Goal: Transaction & Acquisition: Purchase product/service

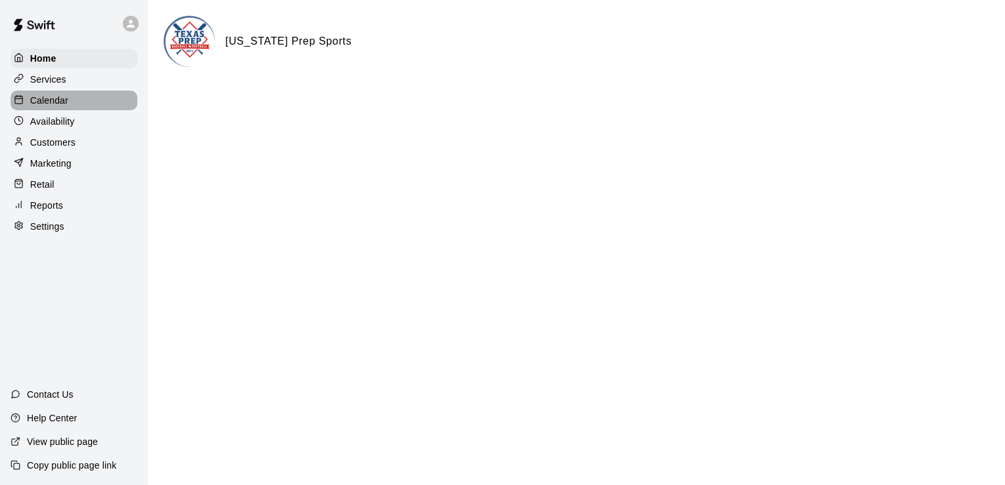
click at [69, 100] on div "Calendar" at bounding box center [74, 101] width 127 height 20
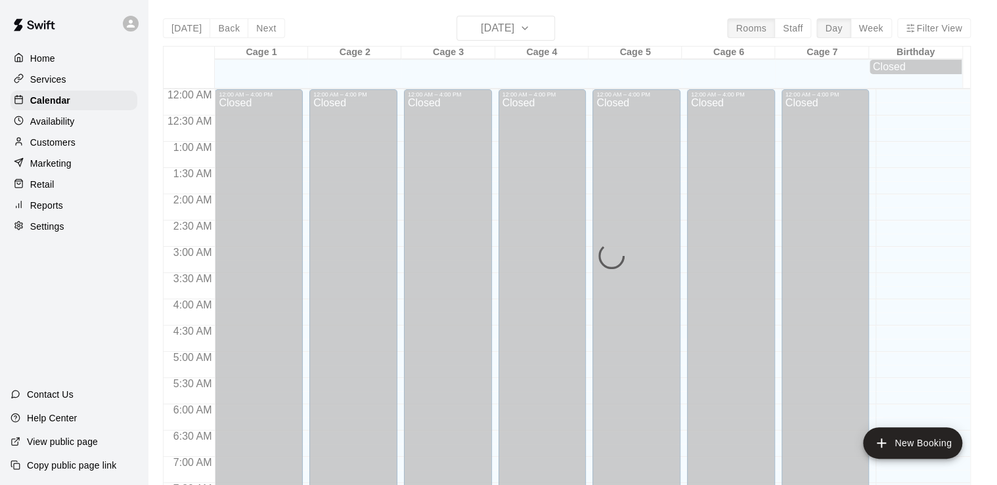
scroll to position [807, 0]
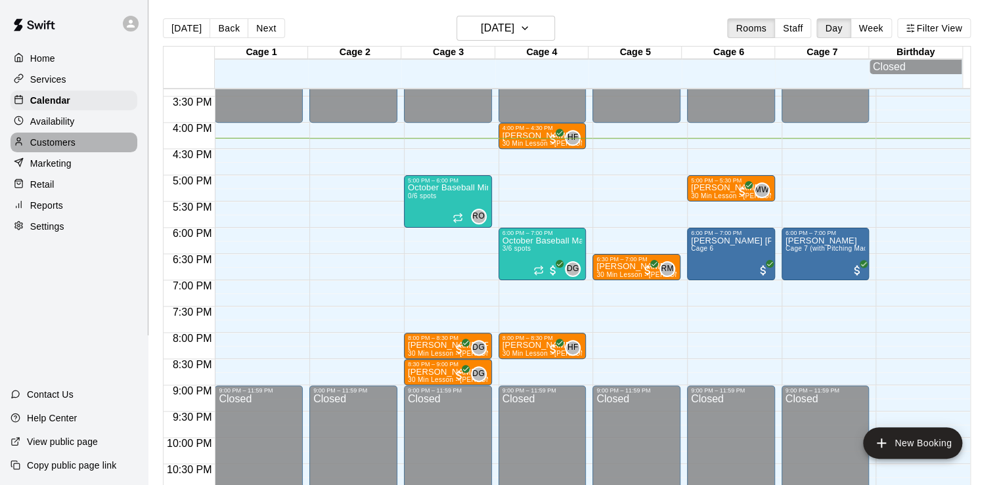
click at [43, 146] on p "Customers" at bounding box center [52, 142] width 45 height 13
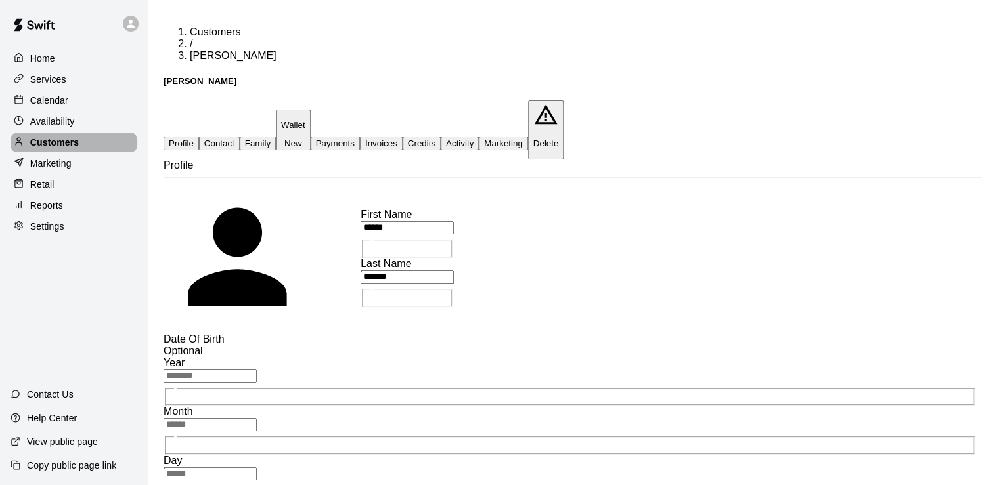
click at [79, 143] on div "Customers" at bounding box center [74, 143] width 127 height 20
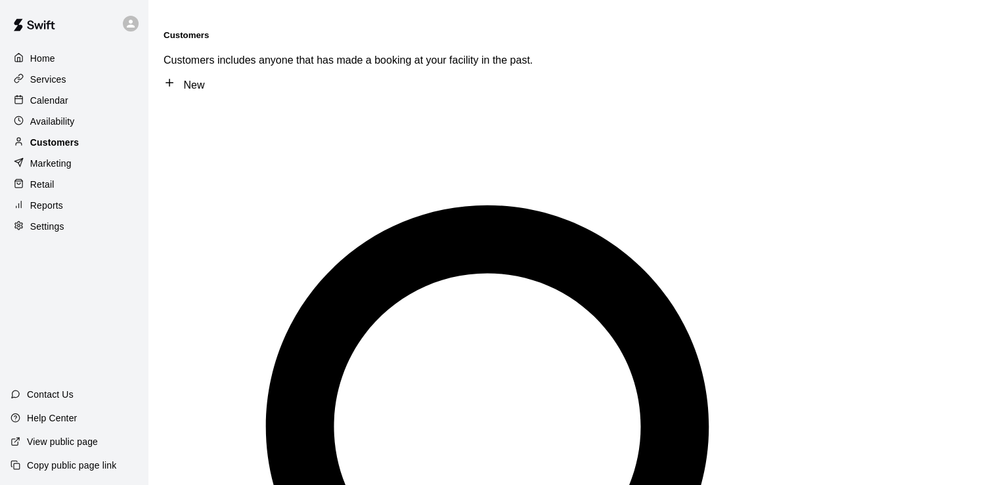
click at [70, 148] on p "Customers" at bounding box center [54, 142] width 49 height 13
click at [79, 162] on div "Marketing" at bounding box center [74, 164] width 127 height 20
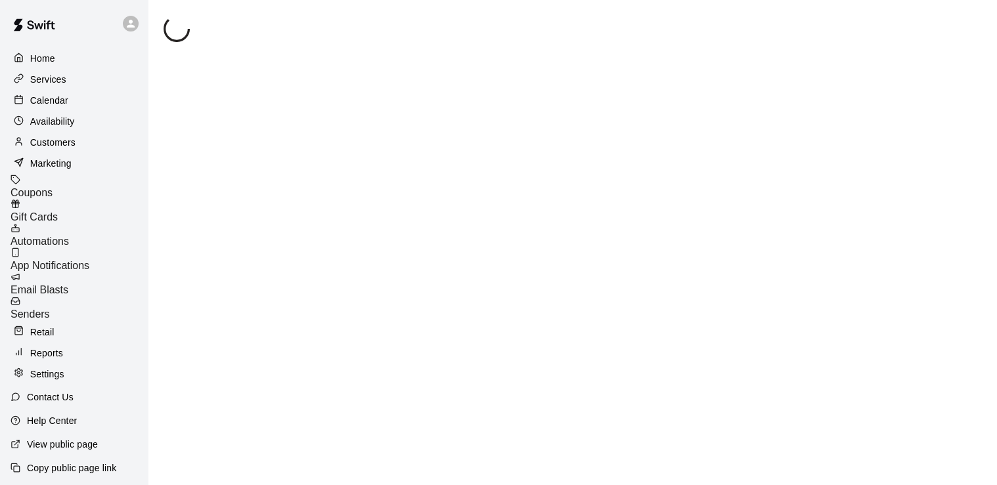
click at [60, 126] on p "Availability" at bounding box center [52, 121] width 45 height 13
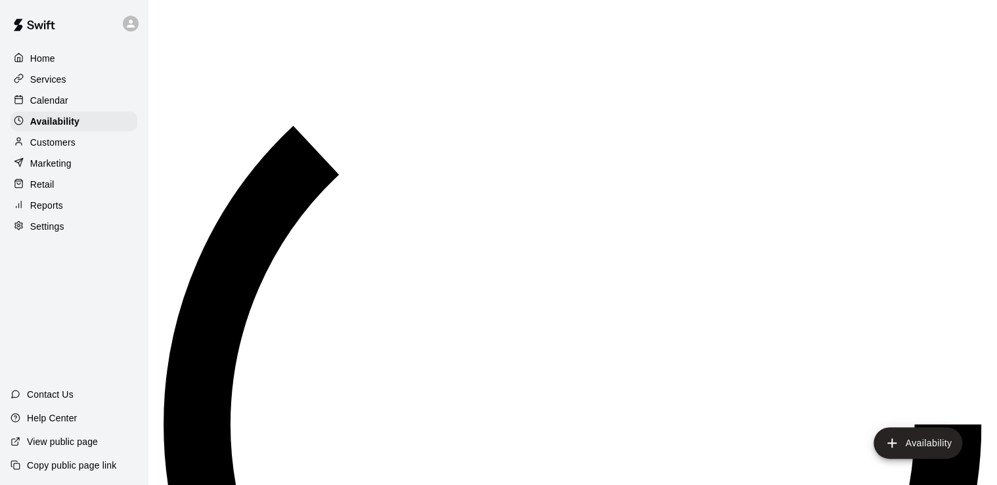
scroll to position [847, 0]
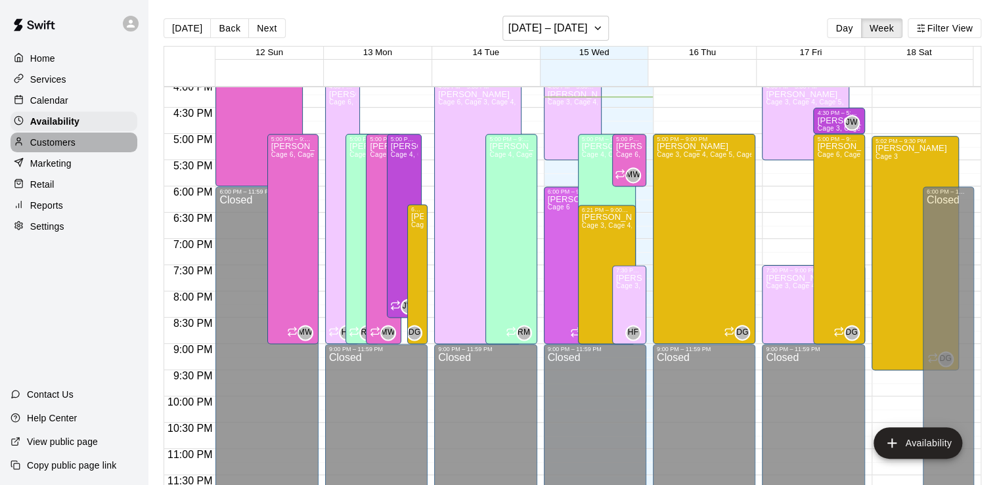
click at [57, 143] on p "Customers" at bounding box center [52, 142] width 45 height 13
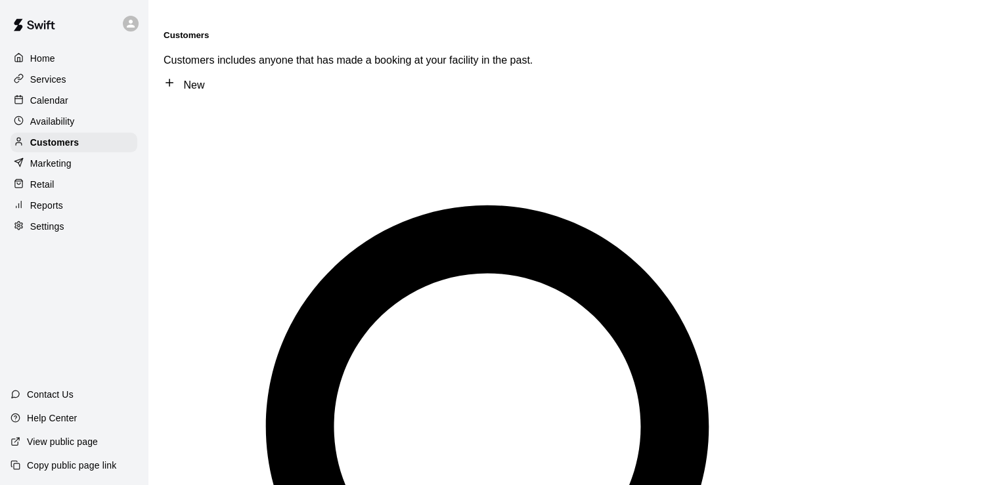
drag, startPoint x: 428, startPoint y: 68, endPoint x: 334, endPoint y: 100, distance: 98.4
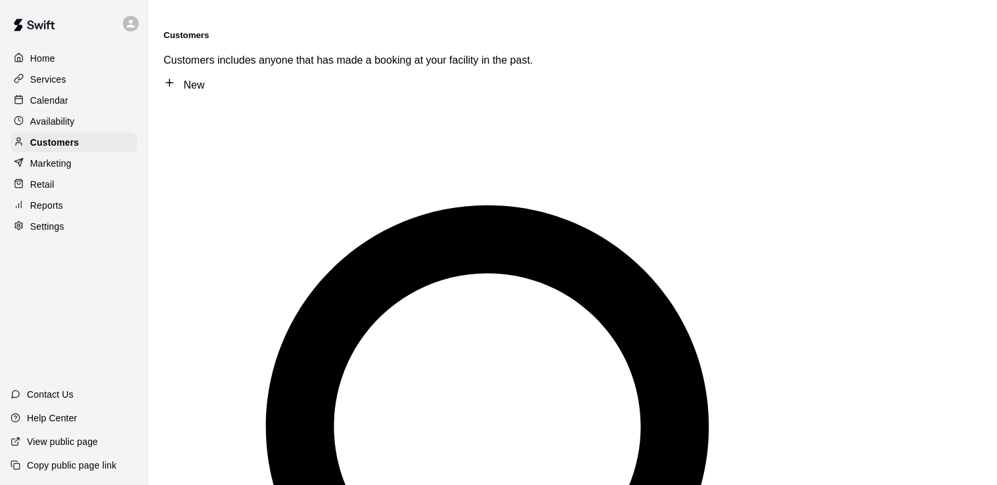
type input "*****"
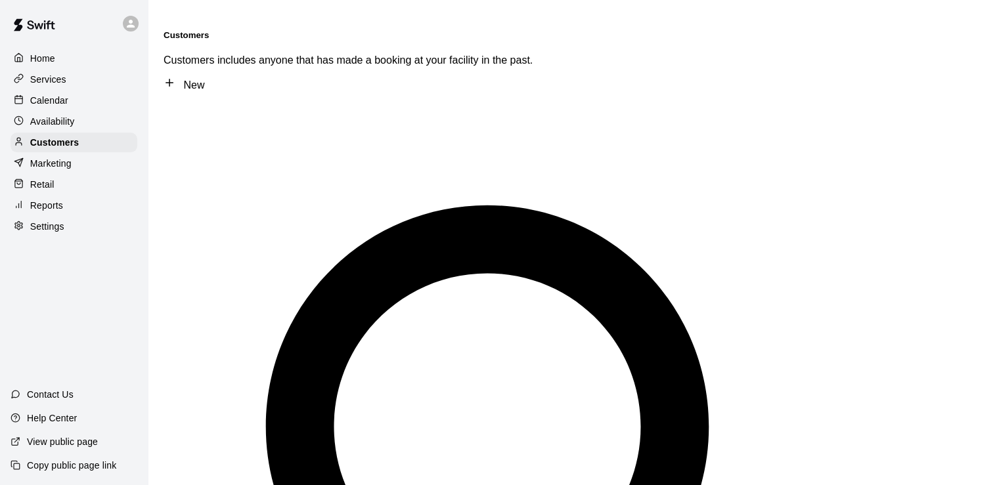
click at [204, 79] on link "New" at bounding box center [184, 84] width 41 height 11
select select "**"
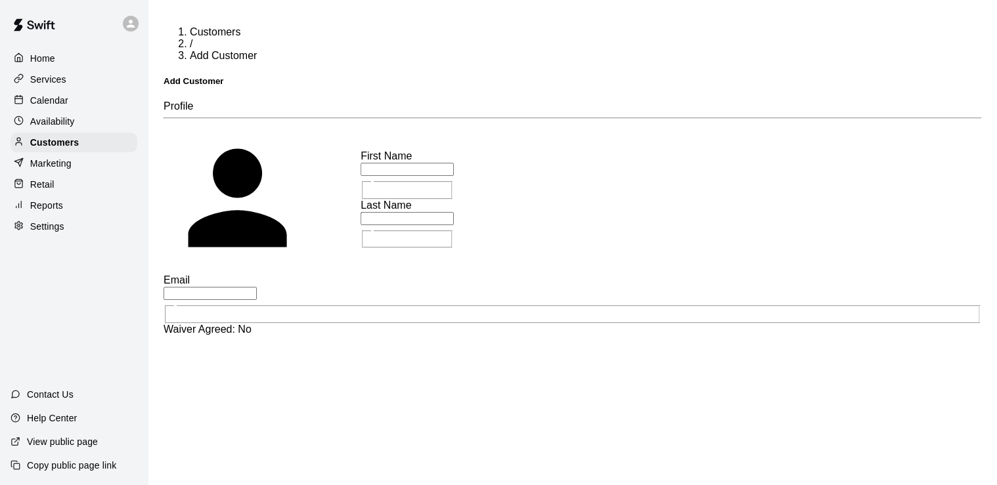
click at [361, 164] on input "text" at bounding box center [407, 169] width 93 height 13
type input "****"
click at [361, 225] on input "text" at bounding box center [407, 218] width 93 height 13
type input "****"
click at [205, 292] on input "text" at bounding box center [210, 293] width 93 height 13
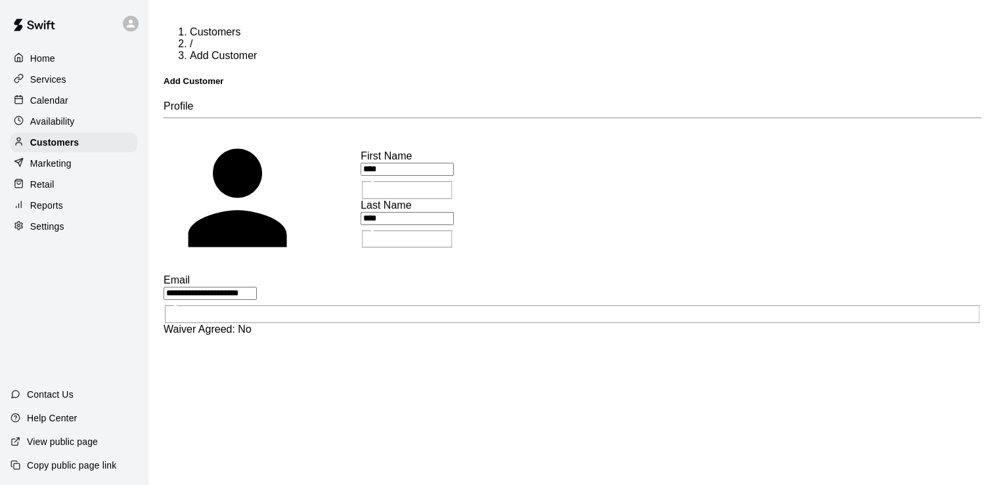
scroll to position [16, 0]
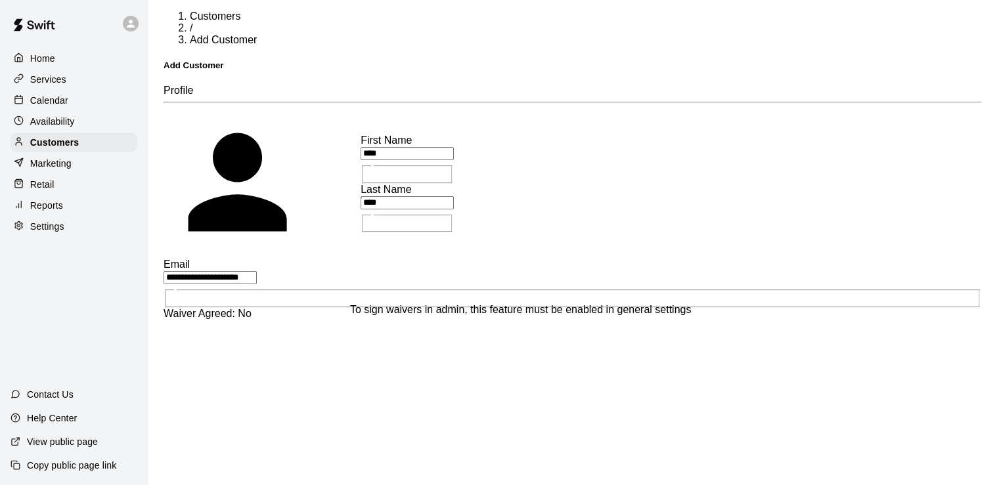
type input "**********"
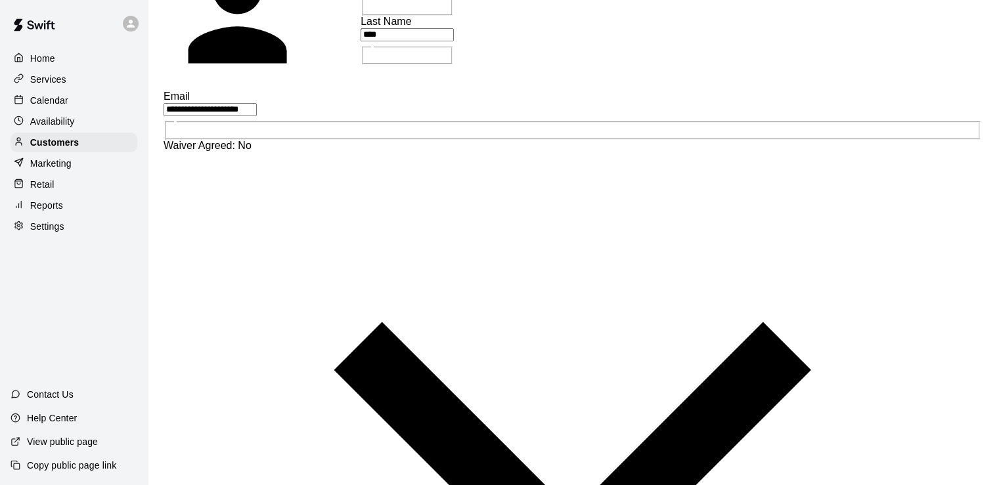
scroll to position [185, 0]
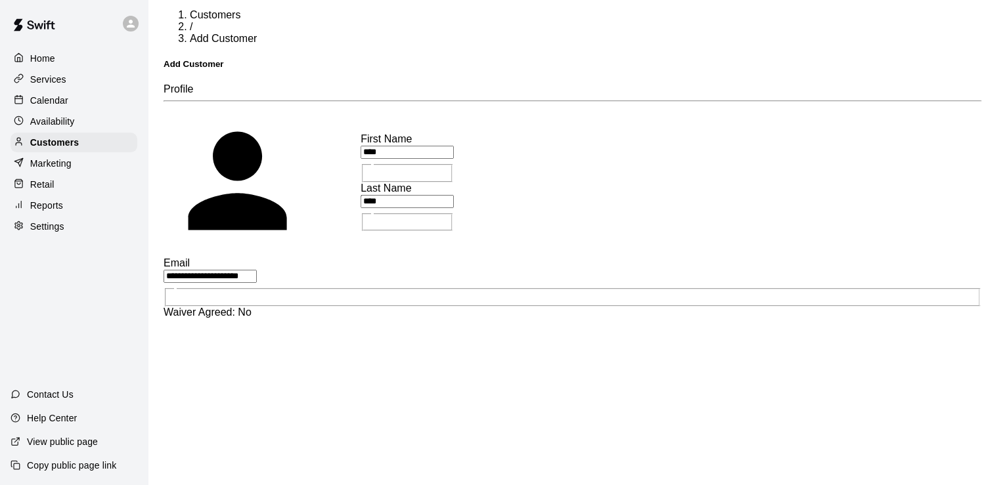
scroll to position [16, 0]
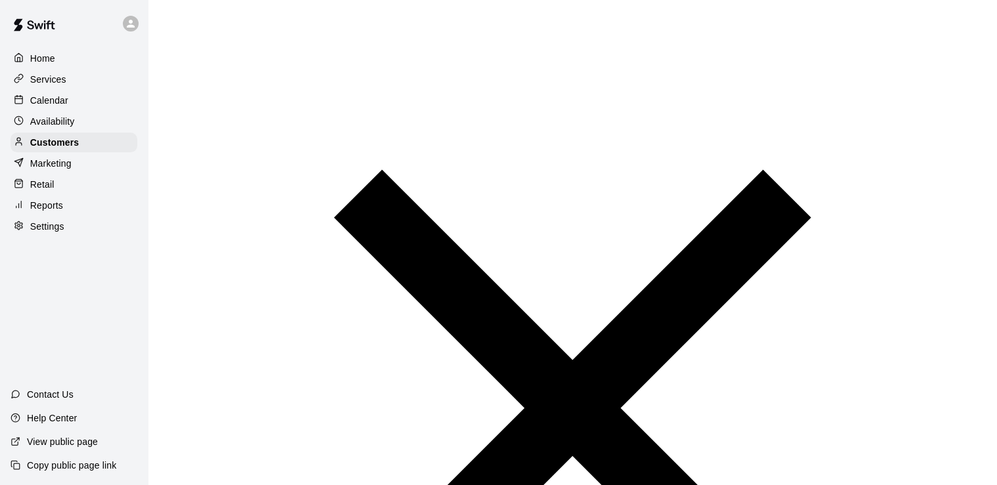
scroll to position [440, 0]
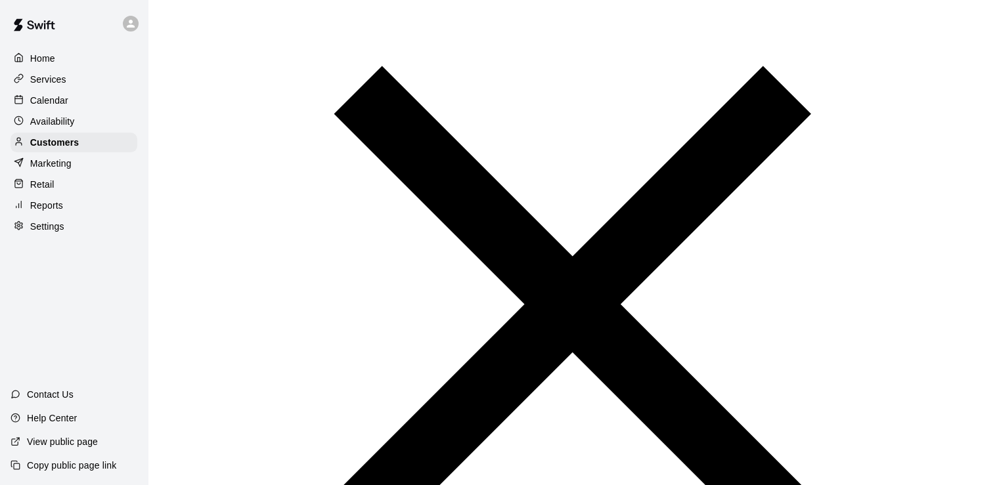
type input "**********"
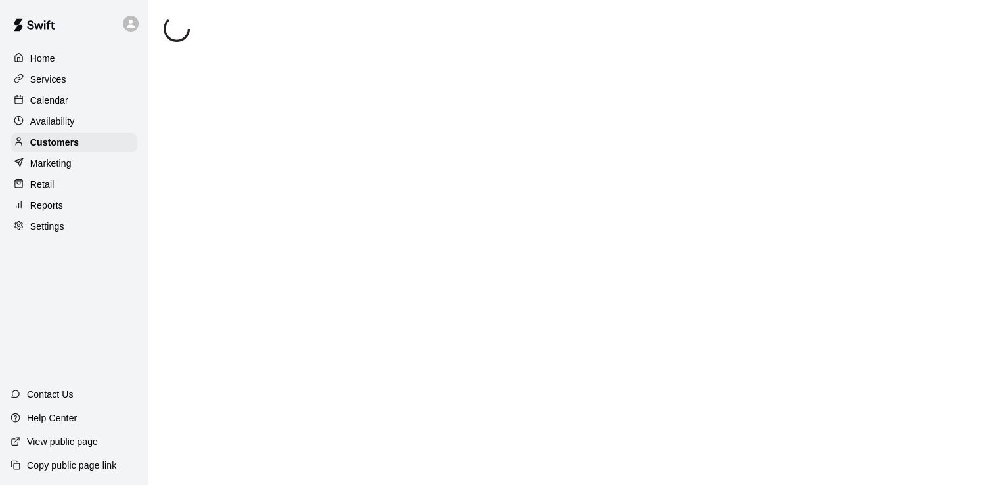
select select "**"
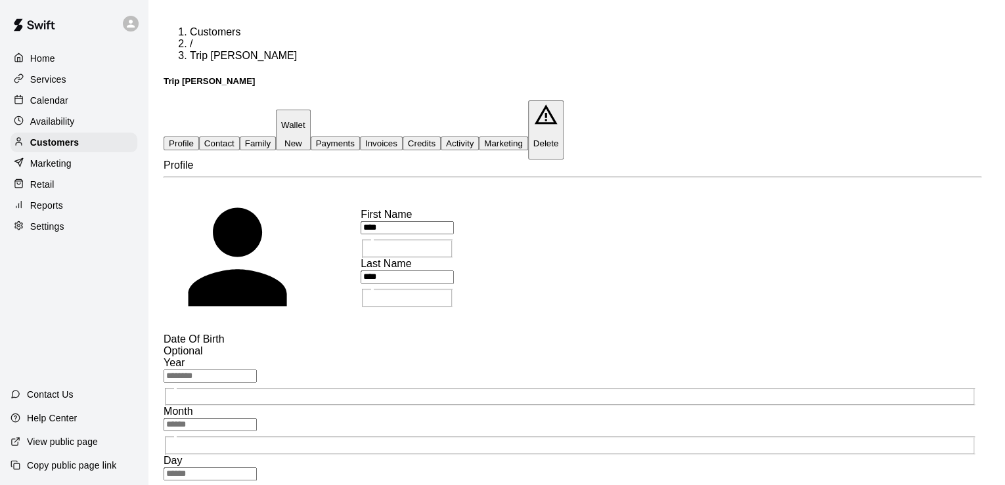
type input "****"
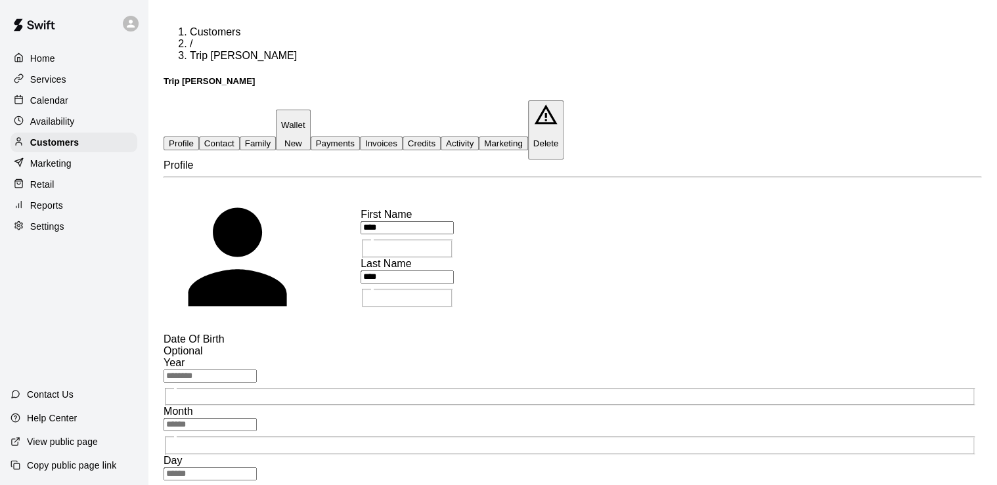
click at [360, 137] on button "Payments" at bounding box center [335, 144] width 49 height 14
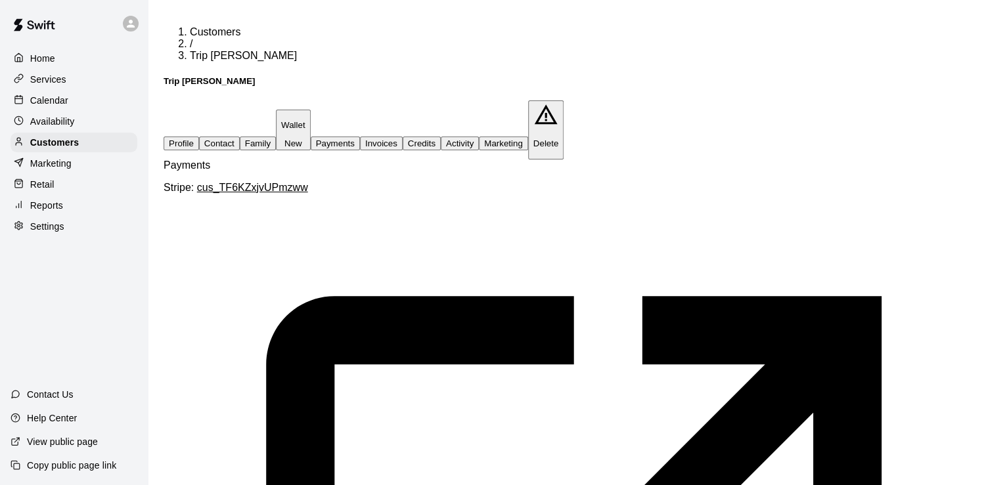
click at [528, 137] on button "Marketing" at bounding box center [503, 144] width 49 height 14
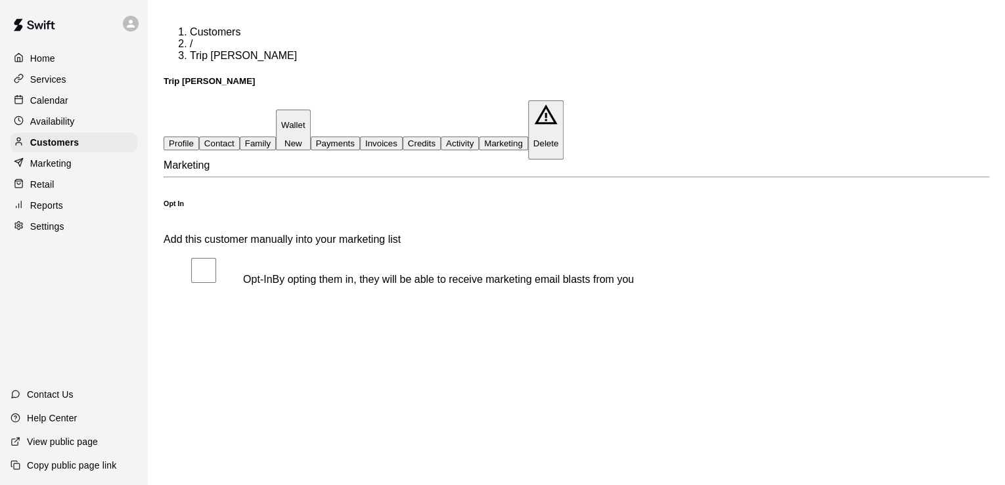
click at [360, 137] on button "Payments" at bounding box center [335, 144] width 49 height 14
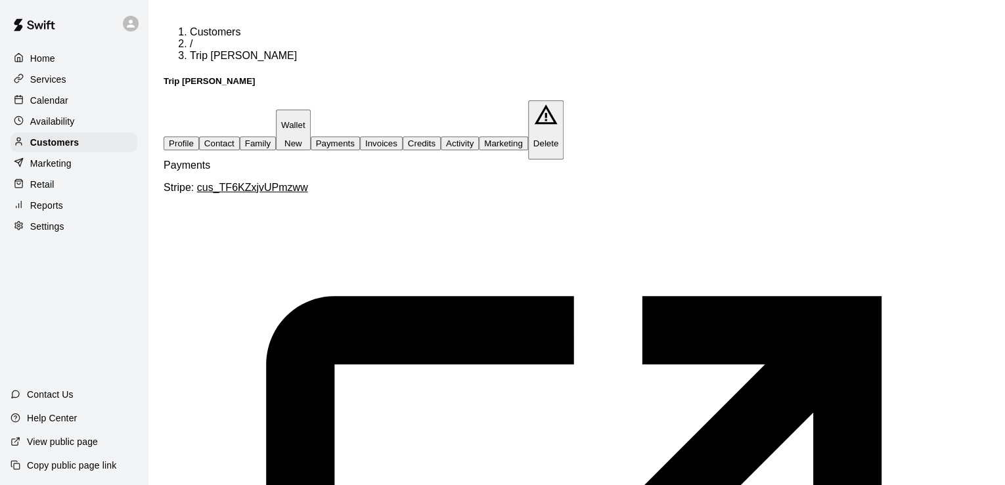
click at [403, 137] on button "Invoices" at bounding box center [381, 144] width 43 height 14
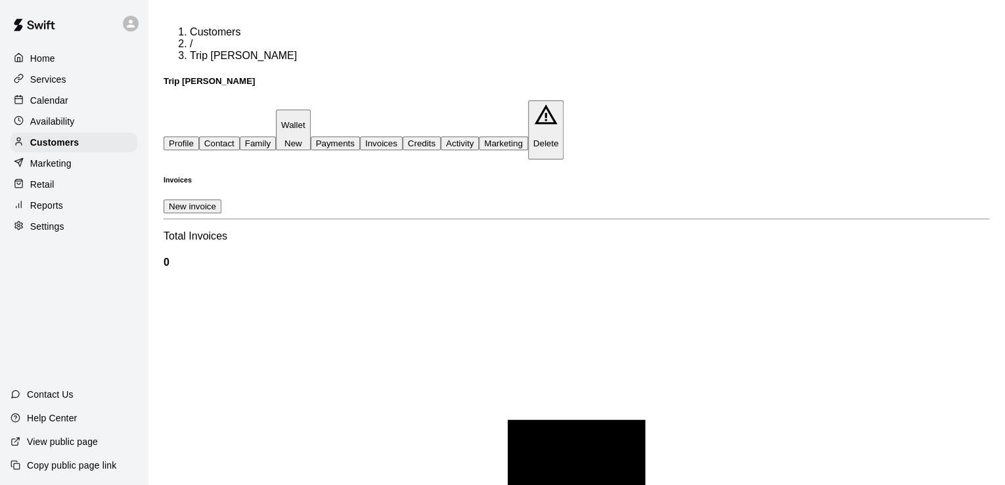
click at [240, 137] on button "Contact" at bounding box center [219, 144] width 41 height 14
select select "**"
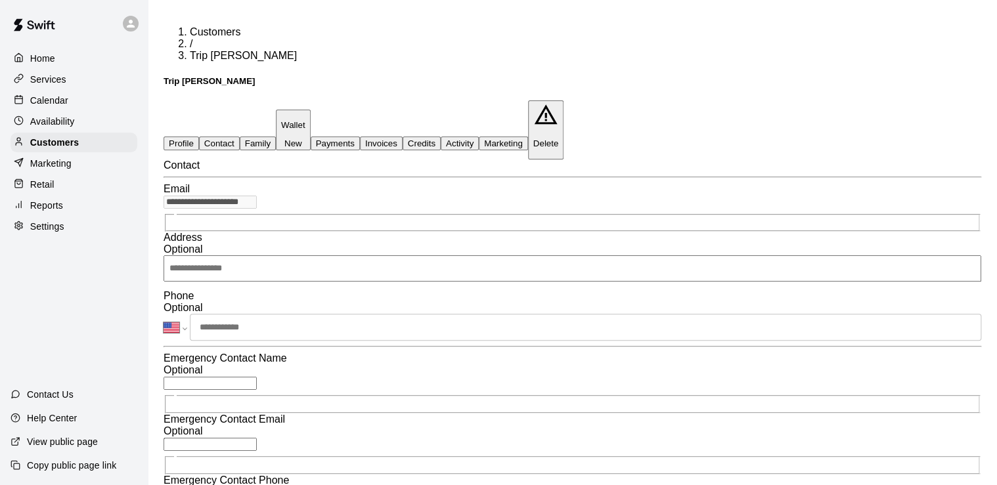
click at [195, 137] on button "Profile" at bounding box center [181, 144] width 35 height 14
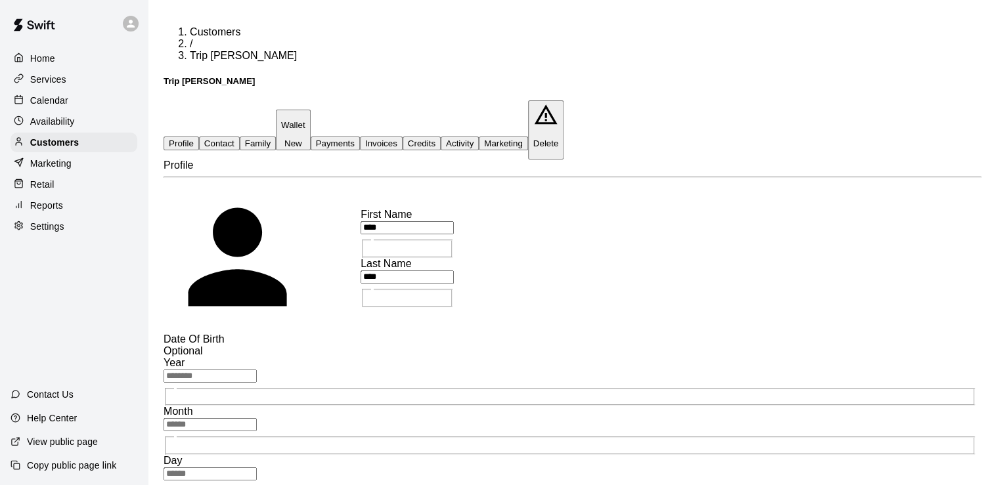
click at [240, 137] on button "Contact" at bounding box center [219, 144] width 41 height 14
select select "**"
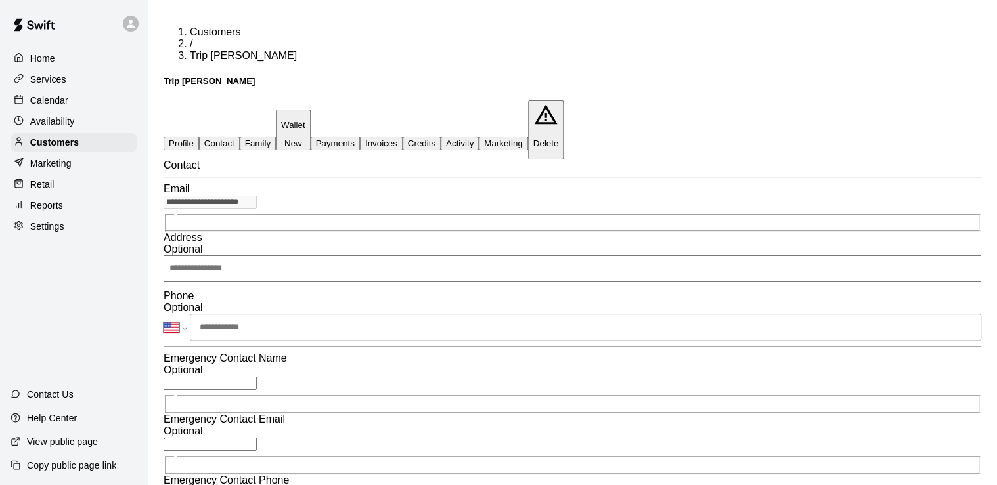
click at [528, 137] on button "Marketing" at bounding box center [503, 144] width 49 height 14
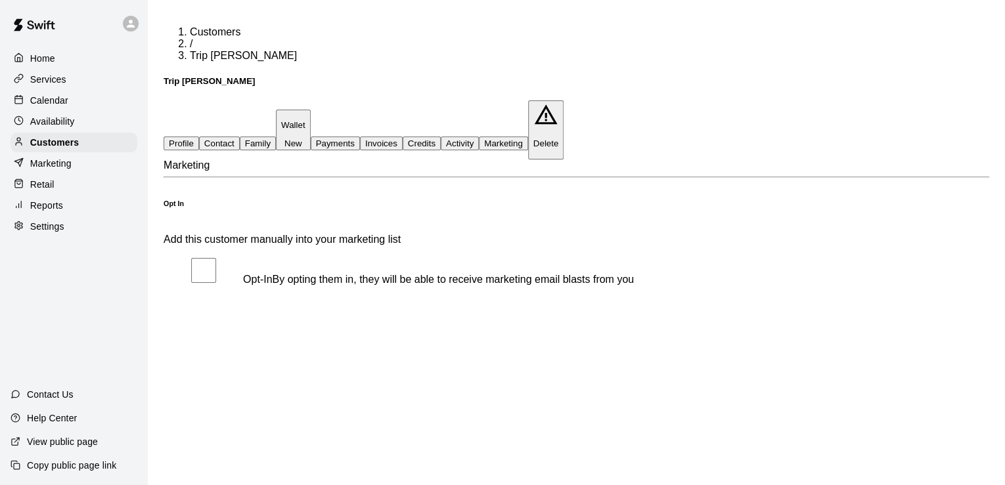
click at [360, 137] on button "Payments" at bounding box center [335, 144] width 49 height 14
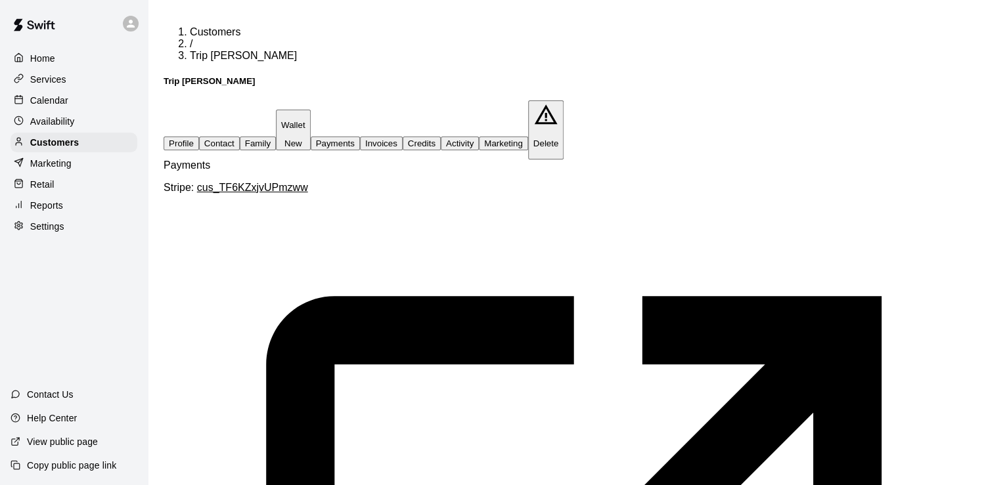
click at [158, 246] on li "Memberships" at bounding box center [100, 240] width 116 height 12
type input "**********"
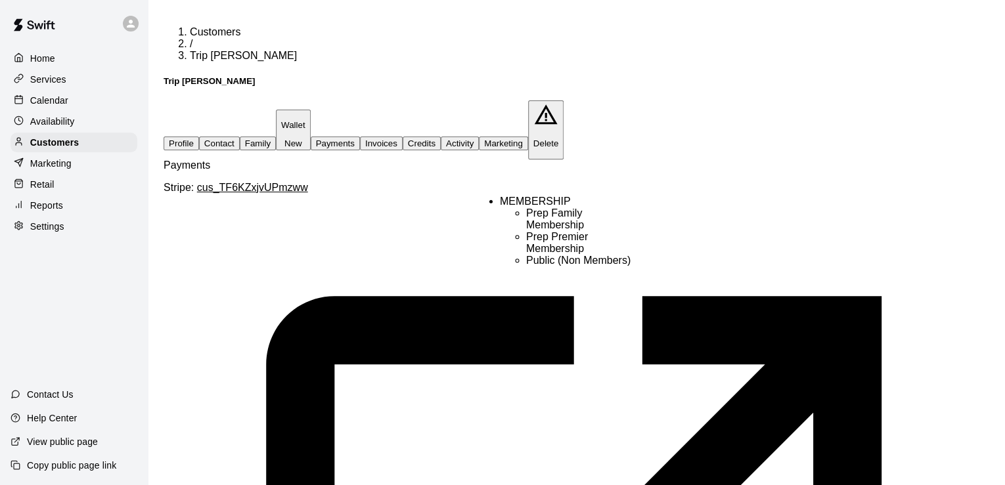
click at [577, 254] on li "Prep Premier Membership" at bounding box center [582, 243] width 112 height 24
type input "**********"
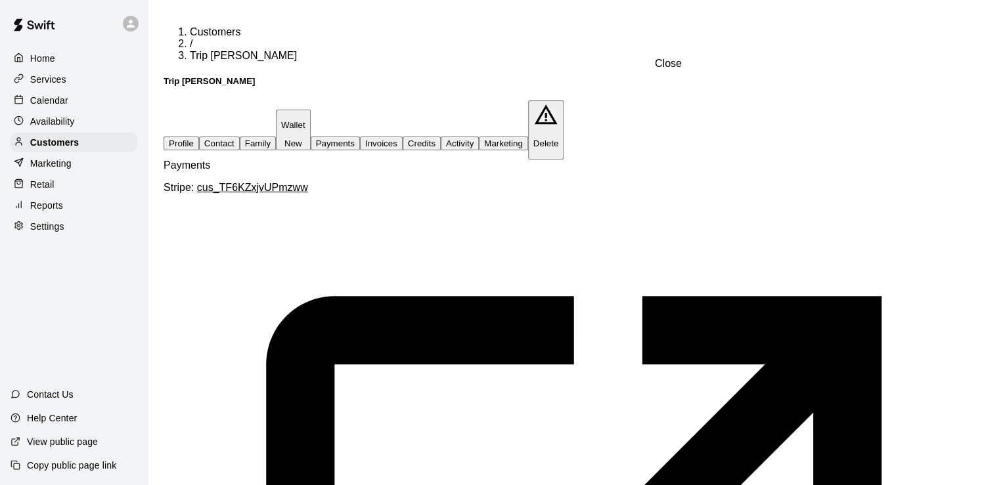
type input "*"
click at [197, 137] on button "Profile" at bounding box center [181, 144] width 35 height 14
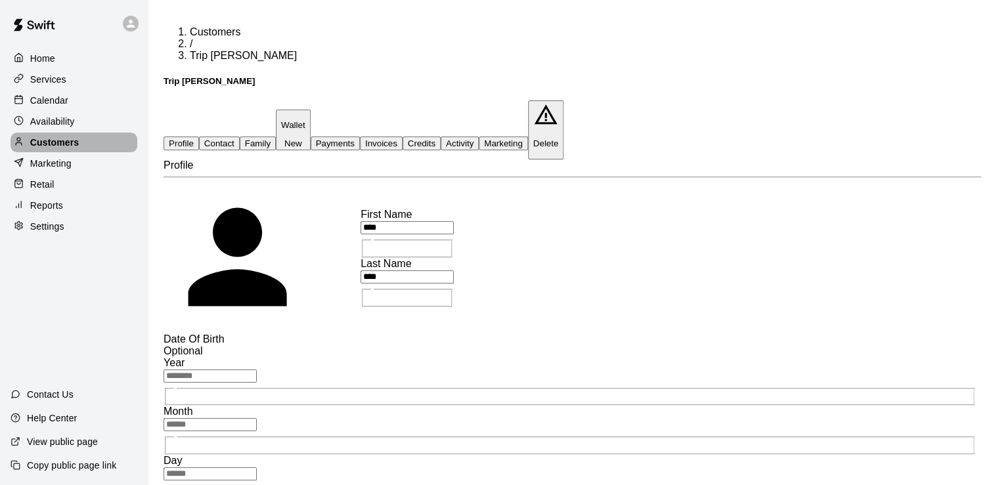
click at [56, 140] on p "Customers" at bounding box center [54, 142] width 49 height 13
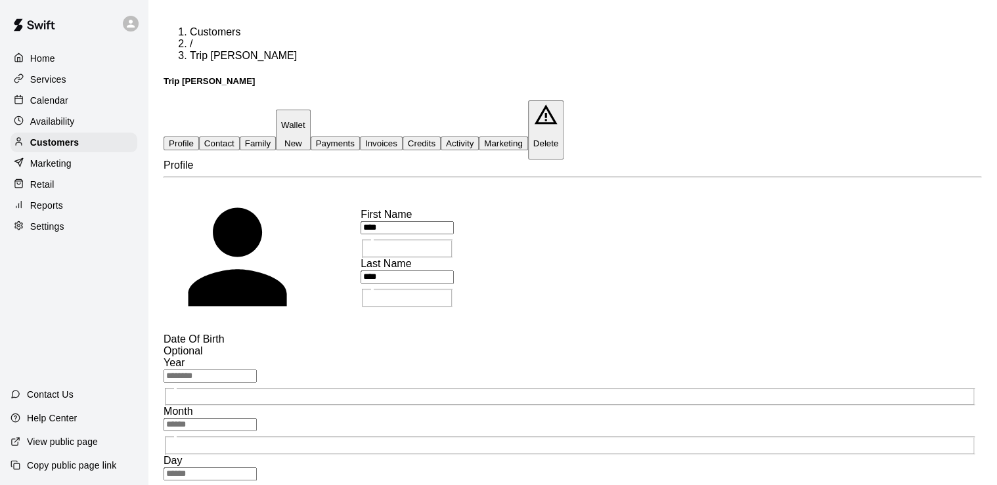
type input "****"
type input "*"
type input "**"
click at [360, 137] on button "Payments" at bounding box center [335, 144] width 49 height 14
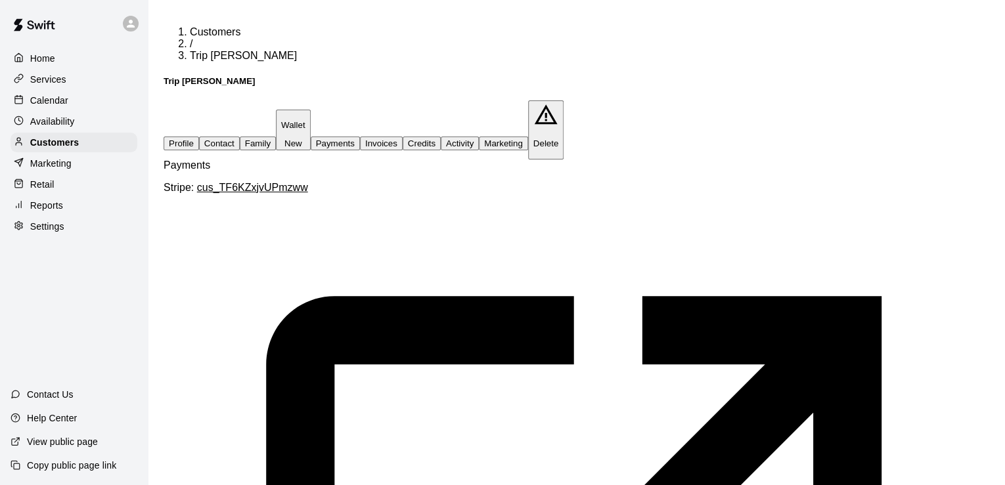
click at [528, 137] on button "Marketing" at bounding box center [503, 144] width 49 height 14
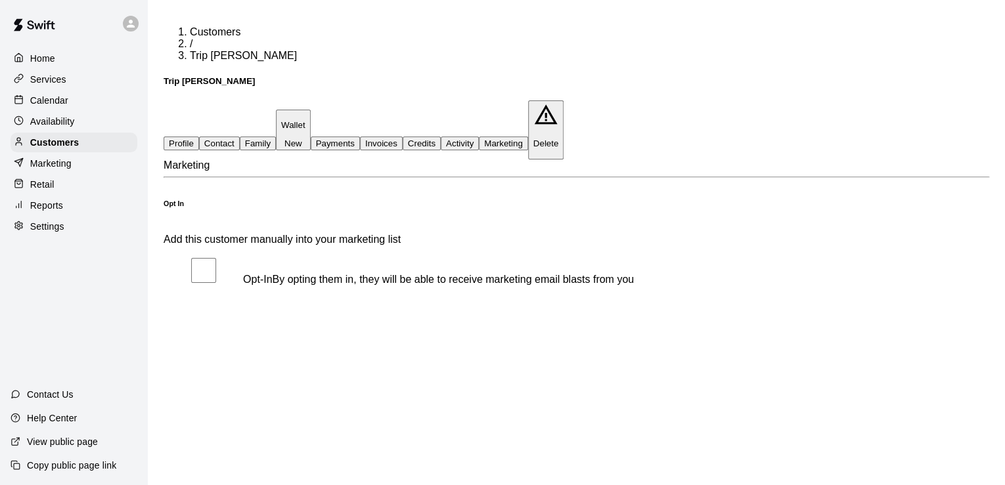
click at [479, 137] on button "Activity" at bounding box center [460, 144] width 38 height 14
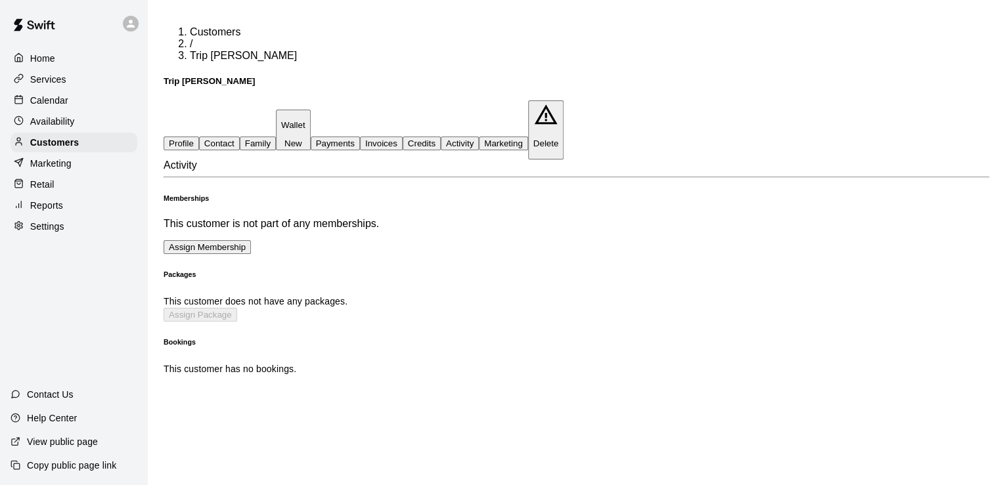
click at [441, 137] on button "Credits" at bounding box center [422, 144] width 38 height 14
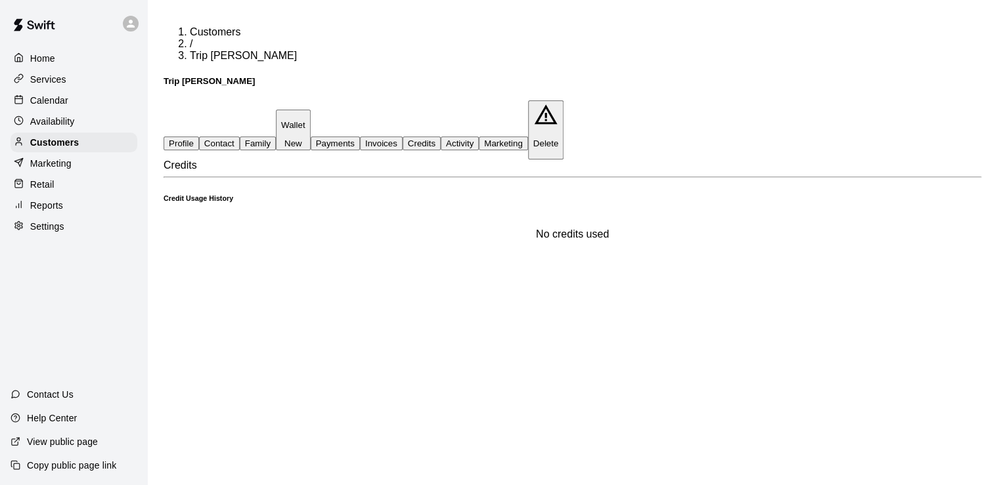
click at [403, 137] on button "Invoices" at bounding box center [381, 144] width 43 height 14
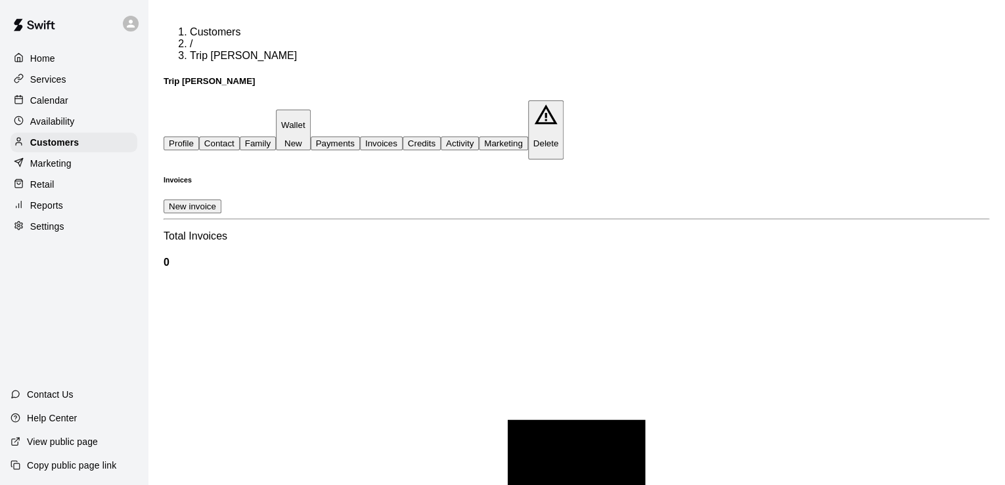
click at [479, 137] on button "Activity" at bounding box center [460, 144] width 38 height 14
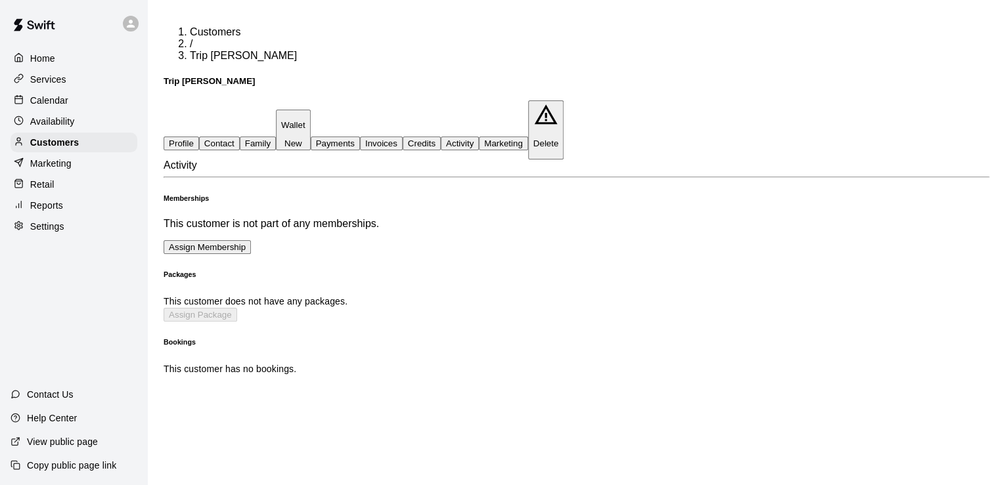
click at [251, 240] on button "Assign Membership" at bounding box center [207, 247] width 87 height 14
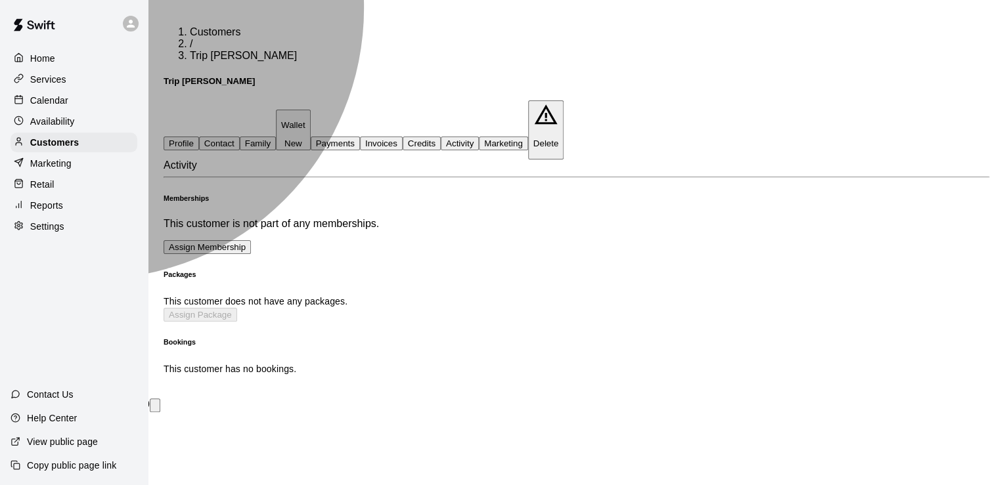
type input "**********"
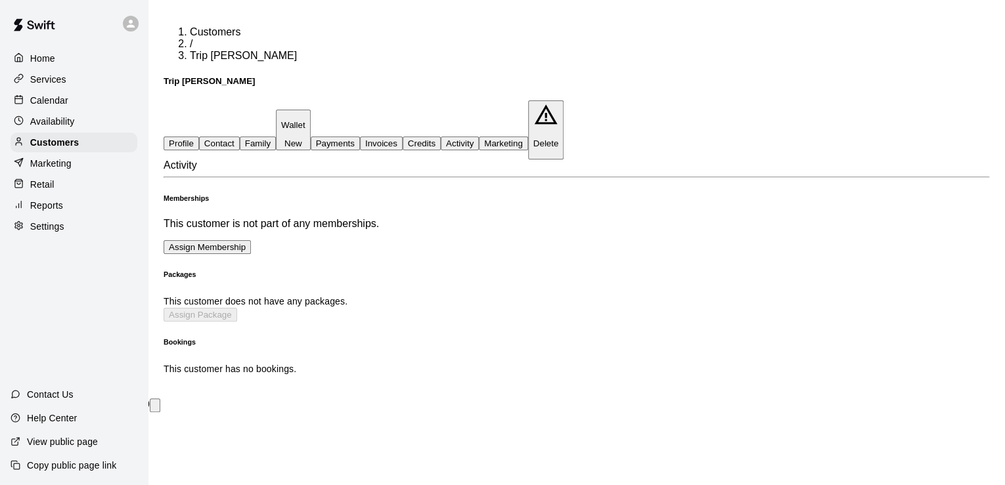
click at [199, 137] on button "Profile" at bounding box center [181, 144] width 35 height 14
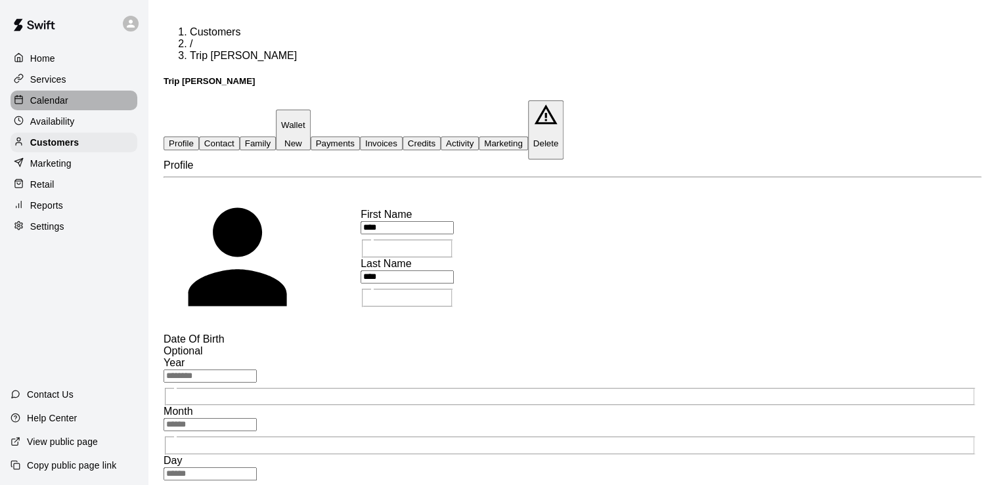
click at [91, 106] on div "Calendar" at bounding box center [74, 101] width 127 height 20
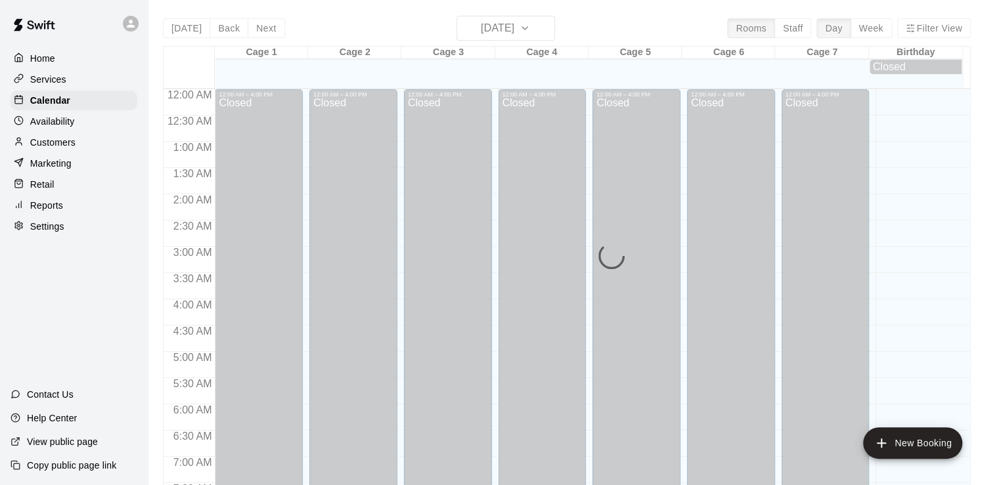
scroll to position [807, 0]
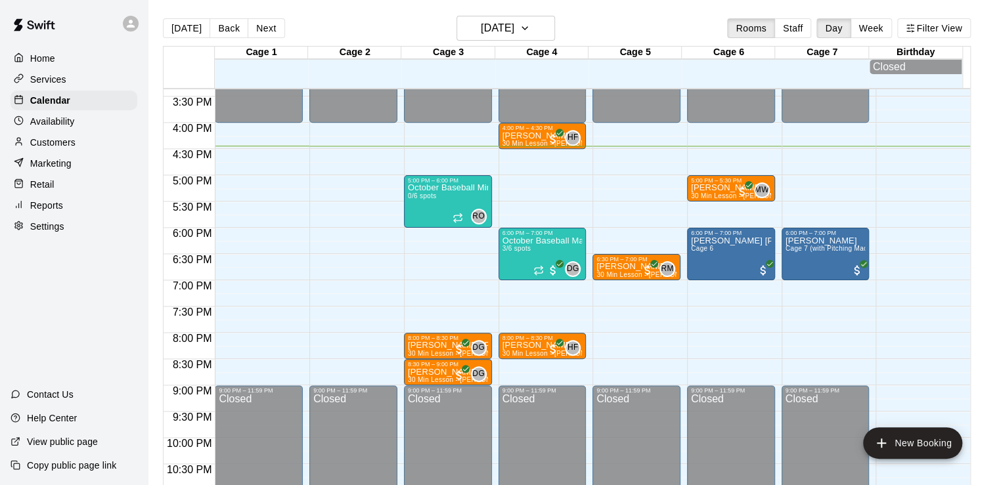
click at [53, 128] on p "Availability" at bounding box center [52, 121] width 45 height 13
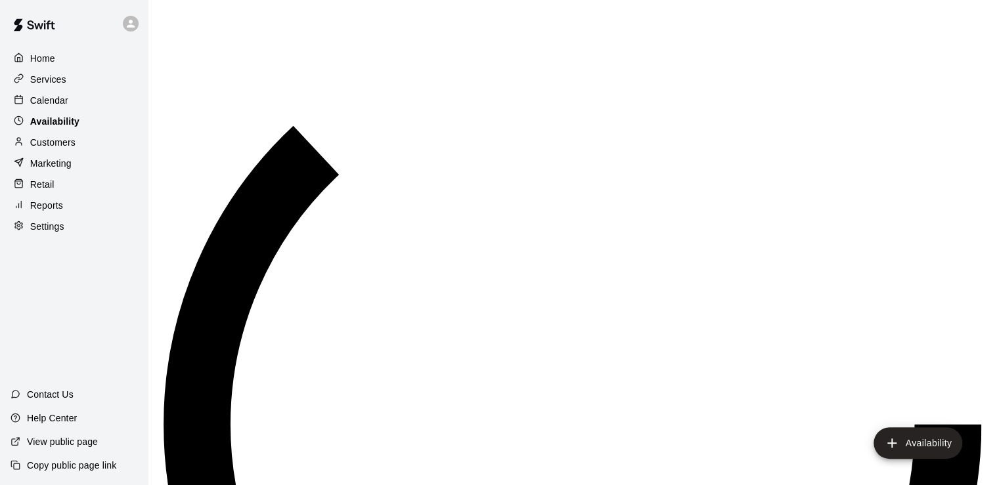
scroll to position [847, 0]
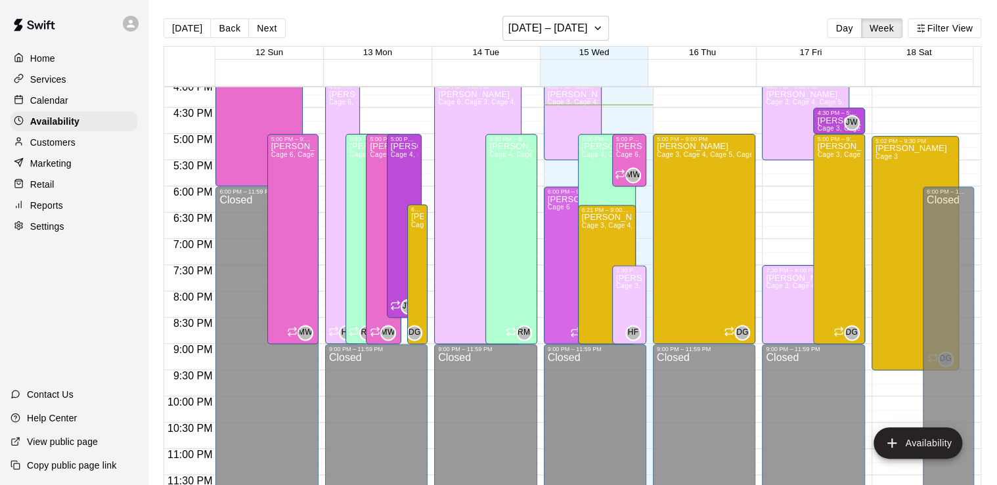
click at [77, 150] on div "Customers" at bounding box center [74, 143] width 127 height 20
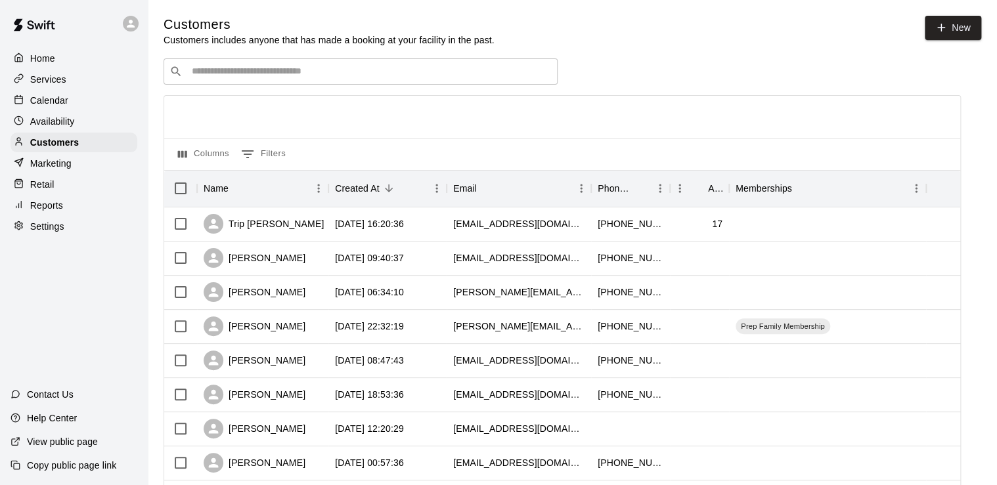
click at [300, 73] on input "Search customers by name or email" at bounding box center [370, 71] width 364 height 13
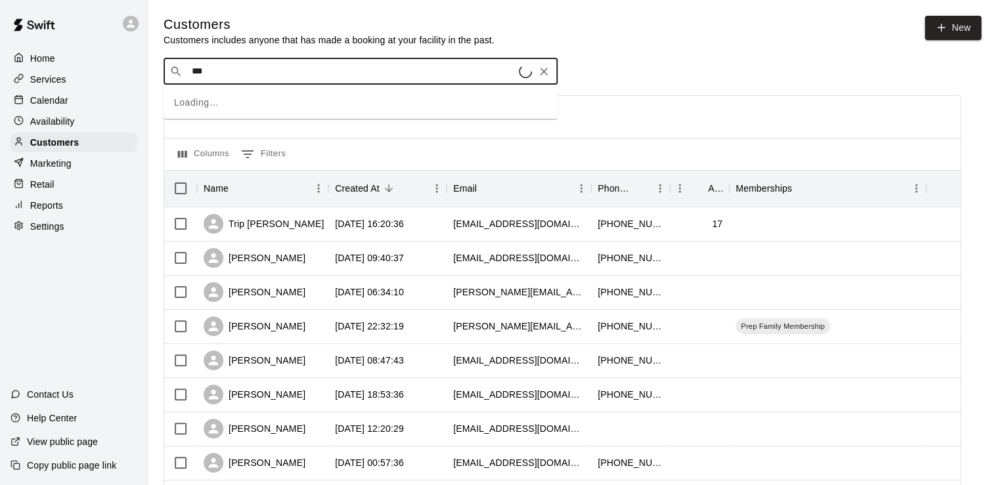
type input "****"
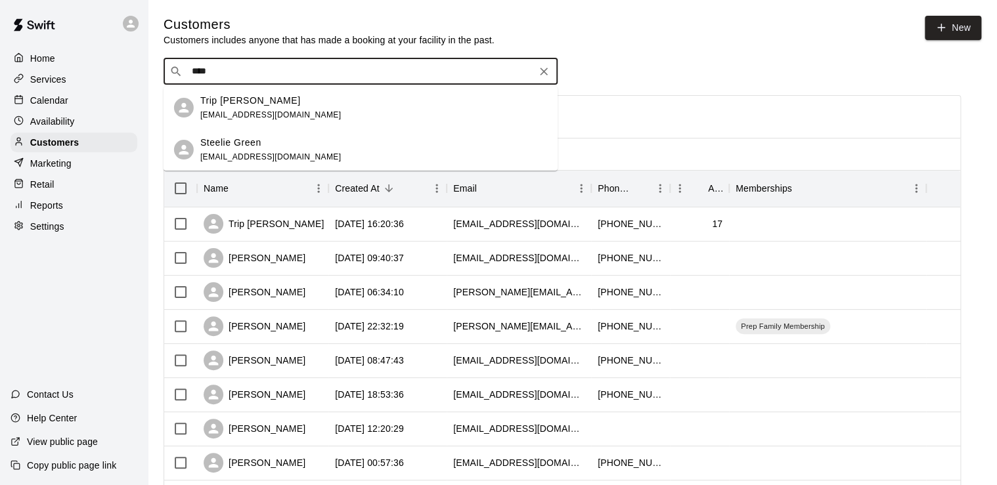
click at [307, 110] on div "Trip [PERSON_NAME] [EMAIL_ADDRESS][DOMAIN_NAME]" at bounding box center [373, 108] width 347 height 28
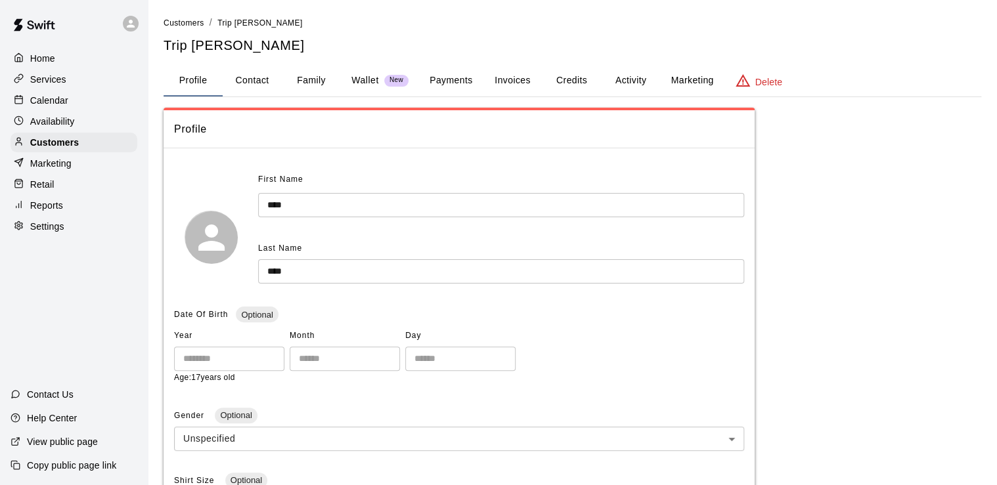
click at [670, 78] on button "Marketing" at bounding box center [692, 81] width 64 height 32
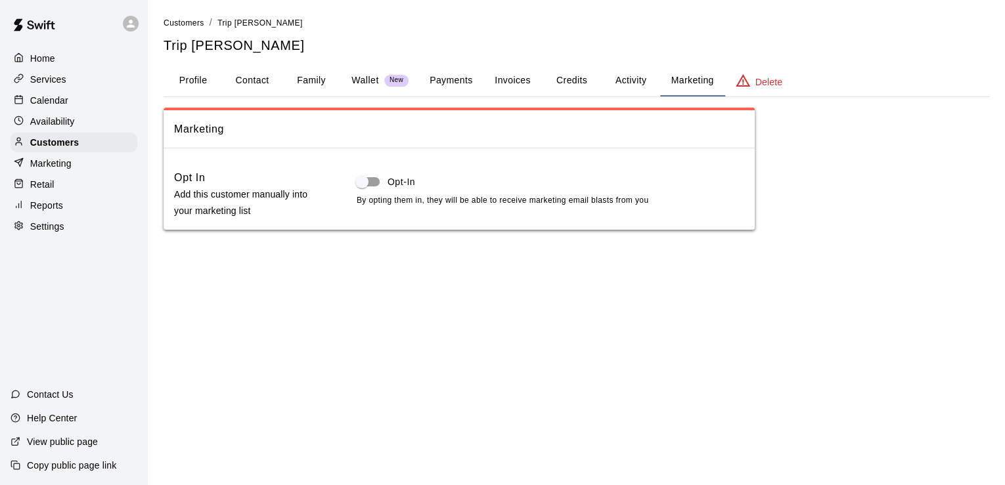
click at [626, 83] on button "Activity" at bounding box center [630, 81] width 59 height 32
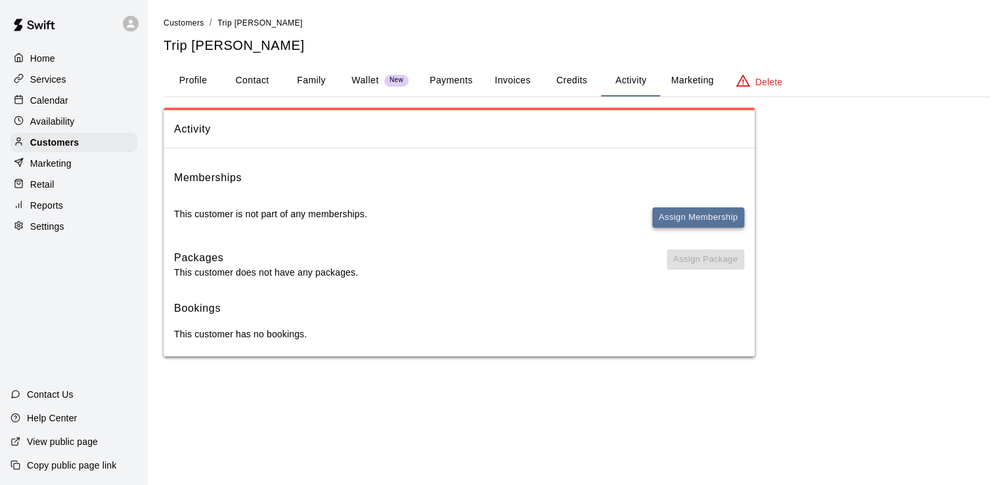
click at [701, 224] on button "Assign Membership" at bounding box center [698, 218] width 92 height 20
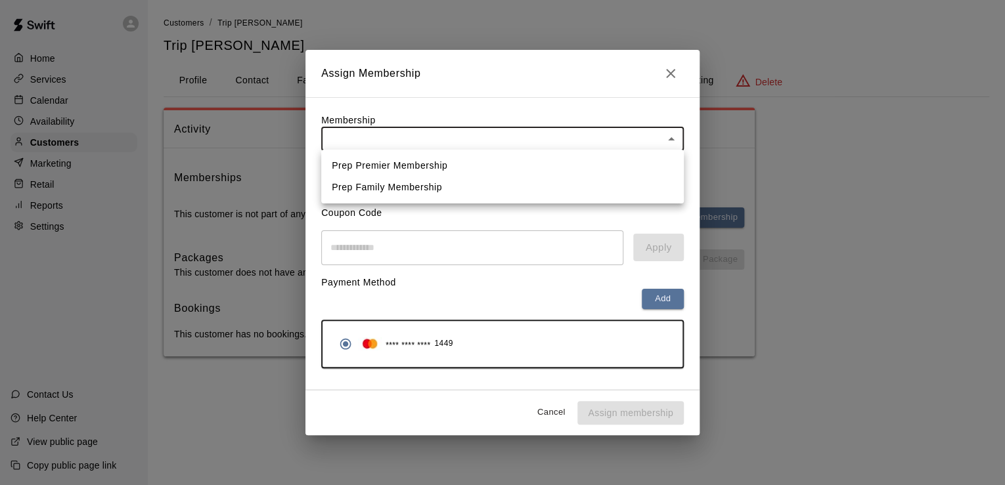
click at [441, 131] on body "Home Services Calendar Availability Customers Marketing Retail Reports Settings…" at bounding box center [502, 191] width 1005 height 383
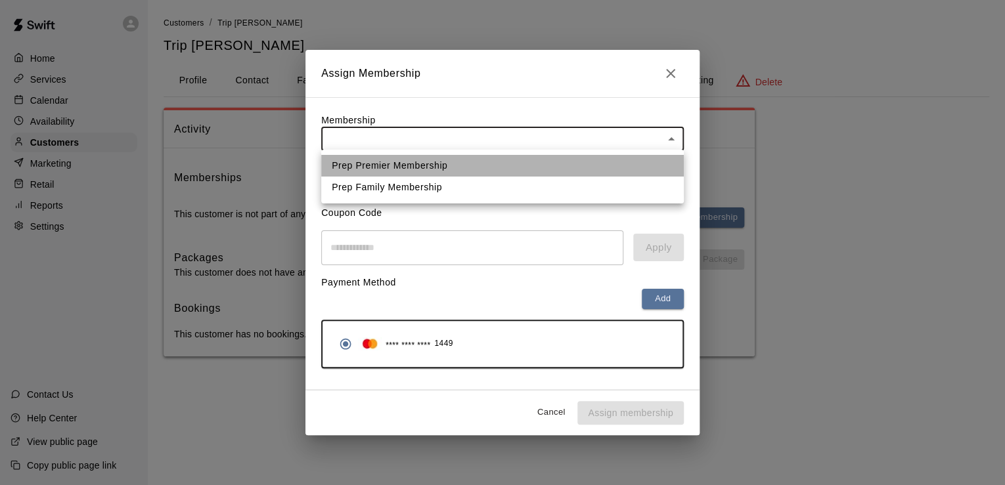
click at [430, 164] on li "Prep Premier Membership" at bounding box center [502, 166] width 363 height 22
type input "**********"
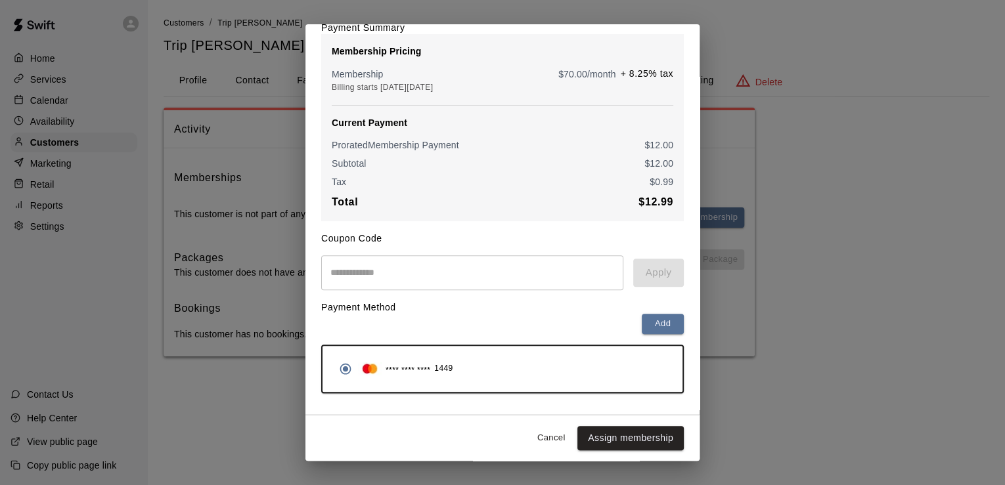
scroll to position [121, 0]
click at [533, 449] on div "Cancel Assign membership" at bounding box center [502, 438] width 394 height 46
click at [536, 433] on button "Cancel" at bounding box center [551, 438] width 42 height 20
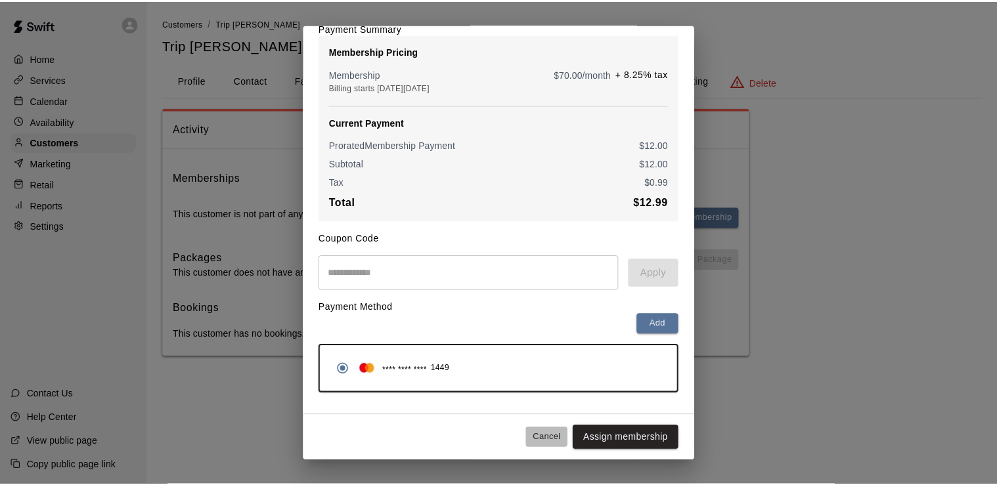
scroll to position [0, 0]
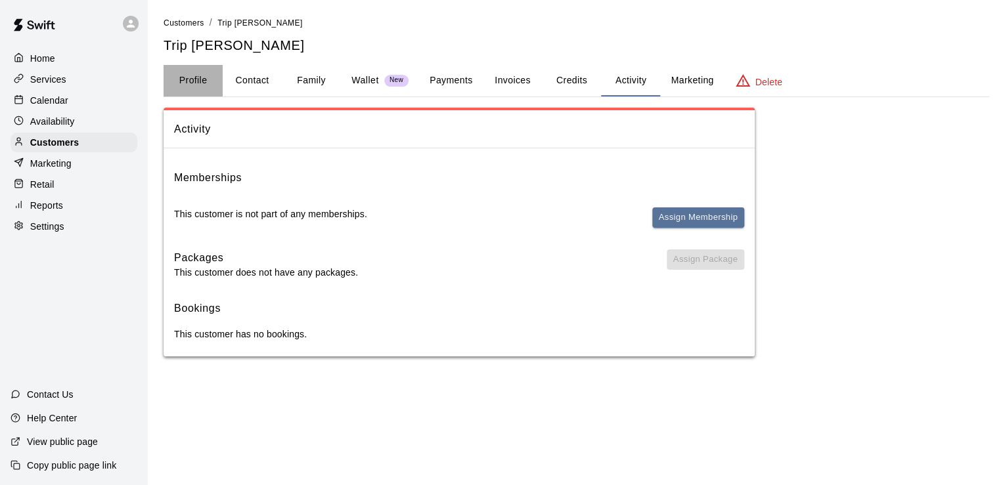
click at [197, 81] on button "Profile" at bounding box center [193, 81] width 59 height 32
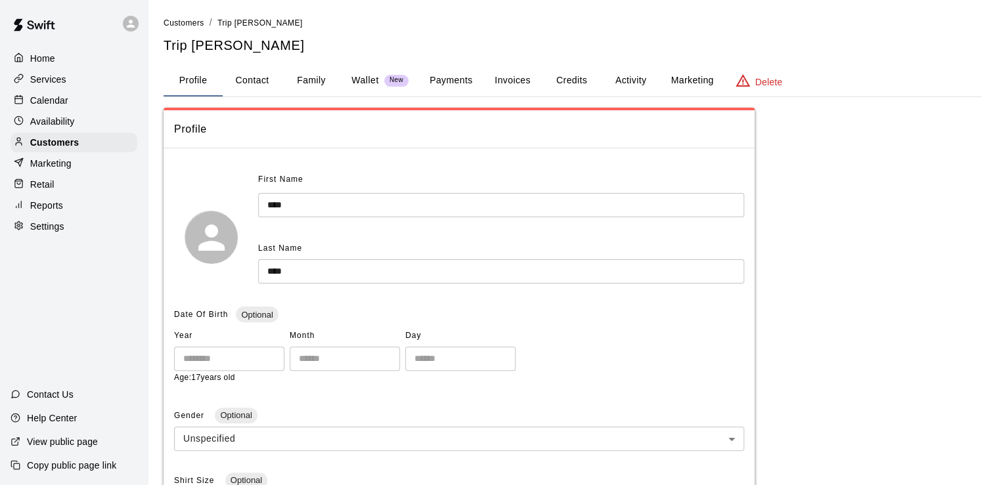
click at [47, 105] on p "Calendar" at bounding box center [49, 100] width 38 height 13
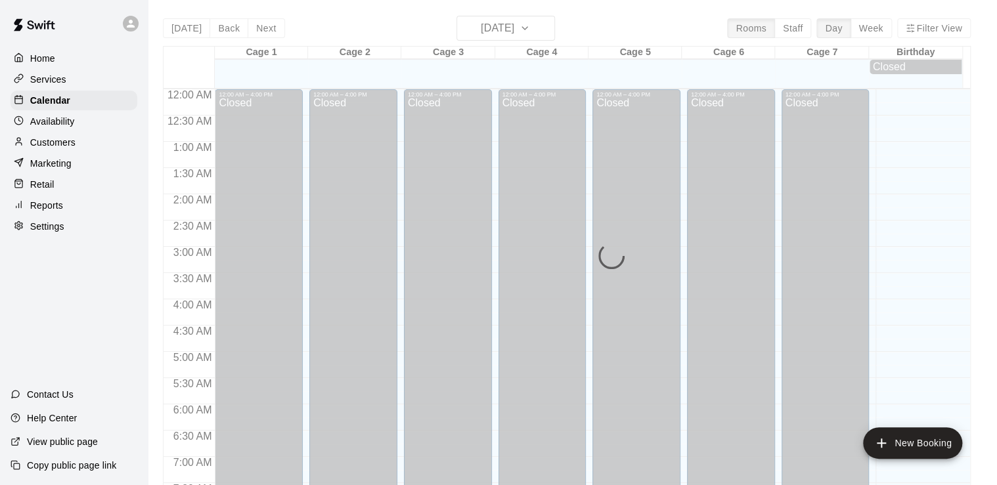
scroll to position [807, 0]
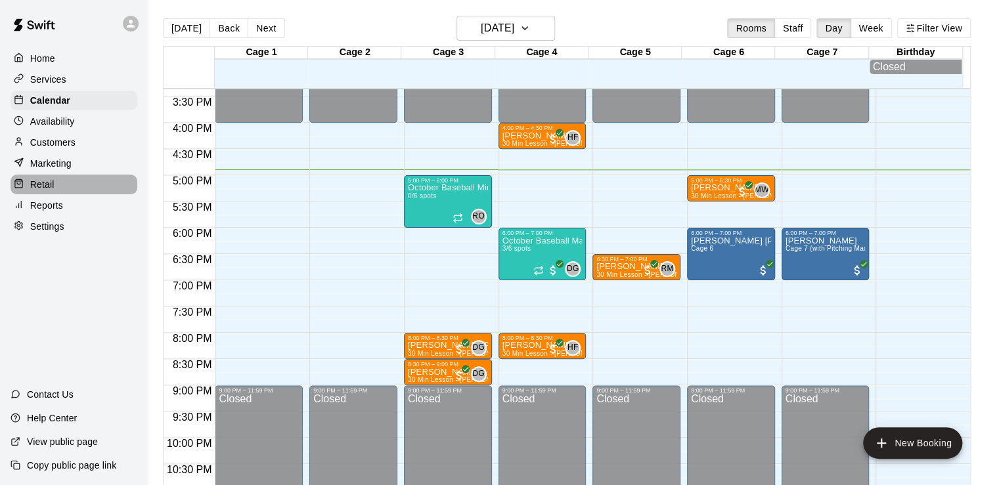
click at [47, 187] on p "Retail" at bounding box center [42, 184] width 24 height 13
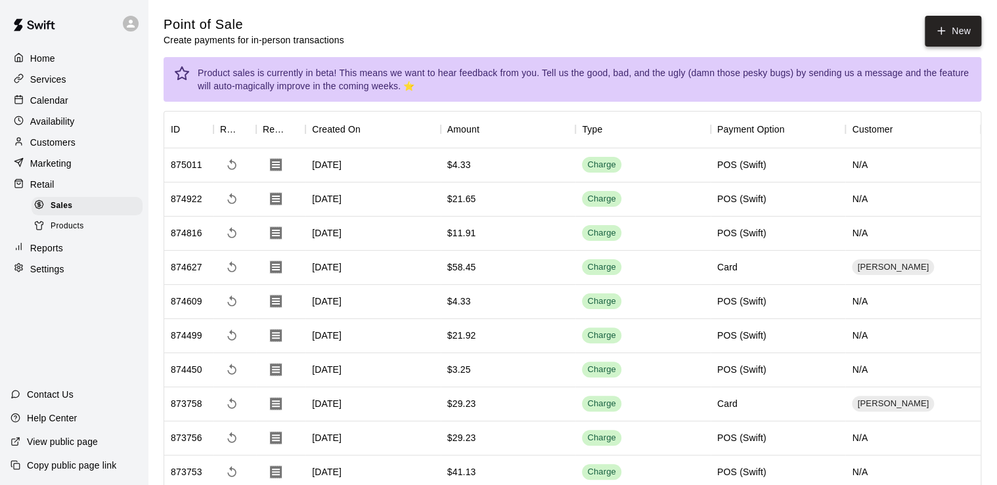
click at [952, 22] on button "New" at bounding box center [953, 31] width 56 height 31
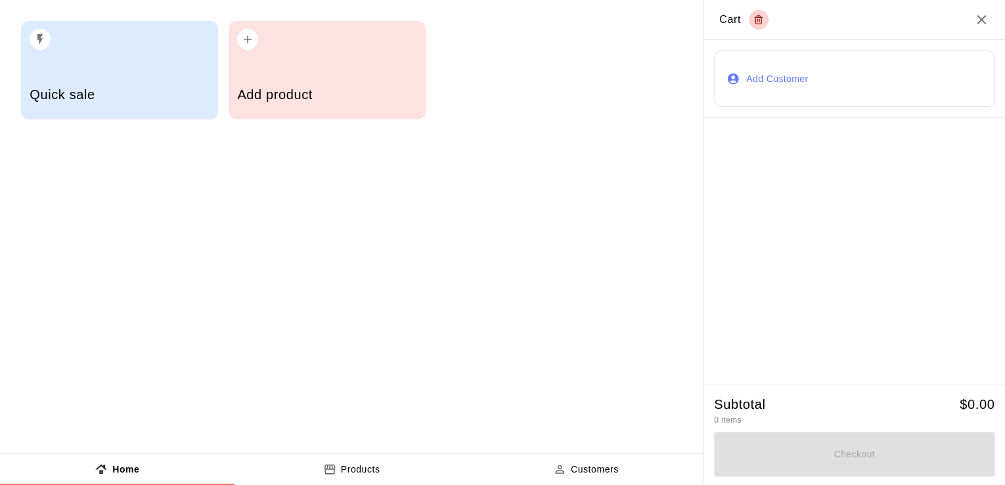
click at [301, 109] on div "Add product" at bounding box center [326, 96] width 179 height 47
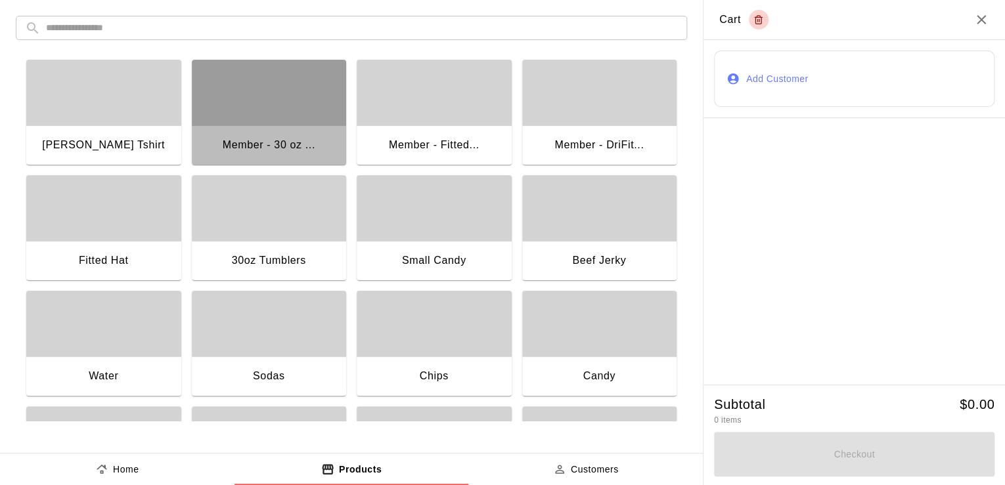
click at [301, 109] on div "button" at bounding box center [269, 93] width 155 height 66
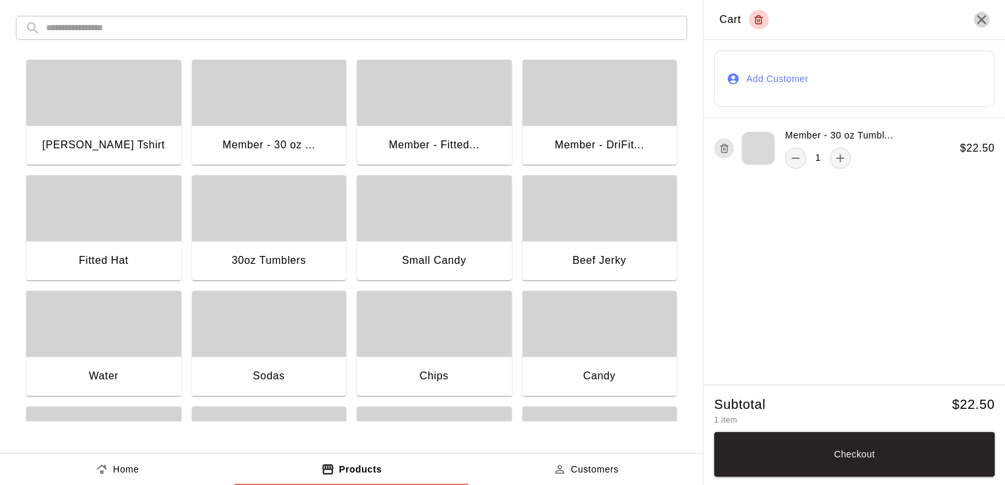
drag, startPoint x: 800, startPoint y: 164, endPoint x: 977, endPoint y: 20, distance: 227.9
click at [977, 20] on icon "Close" at bounding box center [981, 20] width 16 height 16
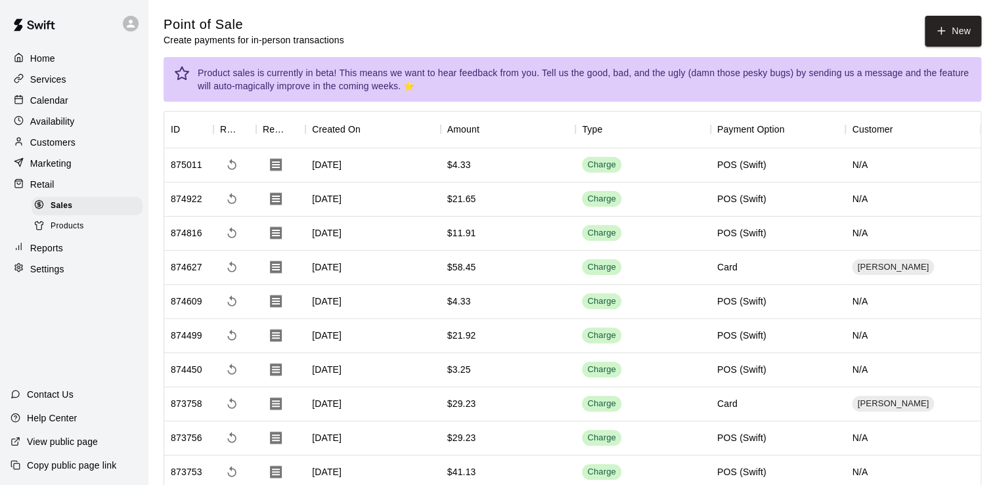
click at [45, 99] on p "Calendar" at bounding box center [49, 100] width 38 height 13
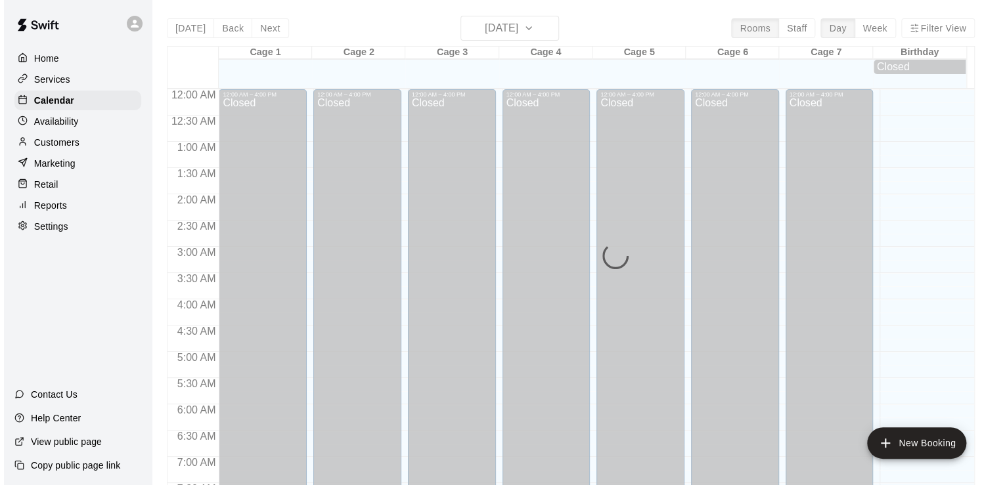
scroll to position [807, 0]
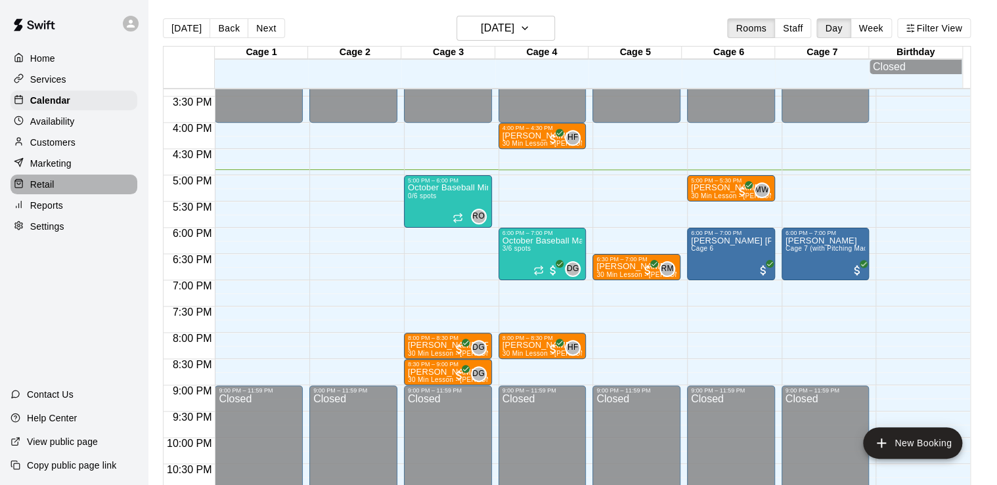
click at [66, 194] on div "Retail" at bounding box center [74, 185] width 127 height 20
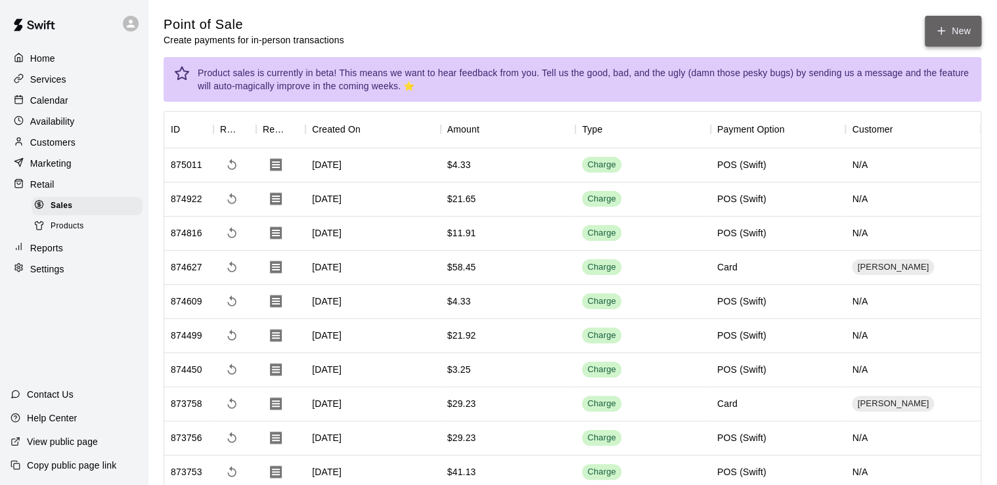
click at [960, 24] on button "New" at bounding box center [953, 31] width 56 height 31
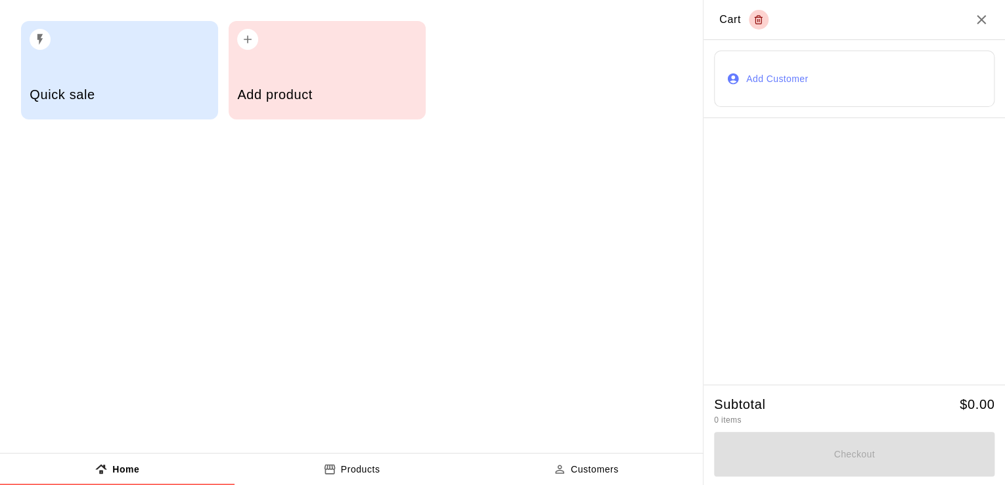
click at [358, 63] on div "Add product" at bounding box center [327, 70] width 197 height 99
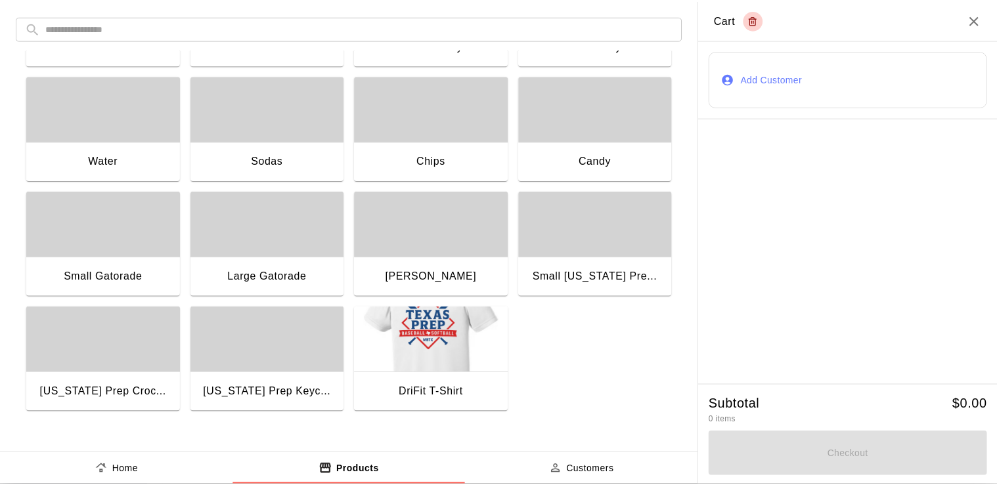
scroll to position [216, 0]
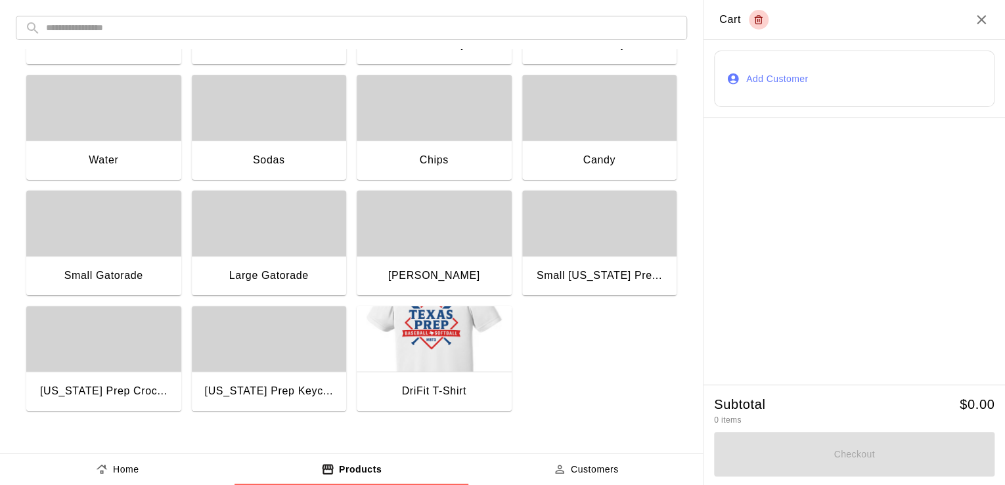
click at [420, 349] on img "button" at bounding box center [434, 339] width 155 height 66
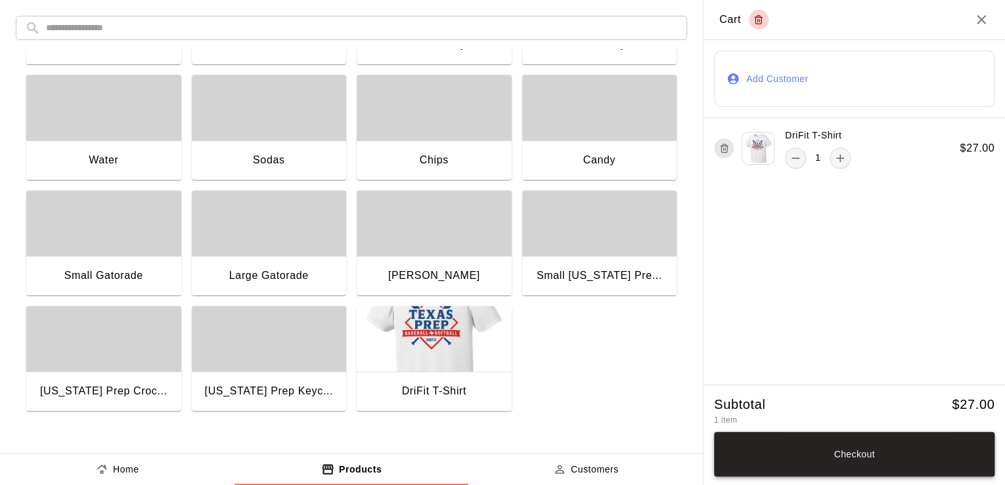
click at [885, 443] on button "Checkout" at bounding box center [854, 454] width 280 height 45
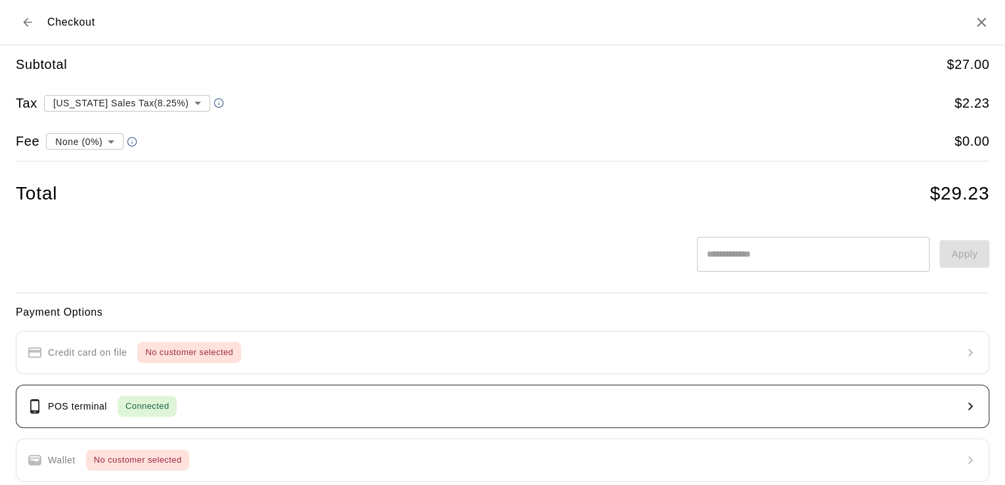
click at [213, 404] on button "POS terminal Connected" at bounding box center [502, 406] width 973 height 43
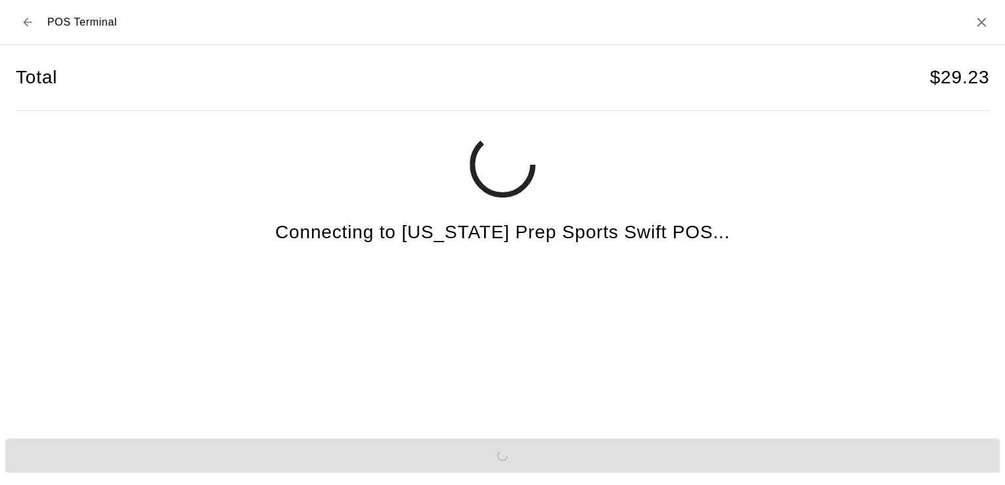
click at [830, 215] on div "Total $ 29.23 Connecting to [US_STATE] Prep Sports Swift POS..." at bounding box center [502, 232] width 973 height 375
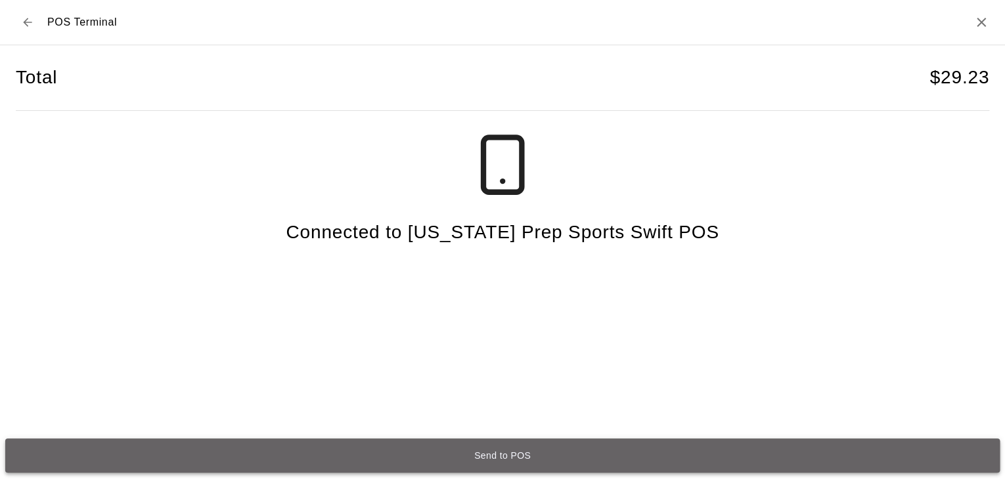
click at [518, 452] on button "Send to POS" at bounding box center [502, 456] width 994 height 34
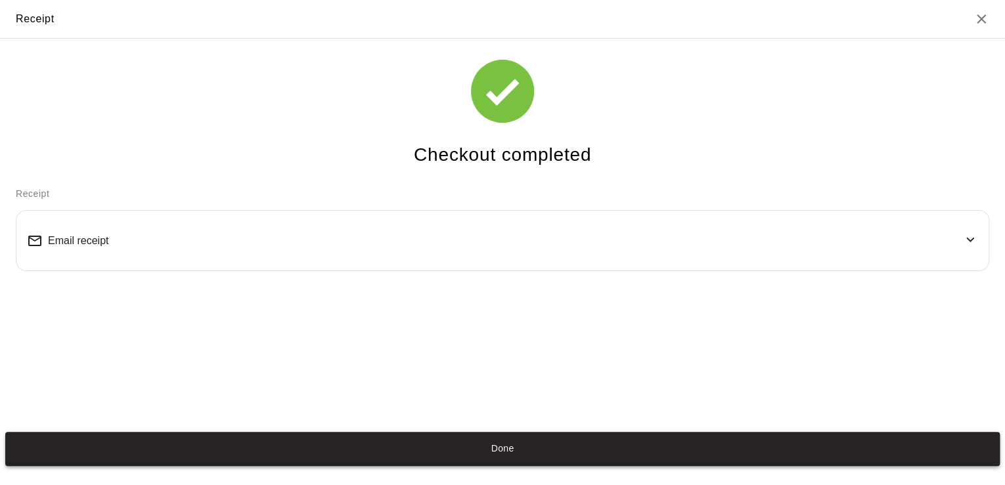
click at [391, 441] on button "Done" at bounding box center [502, 449] width 994 height 34
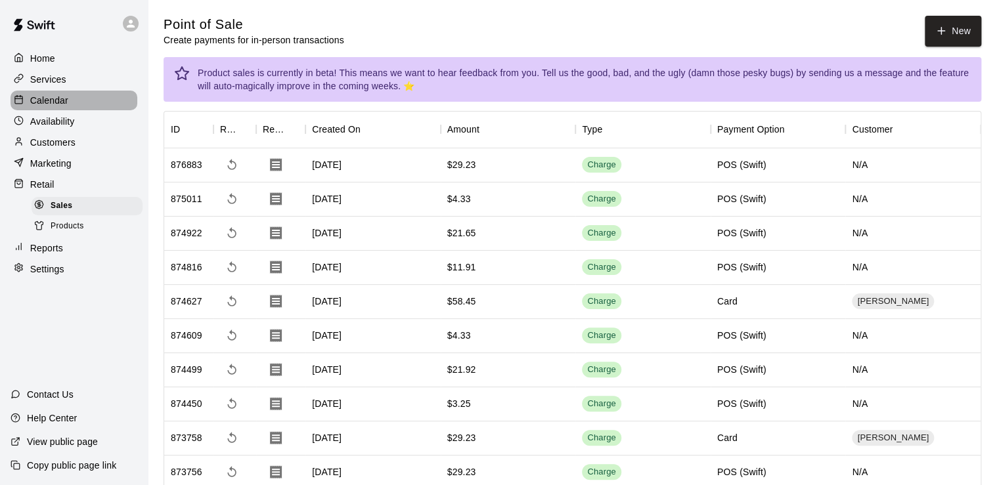
click at [60, 105] on p "Calendar" at bounding box center [49, 100] width 38 height 13
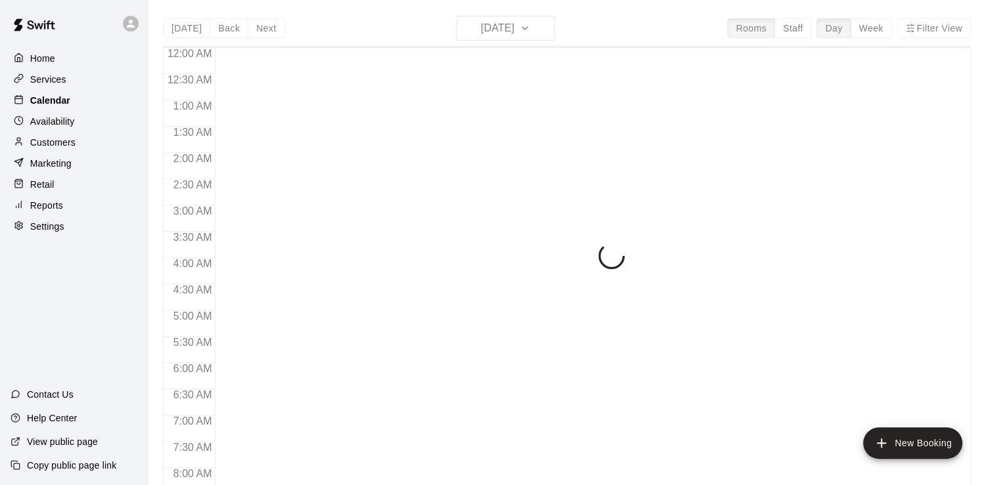
scroll to position [807, 0]
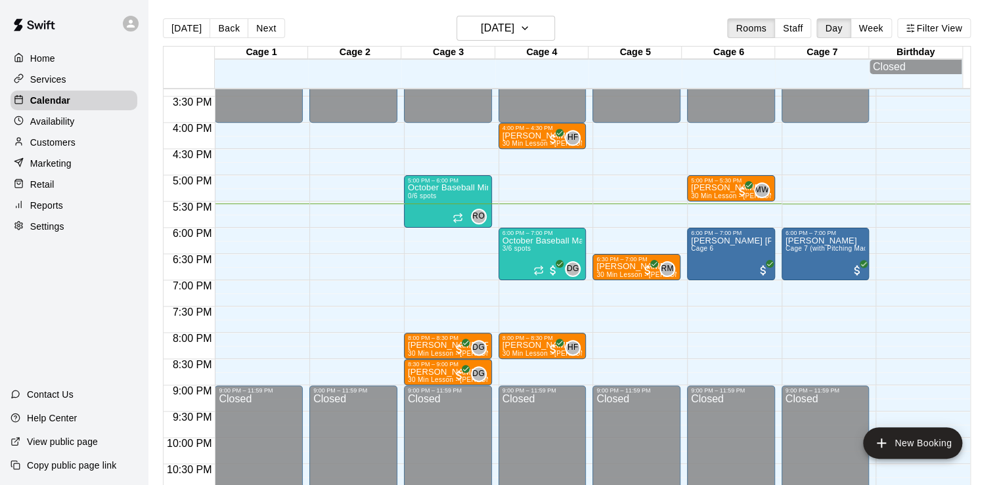
click at [77, 152] on div "Customers" at bounding box center [74, 143] width 127 height 20
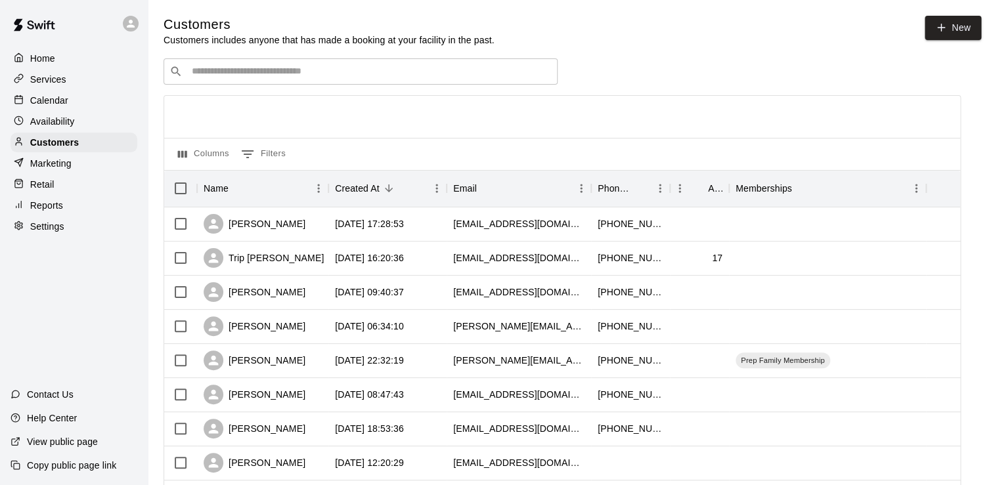
click at [344, 72] on input "Search customers by name or email" at bounding box center [370, 71] width 364 height 13
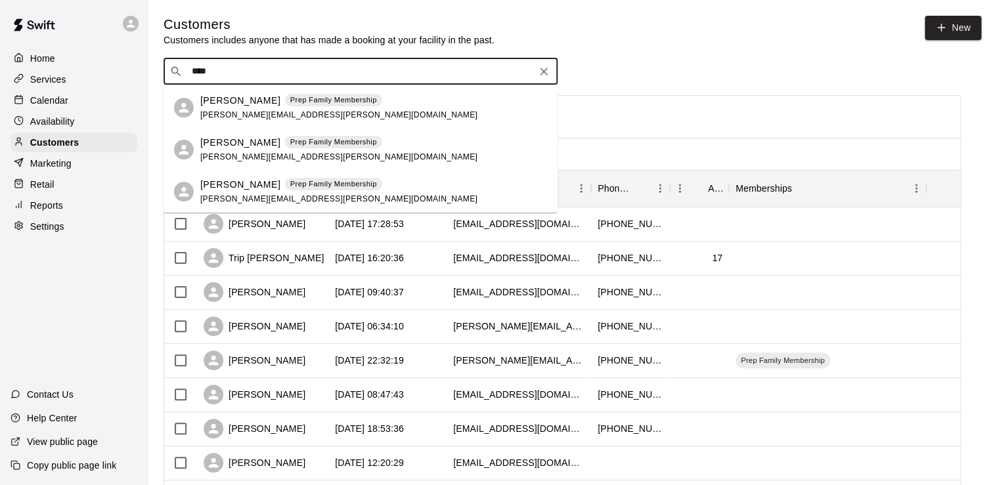
type input "*****"
click at [557, 107] on div "[PERSON_NAME] Prep Family Membership [PERSON_NAME][EMAIL_ADDRESS][PERSON_NAME][…" at bounding box center [361, 108] width 394 height 42
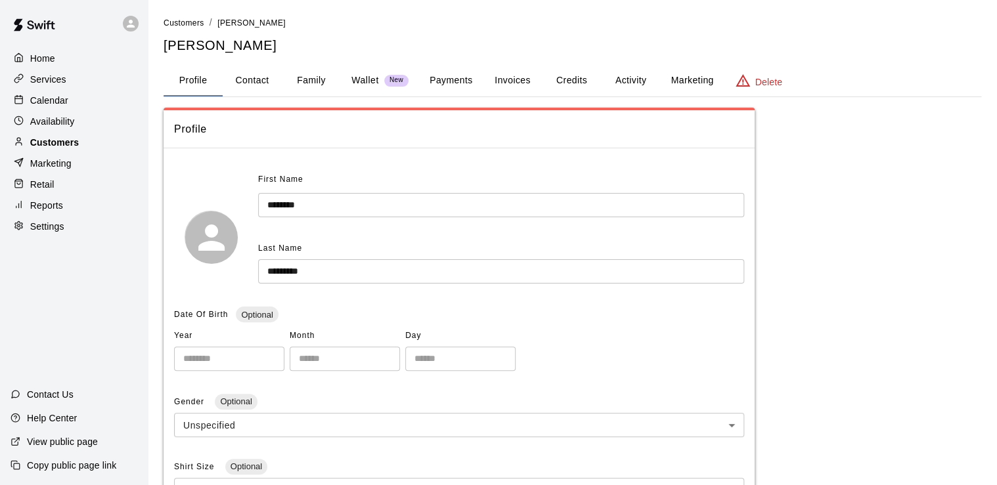
click at [45, 149] on p "Customers" at bounding box center [54, 142] width 49 height 13
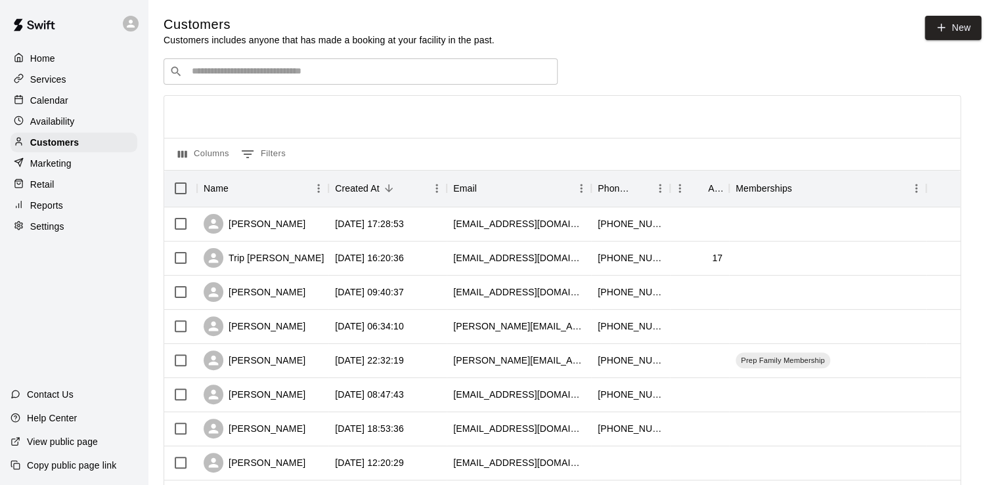
click at [64, 107] on p "Calendar" at bounding box center [49, 100] width 38 height 13
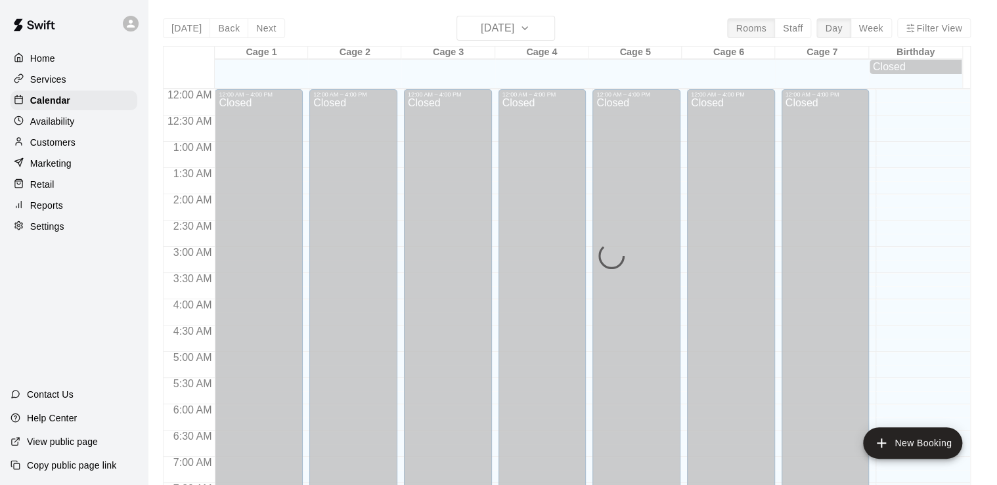
scroll to position [807, 0]
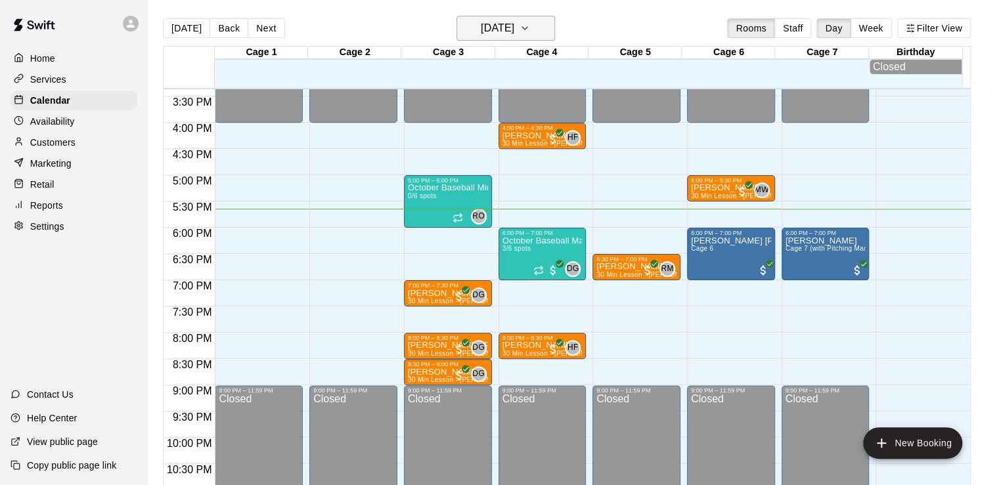
click at [506, 24] on h6 "[DATE]" at bounding box center [497, 28] width 33 height 18
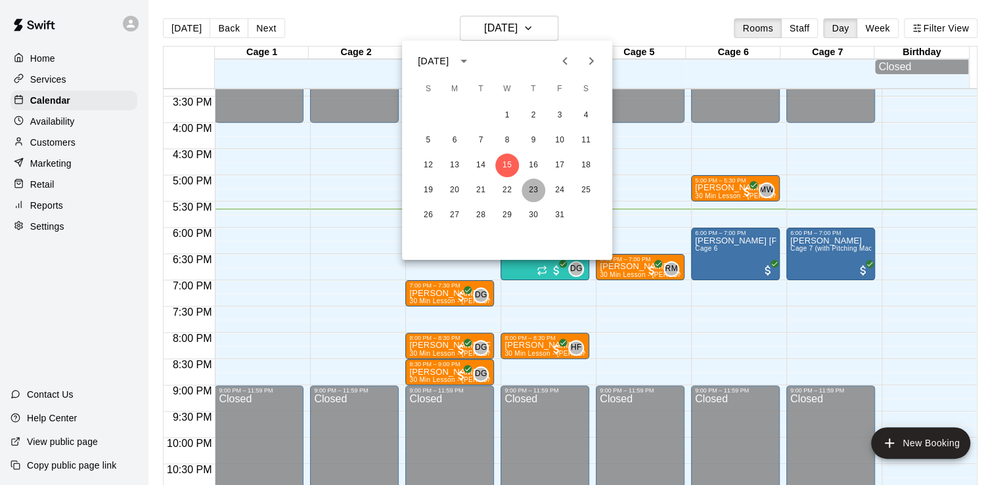
click at [534, 190] on button "23" at bounding box center [533, 191] width 24 height 24
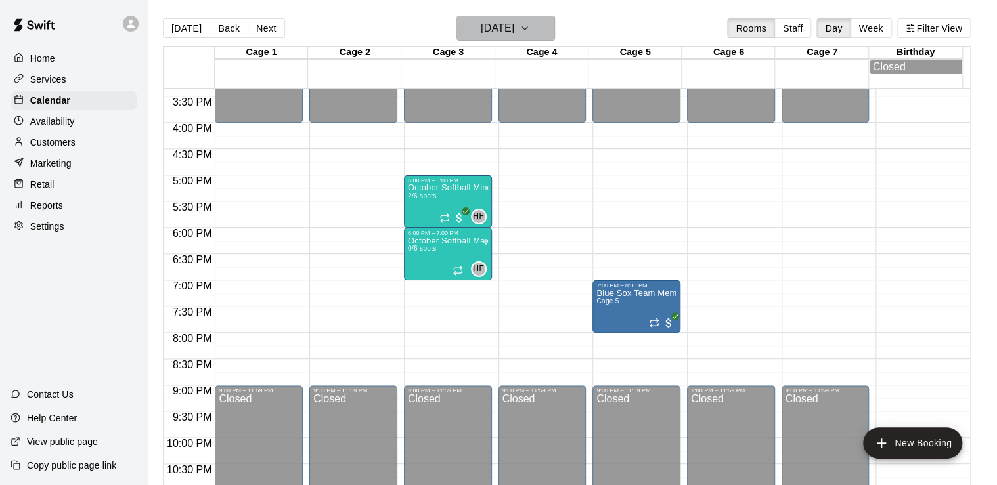
click at [514, 33] on h6 "[DATE]" at bounding box center [497, 28] width 33 height 18
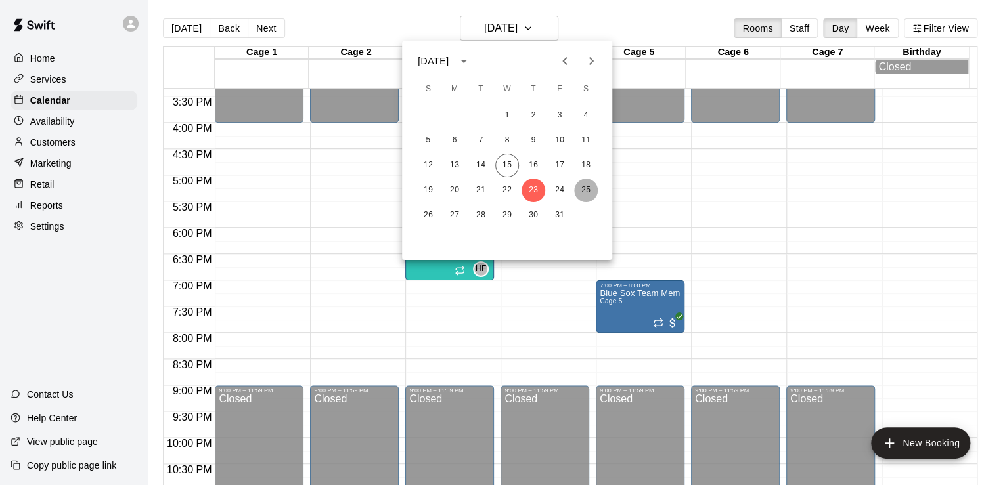
click at [583, 196] on button "25" at bounding box center [586, 191] width 24 height 24
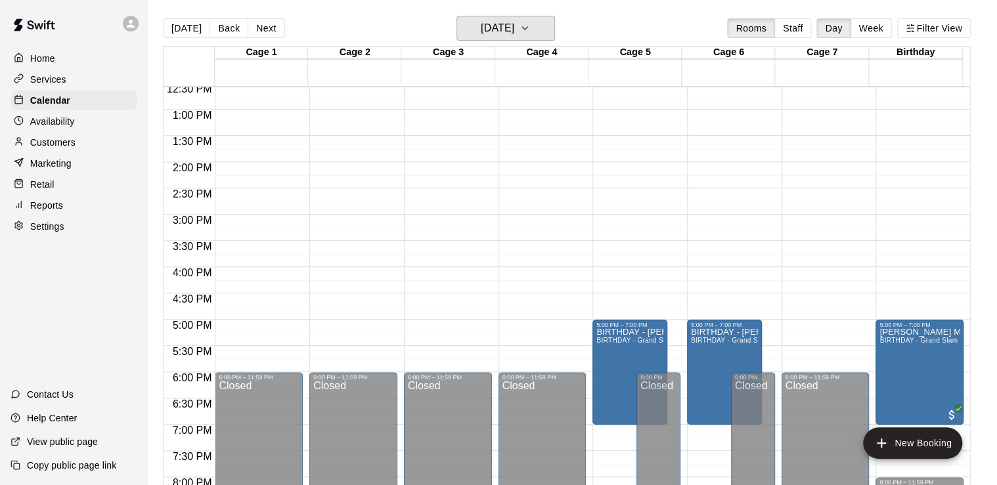
scroll to position [659, 0]
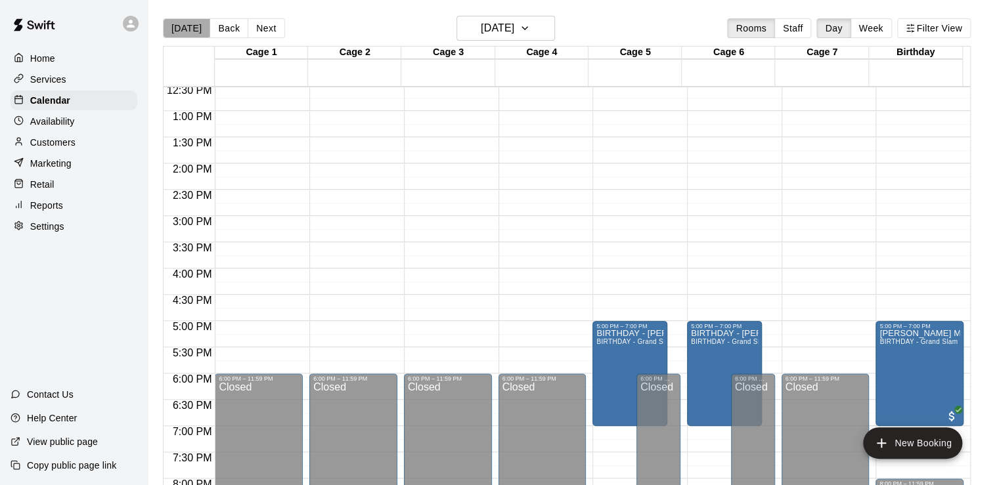
click at [185, 21] on button "[DATE]" at bounding box center [186, 28] width 47 height 20
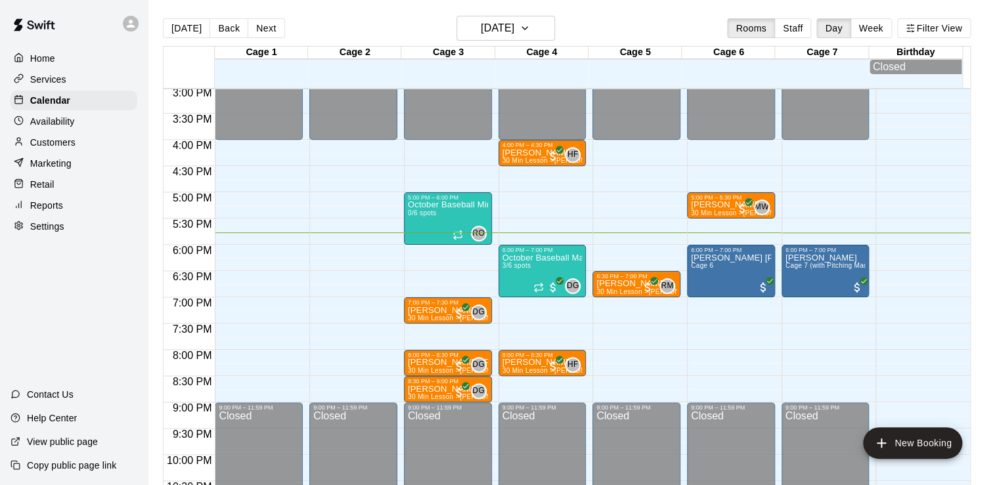
scroll to position [791, 0]
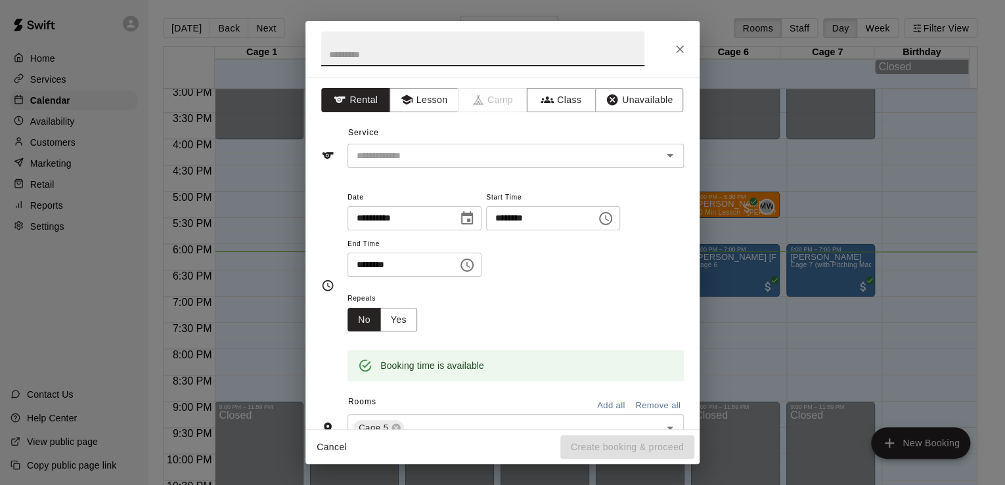
click at [680, 45] on icon "Close" at bounding box center [679, 49] width 13 height 13
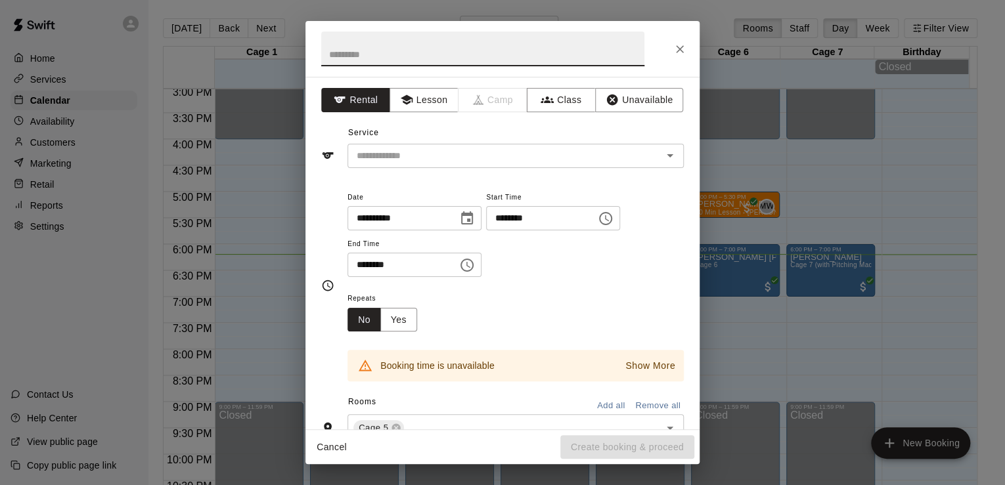
click at [681, 47] on icon "Close" at bounding box center [680, 49] width 8 height 8
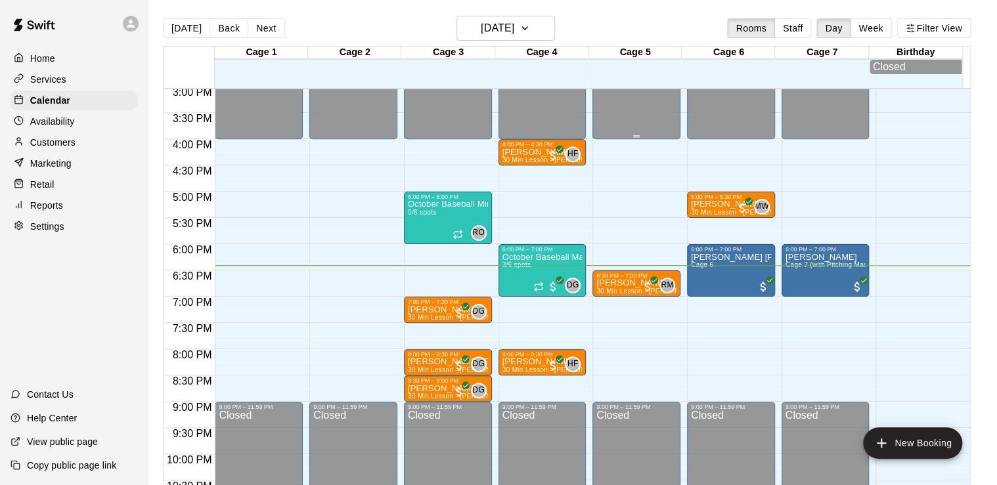
click at [50, 191] on p "Retail" at bounding box center [42, 184] width 24 height 13
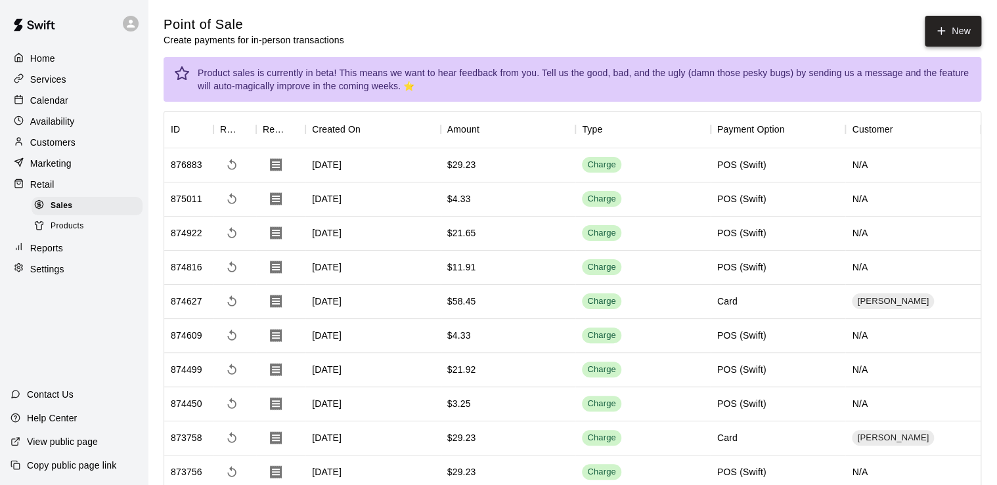
click at [967, 27] on button "New" at bounding box center [953, 31] width 56 height 31
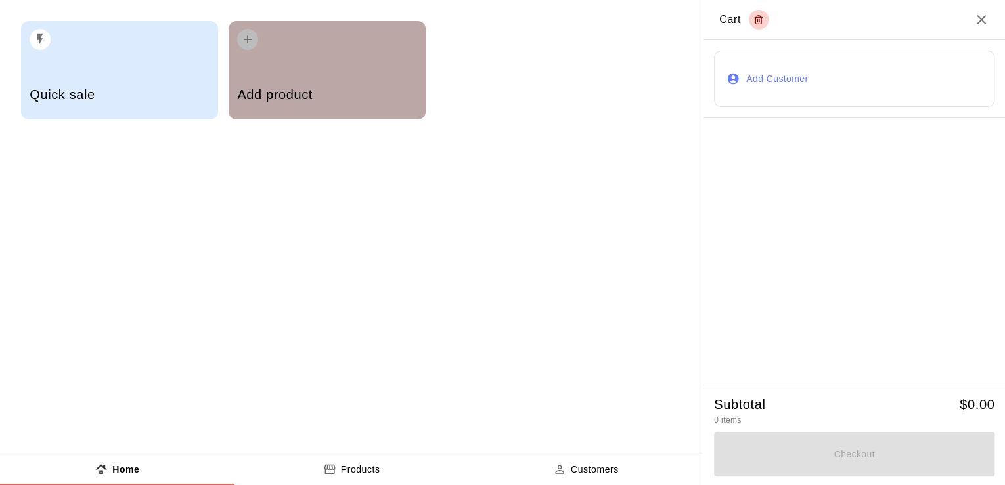
click at [402, 70] on div "Add product" at bounding box center [327, 70] width 197 height 99
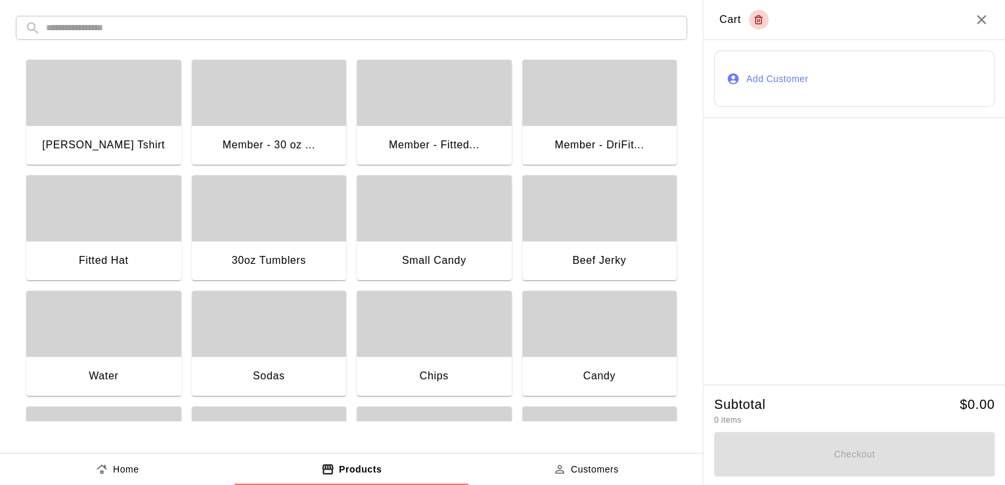
click at [121, 370] on div "Water" at bounding box center [103, 378] width 155 height 42
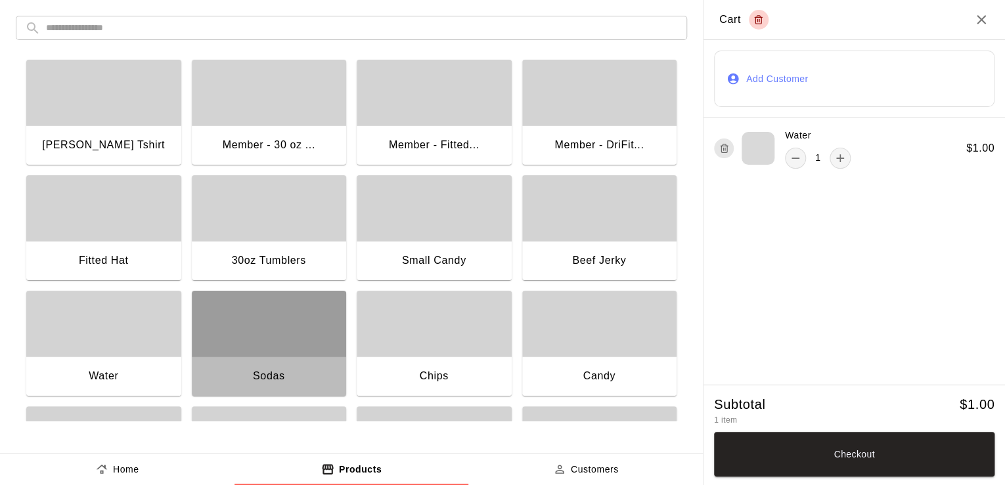
click at [270, 349] on div "button" at bounding box center [269, 324] width 155 height 66
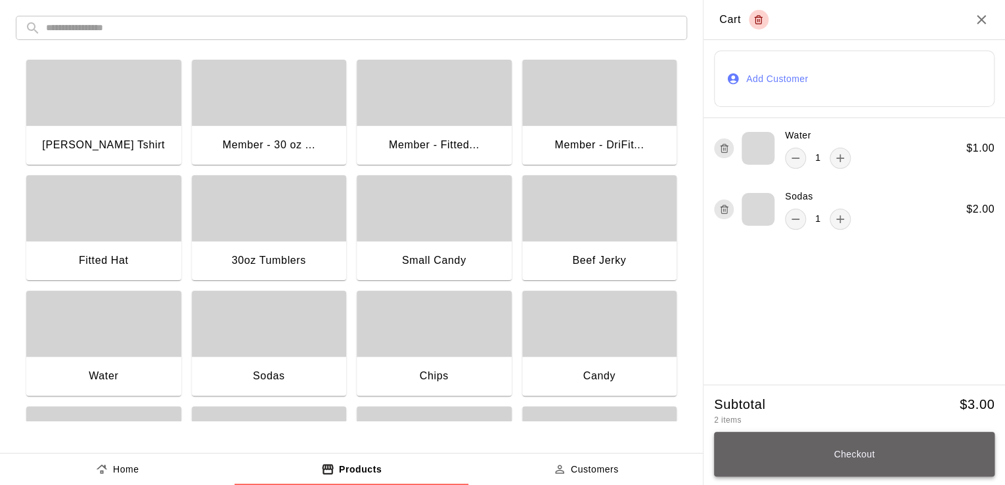
click at [836, 458] on button "Checkout" at bounding box center [854, 454] width 280 height 45
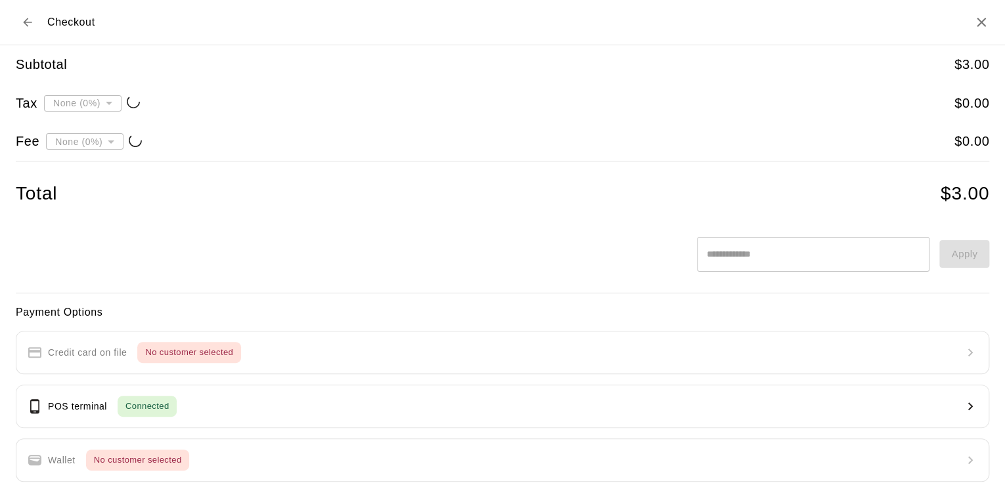
type input "**********"
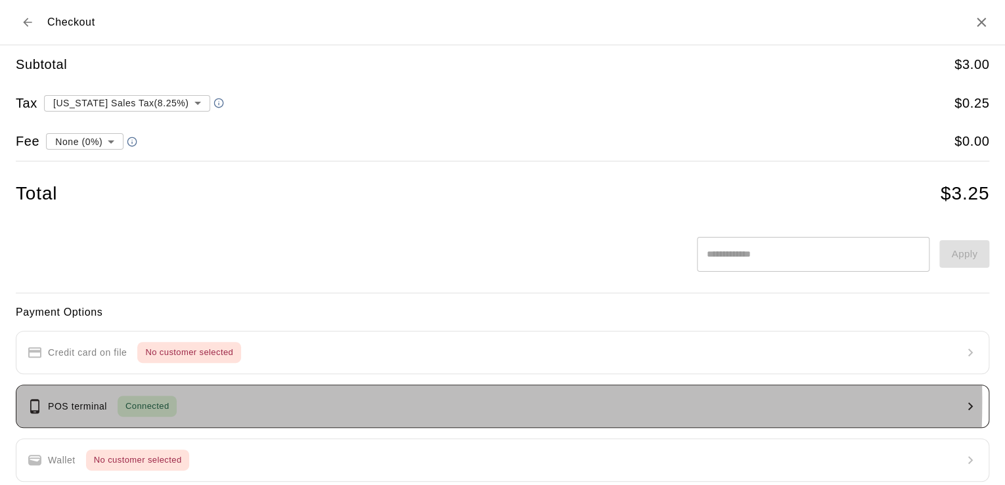
click at [210, 401] on button "POS terminal Connected" at bounding box center [502, 406] width 973 height 43
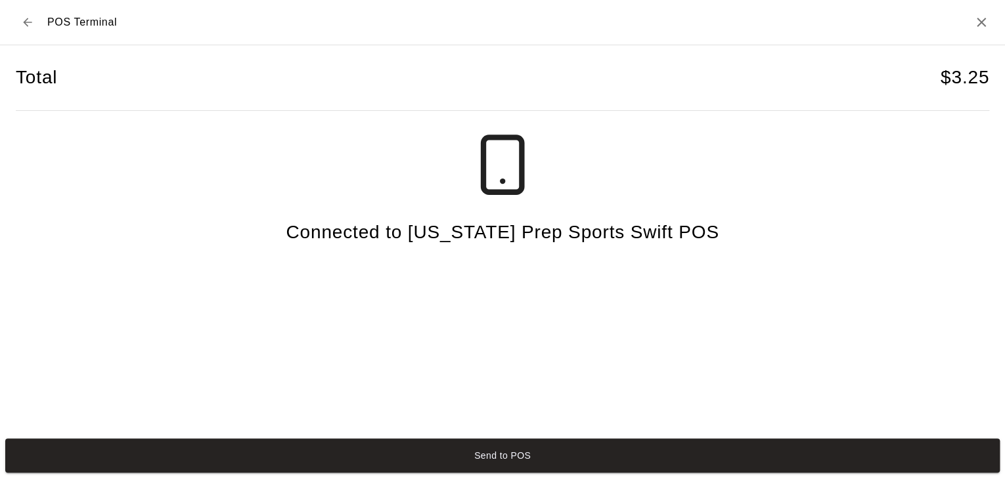
click at [35, 28] on button "Back to checkout" at bounding box center [28, 23] width 24 height 24
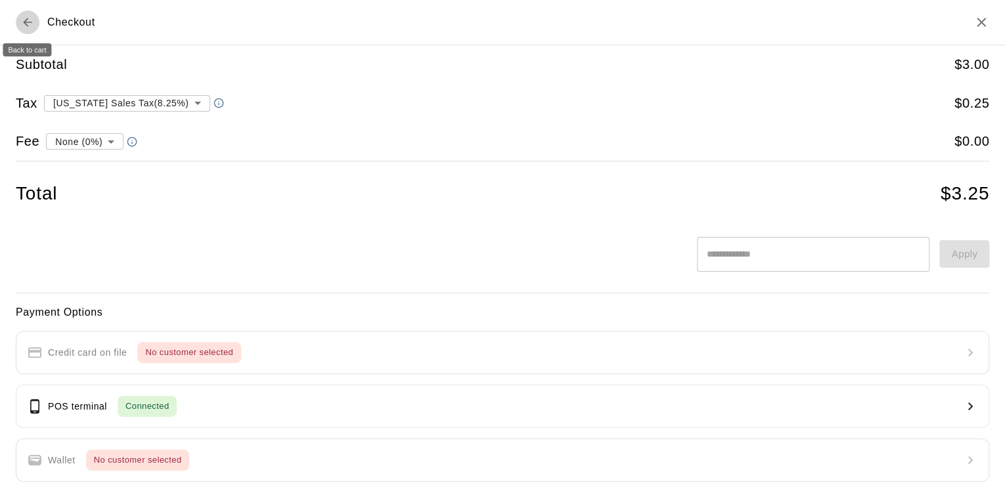
click at [30, 26] on icon "Back to cart" at bounding box center [27, 22] width 13 height 13
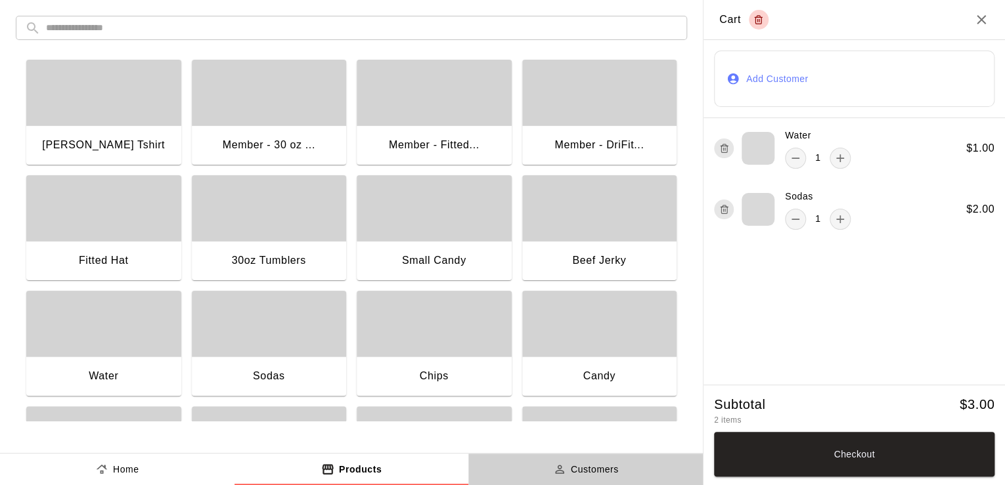
click at [530, 467] on button "Customers" at bounding box center [585, 470] width 234 height 32
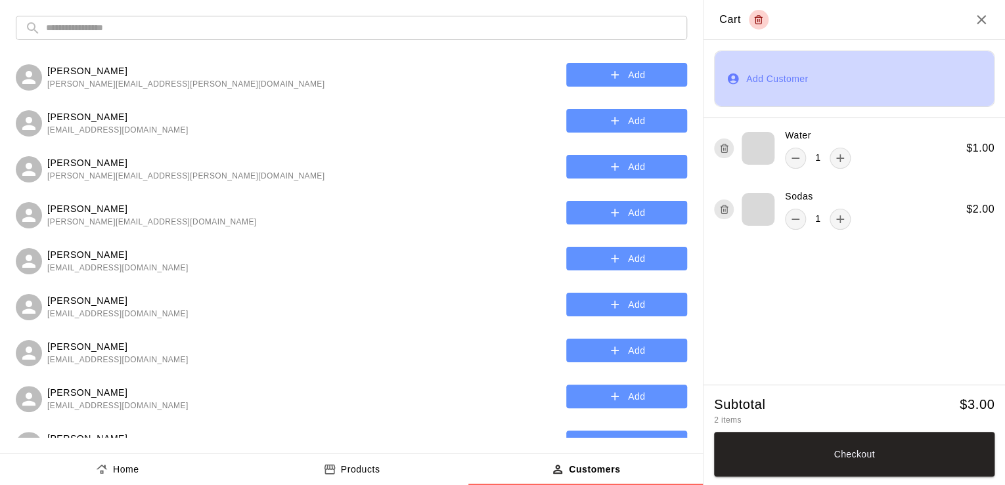
click at [766, 80] on button "Add Customer" at bounding box center [854, 79] width 280 height 56
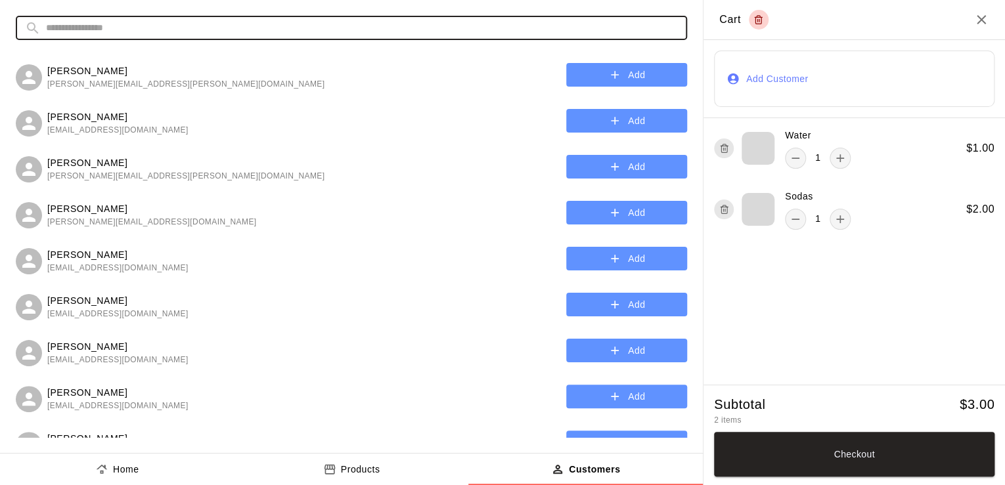
click at [382, 36] on input "text" at bounding box center [362, 28] width 632 height 24
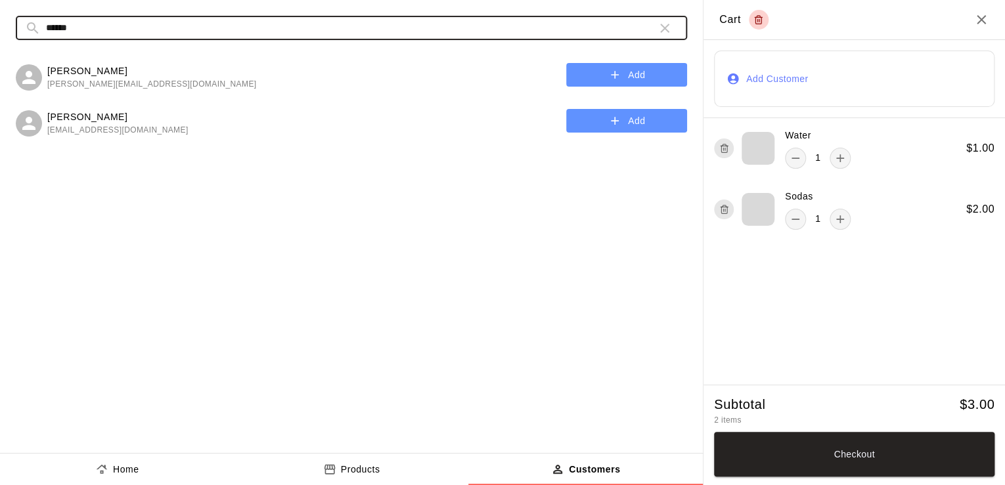
type input "******"
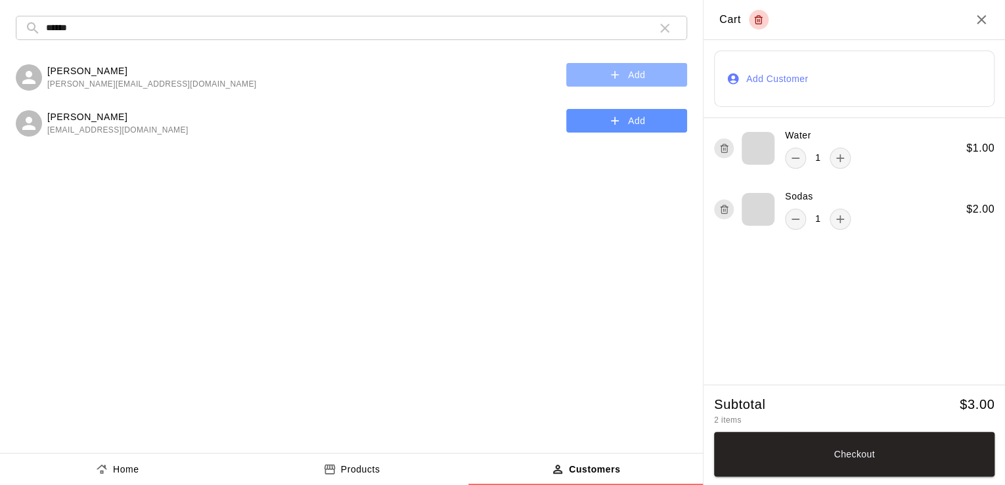
click at [604, 72] on button "Add" at bounding box center [626, 75] width 121 height 24
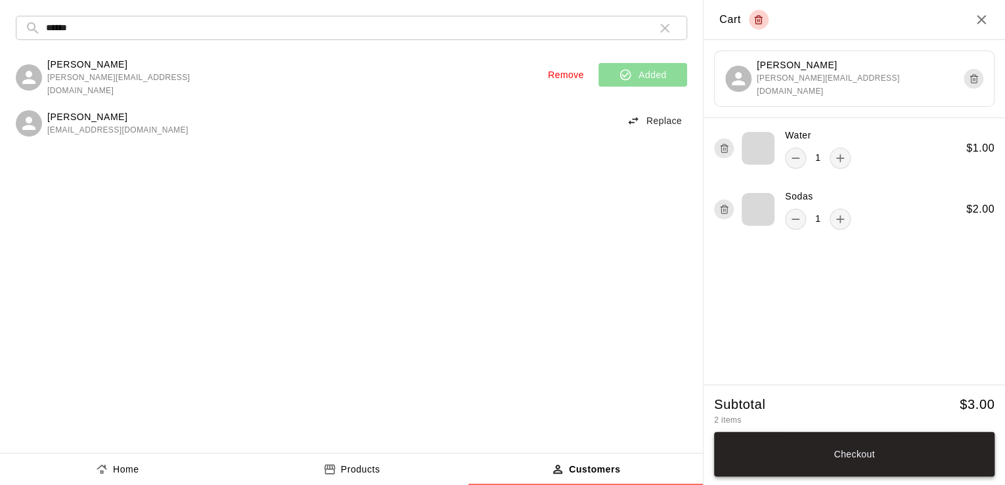
click at [850, 445] on button "Checkout" at bounding box center [854, 454] width 280 height 45
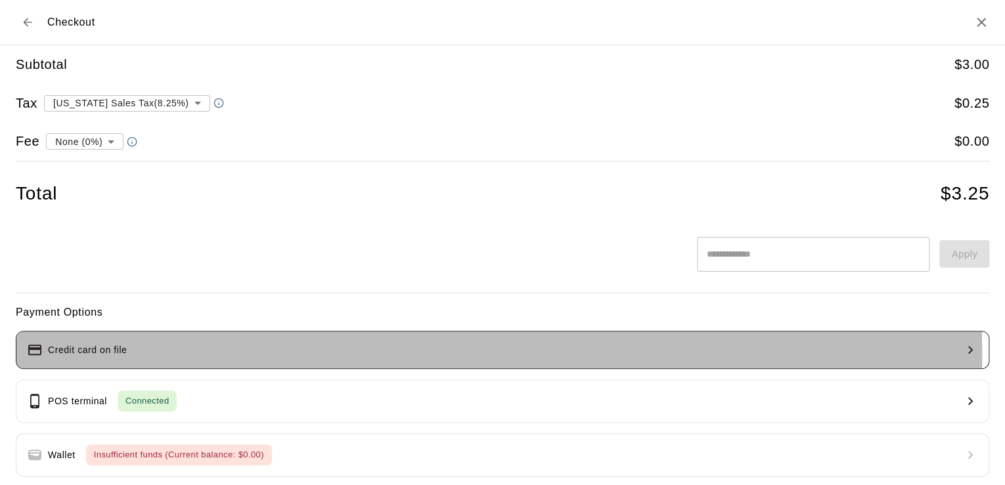
click at [267, 355] on button "Credit card on file" at bounding box center [502, 350] width 973 height 38
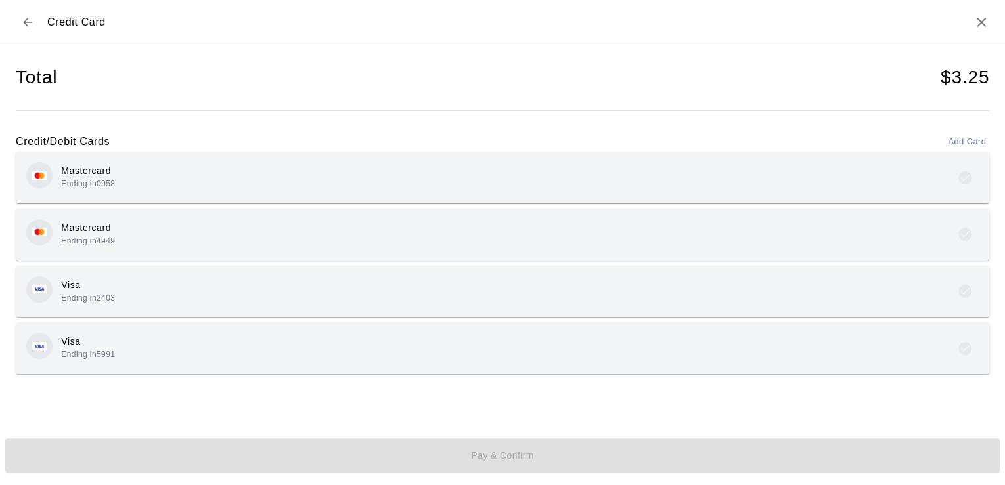
click at [141, 347] on div "Visa Ending in 5991" at bounding box center [502, 348] width 952 height 31
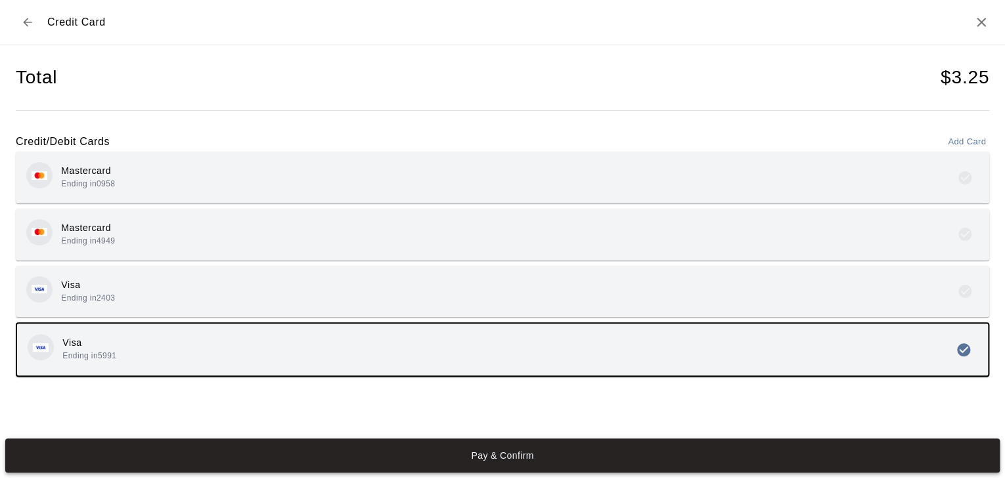
click at [322, 453] on button "Pay & Confirm" at bounding box center [502, 456] width 994 height 34
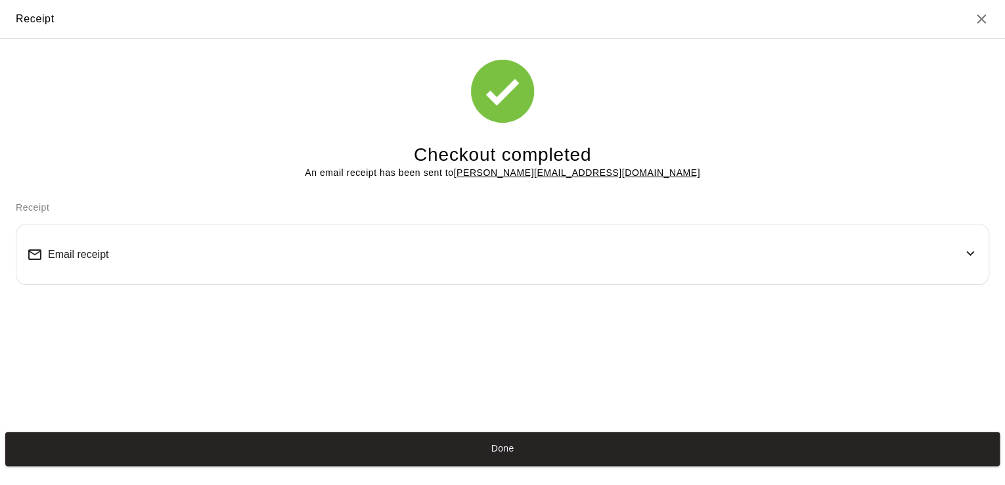
click at [391, 446] on button "Done" at bounding box center [502, 449] width 994 height 34
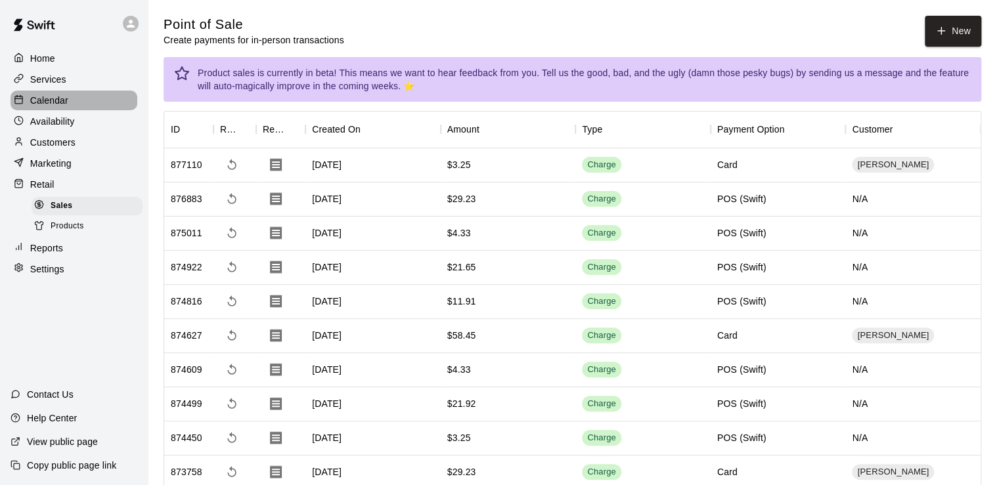
click at [85, 110] on div "Calendar" at bounding box center [74, 101] width 127 height 20
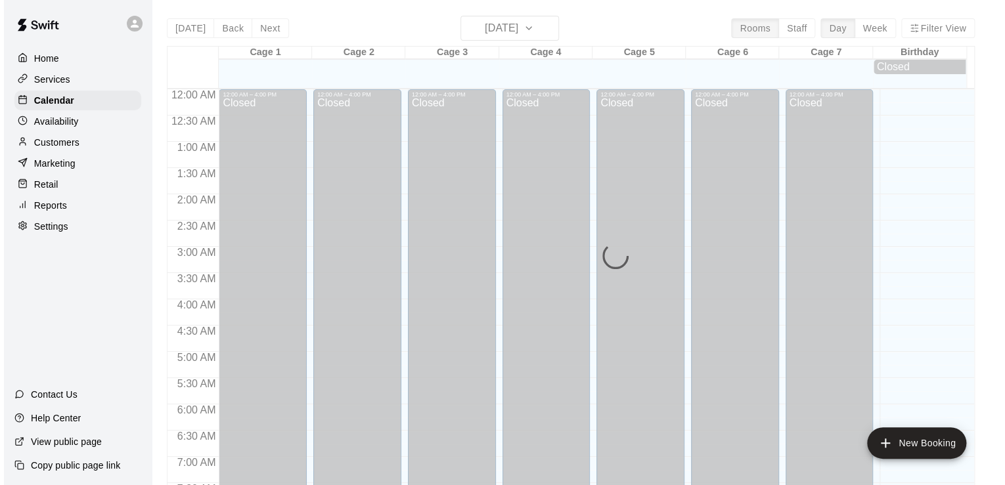
scroll to position [807, 0]
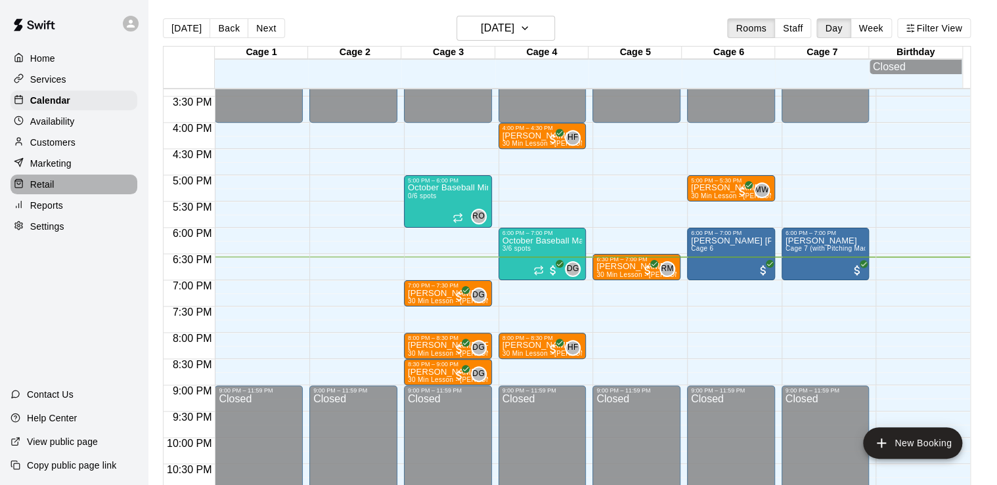
click at [45, 191] on p "Retail" at bounding box center [42, 184] width 24 height 13
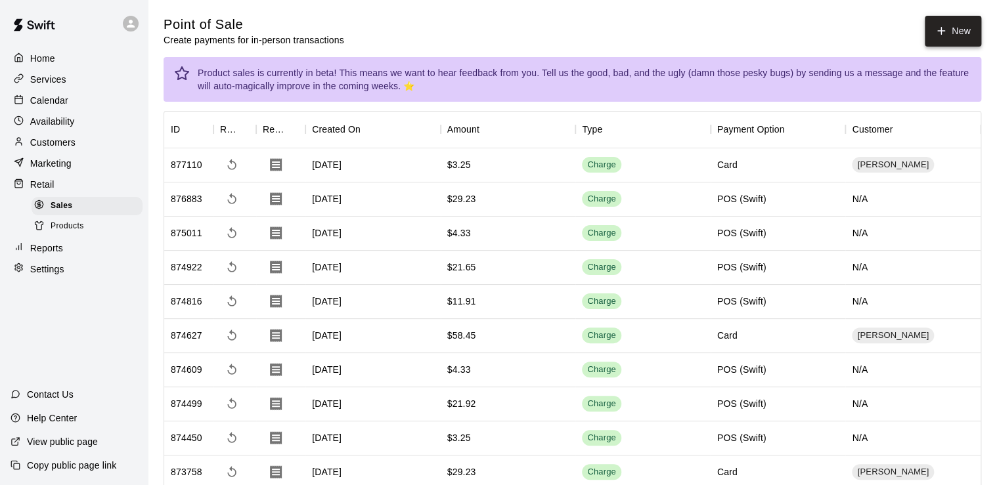
click at [943, 39] on button "New" at bounding box center [953, 31] width 56 height 31
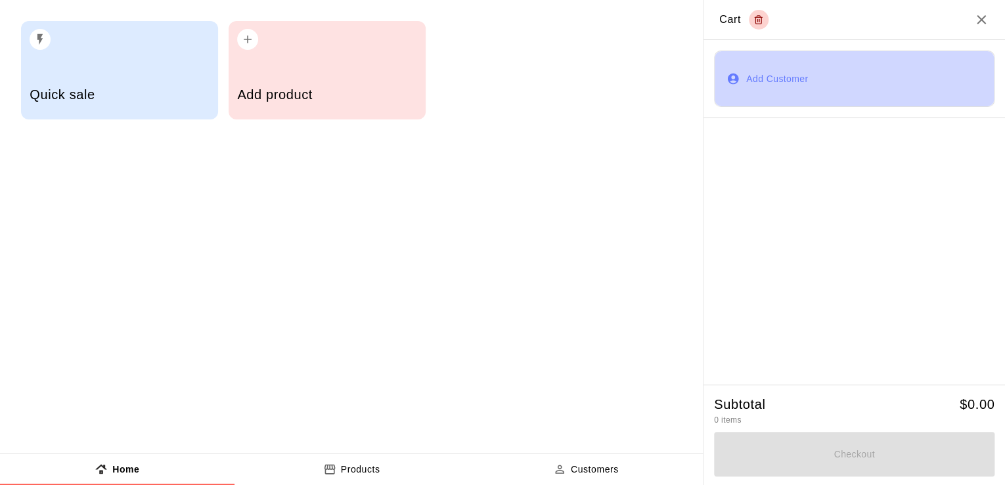
click at [752, 85] on button "Add Customer" at bounding box center [854, 79] width 280 height 56
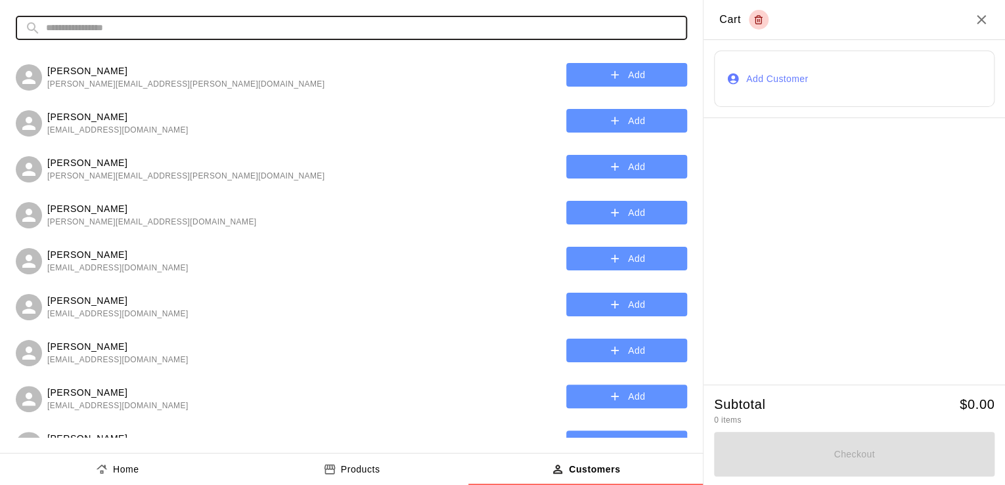
click at [360, 28] on input "text" at bounding box center [362, 28] width 632 height 24
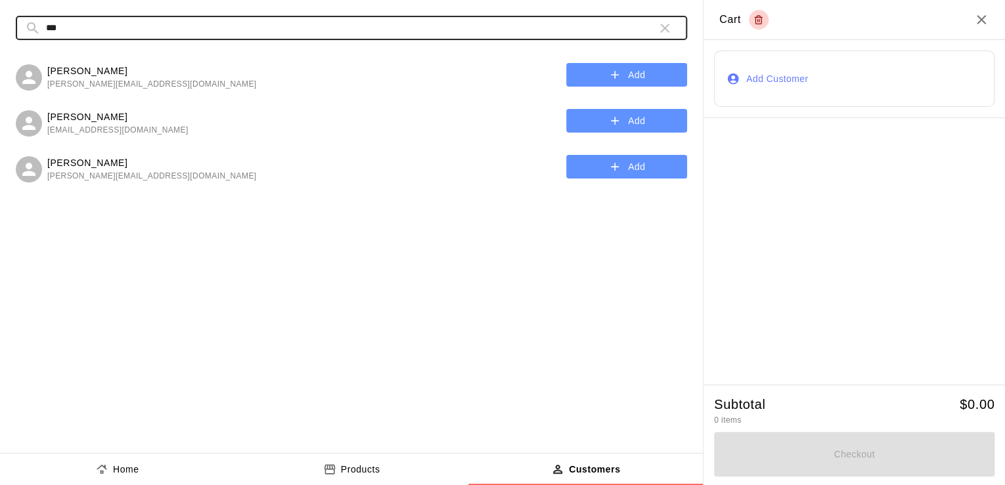
type input "***"
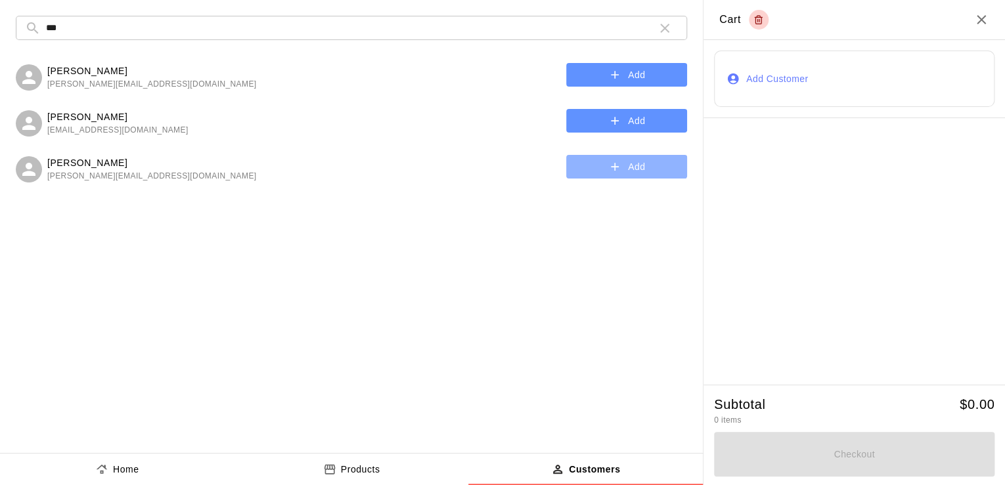
click at [628, 163] on button "Add" at bounding box center [626, 167] width 121 height 24
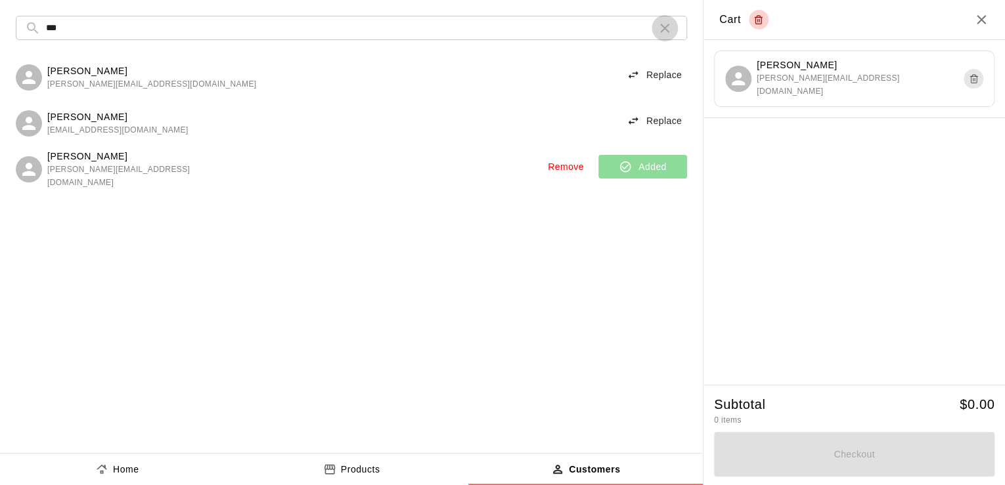
click at [662, 26] on icon "button" at bounding box center [664, 28] width 9 height 9
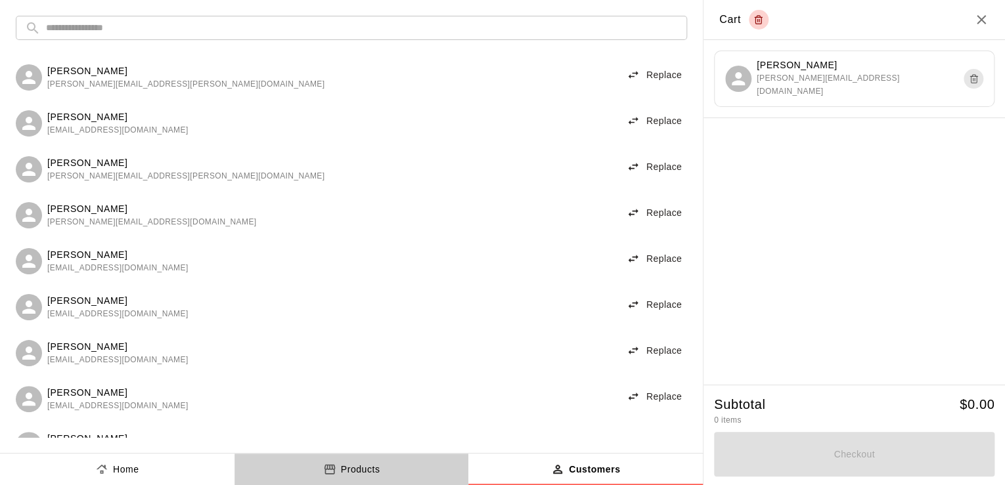
click at [370, 473] on p "Products" at bounding box center [360, 470] width 39 height 14
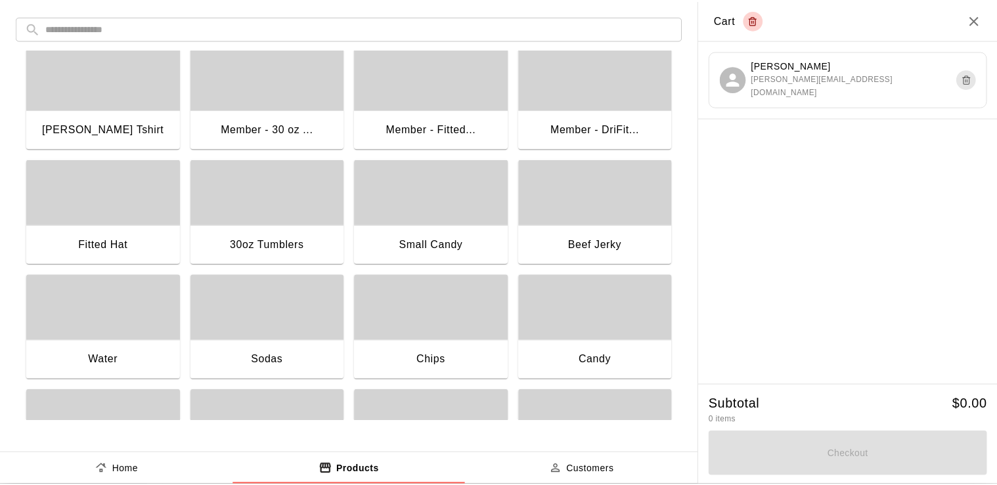
scroll to position [17, 0]
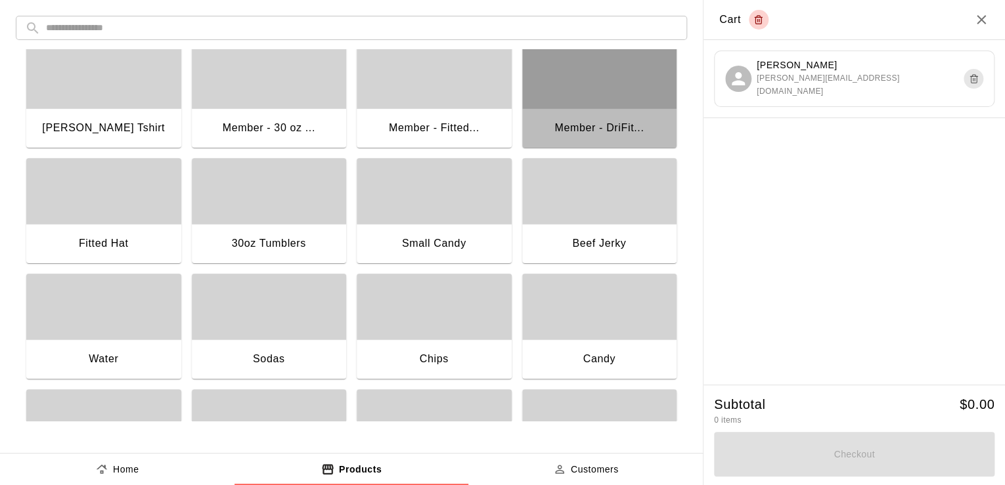
click at [580, 114] on div "Member - DriFit..." at bounding box center [599, 129] width 155 height 42
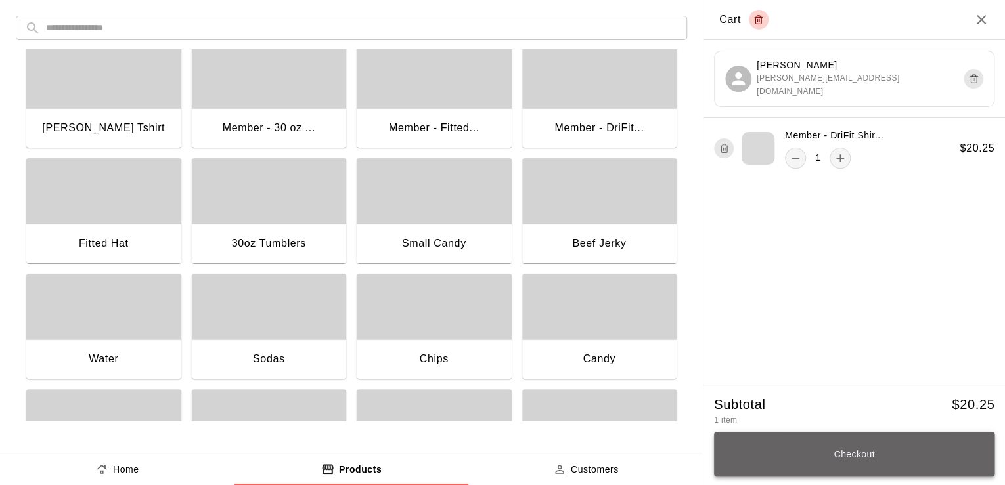
click at [852, 450] on button "Checkout" at bounding box center [854, 454] width 280 height 45
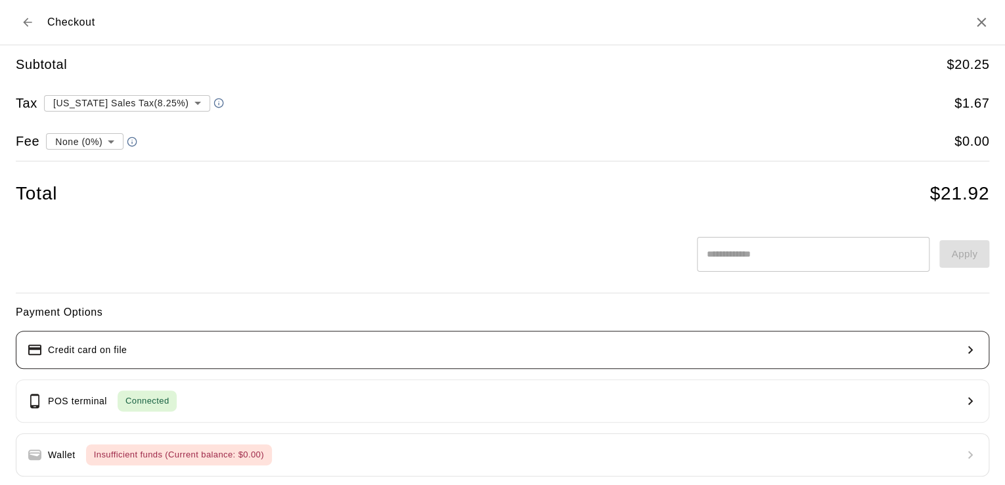
click at [330, 353] on button "Credit card on file" at bounding box center [502, 350] width 973 height 38
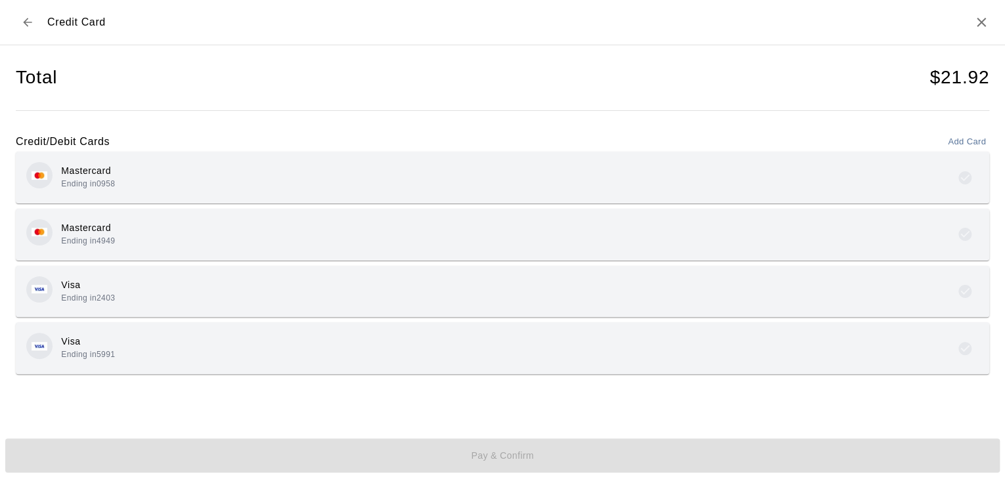
click at [342, 346] on div "Visa Ending in 5991" at bounding box center [502, 348] width 952 height 31
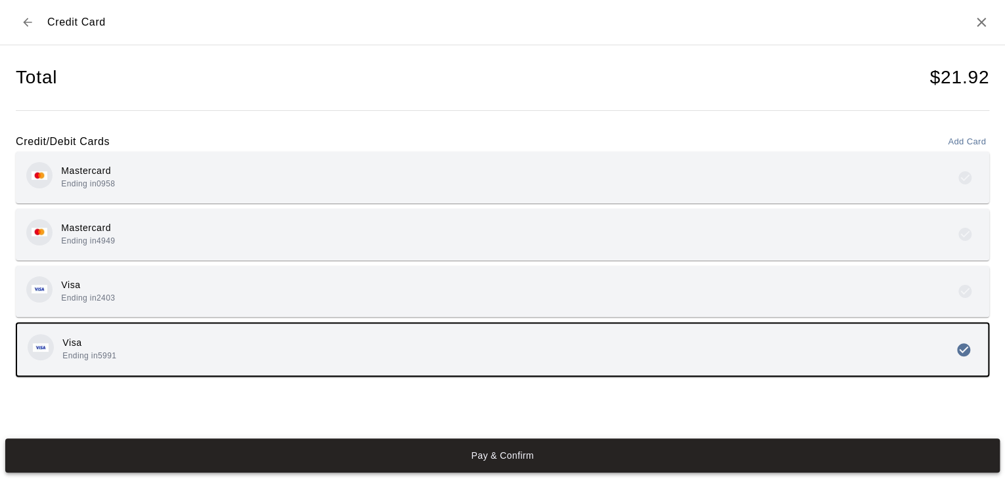
click at [390, 460] on button "Pay & Confirm" at bounding box center [502, 456] width 994 height 34
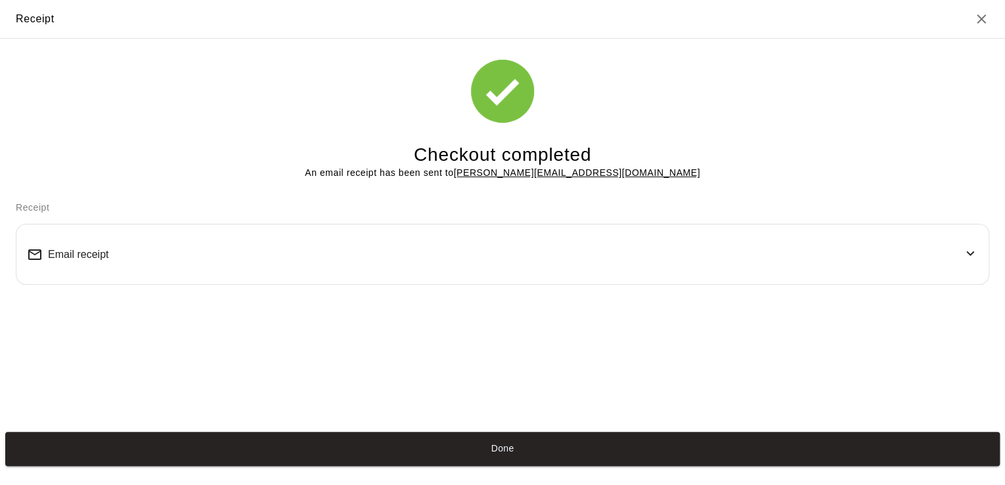
click at [757, 443] on button "Done" at bounding box center [502, 449] width 994 height 34
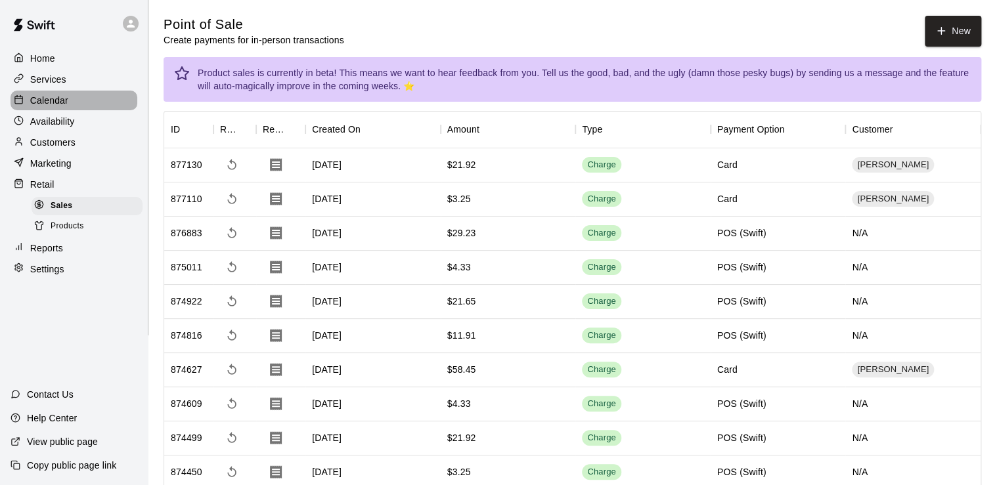
click at [26, 105] on div at bounding box center [22, 101] width 16 height 12
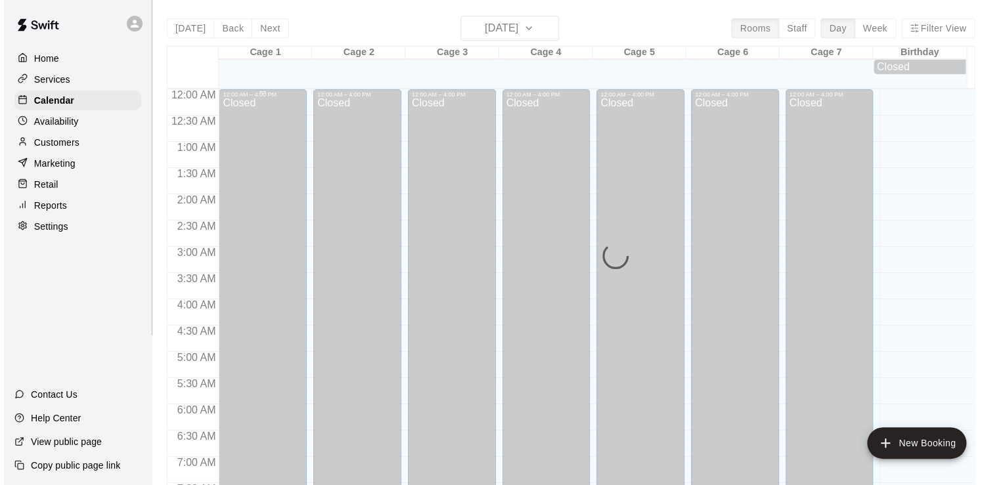
scroll to position [807, 0]
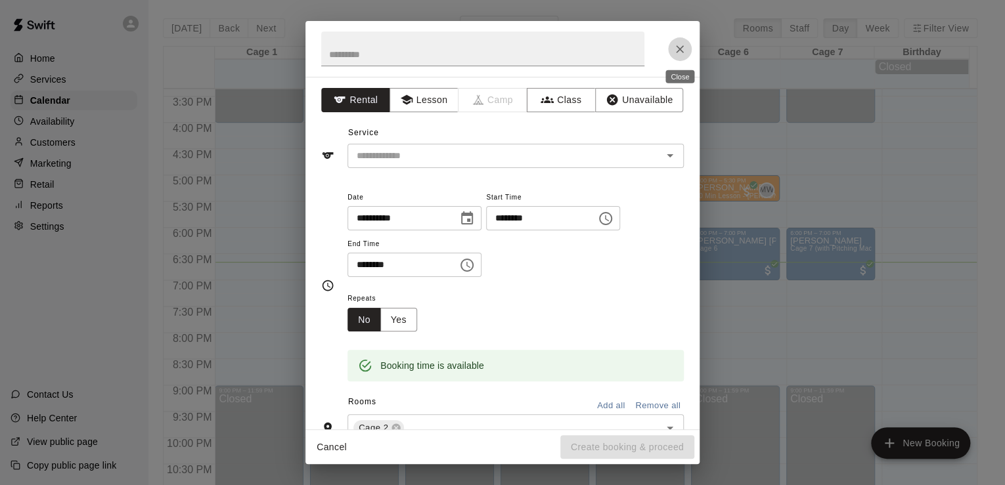
click at [683, 55] on button "Close" at bounding box center [680, 49] width 24 height 24
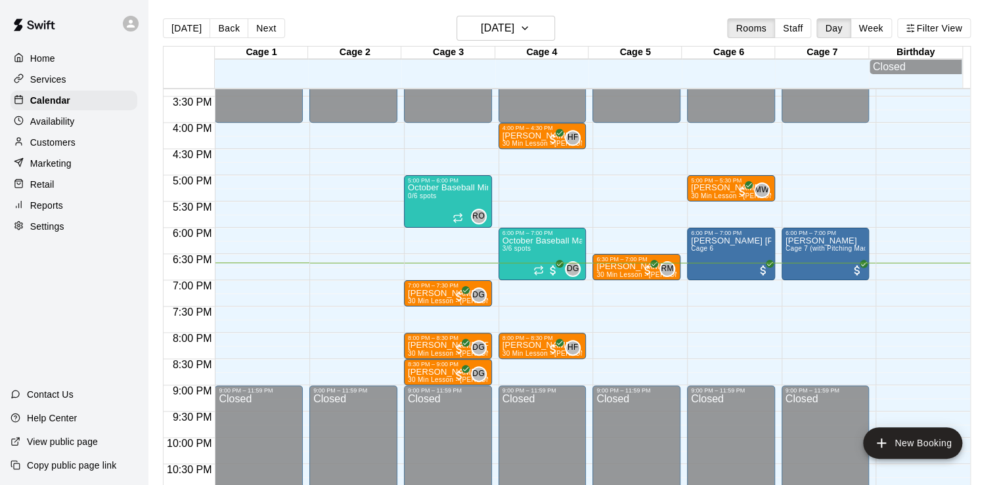
drag, startPoint x: 943, startPoint y: 17, endPoint x: 641, endPoint y: 28, distance: 302.3
click at [641, 28] on div "[DATE] Back [DATE][DATE] Rooms Staff Day Week Filter View" at bounding box center [567, 31] width 808 height 30
click at [66, 144] on p "Customers" at bounding box center [52, 142] width 45 height 13
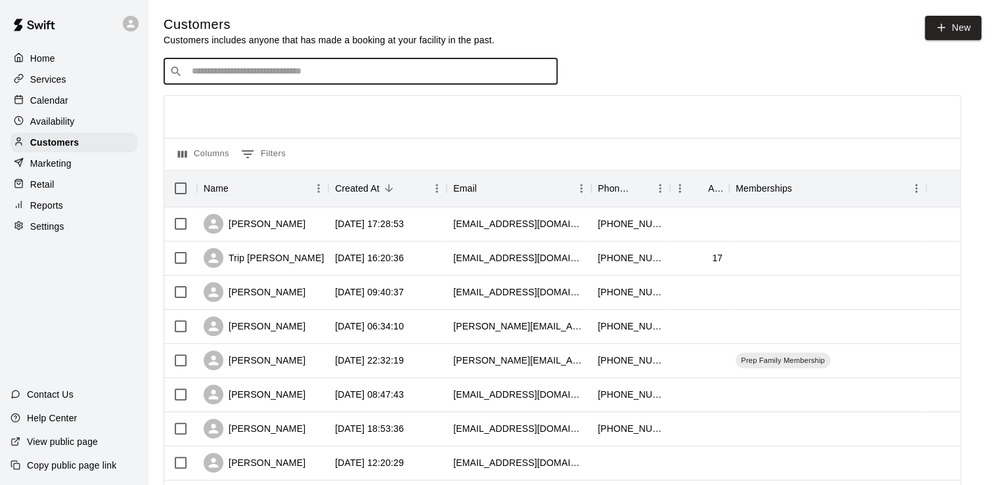
click at [262, 69] on input "Search customers by name or email" at bounding box center [370, 71] width 364 height 13
type input "******"
click at [231, 100] on p "[PERSON_NAME]" at bounding box center [240, 101] width 80 height 14
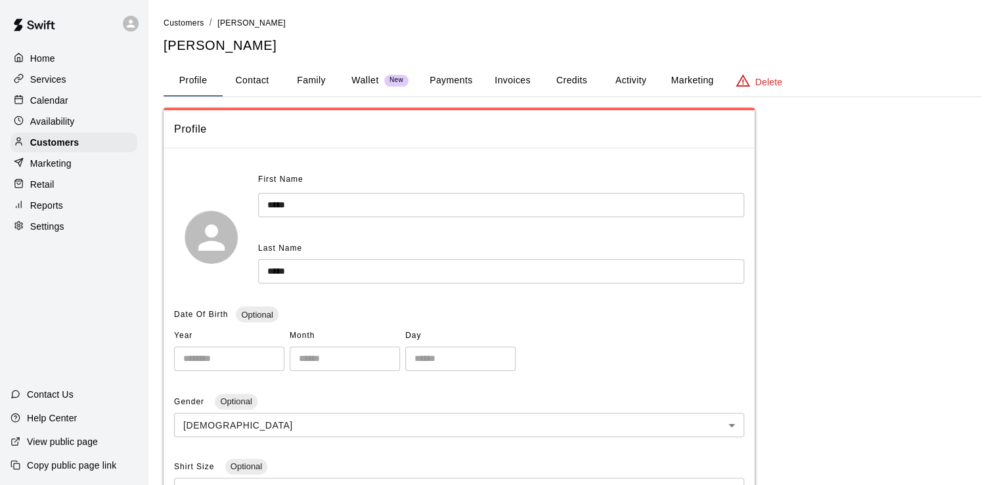
click at [641, 79] on button "Activity" at bounding box center [630, 81] width 59 height 32
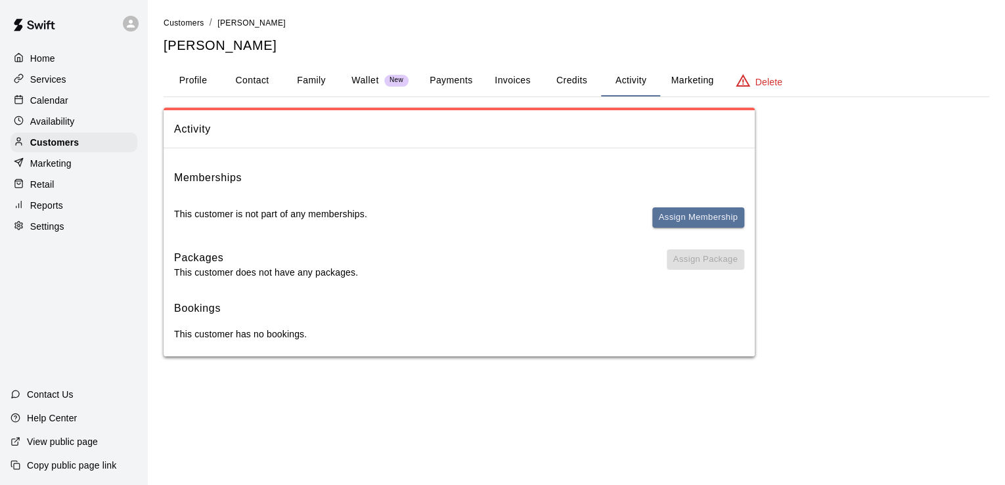
click at [737, 78] on icon "basic tabs example" at bounding box center [743, 81] width 16 height 16
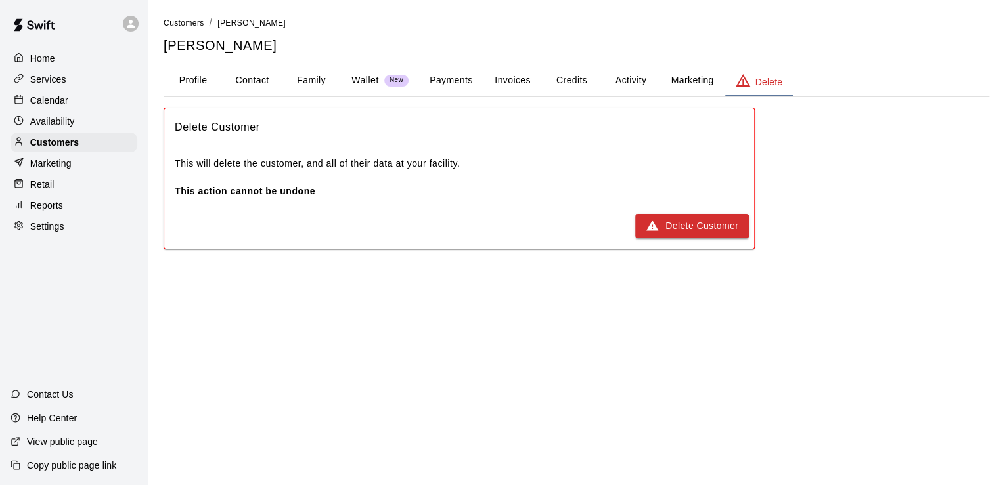
click at [647, 76] on button "Activity" at bounding box center [630, 81] width 59 height 32
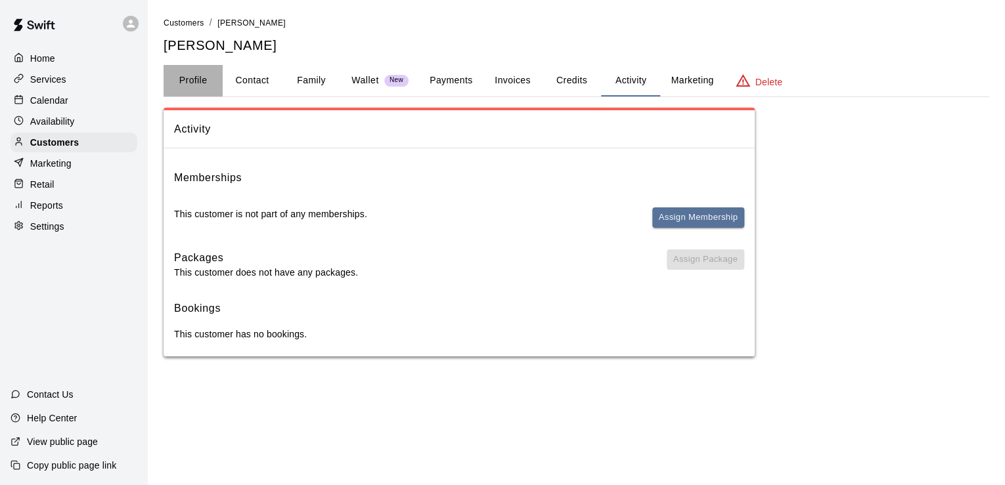
click at [198, 74] on button "Profile" at bounding box center [193, 81] width 59 height 32
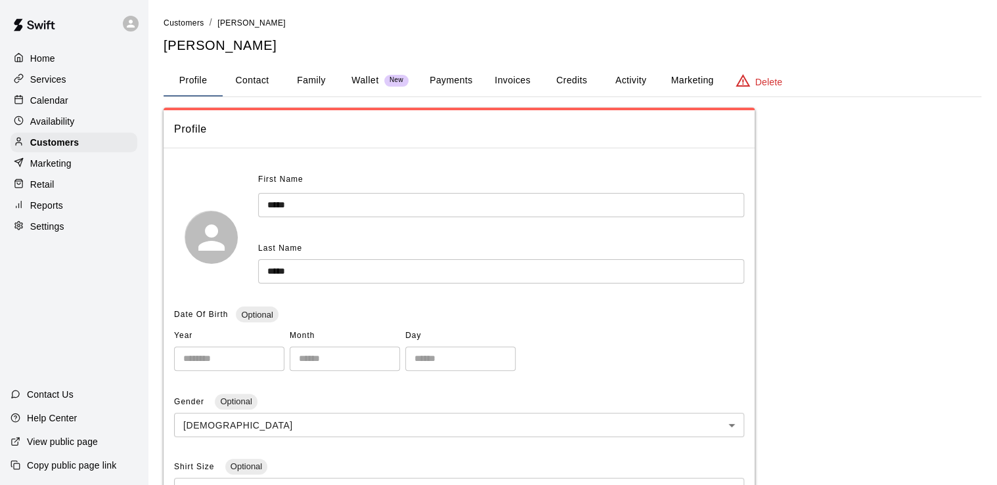
click at [55, 53] on p "Home" at bounding box center [42, 58] width 25 height 13
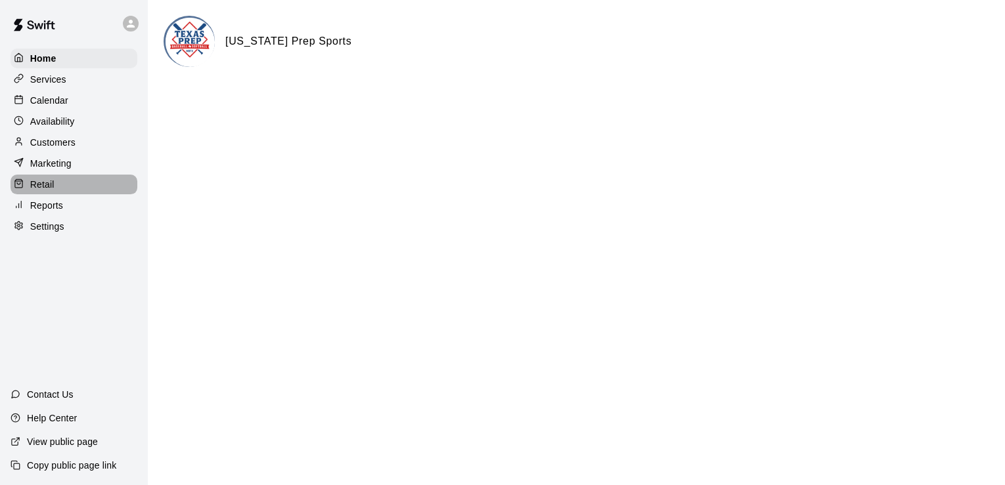
click at [51, 185] on p "Retail" at bounding box center [42, 184] width 24 height 13
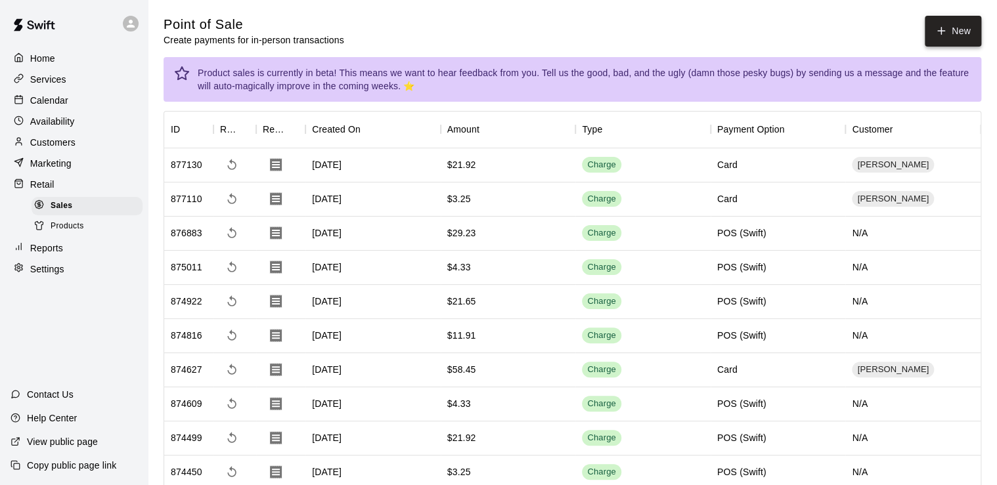
click at [927, 32] on button "New" at bounding box center [953, 31] width 56 height 31
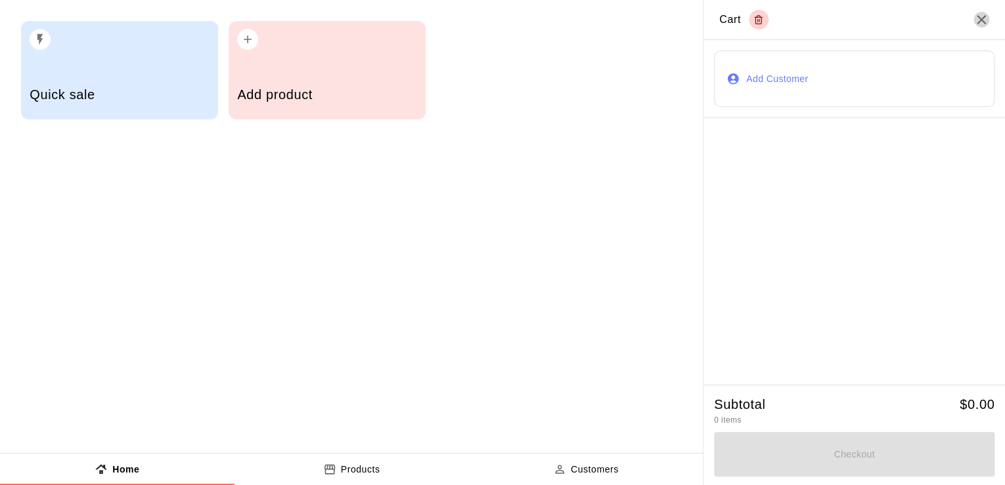
click at [985, 13] on icon "Close" at bounding box center [981, 20] width 16 height 16
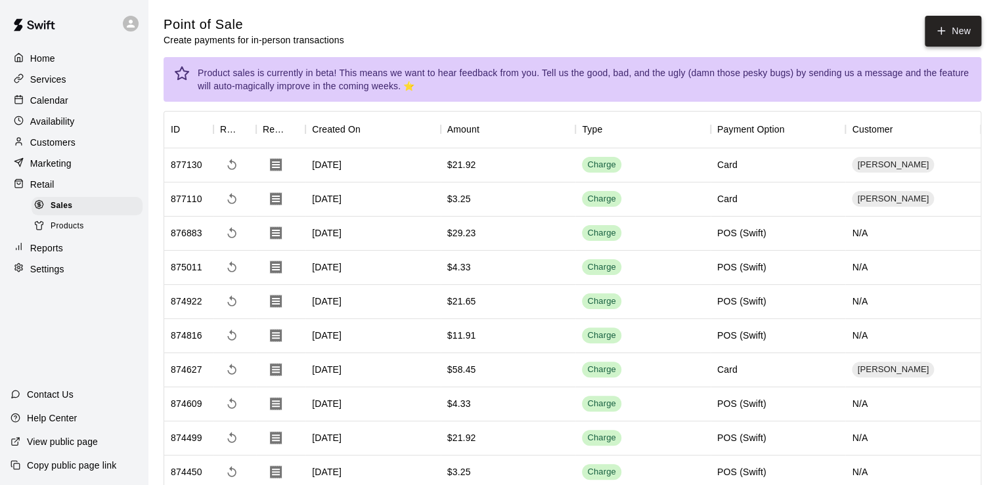
click at [958, 37] on button "New" at bounding box center [953, 31] width 56 height 31
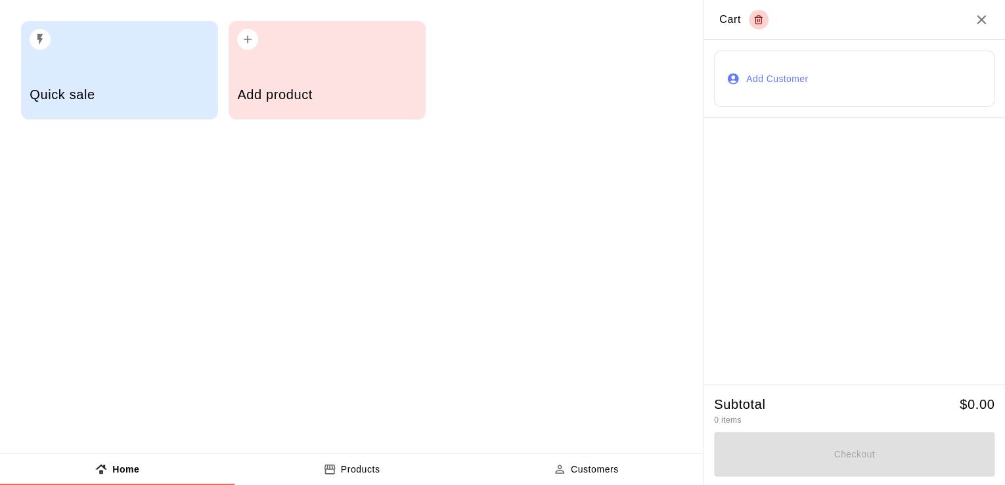
click at [983, 27] on icon "Close" at bounding box center [981, 20] width 16 height 16
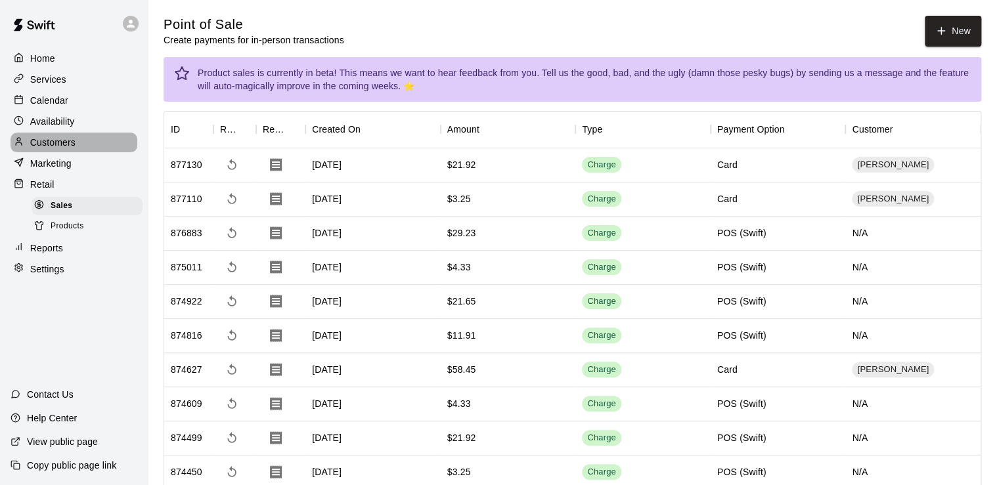
click at [58, 145] on p "Customers" at bounding box center [52, 142] width 45 height 13
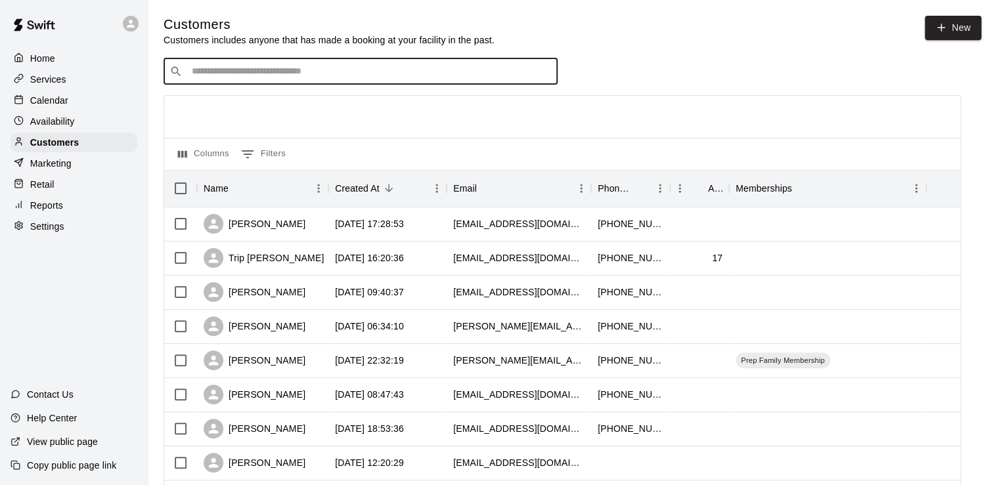
click at [387, 75] on input "Search customers by name or email" at bounding box center [370, 71] width 364 height 13
type input "****"
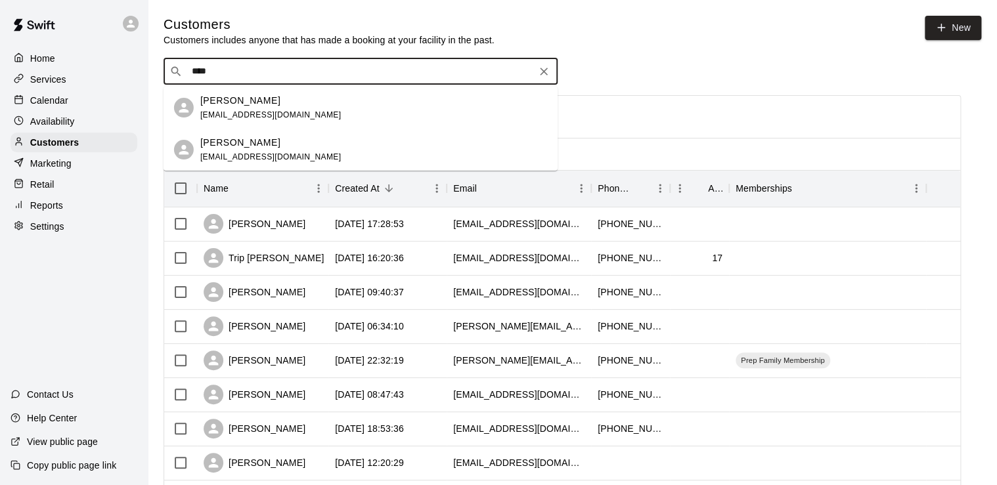
click at [242, 147] on p "[PERSON_NAME]" at bounding box center [240, 143] width 80 height 14
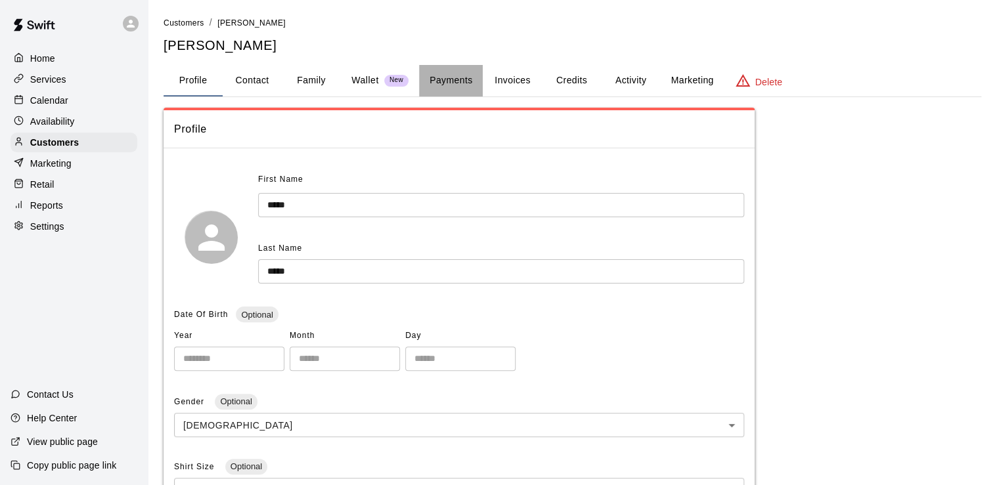
click at [459, 74] on button "Payments" at bounding box center [451, 81] width 64 height 32
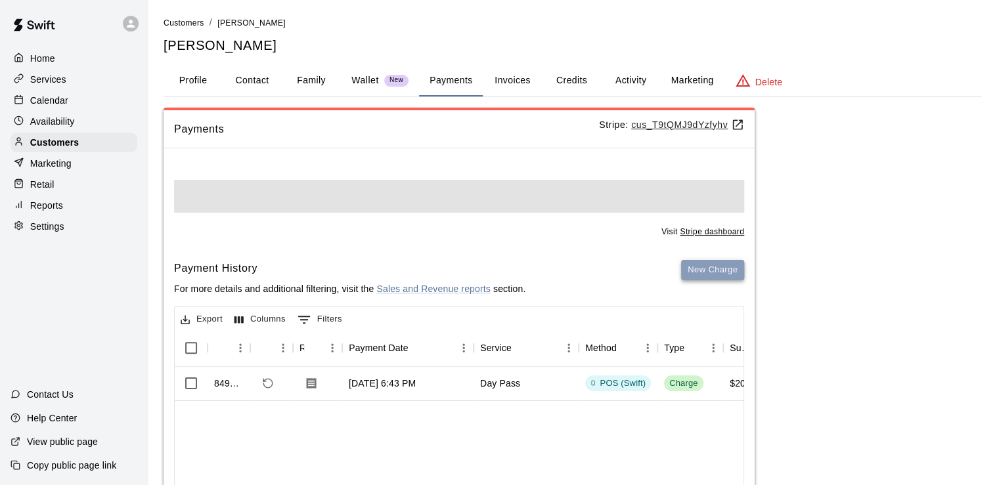
click at [712, 275] on button "New Charge" at bounding box center [712, 270] width 63 height 20
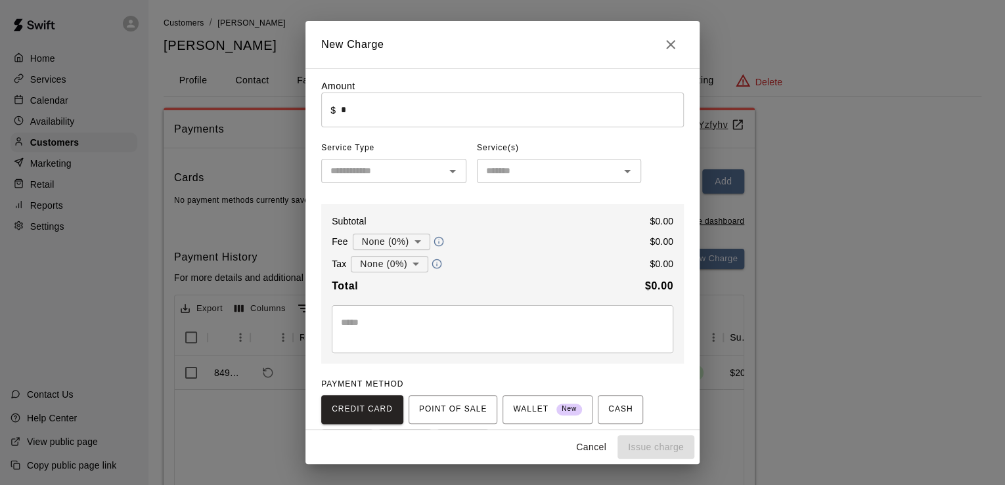
click at [378, 114] on input "*" at bounding box center [512, 110] width 343 height 35
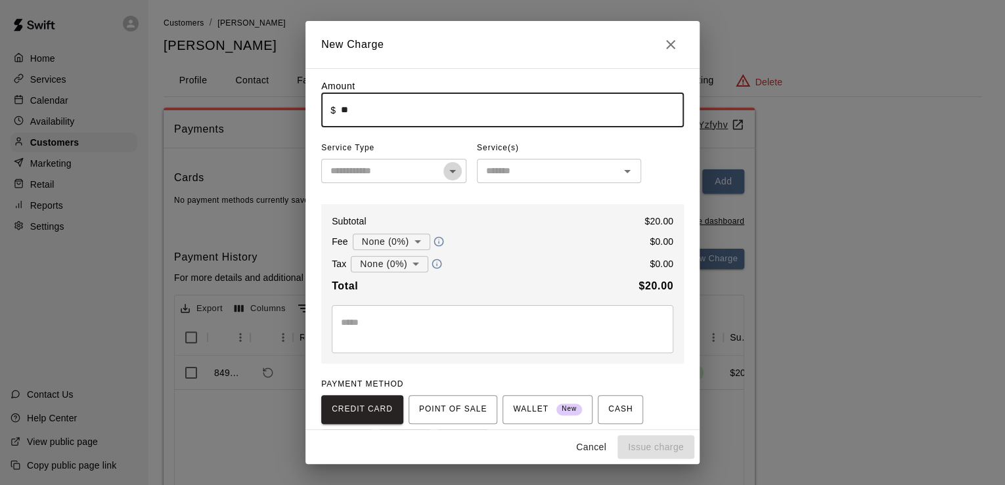
click at [454, 171] on icon "Open" at bounding box center [453, 172] width 16 height 16
type input "*****"
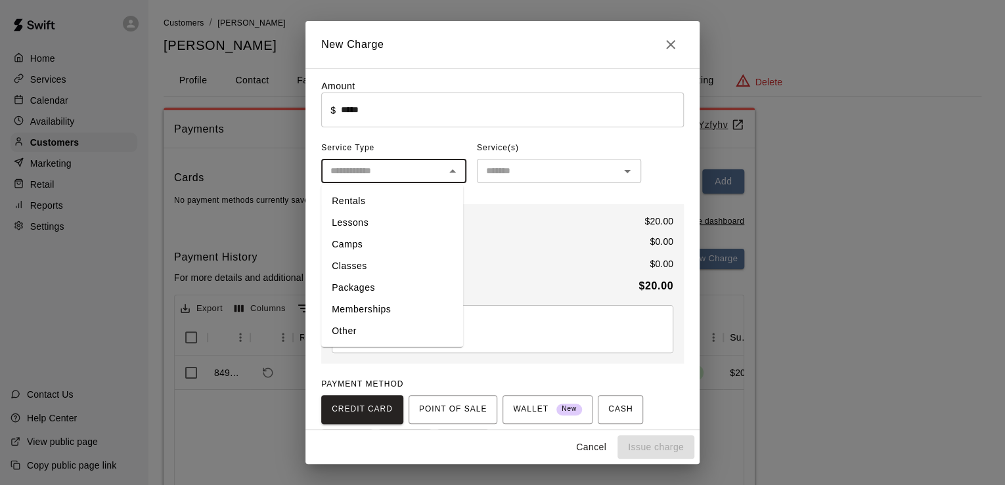
click at [348, 332] on li "Other" at bounding box center [392, 332] width 142 height 22
type input "*****"
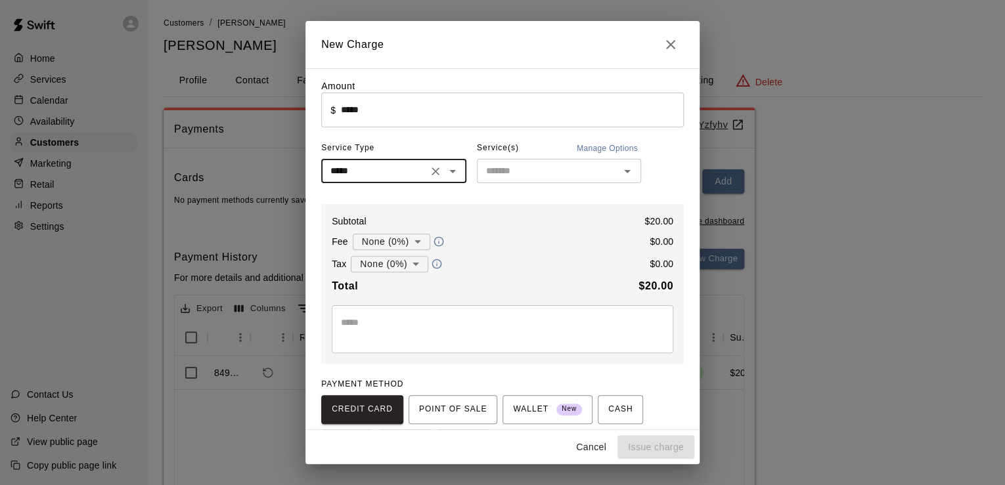
click at [552, 173] on input "text" at bounding box center [548, 171] width 135 height 16
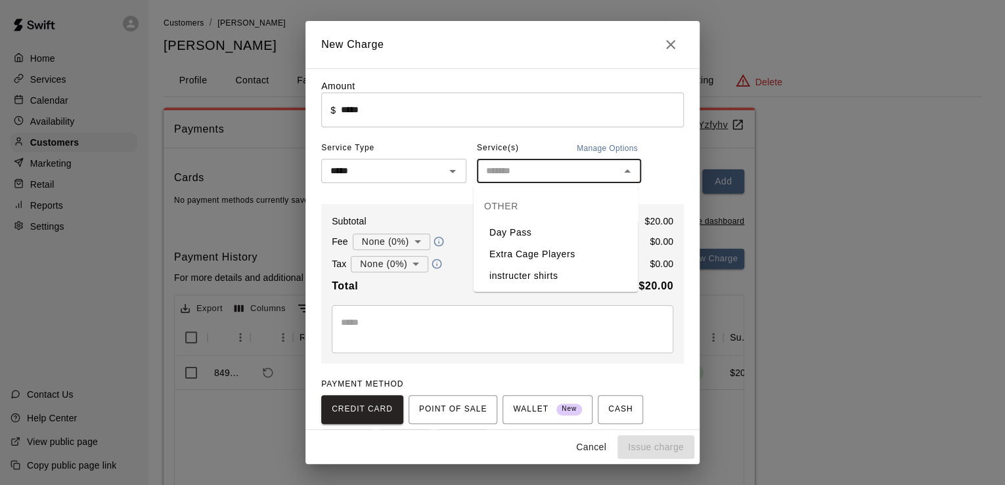
click at [508, 227] on li "Day Pass" at bounding box center [556, 233] width 164 height 22
type input "********"
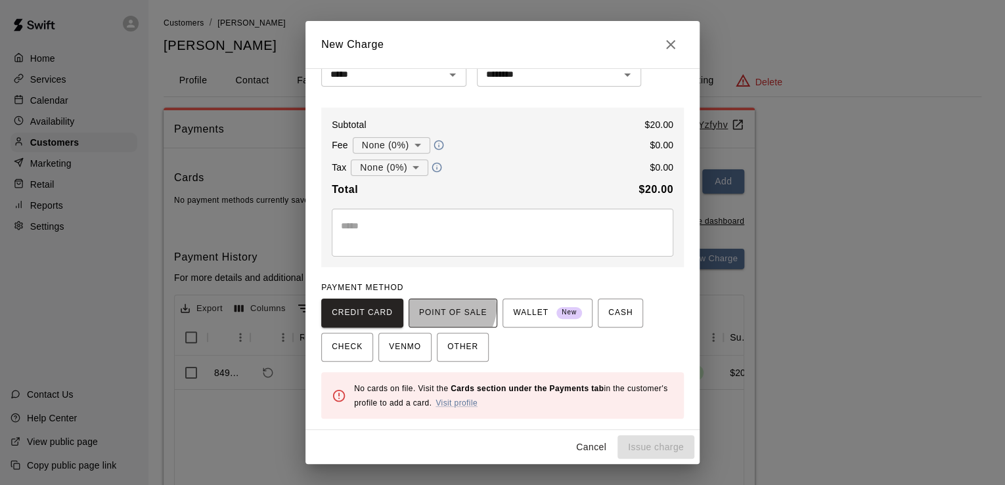
click at [444, 308] on span "POINT OF SALE" at bounding box center [453, 313] width 68 height 21
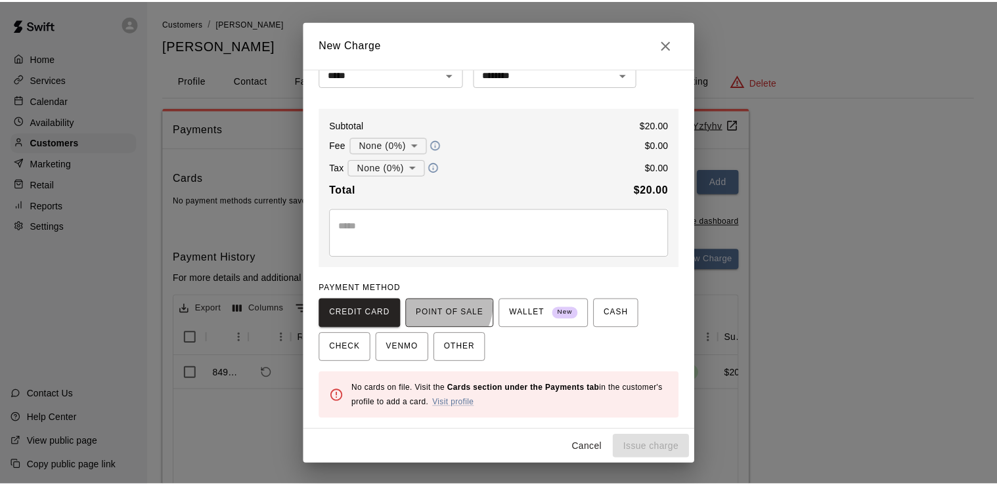
scroll to position [89, 0]
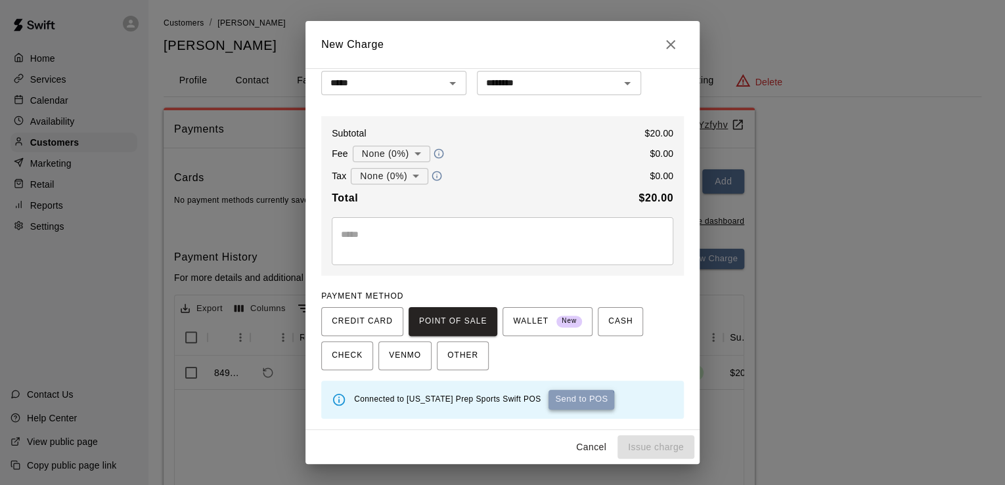
click at [548, 405] on button "Send to POS" at bounding box center [581, 400] width 66 height 20
type input "*"
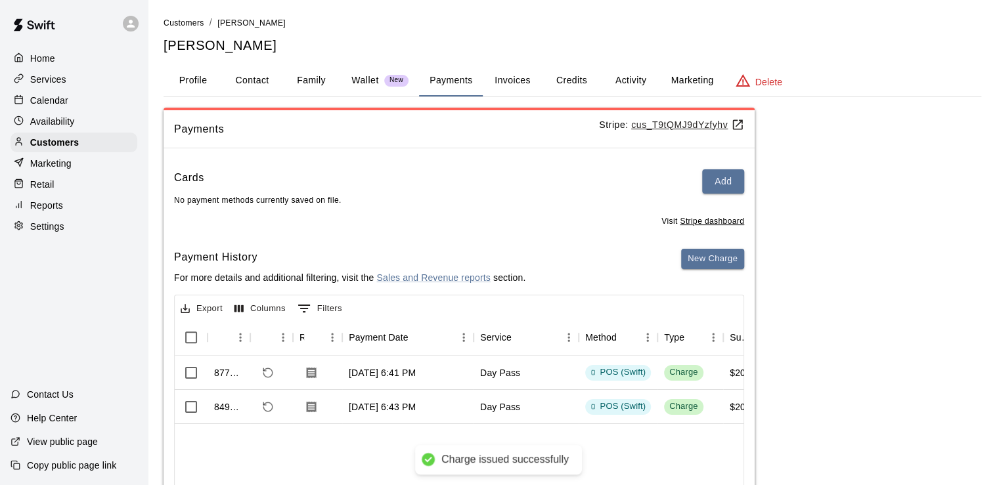
click at [183, 74] on button "Profile" at bounding box center [193, 81] width 59 height 32
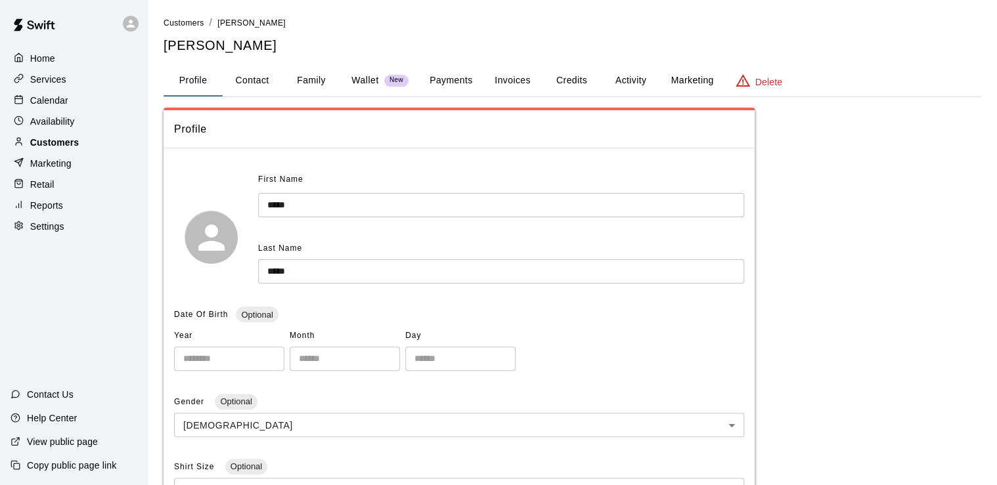
click at [48, 144] on p "Customers" at bounding box center [54, 142] width 49 height 13
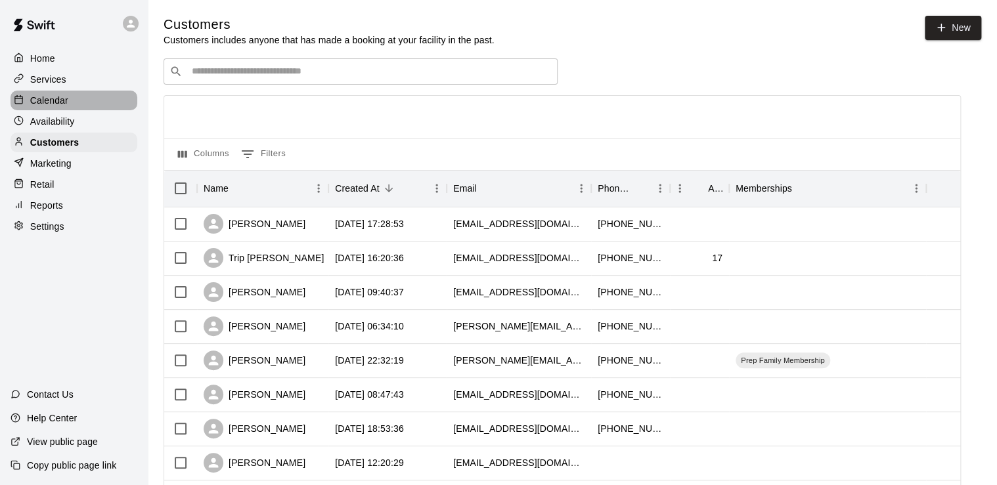
click at [51, 97] on p "Calendar" at bounding box center [49, 100] width 38 height 13
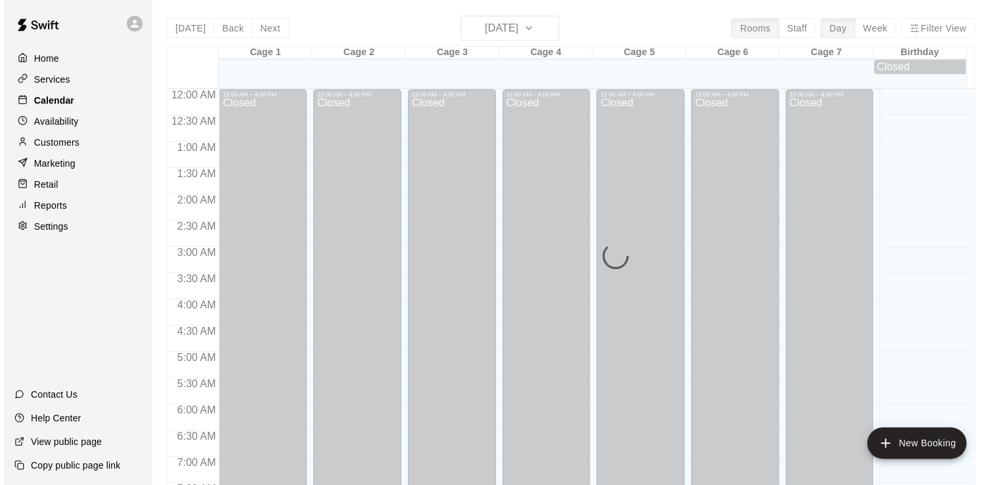
scroll to position [807, 0]
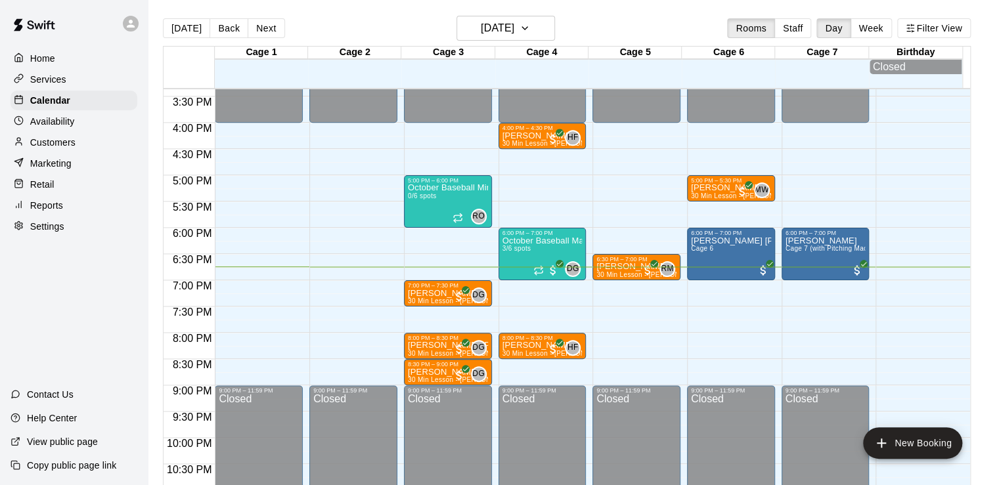
click at [30, 191] on p "Retail" at bounding box center [42, 184] width 24 height 13
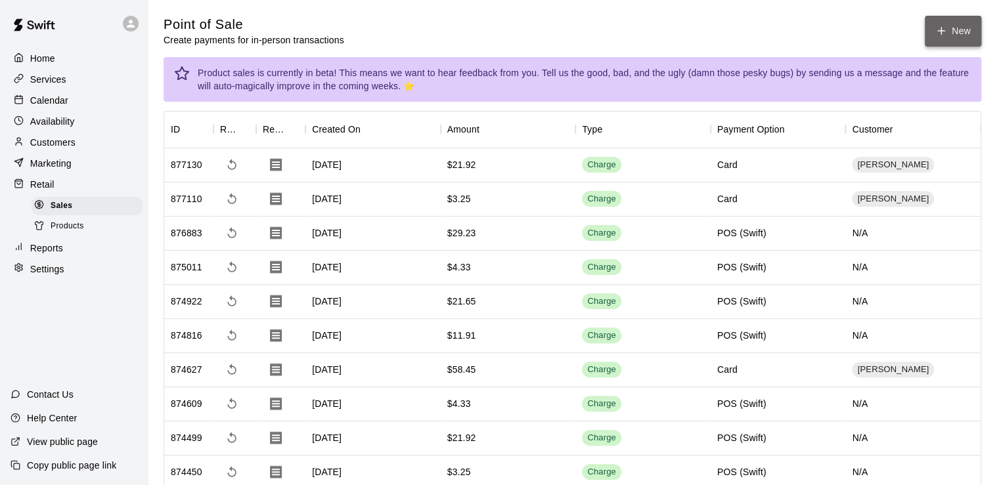
click at [962, 28] on button "New" at bounding box center [953, 31] width 56 height 31
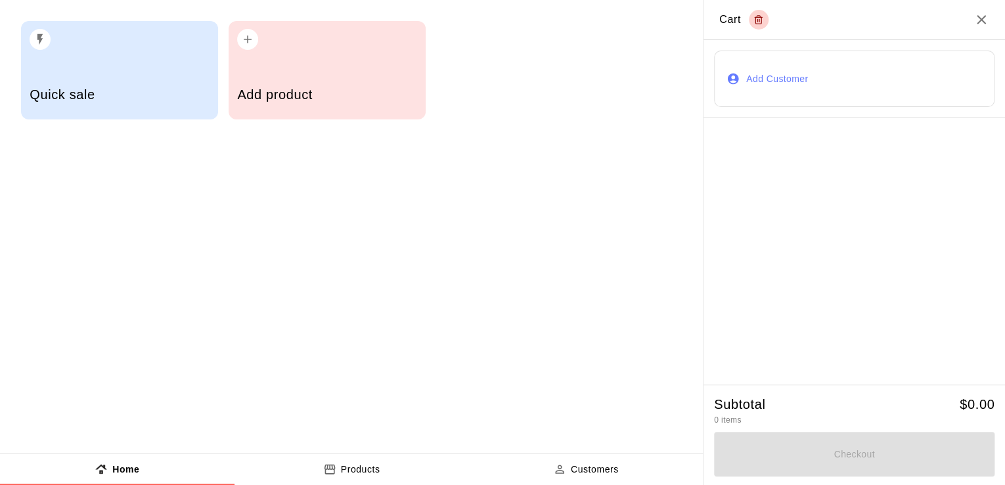
click at [299, 60] on div "Add product" at bounding box center [327, 70] width 197 height 99
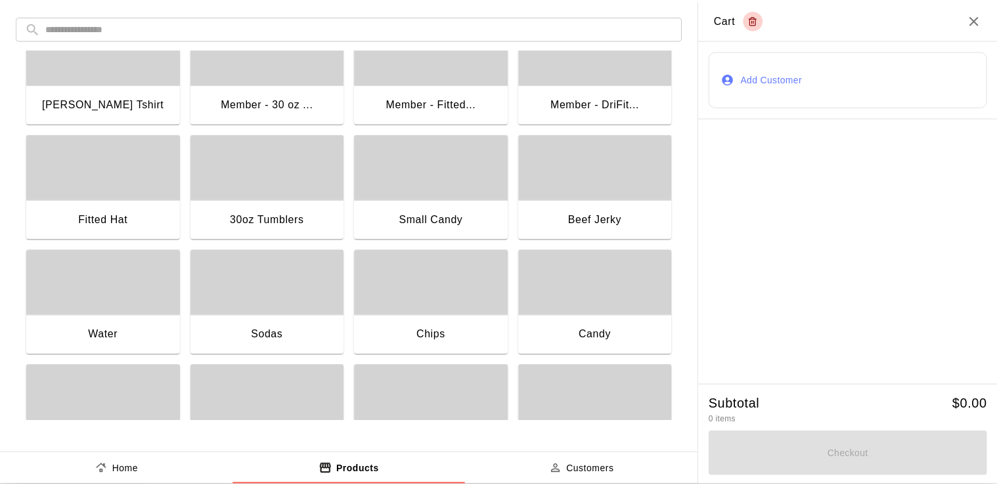
scroll to position [42, 0]
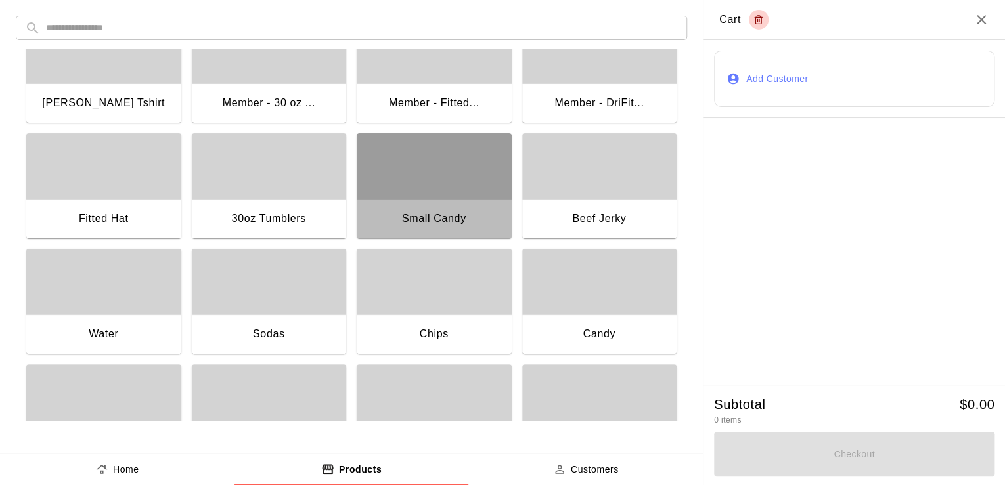
click at [447, 231] on div "Small Candy" at bounding box center [434, 220] width 155 height 42
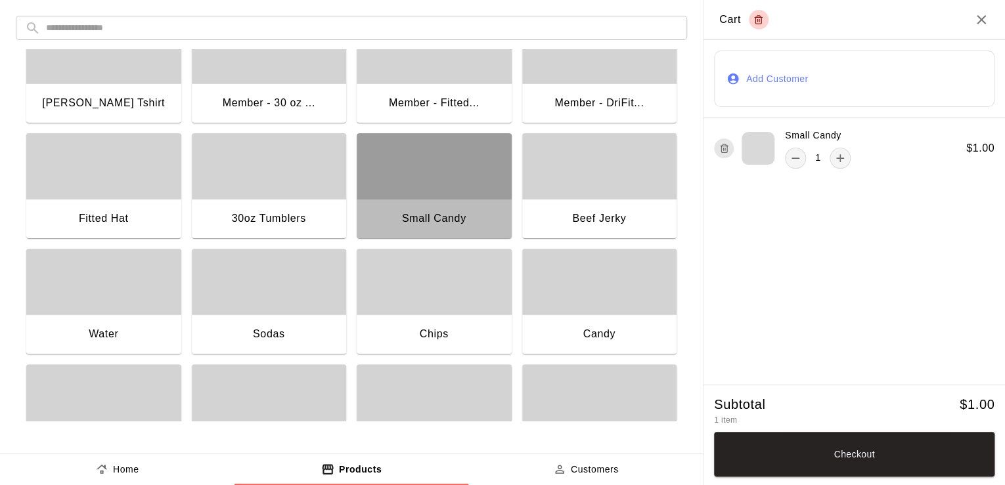
click at [447, 231] on div "Small Candy" at bounding box center [434, 220] width 155 height 42
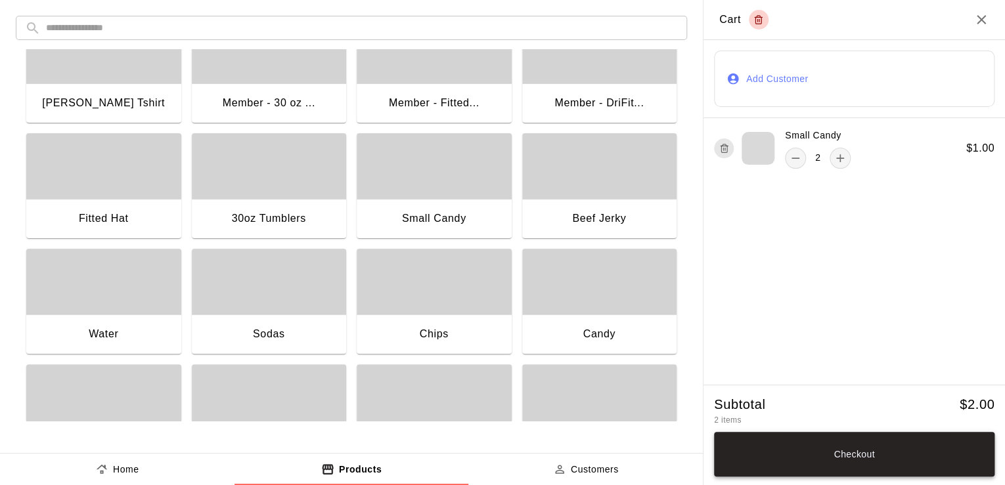
click at [862, 461] on button "Checkout" at bounding box center [854, 454] width 280 height 45
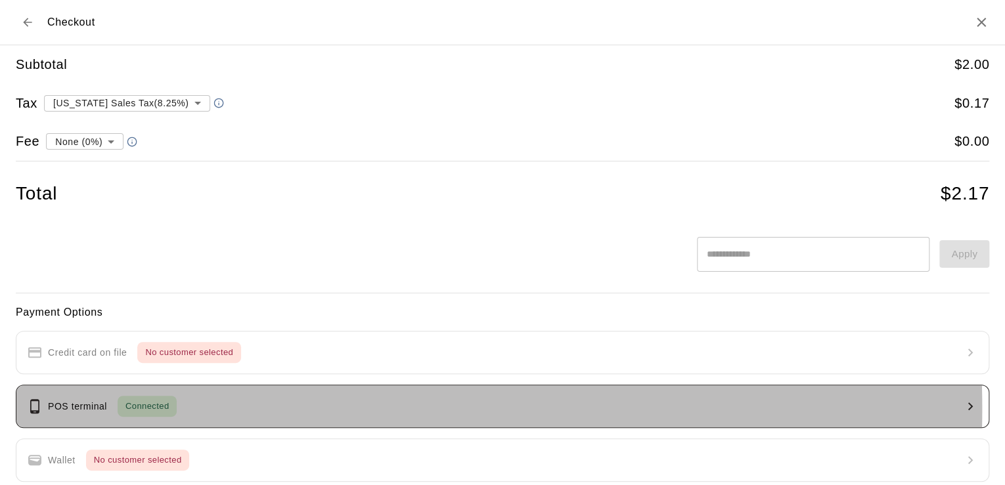
click at [102, 408] on p "POS terminal" at bounding box center [77, 407] width 59 height 14
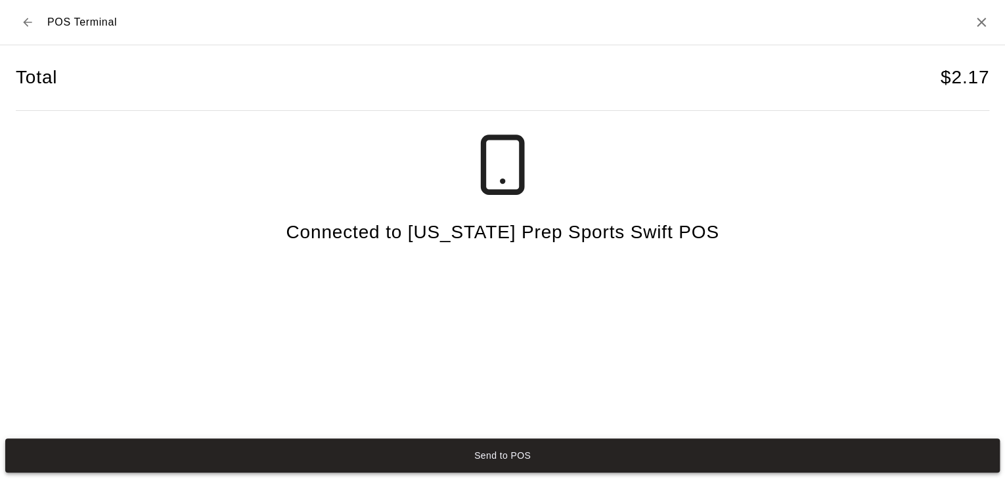
click at [490, 441] on button "Send to POS" at bounding box center [502, 456] width 994 height 34
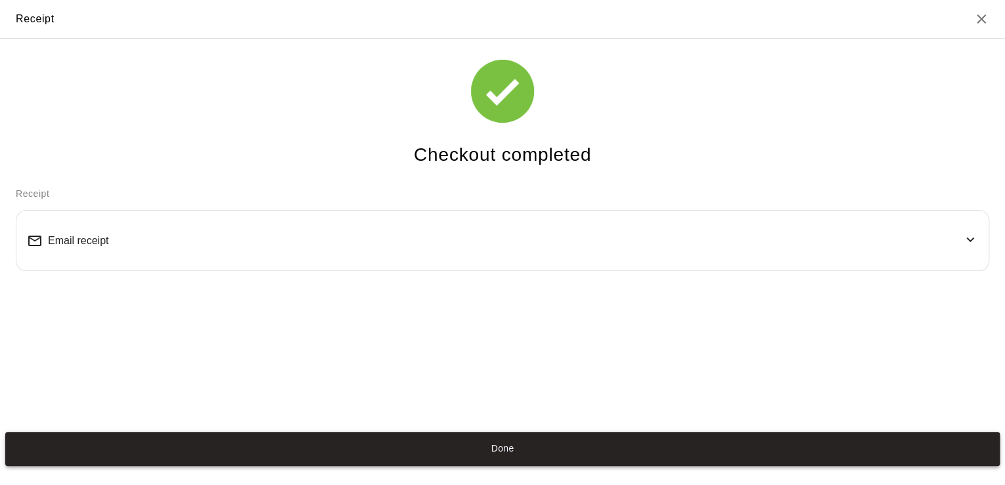
click at [539, 453] on button "Done" at bounding box center [502, 449] width 994 height 34
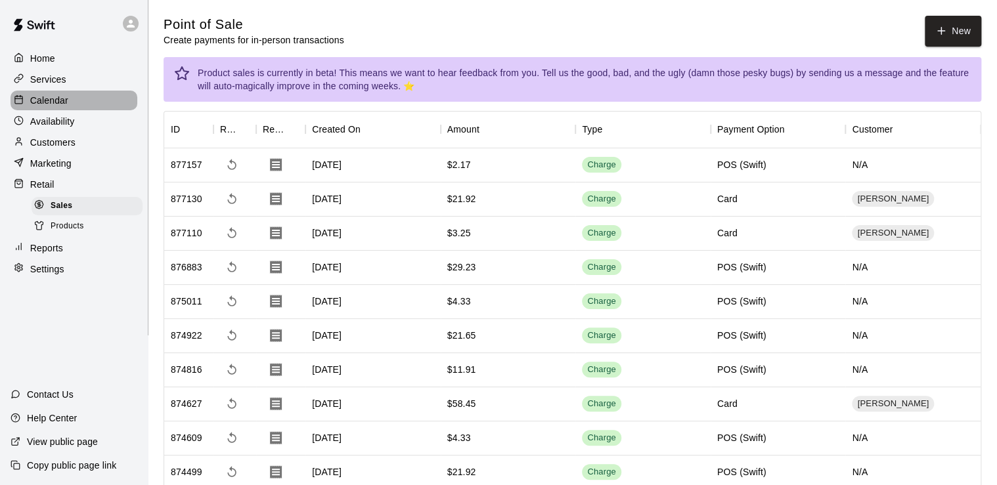
click at [39, 107] on p "Calendar" at bounding box center [49, 100] width 38 height 13
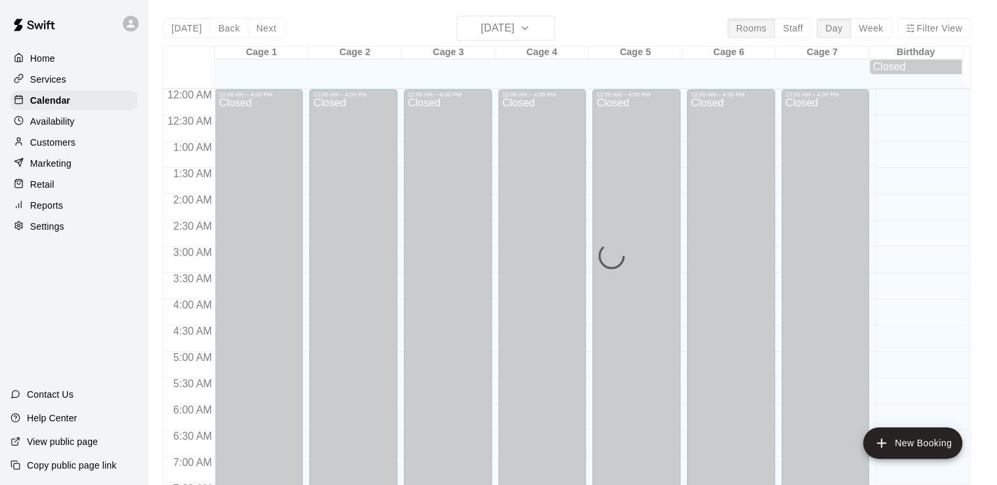
scroll to position [807, 0]
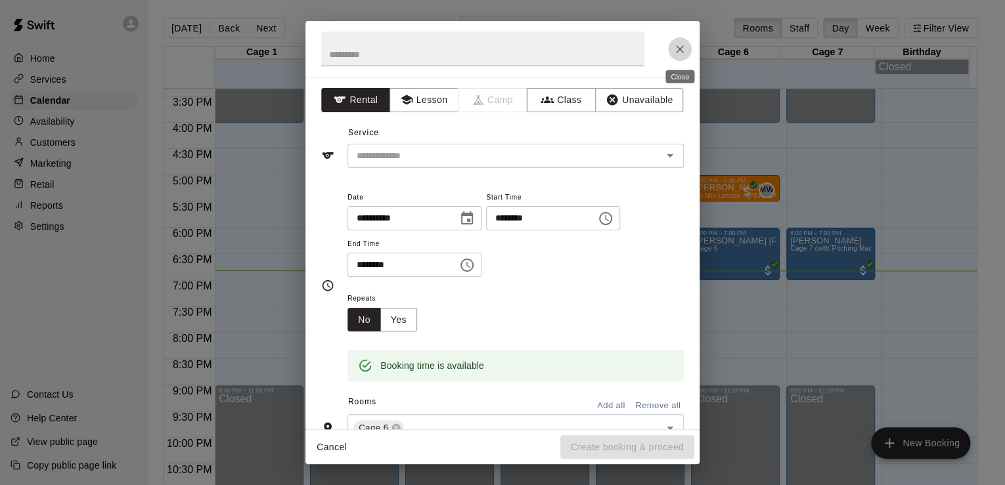
click at [684, 53] on icon "Close" at bounding box center [679, 49] width 13 height 13
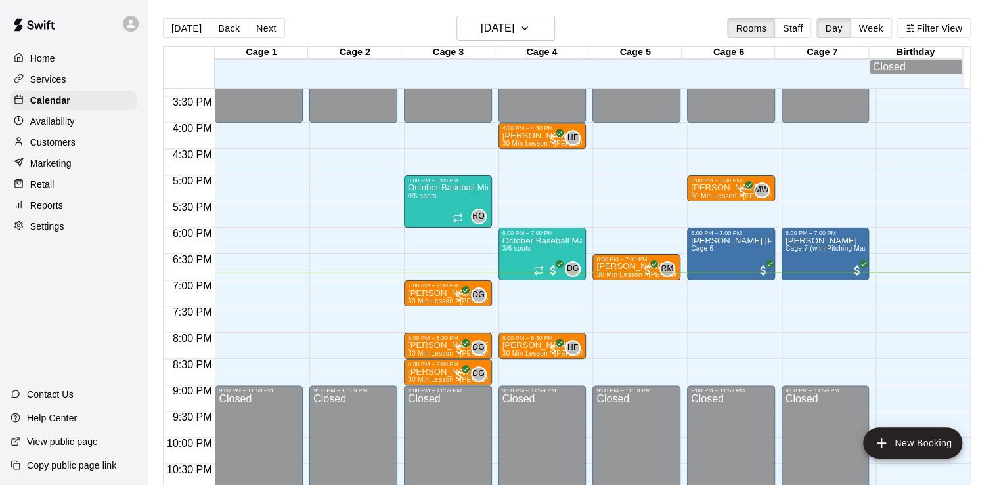
click at [990, 196] on main "[DATE] Back [DATE][DATE] Rooms Staff Day Week Filter View Cage 1 15 Wed Cage 2 …" at bounding box center [572, 258] width 839 height 485
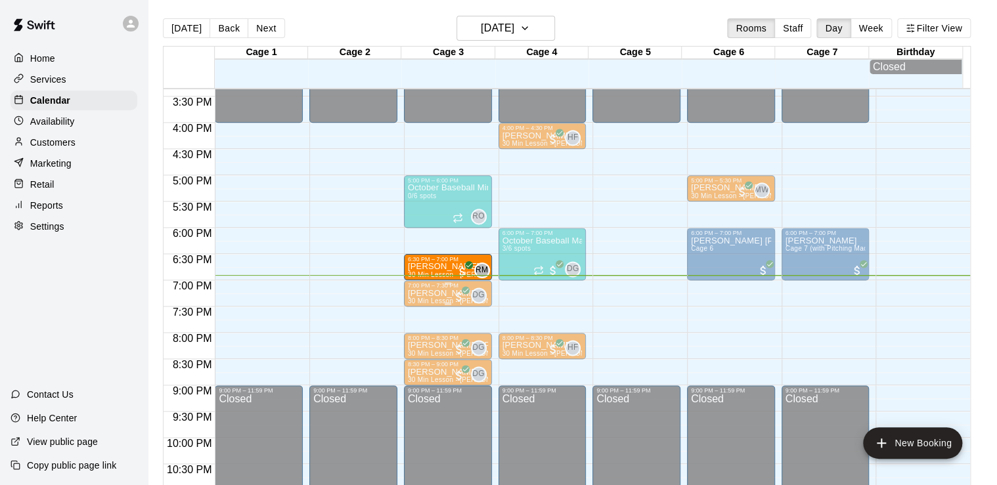
drag, startPoint x: 617, startPoint y: 277, endPoint x: 476, endPoint y: 287, distance: 141.6
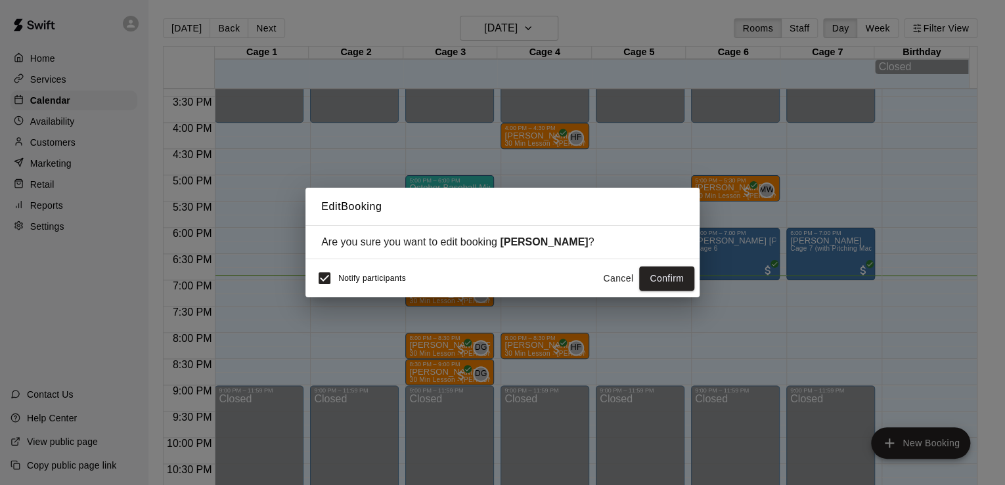
click at [619, 280] on button "Cancel" at bounding box center [618, 279] width 42 height 24
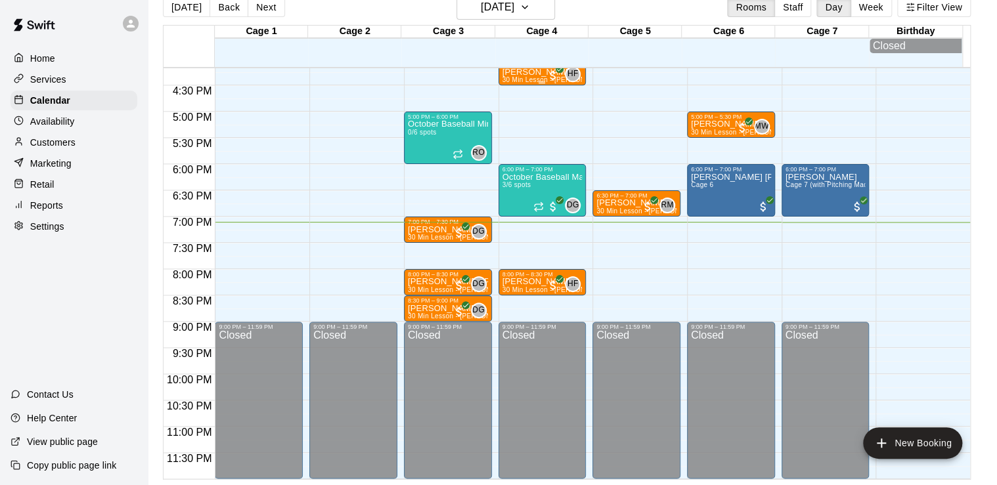
scroll to position [0, 0]
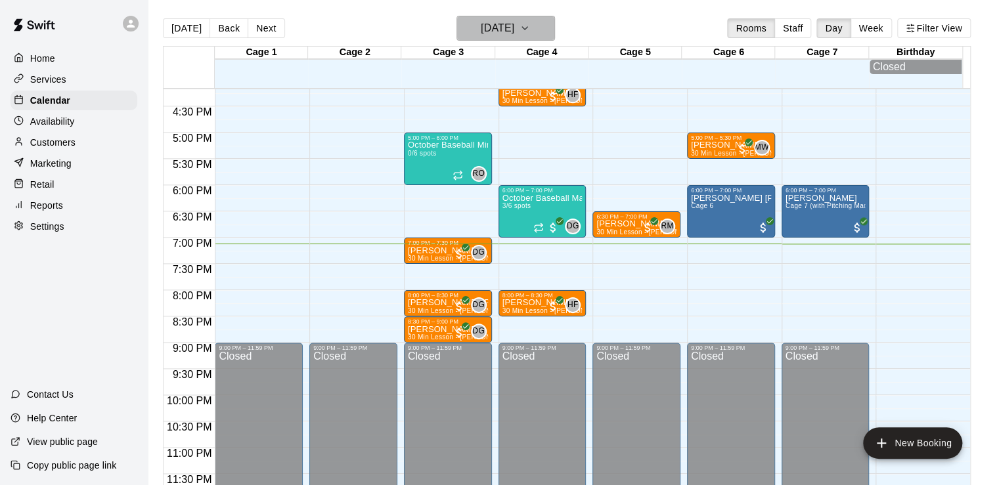
click at [530, 29] on icon "button" at bounding box center [525, 28] width 11 height 16
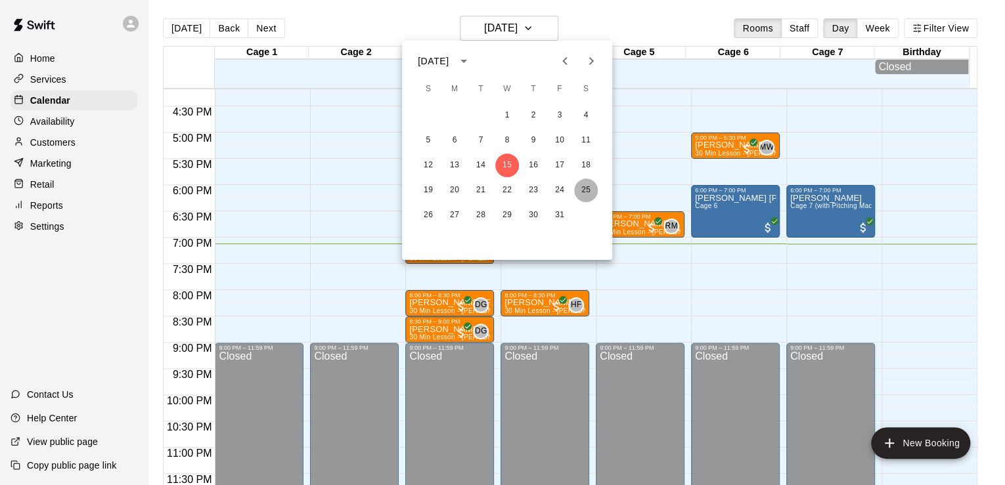
click at [589, 192] on button "25" at bounding box center [586, 191] width 24 height 24
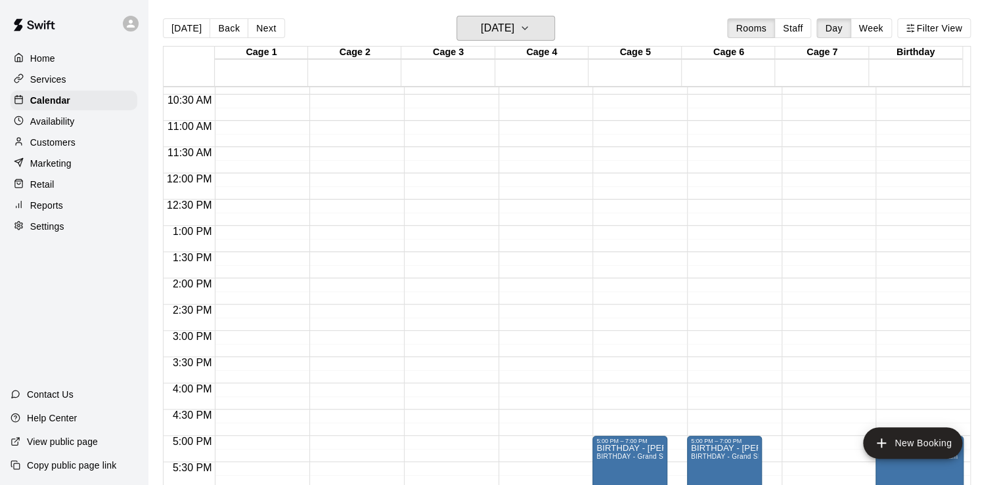
scroll to position [544, 0]
click at [52, 84] on p "Services" at bounding box center [48, 79] width 36 height 13
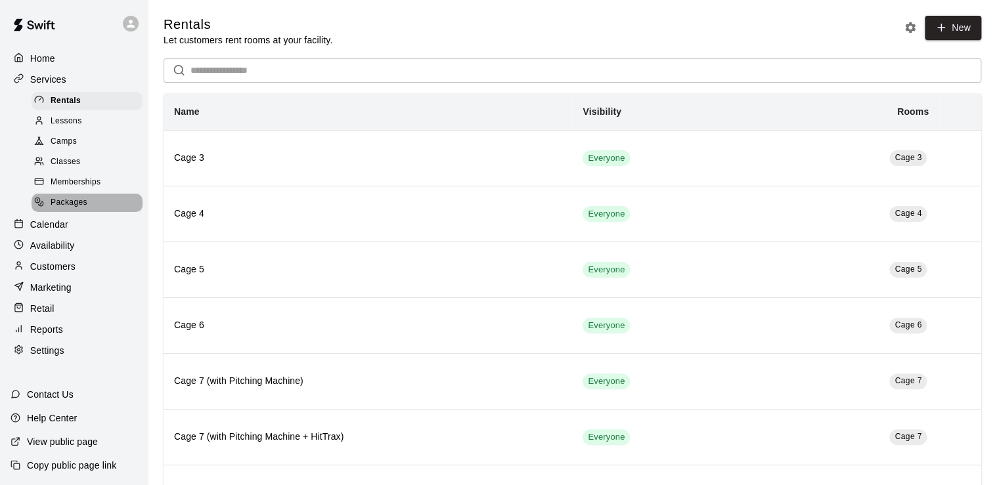
click at [80, 210] on span "Packages" at bounding box center [69, 202] width 37 height 13
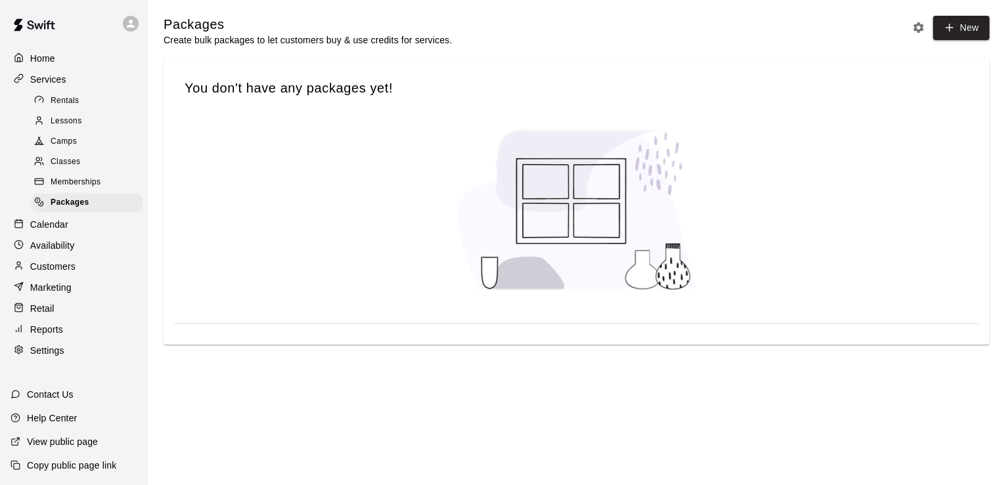
click at [68, 188] on span "Memberships" at bounding box center [76, 182] width 50 height 13
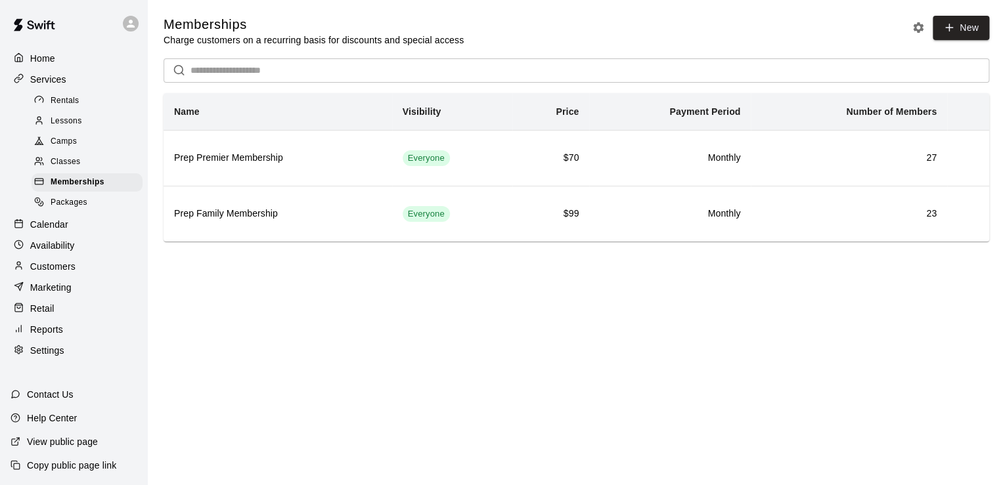
click at [66, 165] on span "Classes" at bounding box center [66, 162] width 30 height 13
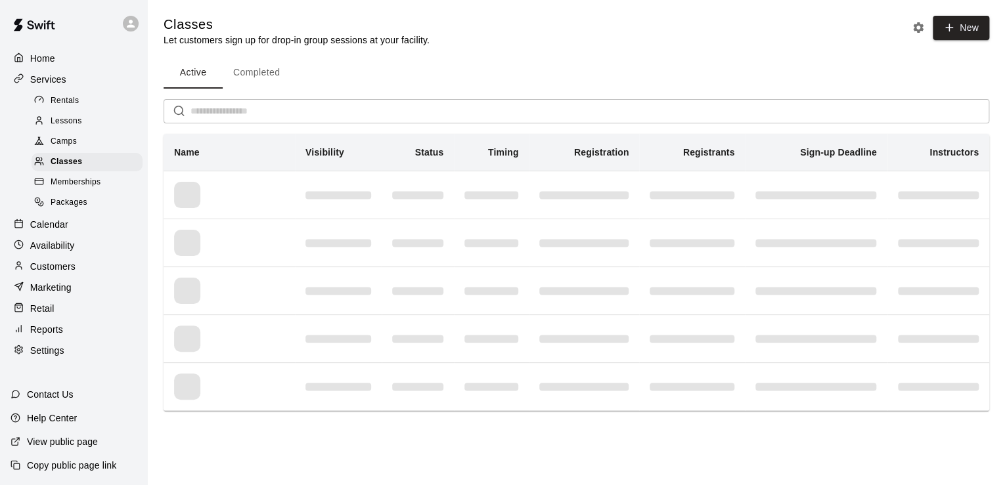
click at [65, 142] on span "Camps" at bounding box center [64, 141] width 26 height 13
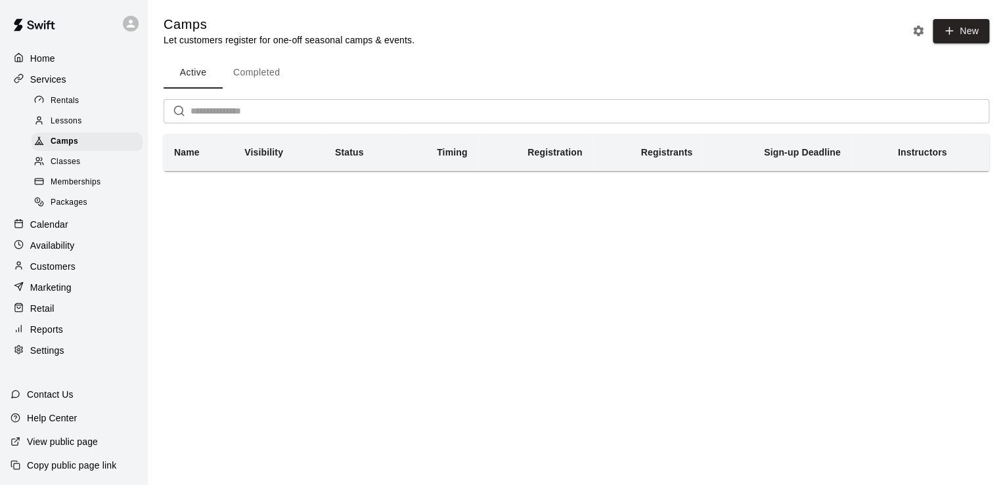
click at [76, 101] on span "Rentals" at bounding box center [65, 101] width 29 height 13
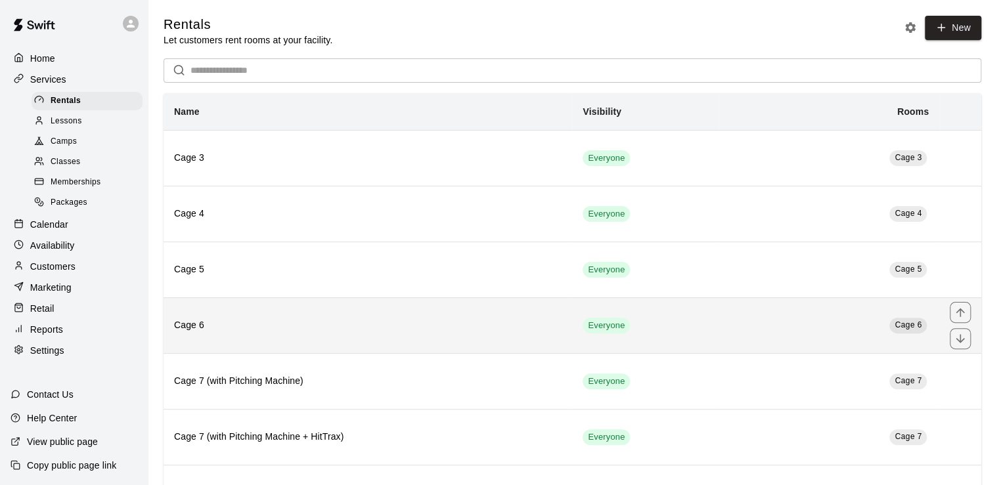
scroll to position [280, 0]
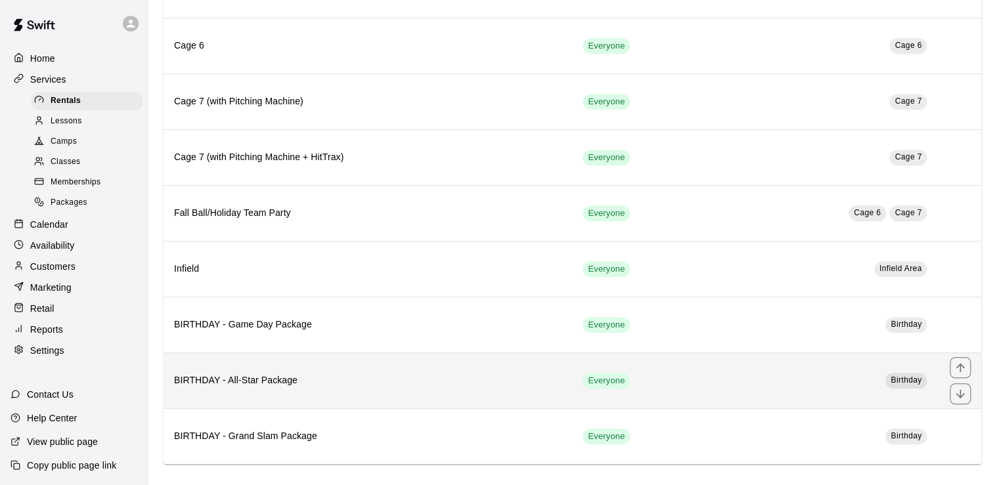
click at [362, 363] on th "BIRTHDAY - All-Star Package" at bounding box center [368, 381] width 409 height 56
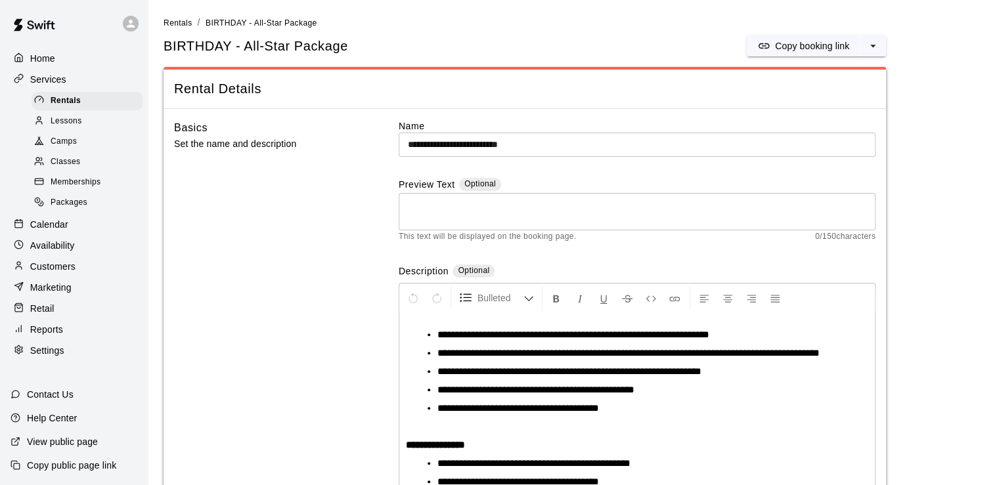
scroll to position [236, 0]
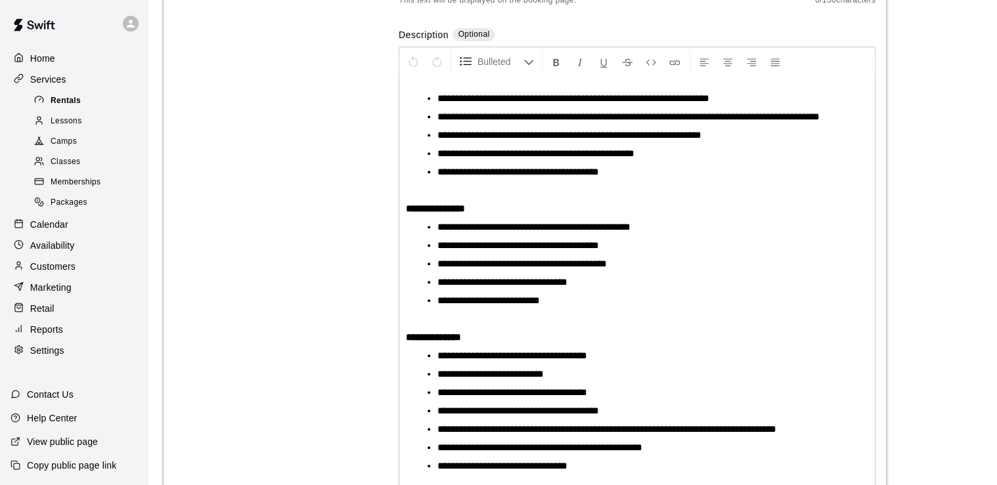
click at [71, 108] on span "Rentals" at bounding box center [66, 101] width 30 height 13
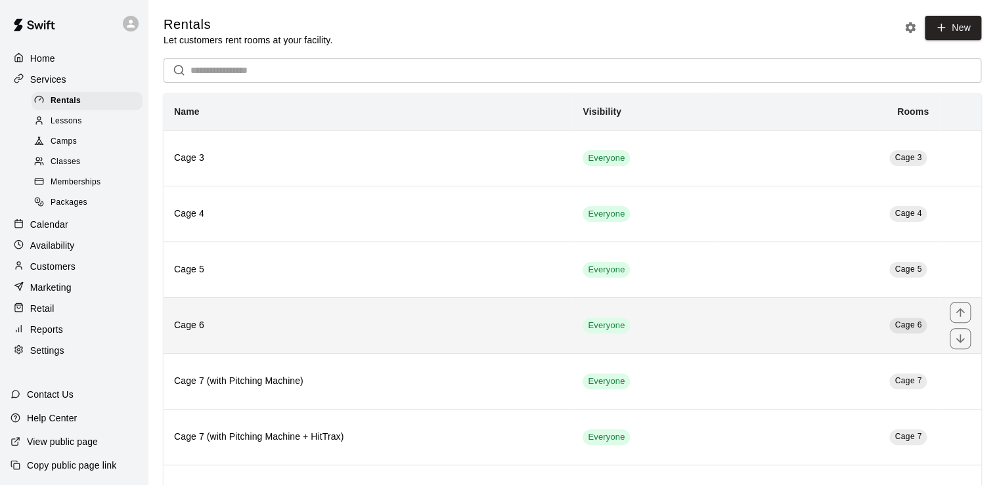
scroll to position [280, 0]
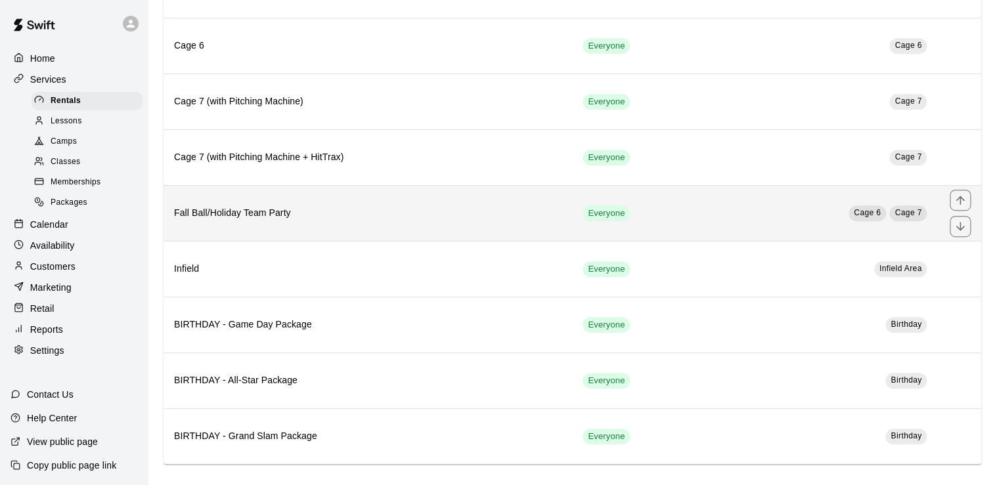
click at [223, 203] on th "Fall Ball/Holiday Team Party" at bounding box center [368, 213] width 409 height 56
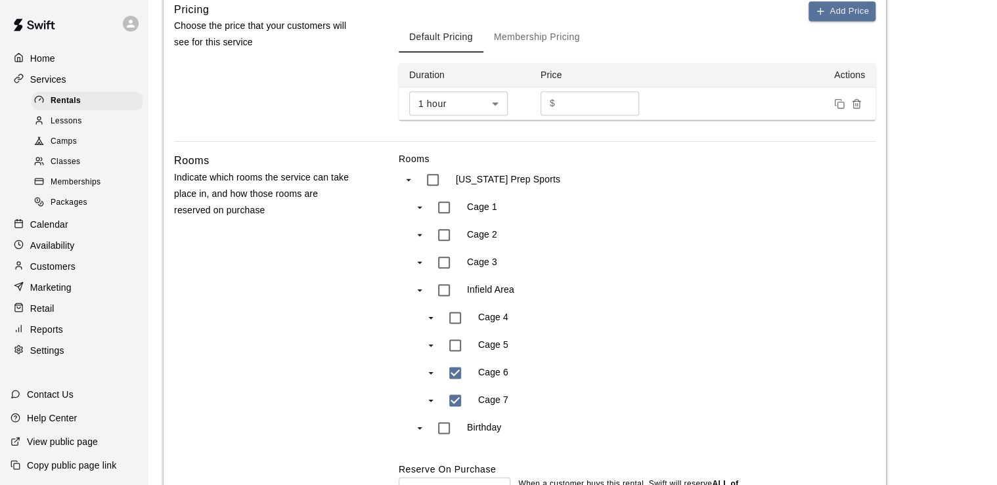
click at [653, 181] on div "[US_STATE] Prep Sports" at bounding box center [537, 180] width 237 height 28
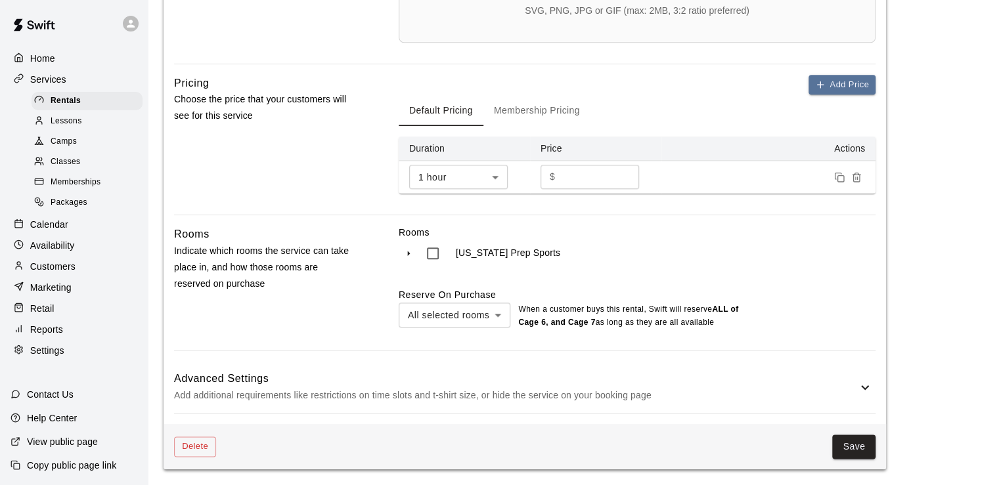
scroll to position [574, 0]
click at [868, 444] on button "Save" at bounding box center [853, 447] width 43 height 24
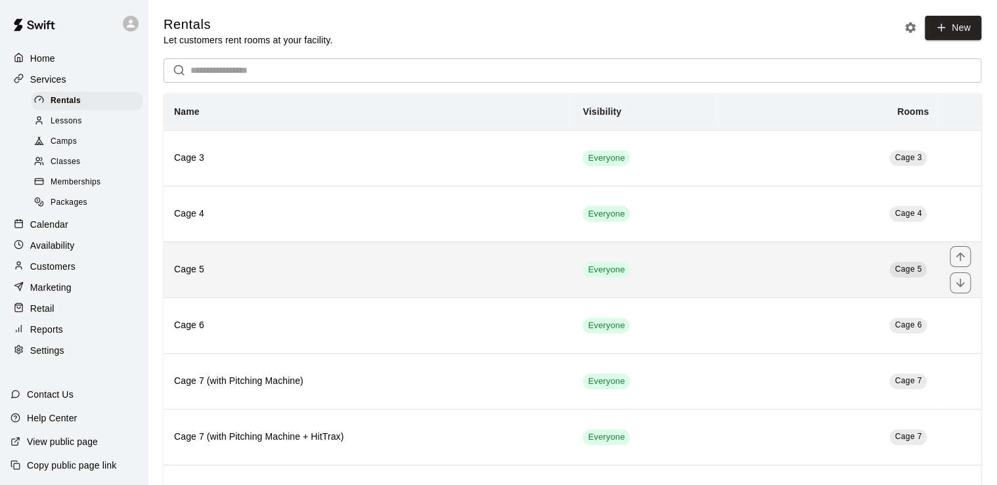
scroll to position [280, 0]
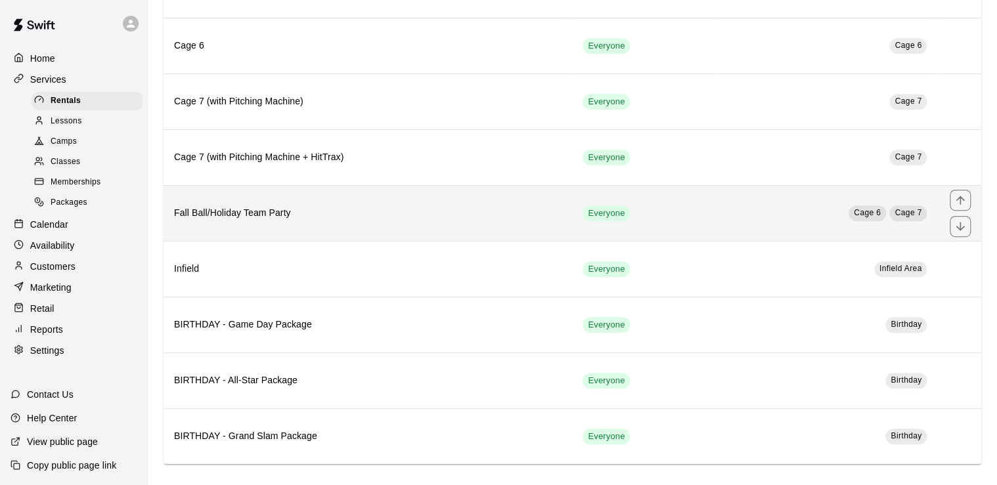
click at [239, 217] on h6 "Fall Ball/Holiday Team Party" at bounding box center [367, 213] width 387 height 14
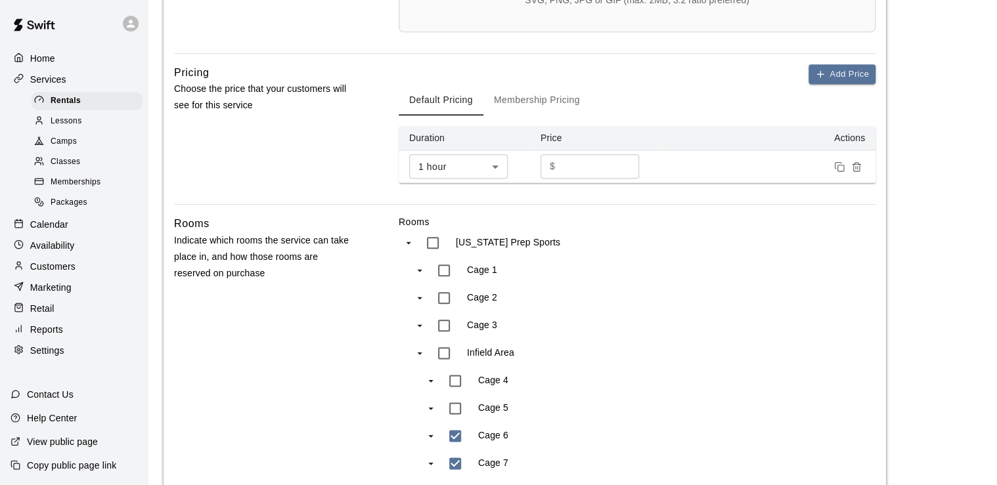
scroll to position [743, 0]
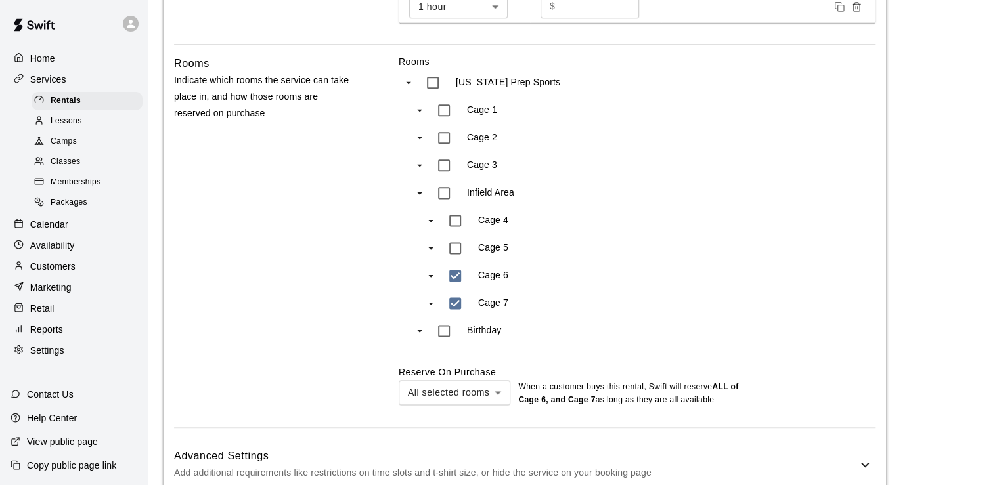
click at [68, 234] on div "Calendar" at bounding box center [74, 225] width 127 height 20
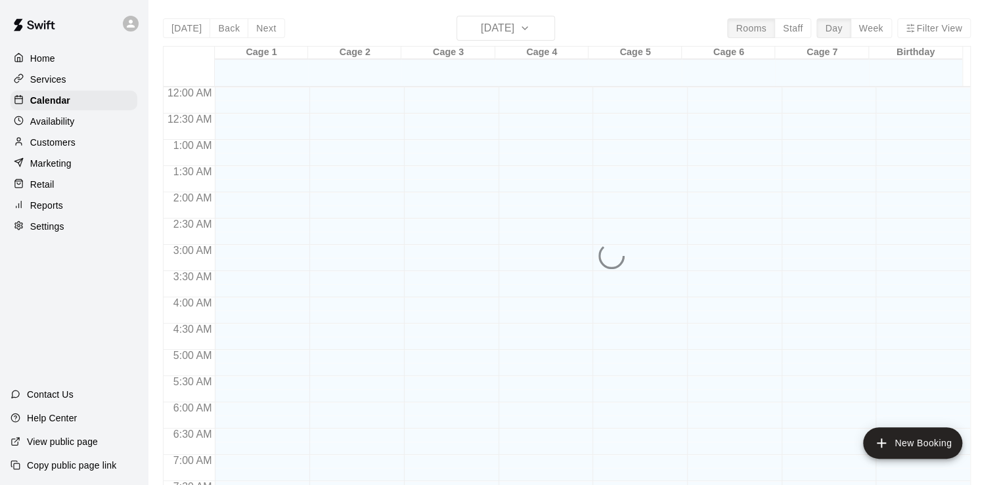
scroll to position [807, 0]
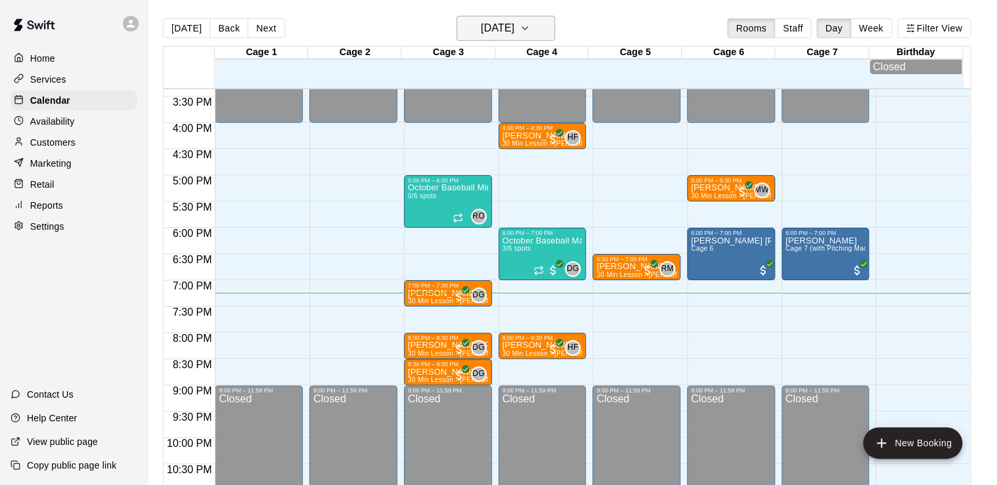
click at [497, 28] on h6 "[DATE]" at bounding box center [497, 28] width 33 height 18
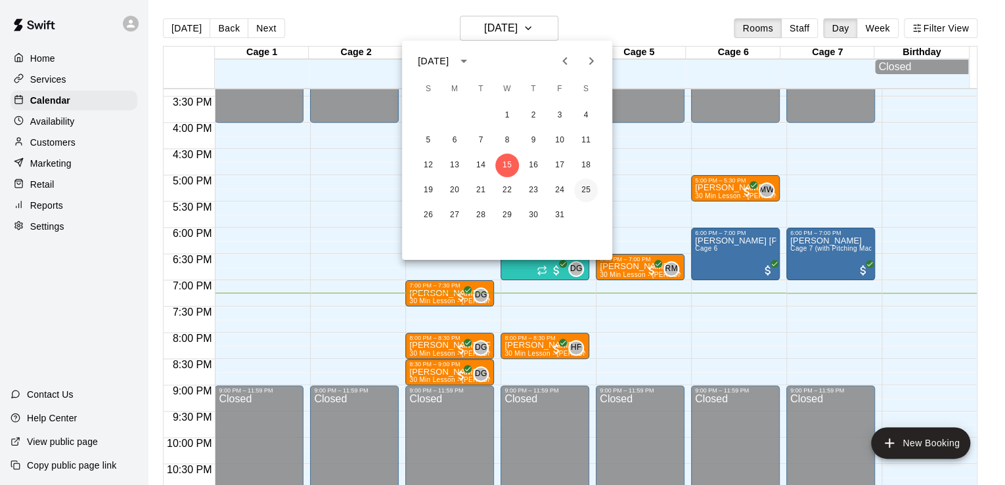
click at [588, 190] on button "25" at bounding box center [586, 191] width 24 height 24
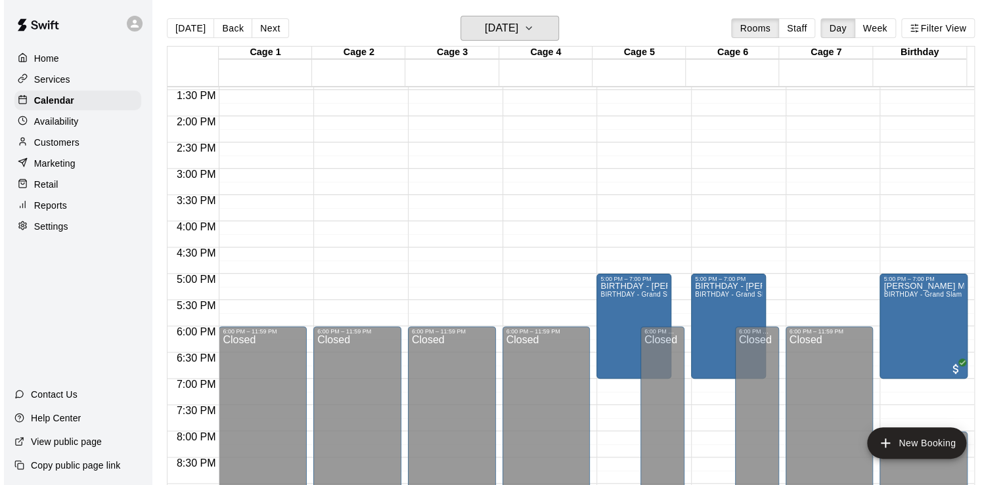
scroll to position [705, 0]
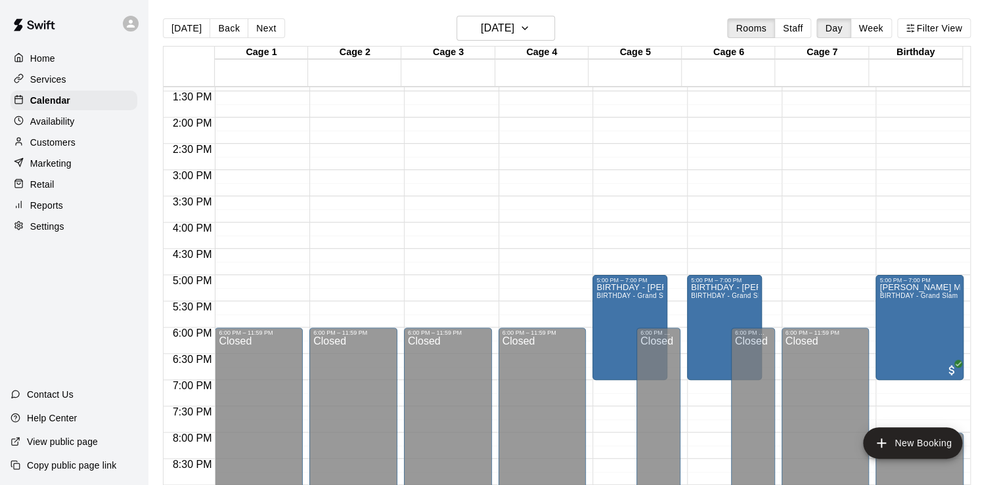
click at [627, 121] on div "12:00 AM – 10:00 AM Closed 5:00 PM – 7:00 PM BIRTHDAY - [PERSON_NAME] BIRTHDAY …" at bounding box center [636, 12] width 88 height 1261
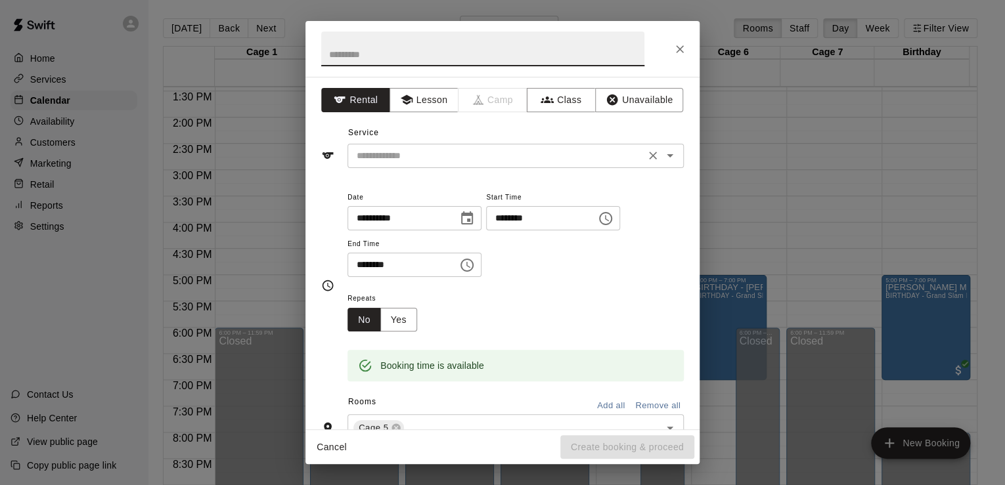
click at [378, 156] on input "text" at bounding box center [496, 156] width 290 height 16
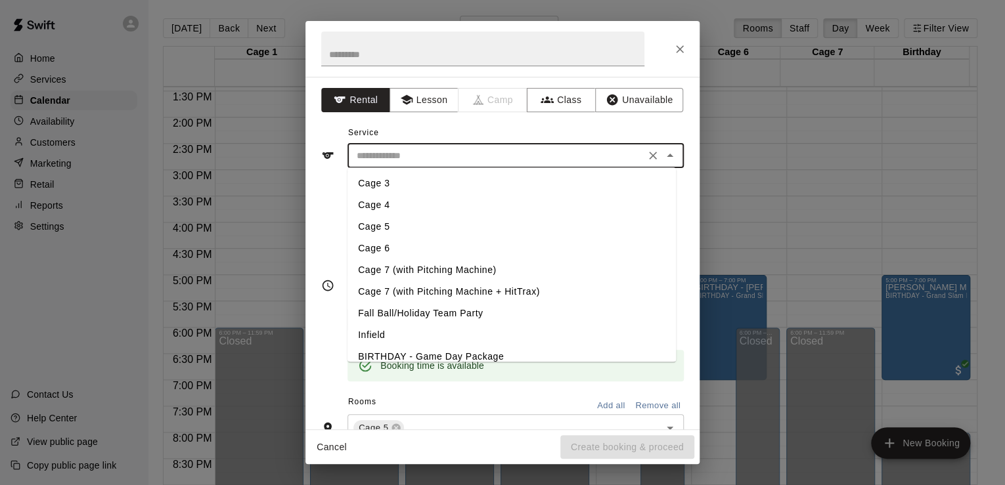
scroll to position [29, 0]
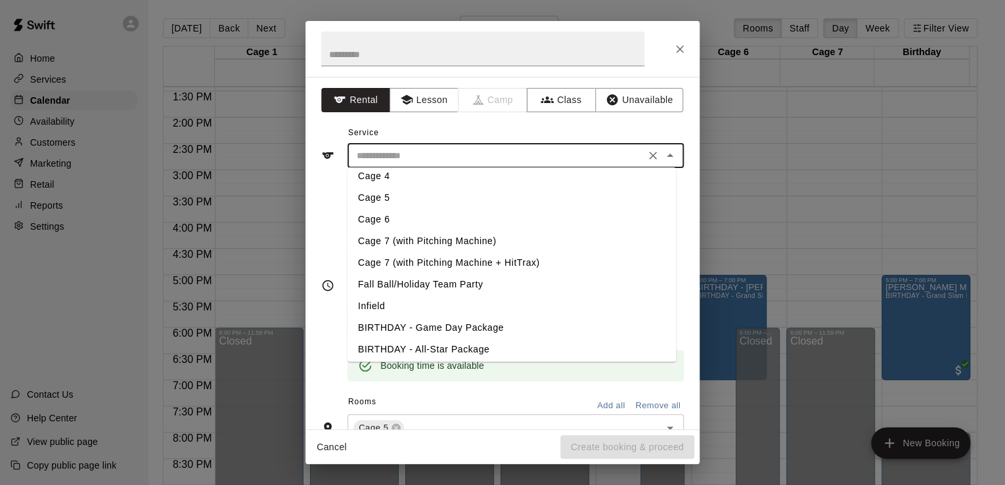
click at [439, 288] on li "Fall Ball/Holiday Team Party" at bounding box center [511, 285] width 328 height 22
type input "**********"
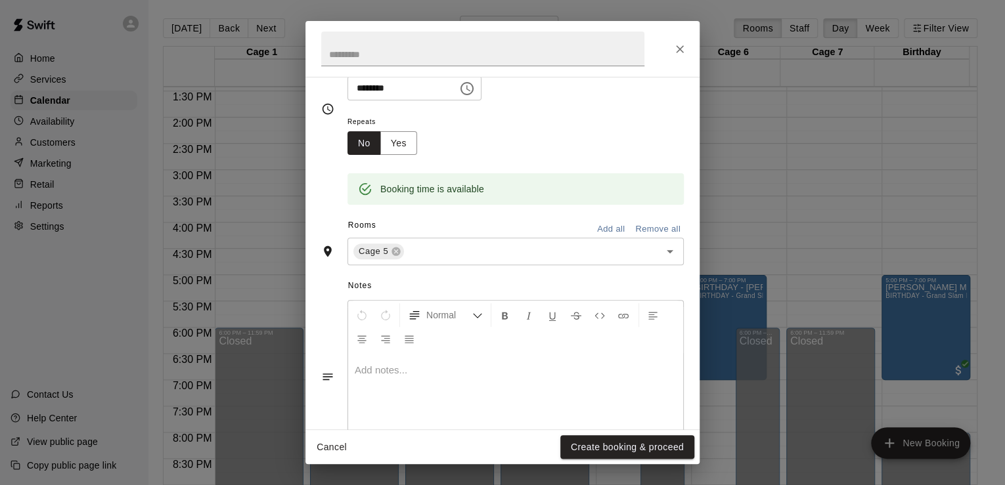
scroll to position [177, 0]
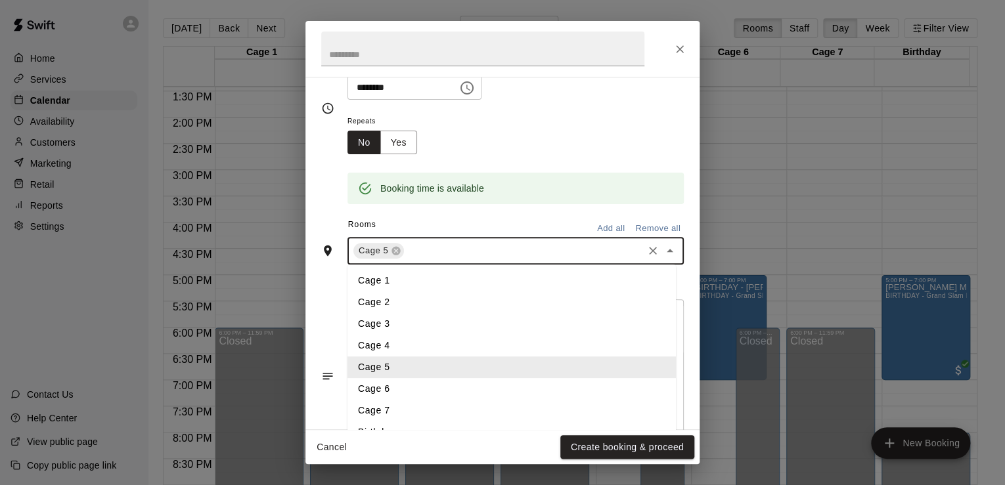
click at [447, 253] on input "text" at bounding box center [523, 251] width 235 height 16
type input "*"
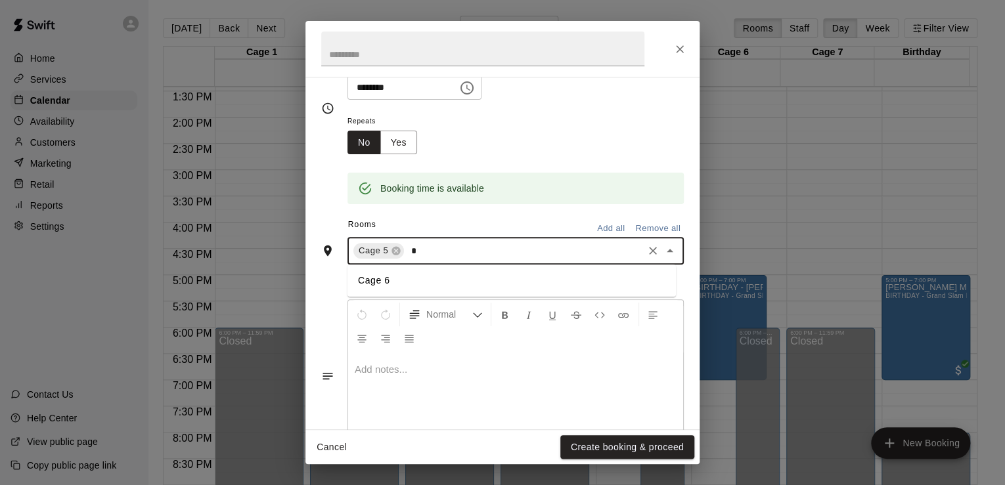
click at [433, 280] on li "Cage 6" at bounding box center [511, 281] width 328 height 22
type input "*"
click at [449, 282] on li "Cage 7" at bounding box center [511, 281] width 328 height 22
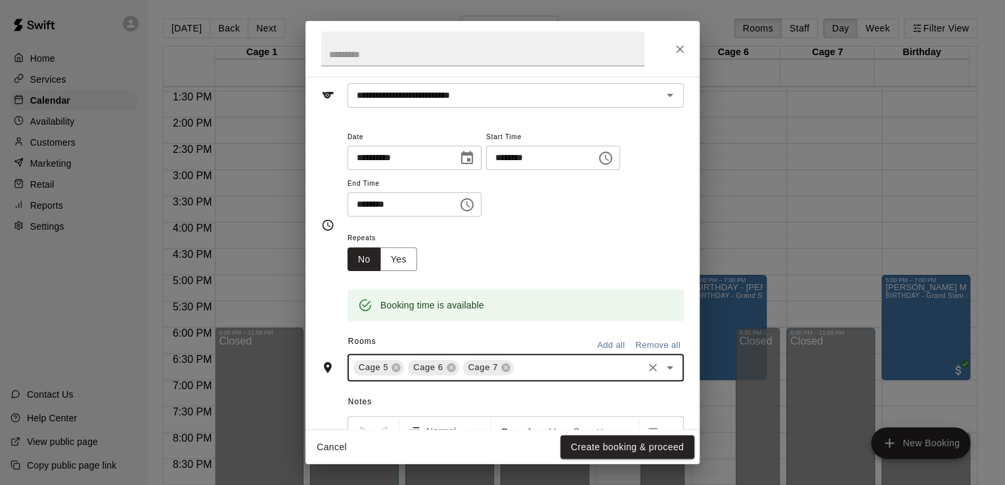
scroll to position [58, 0]
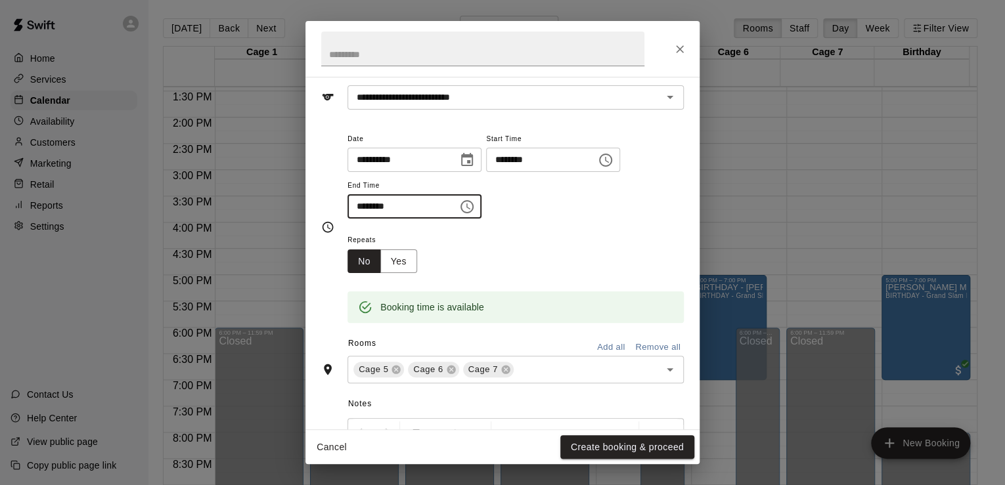
click at [378, 204] on input "********" at bounding box center [397, 206] width 101 height 24
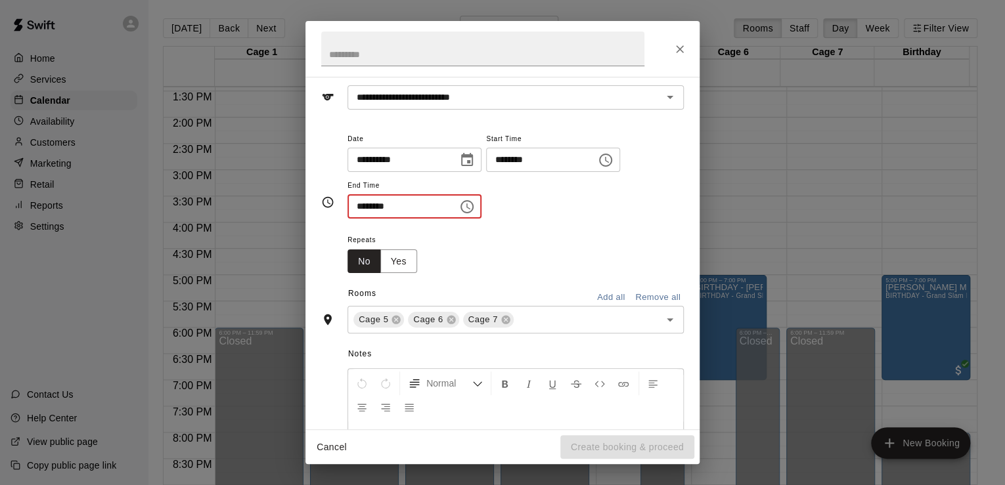
click at [364, 208] on input "********" at bounding box center [397, 206] width 101 height 24
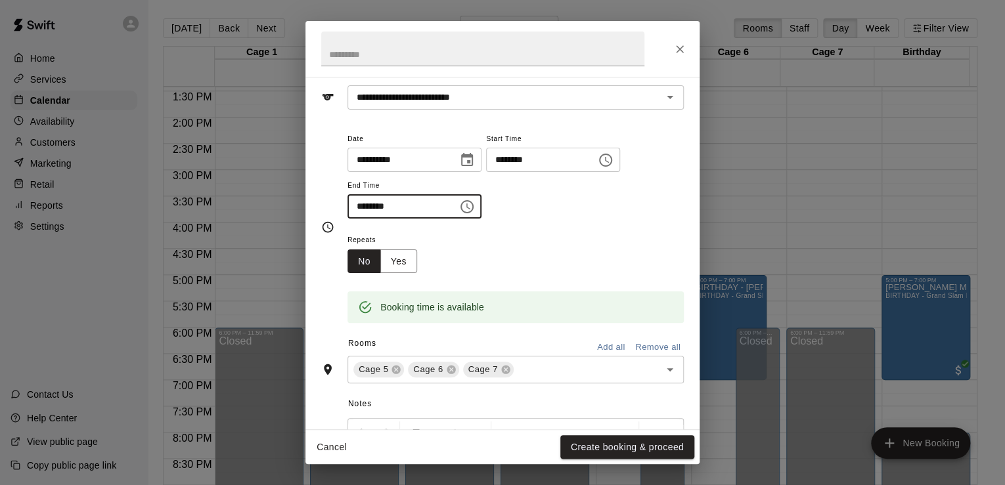
type input "********"
click at [537, 212] on div "**********" at bounding box center [515, 175] width 336 height 89
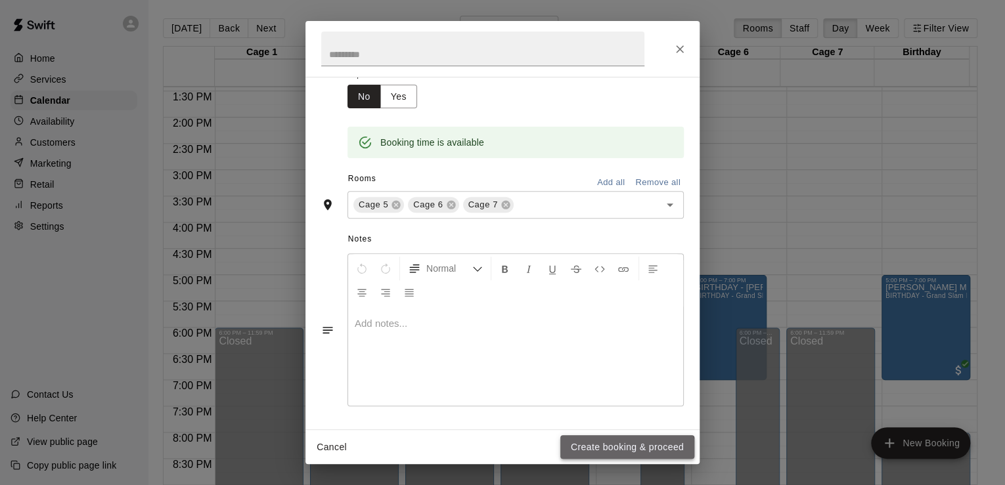
click at [598, 452] on button "Create booking & proceed" at bounding box center [627, 447] width 134 height 24
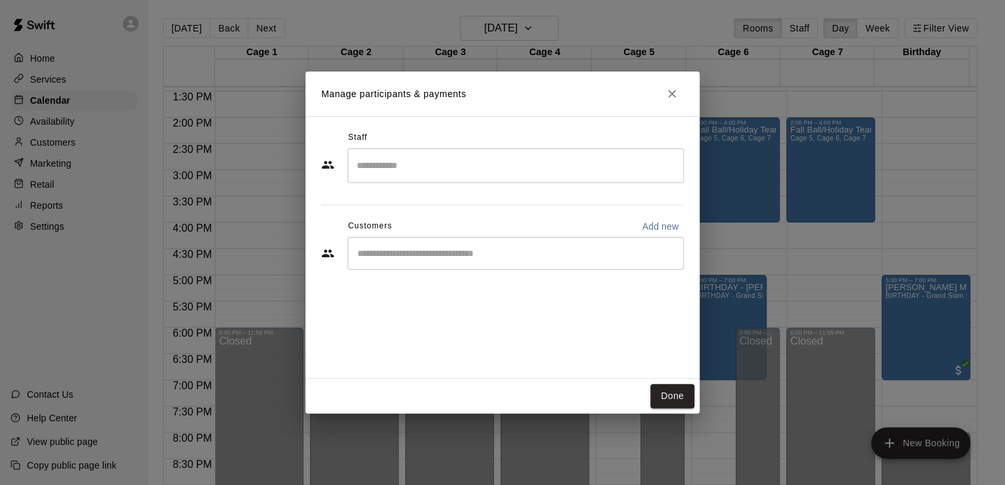
click at [456, 262] on div "​" at bounding box center [515, 253] width 336 height 33
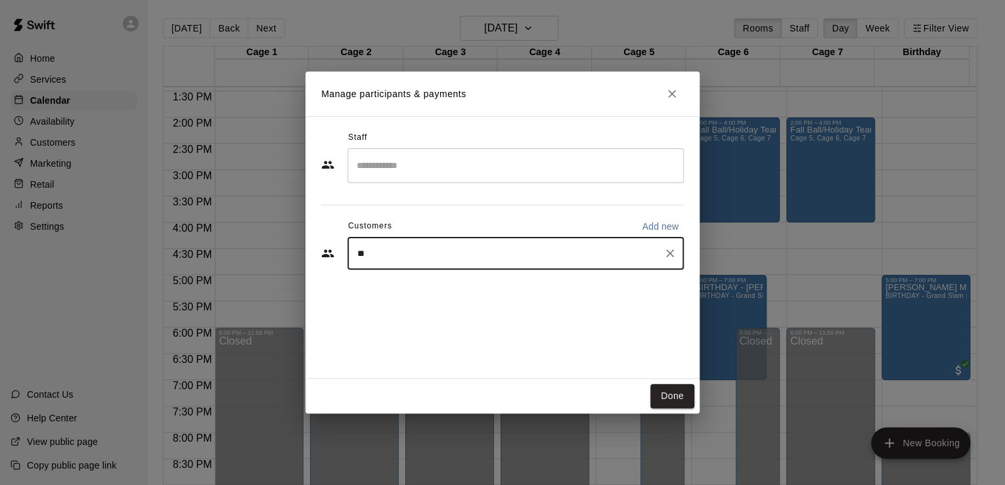
type input "*"
click at [661, 223] on p "Add new" at bounding box center [660, 226] width 37 height 13
select select "**"
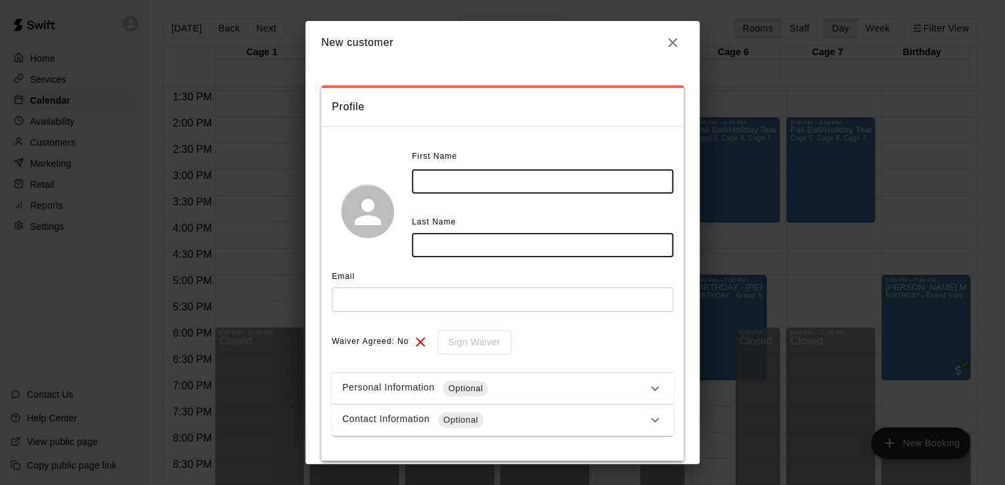
click at [465, 176] on input "text" at bounding box center [542, 181] width 261 height 24
type input "*******"
click at [456, 242] on input "text" at bounding box center [542, 245] width 261 height 24
type input "*******"
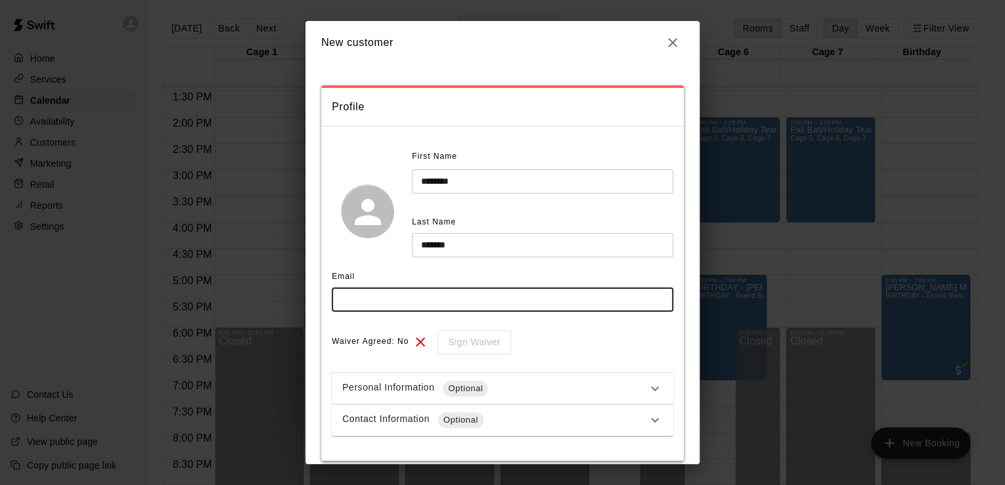
click at [386, 292] on input "text" at bounding box center [503, 300] width 342 height 24
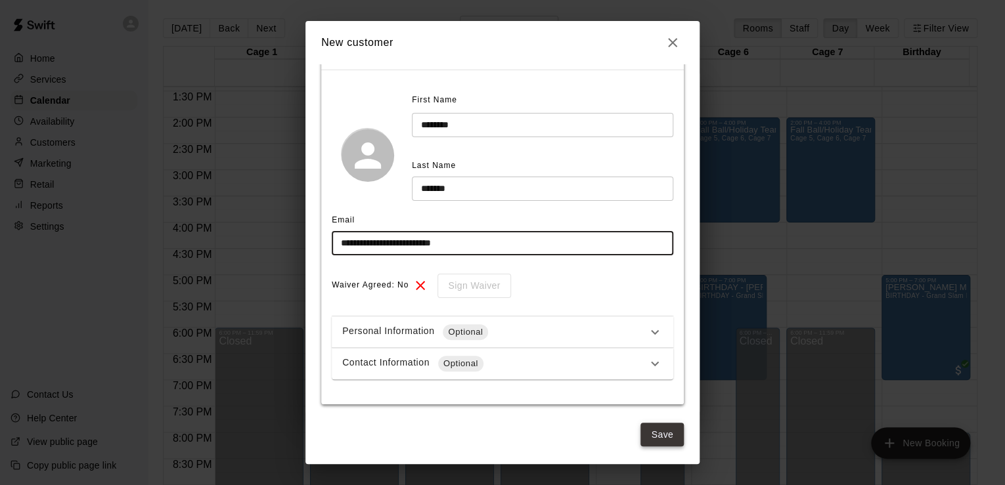
type input "**********"
click at [655, 441] on button "Save" at bounding box center [661, 435] width 43 height 24
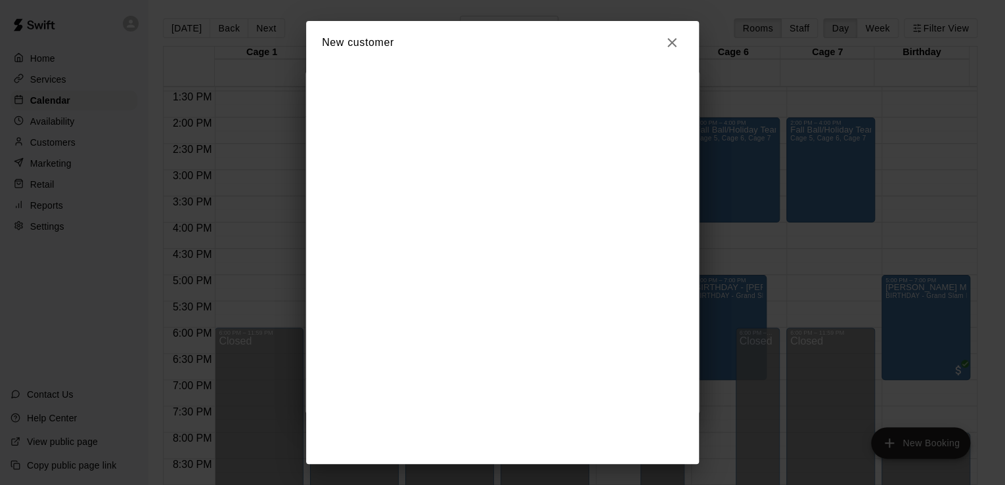
scroll to position [0, 0]
select select "**"
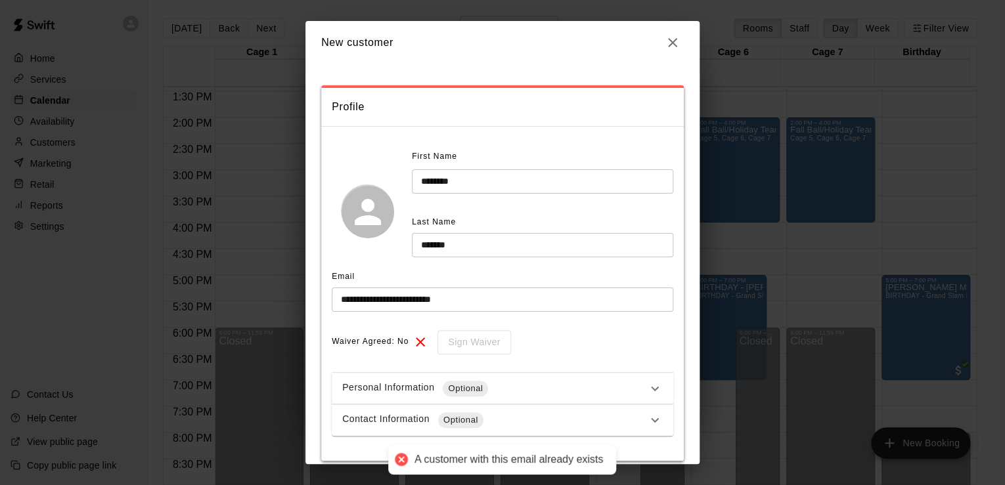
scroll to position [56, 0]
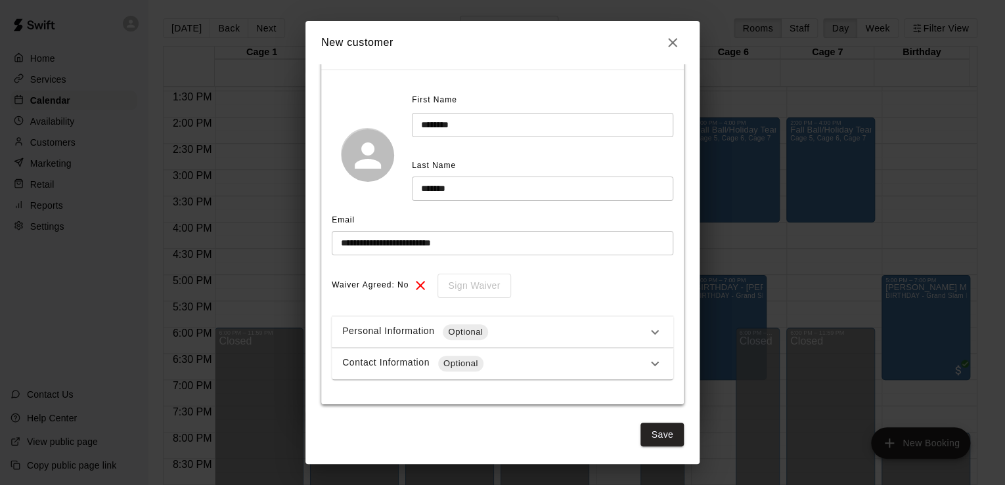
click at [675, 45] on icon "button" at bounding box center [672, 42] width 9 height 9
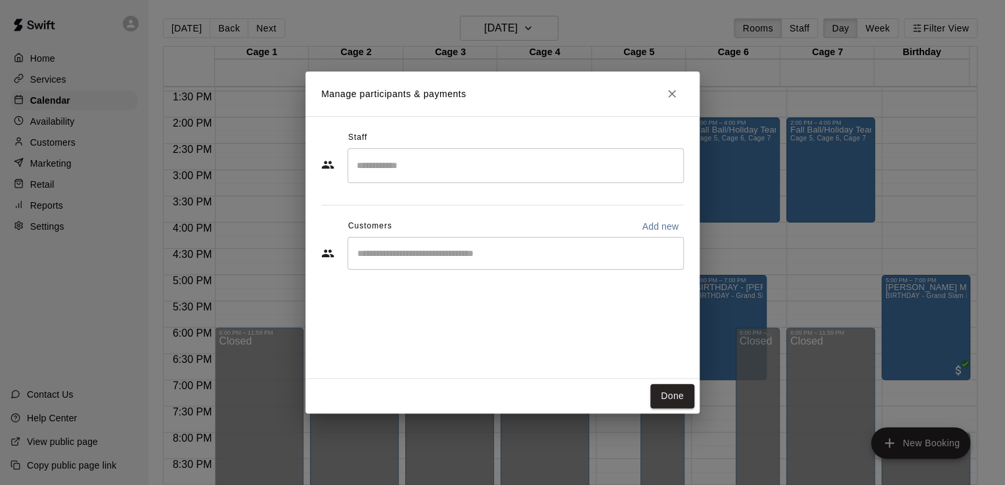
click at [544, 278] on div "Staff ​ Customers Add new ​" at bounding box center [502, 205] width 363 height 156
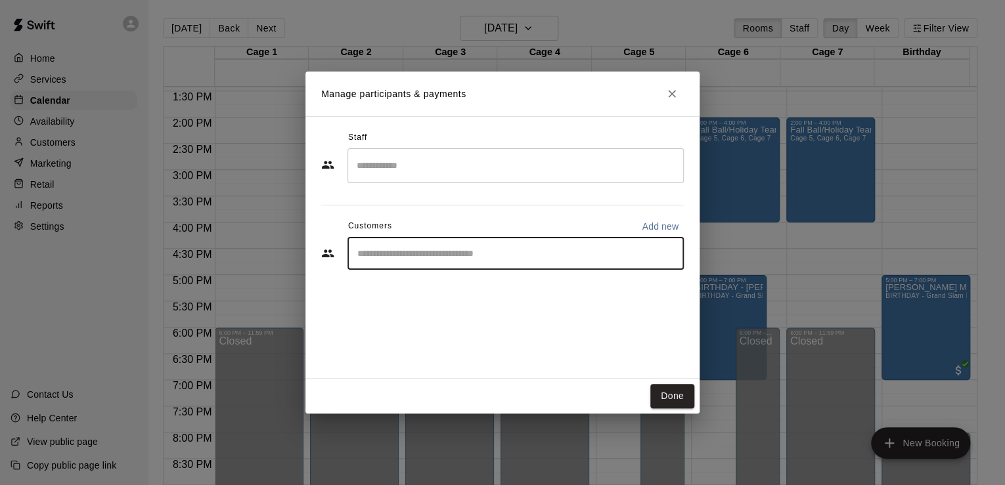
click at [521, 257] on input "Start typing to search customers..." at bounding box center [515, 253] width 324 height 13
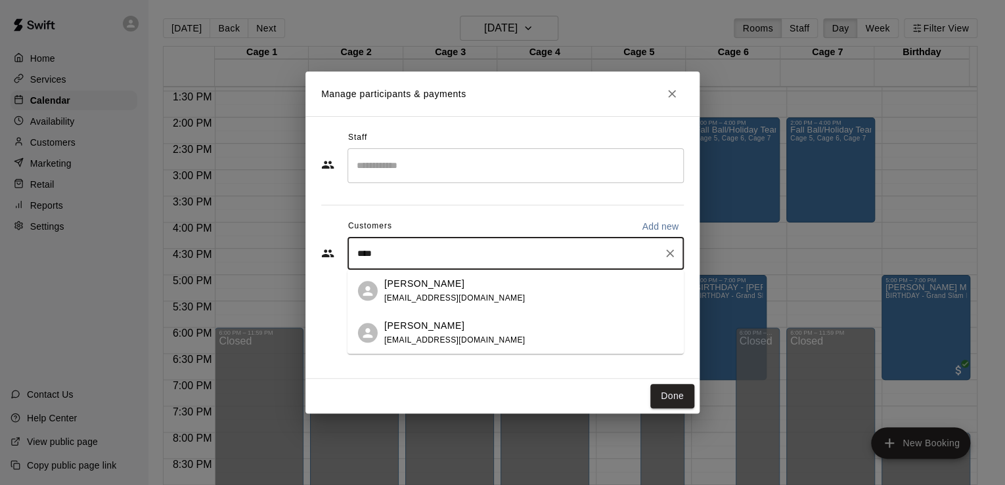
type input "*****"
click at [675, 249] on icon "Clear" at bounding box center [669, 253] width 13 height 13
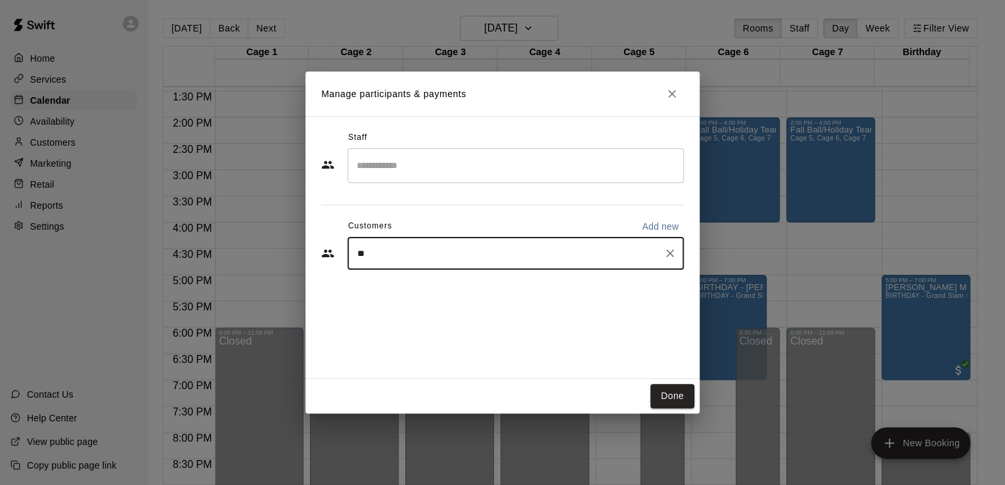
type input "*"
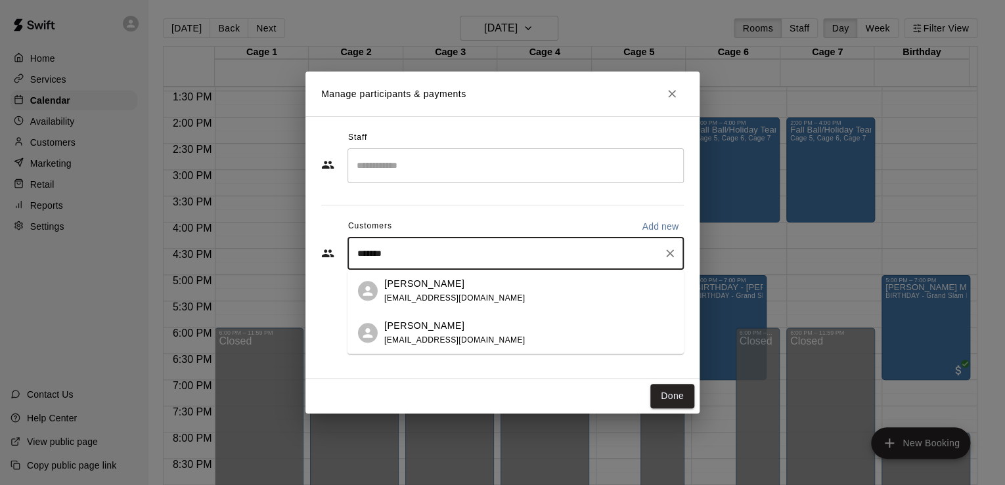
type input "********"
click at [476, 294] on span "[EMAIL_ADDRESS][DOMAIN_NAME]" at bounding box center [454, 298] width 141 height 9
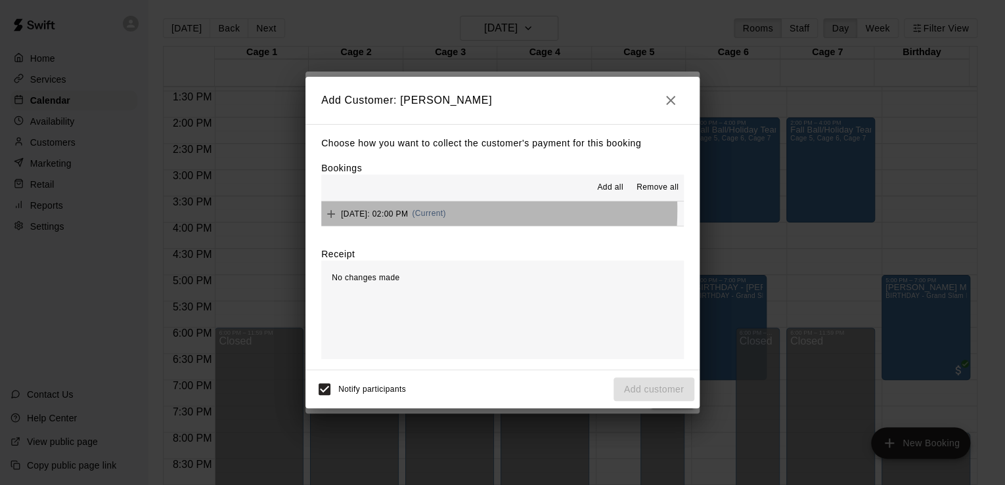
click at [380, 211] on span "[DATE]: 02:00 PM" at bounding box center [374, 213] width 67 height 9
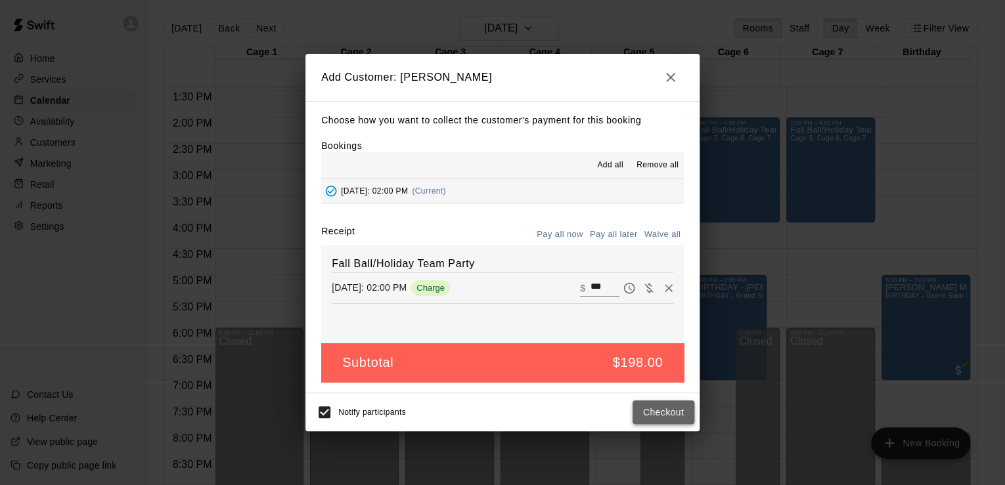
click at [657, 411] on button "Checkout" at bounding box center [663, 413] width 62 height 24
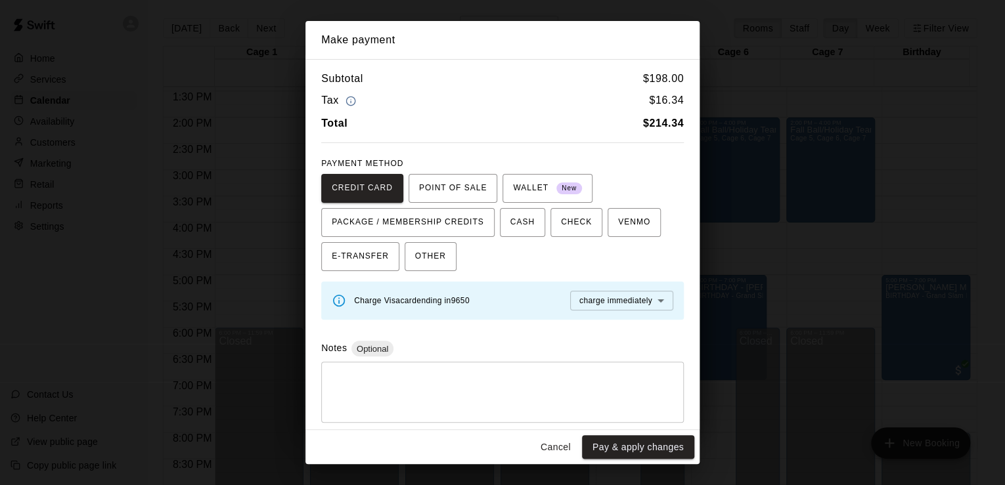
scroll to position [5, 0]
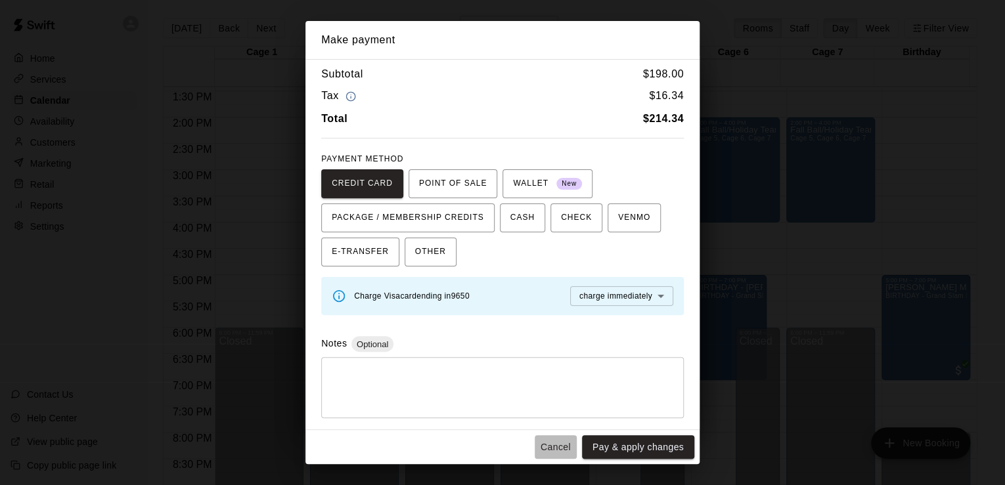
click at [559, 443] on button "Cancel" at bounding box center [556, 447] width 42 height 24
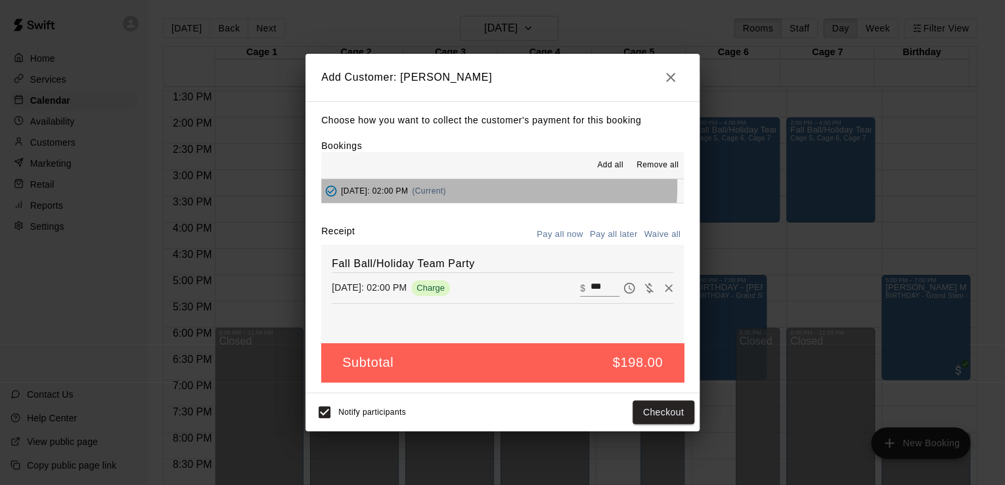
click at [408, 187] on span "[DATE]: 02:00 PM" at bounding box center [374, 191] width 67 height 9
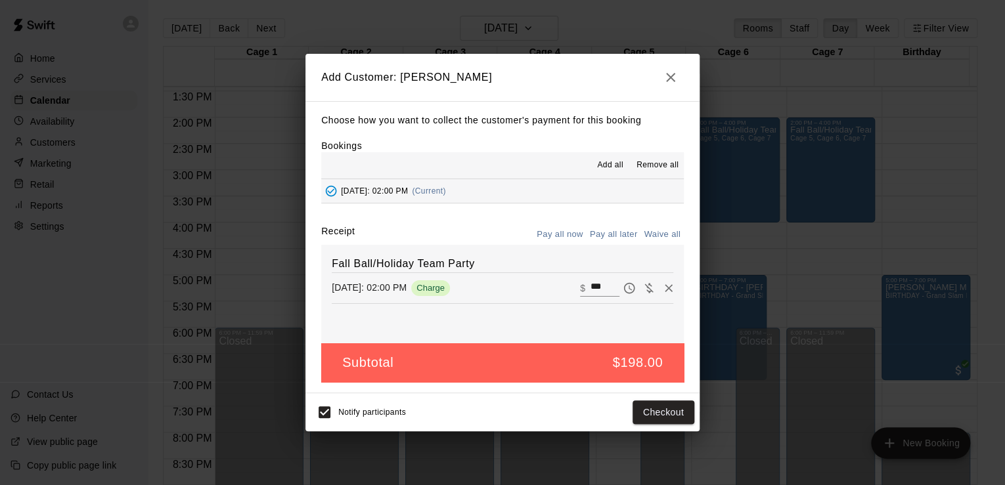
click at [573, 371] on div "Subtotal $198.00" at bounding box center [502, 362] width 363 height 39
click at [657, 414] on button "Checkout" at bounding box center [663, 413] width 62 height 24
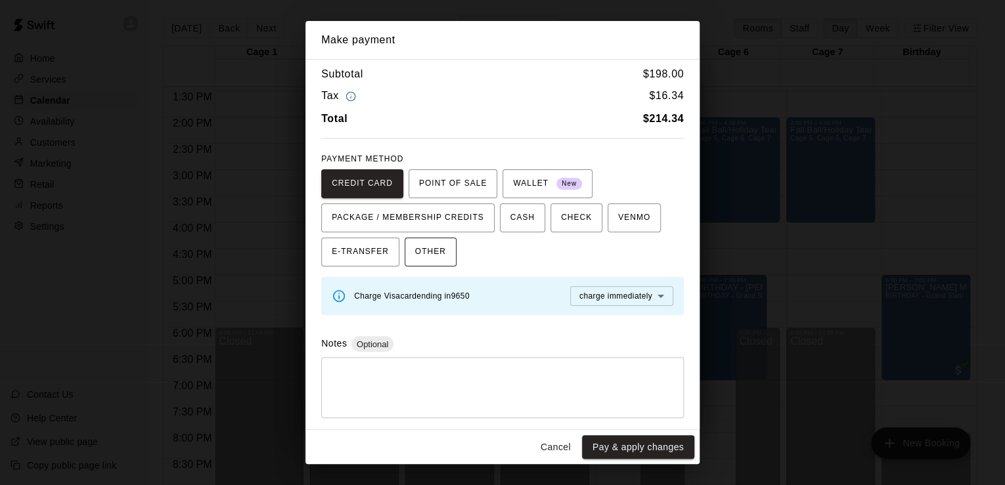
click at [420, 264] on button "OTHER" at bounding box center [431, 252] width 52 height 29
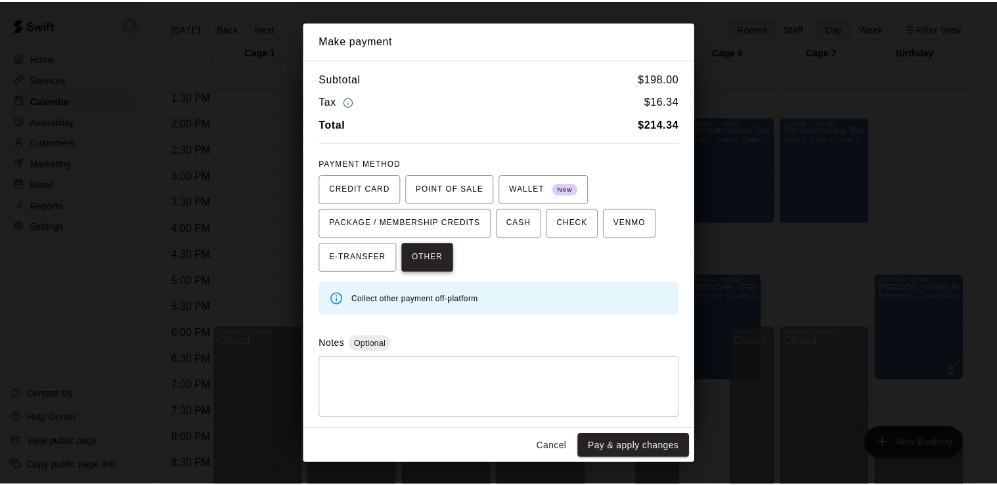
scroll to position [0, 0]
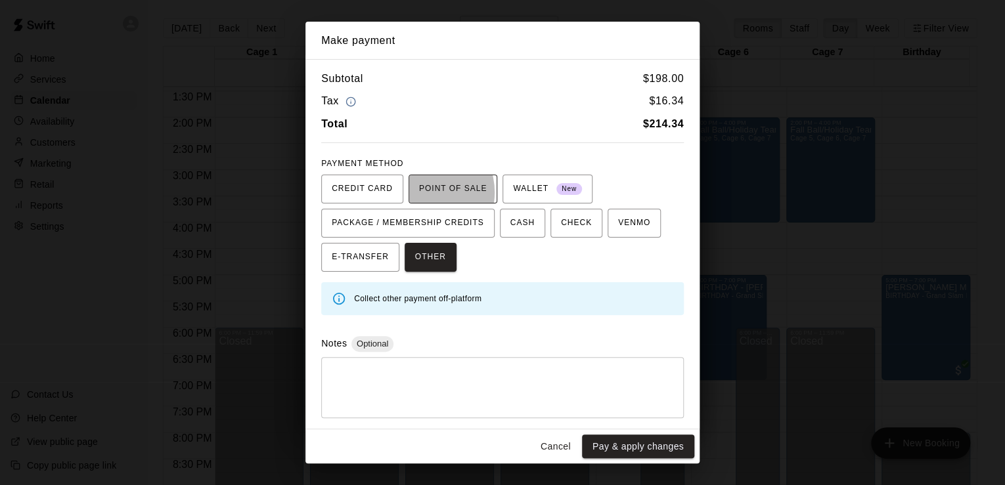
click at [419, 192] on span "POINT OF SALE" at bounding box center [453, 189] width 68 height 21
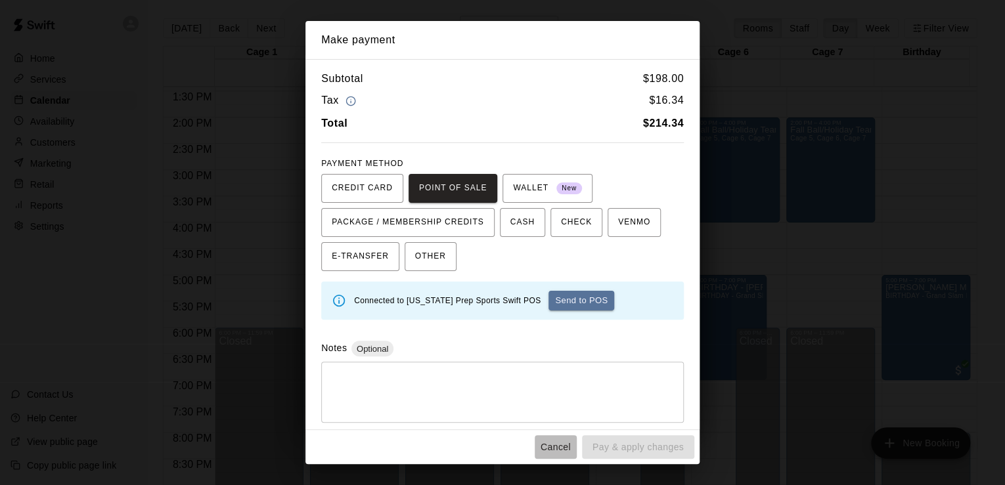
click at [560, 441] on button "Cancel" at bounding box center [556, 447] width 42 height 24
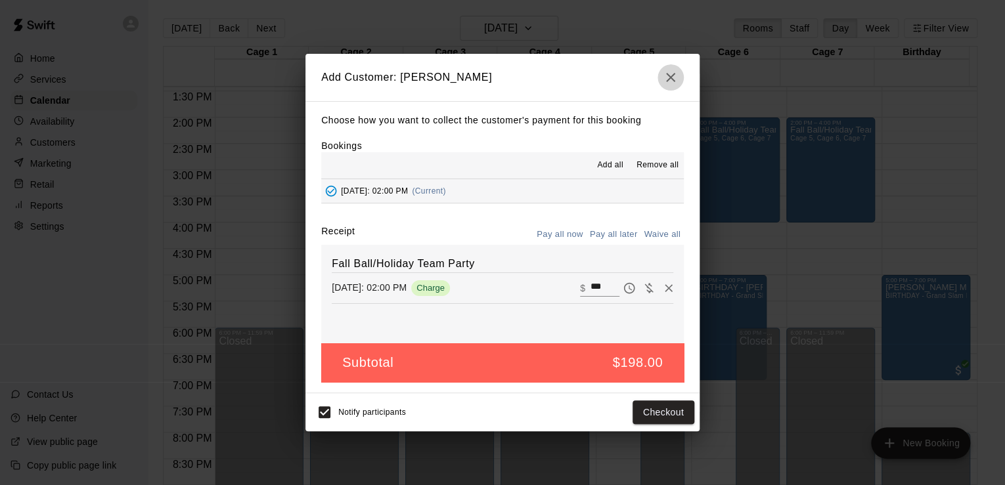
click at [669, 71] on icon "button" at bounding box center [671, 78] width 16 height 16
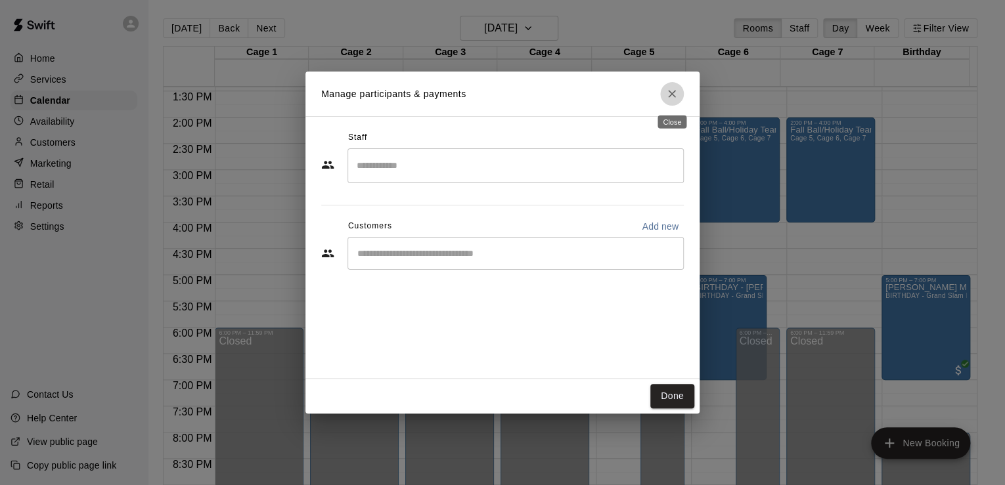
click at [676, 96] on icon "Close" at bounding box center [671, 93] width 13 height 13
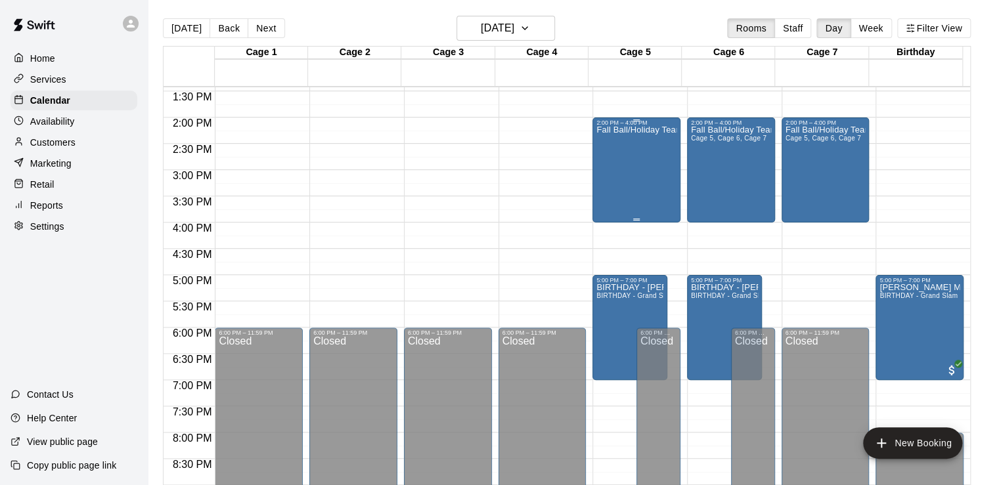
click at [631, 154] on div "Fall Ball/Holiday Team Party" at bounding box center [636, 368] width 80 height 485
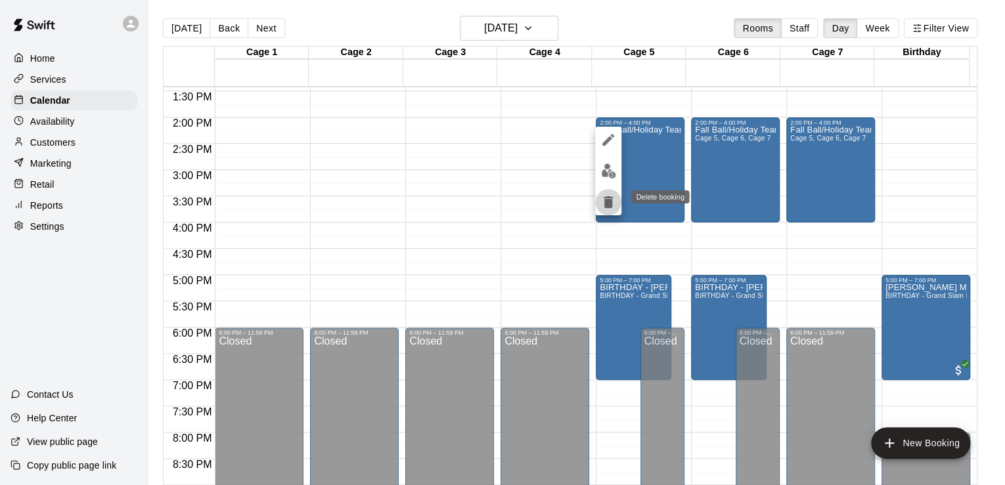
click at [607, 209] on icon "delete" at bounding box center [608, 202] width 16 height 16
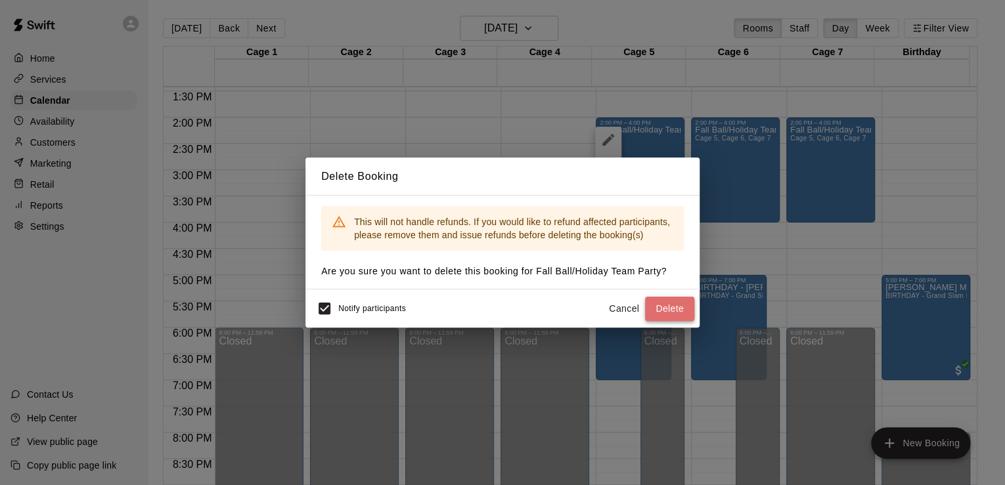
click at [675, 313] on button "Delete" at bounding box center [669, 309] width 49 height 24
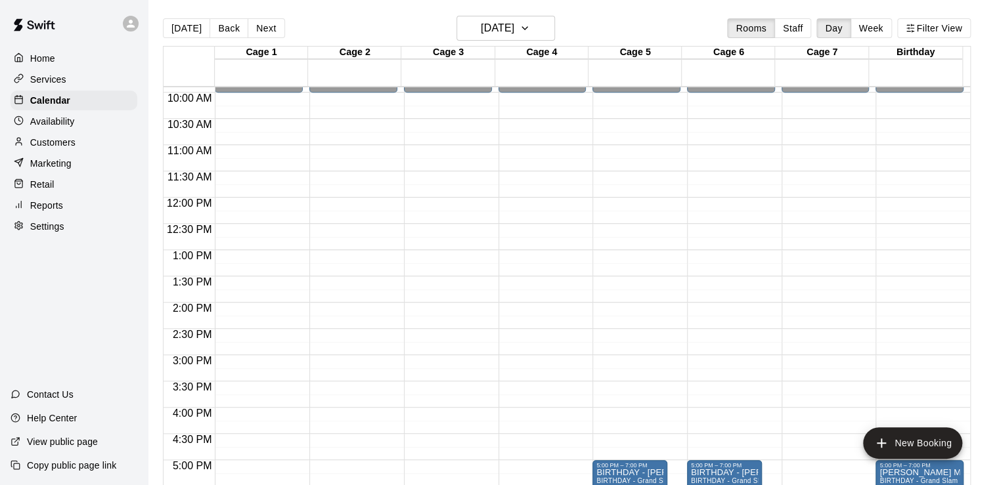
scroll to position [518, 0]
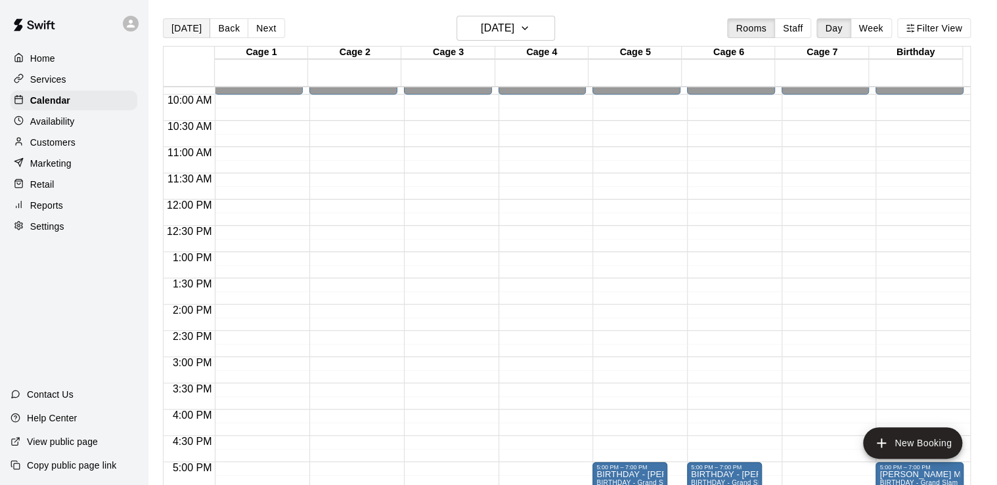
click at [194, 22] on button "[DATE]" at bounding box center [186, 28] width 47 height 20
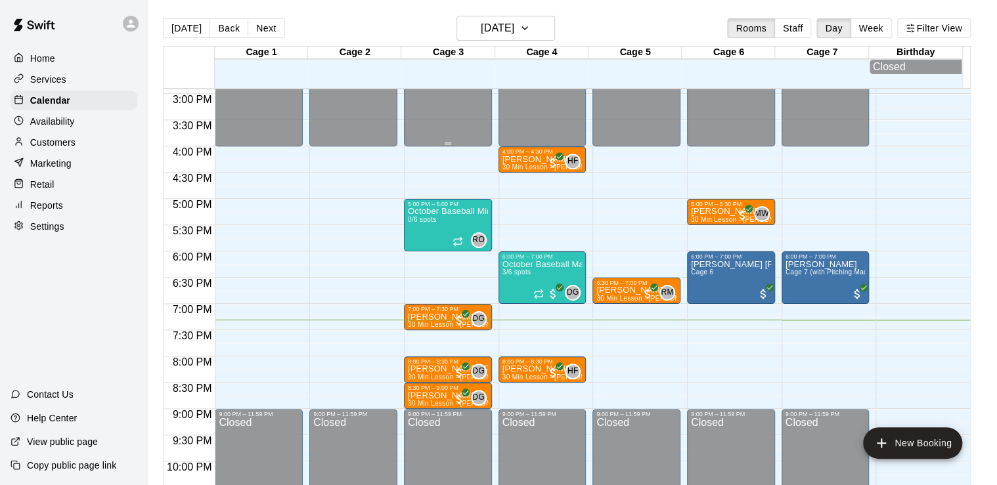
scroll to position [851, 0]
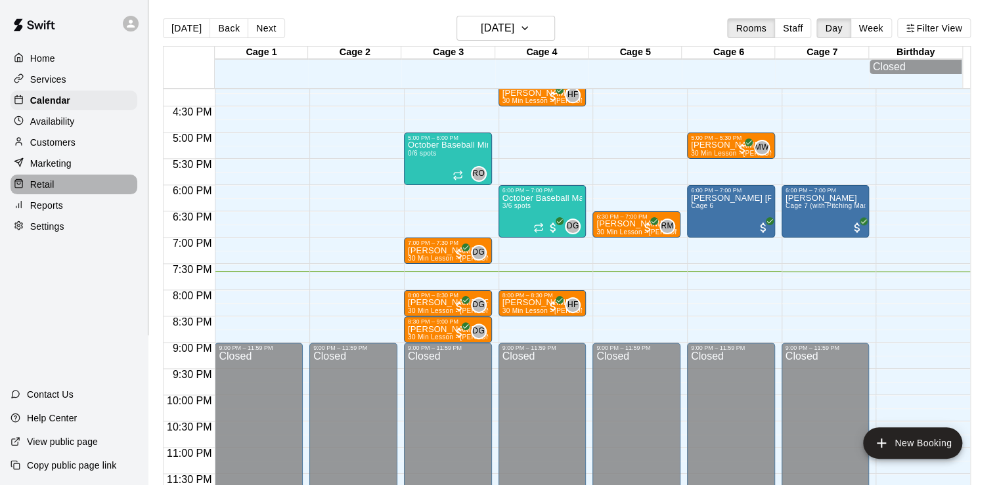
click at [31, 191] on p "Retail" at bounding box center [42, 184] width 24 height 13
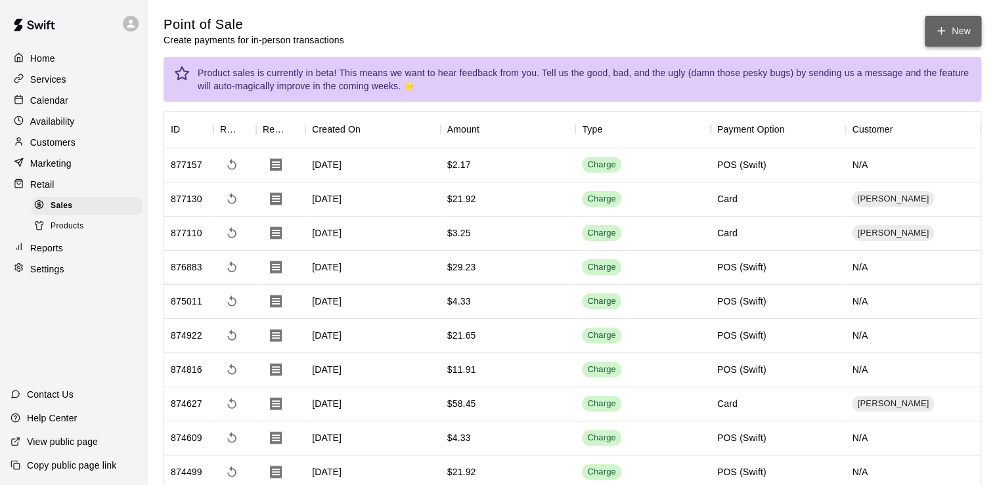
click at [975, 43] on button "New" at bounding box center [953, 31] width 56 height 31
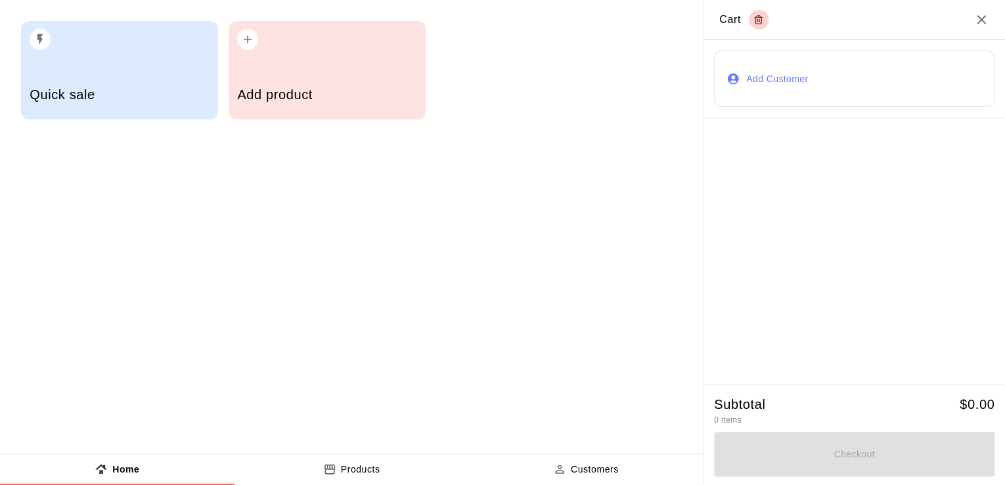
click at [294, 85] on div "Add product" at bounding box center [326, 96] width 179 height 47
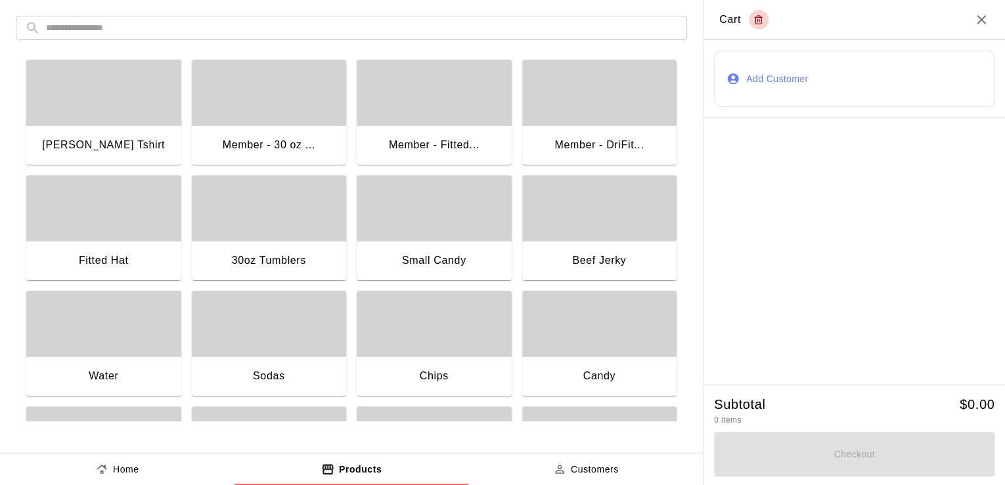
click at [453, 344] on div "button" at bounding box center [434, 324] width 155 height 66
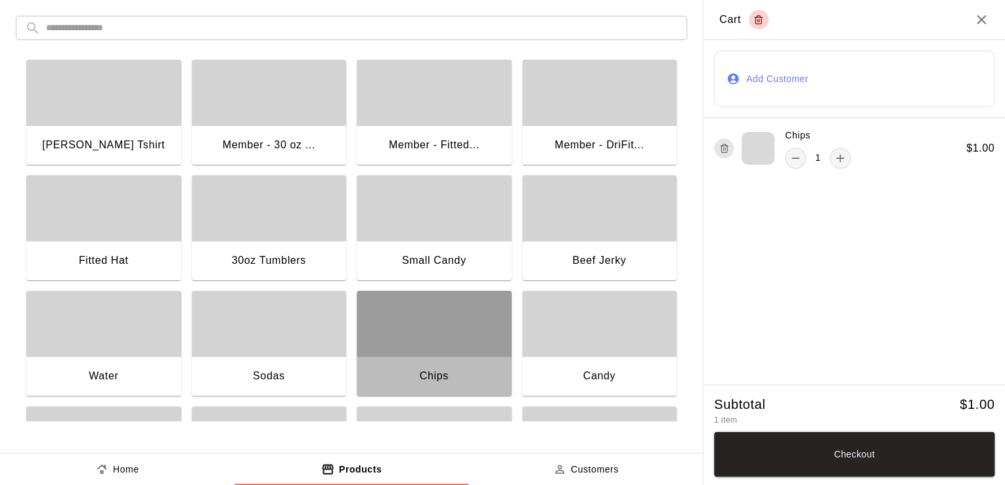
click at [453, 344] on div "button" at bounding box center [434, 324] width 155 height 66
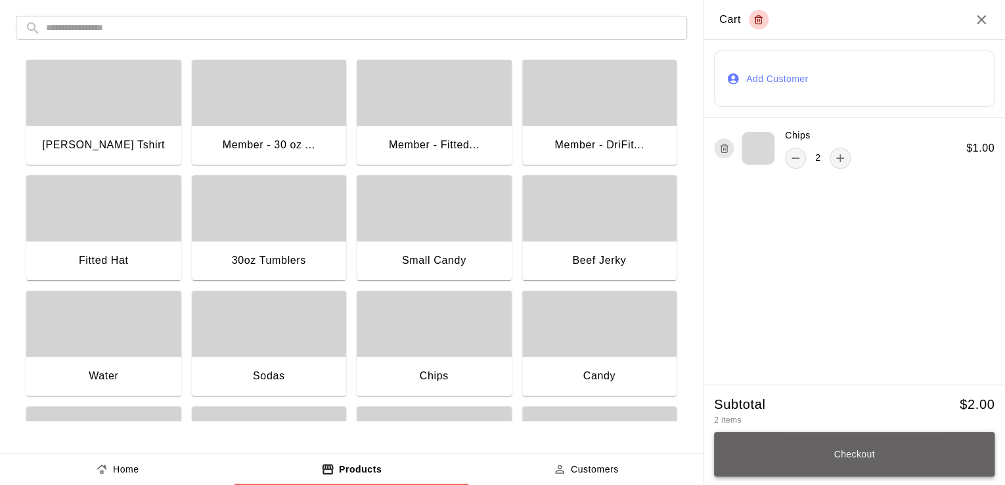
click at [891, 447] on button "Checkout" at bounding box center [854, 454] width 280 height 45
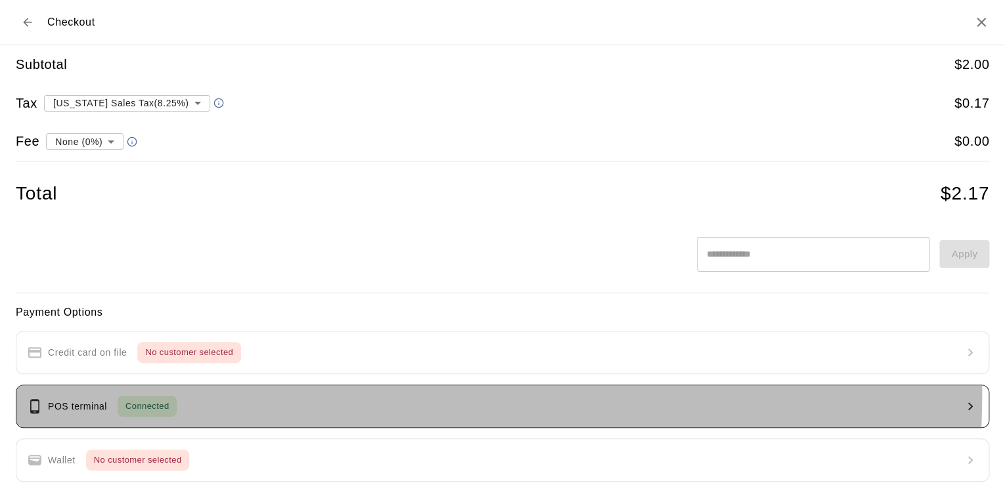
click at [110, 389] on button "POS terminal Connected" at bounding box center [502, 406] width 973 height 43
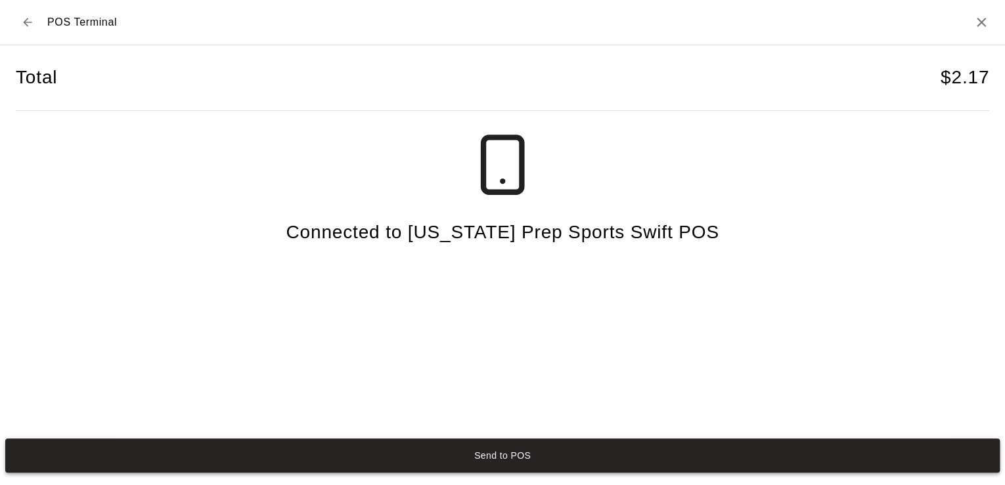
click at [559, 451] on button "Send to POS" at bounding box center [502, 456] width 994 height 34
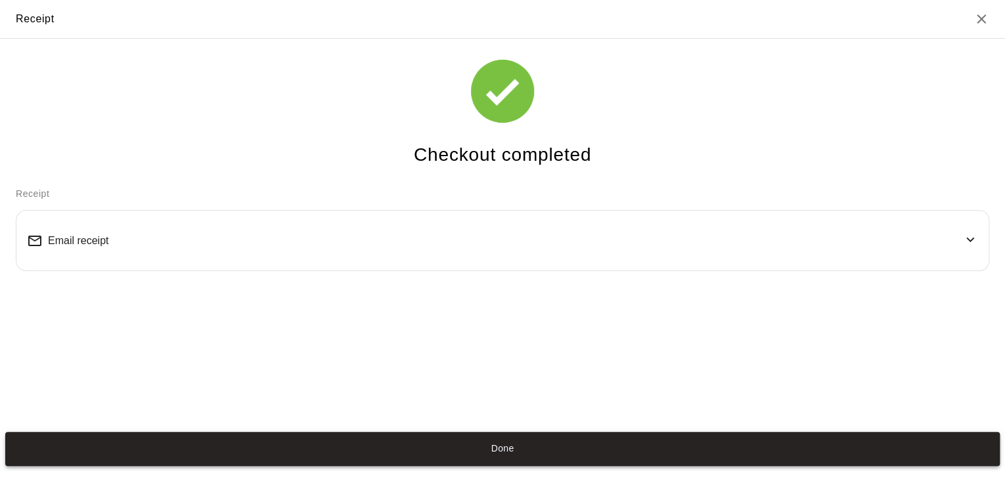
click at [703, 439] on button "Done" at bounding box center [502, 449] width 994 height 34
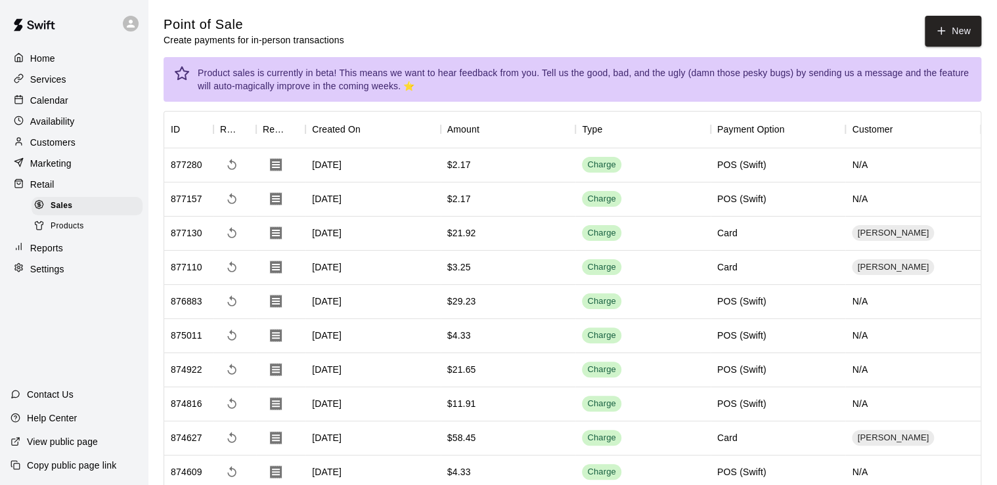
click at [79, 103] on div "Calendar" at bounding box center [74, 101] width 127 height 20
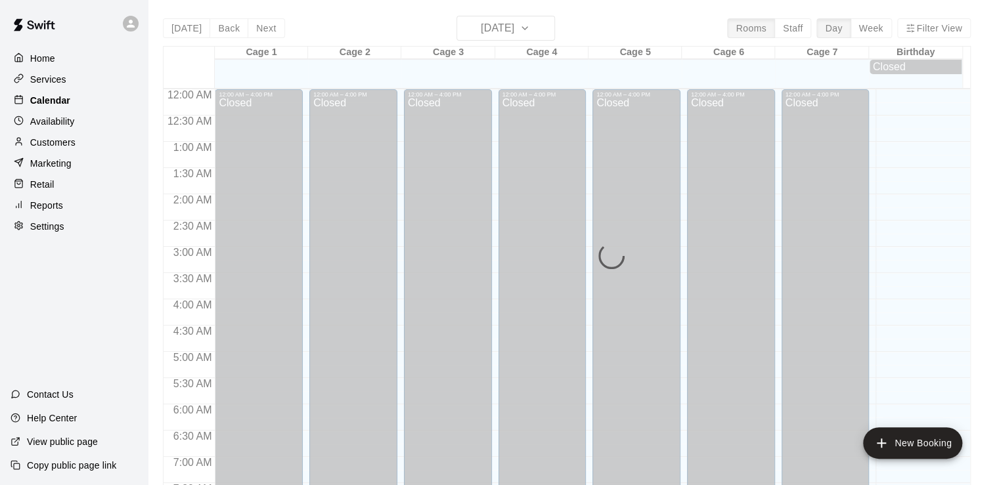
scroll to position [807, 0]
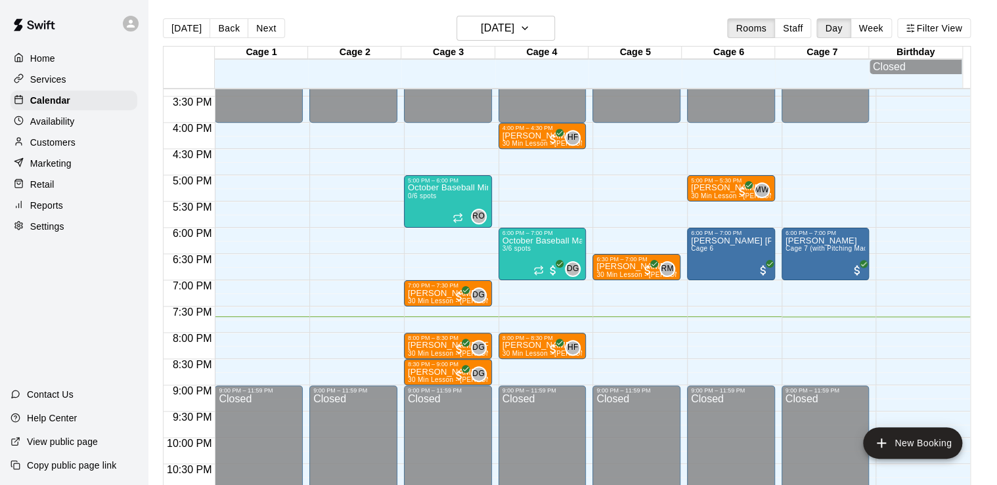
click at [37, 194] on div "Retail" at bounding box center [74, 185] width 127 height 20
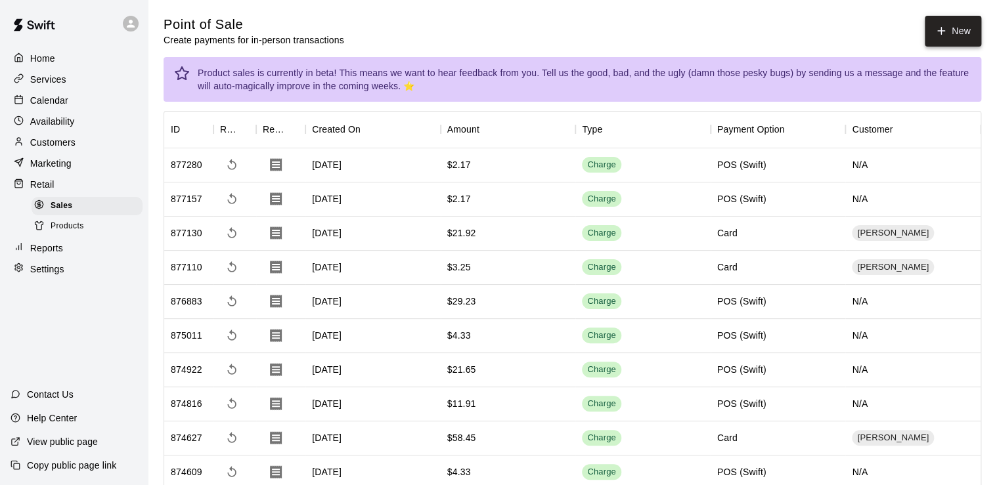
click at [946, 40] on button "New" at bounding box center [953, 31] width 56 height 31
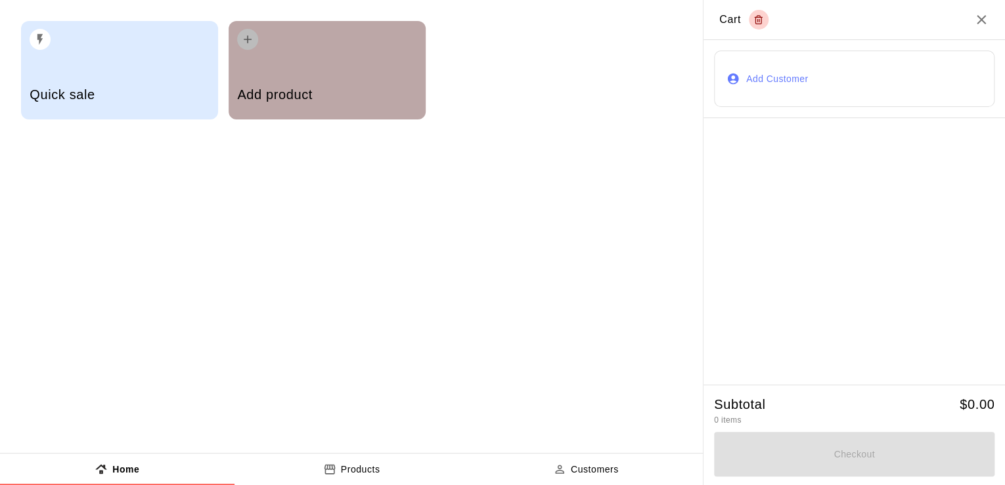
click at [302, 106] on div "Add product" at bounding box center [326, 96] width 179 height 47
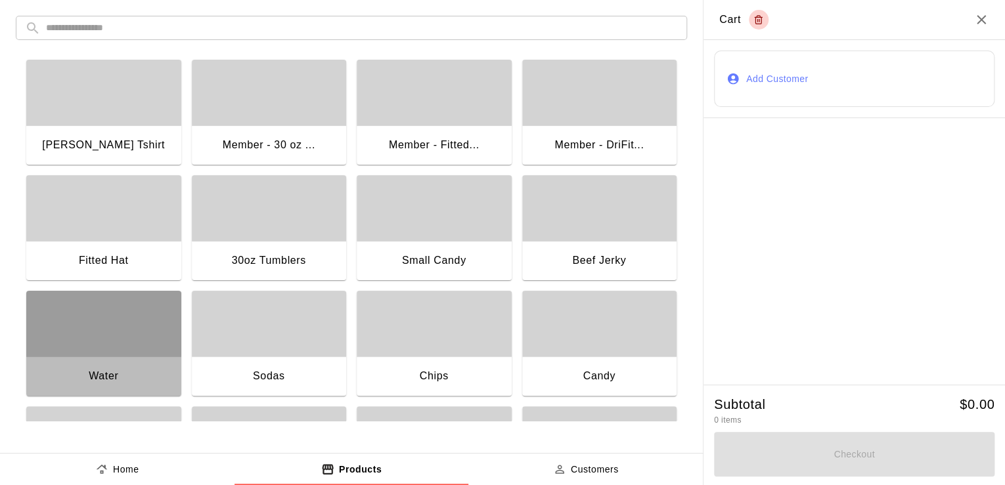
click at [120, 368] on div "Water" at bounding box center [103, 378] width 155 height 42
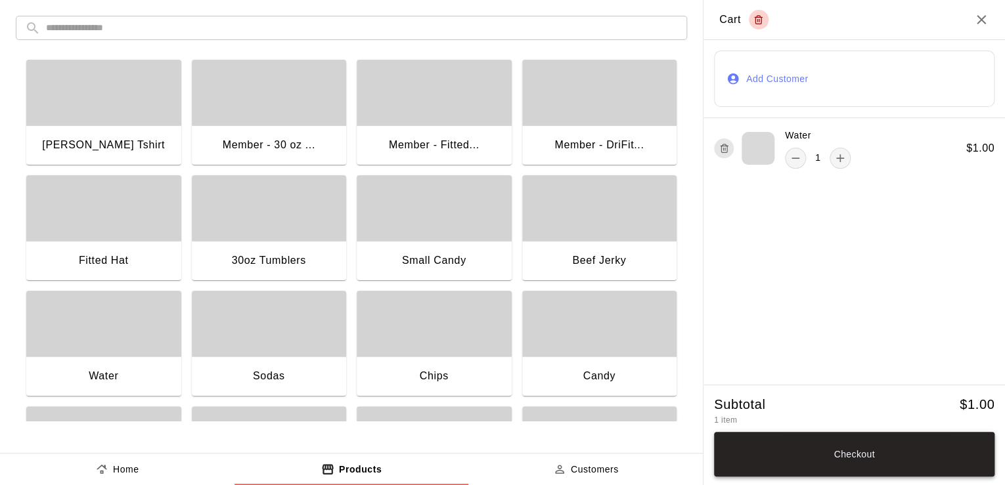
click at [903, 442] on button "Checkout" at bounding box center [854, 454] width 280 height 45
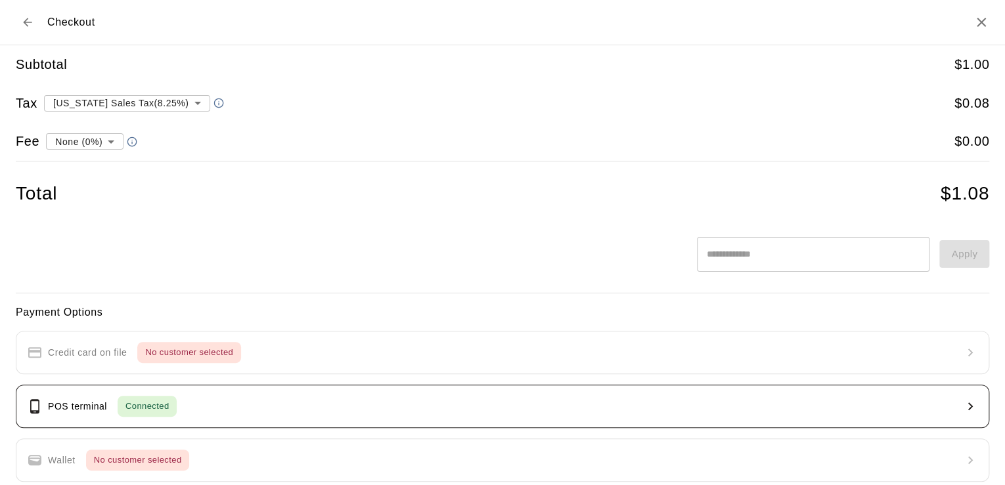
click at [284, 399] on button "POS terminal Connected" at bounding box center [502, 406] width 973 height 43
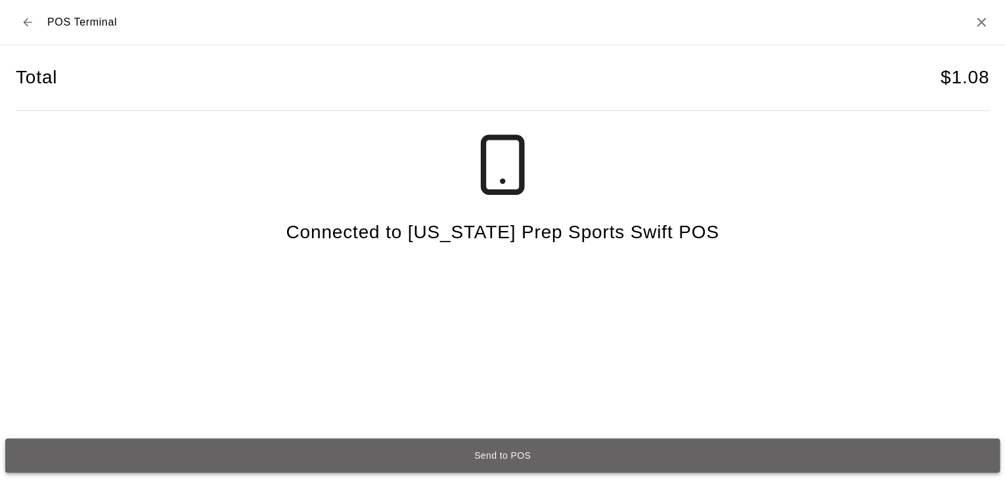
click at [504, 462] on button "Send to POS" at bounding box center [502, 456] width 994 height 34
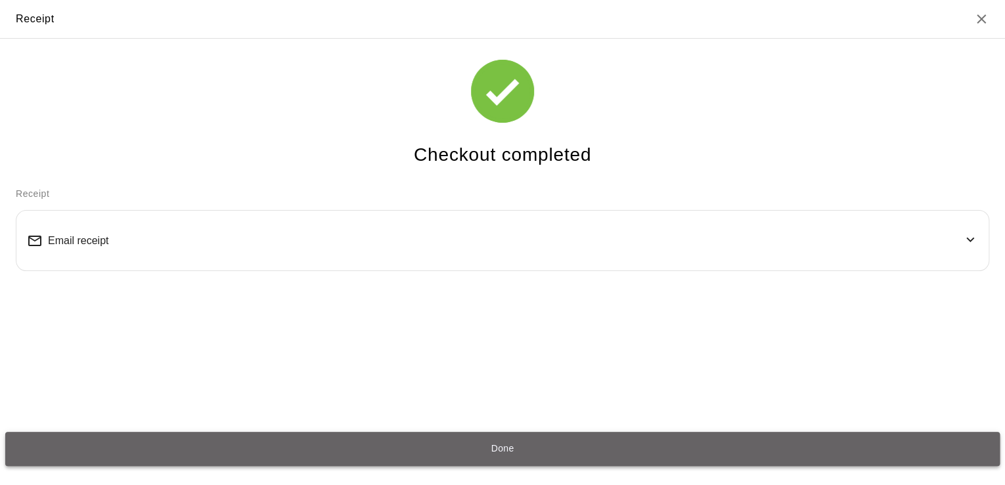
click at [512, 451] on button "Done" at bounding box center [502, 449] width 994 height 34
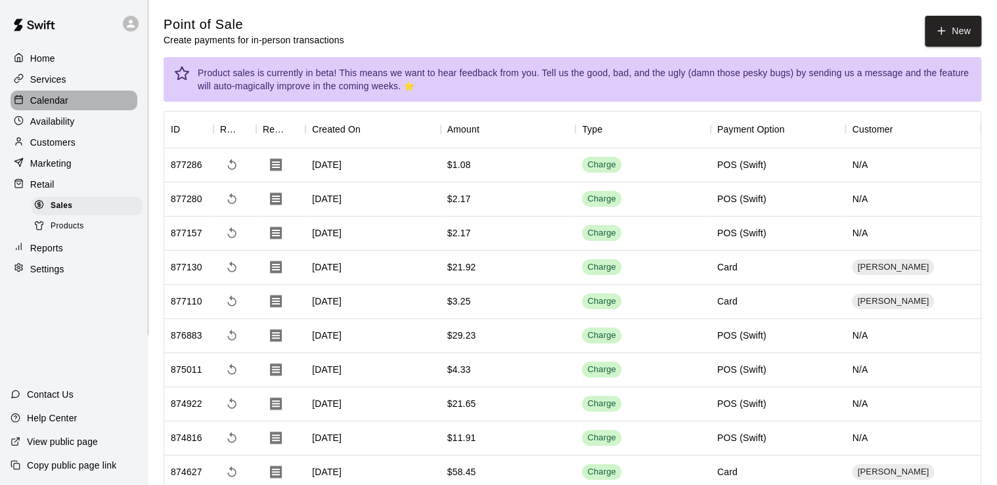
click at [24, 95] on div "Calendar" at bounding box center [74, 101] width 127 height 20
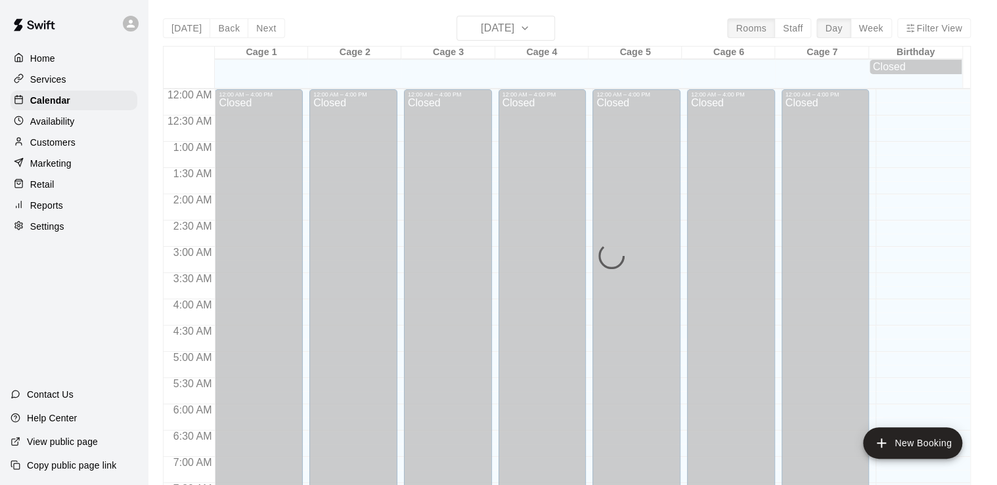
scroll to position [807, 0]
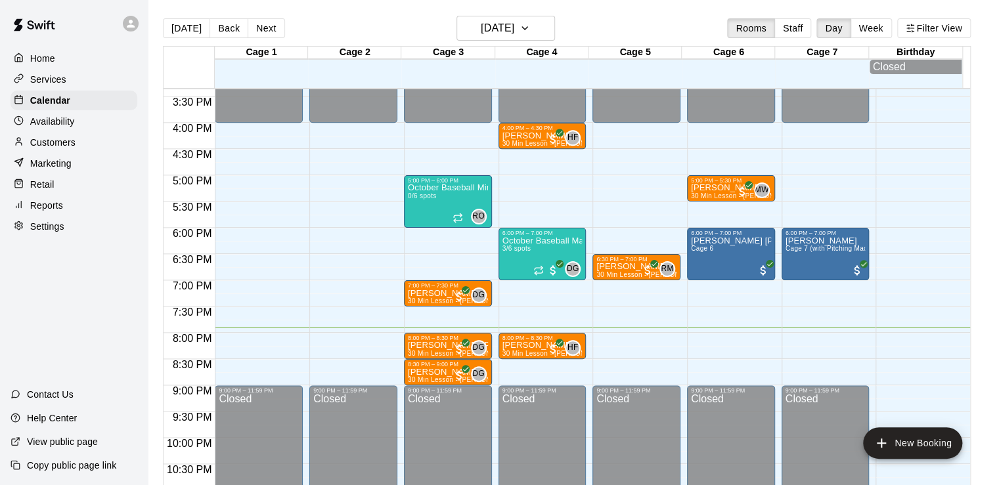
click at [75, 66] on div "Home" at bounding box center [74, 59] width 127 height 20
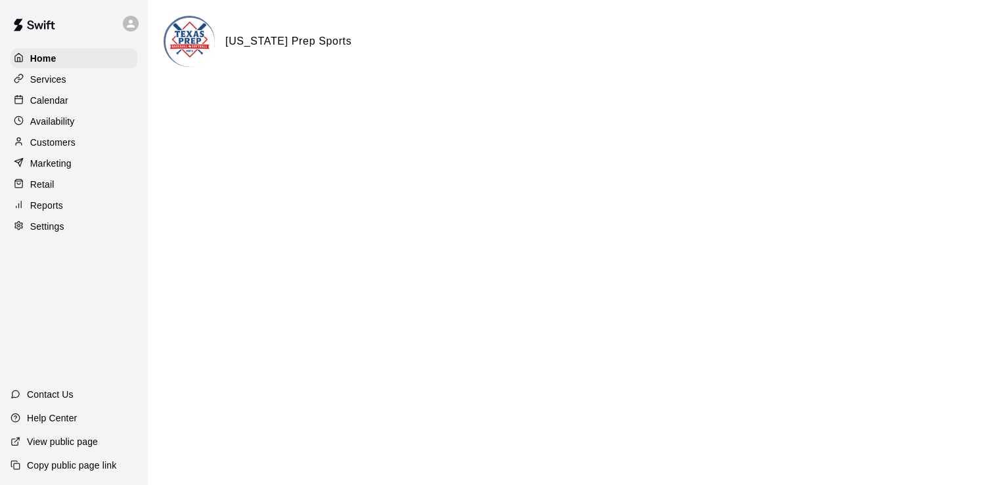
click at [58, 102] on p "Calendar" at bounding box center [49, 100] width 38 height 13
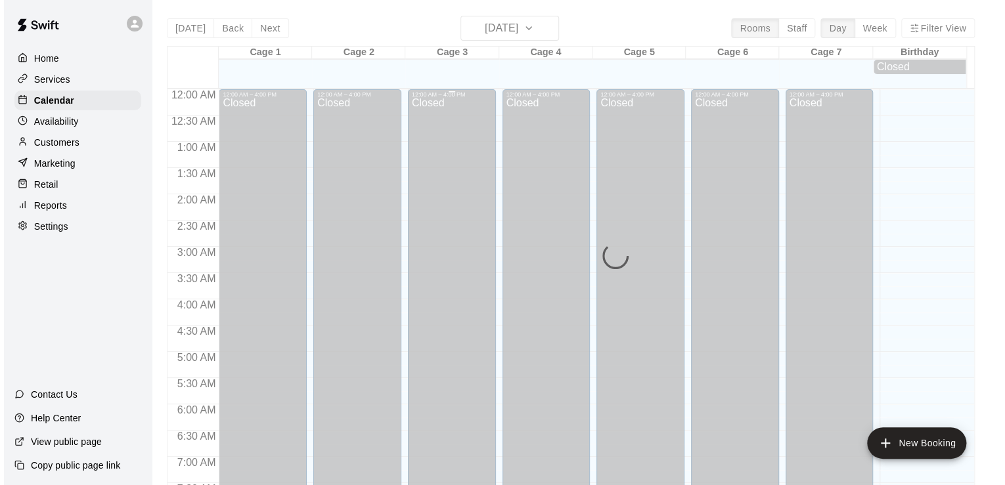
scroll to position [807, 0]
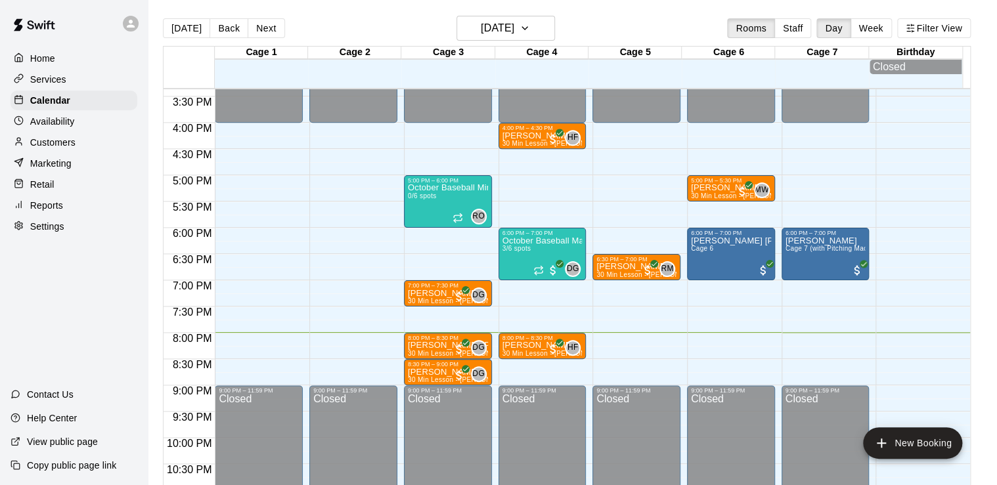
click at [33, 182] on div "Retail" at bounding box center [74, 185] width 127 height 20
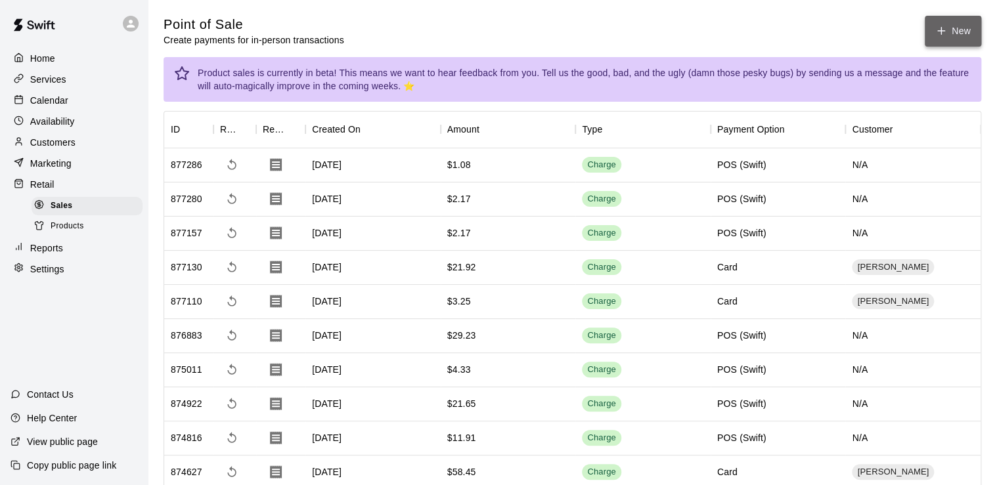
click at [964, 28] on button "New" at bounding box center [953, 31] width 56 height 31
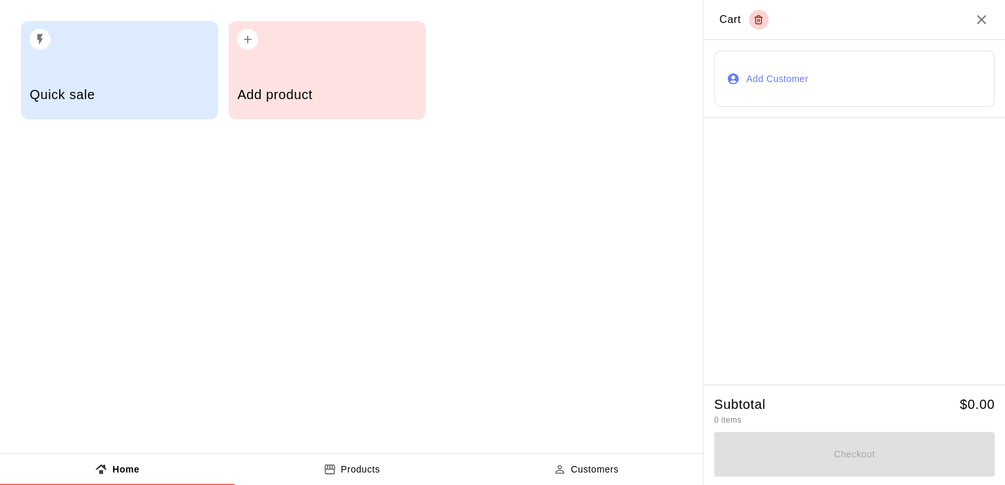
click at [375, 124] on div "Quick sale Add product" at bounding box center [351, 70] width 703 height 141
click at [357, 102] on h5 "Add product" at bounding box center [326, 95] width 179 height 18
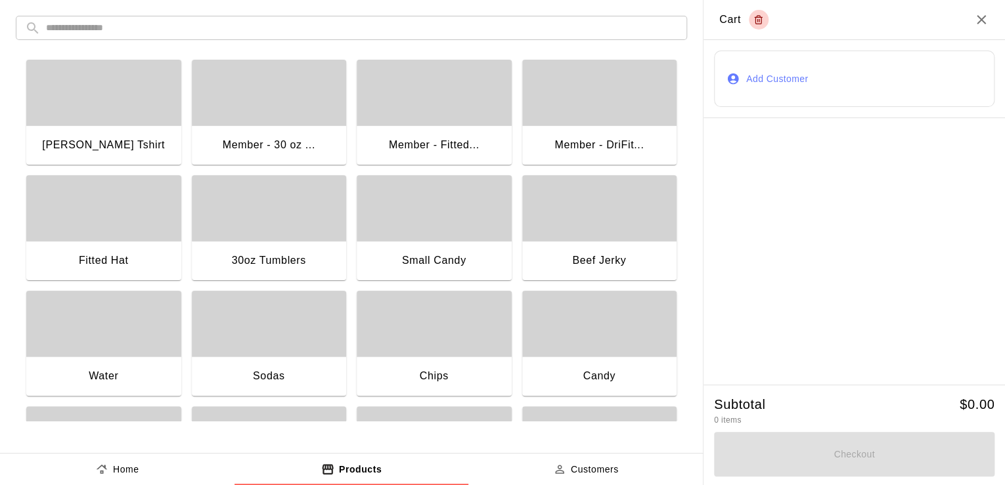
click at [624, 98] on div "button" at bounding box center [599, 93] width 155 height 66
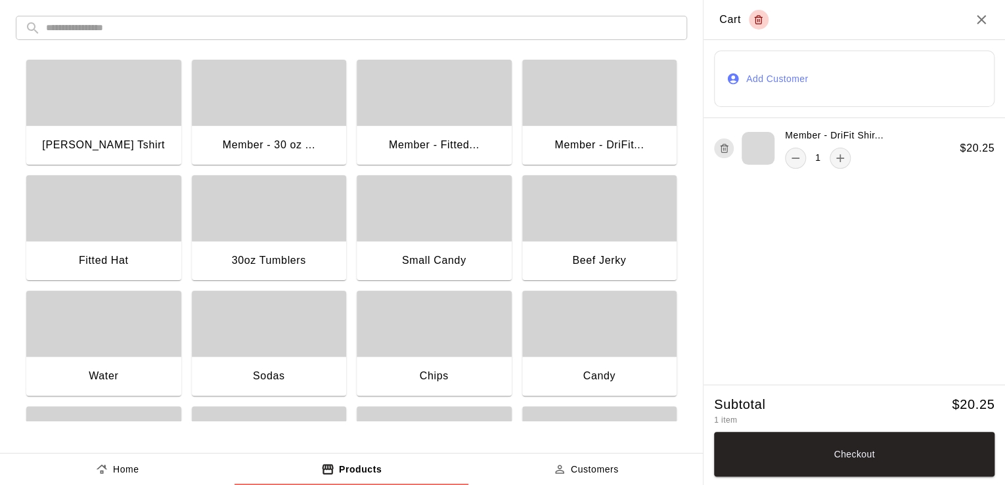
click at [624, 98] on div "button" at bounding box center [599, 93] width 155 height 66
click at [755, 58] on button "Add Customer" at bounding box center [854, 79] width 280 height 56
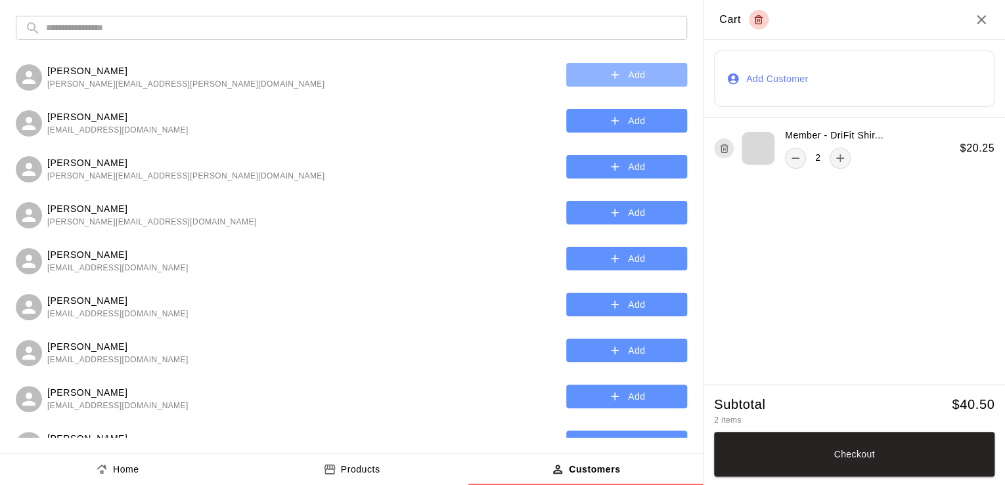
click at [608, 71] on icon "button" at bounding box center [614, 74] width 13 height 13
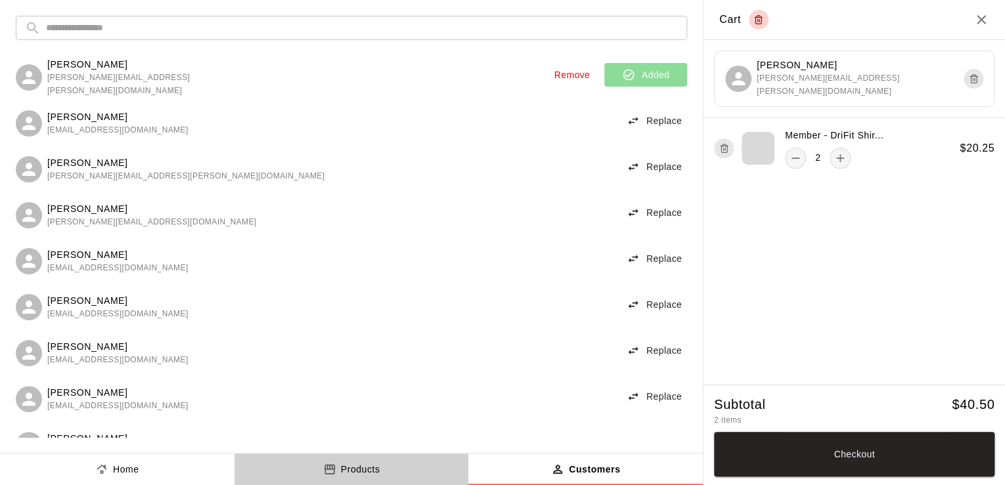
click at [369, 464] on p "Products" at bounding box center [360, 470] width 39 height 14
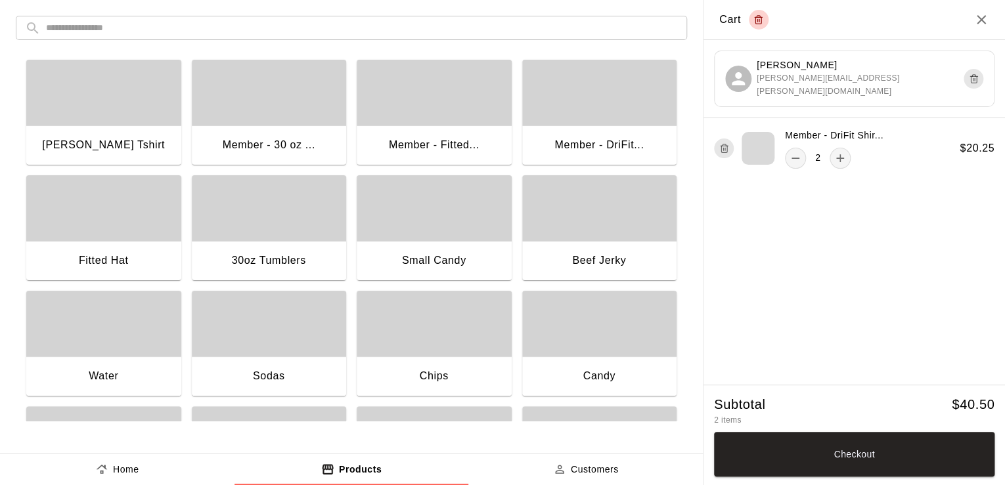
click at [70, 244] on div "Fitted Hat" at bounding box center [103, 262] width 155 height 42
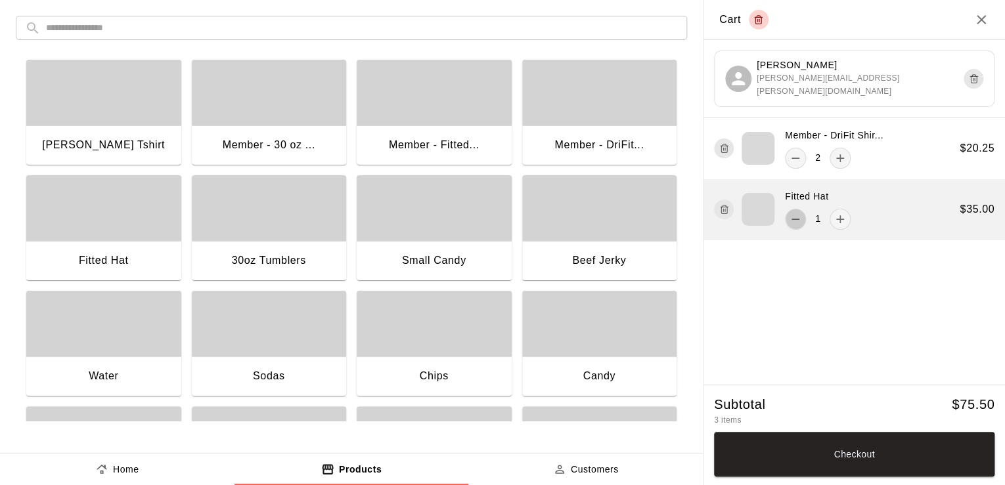
click at [795, 219] on icon "remove" at bounding box center [795, 219] width 13 height 13
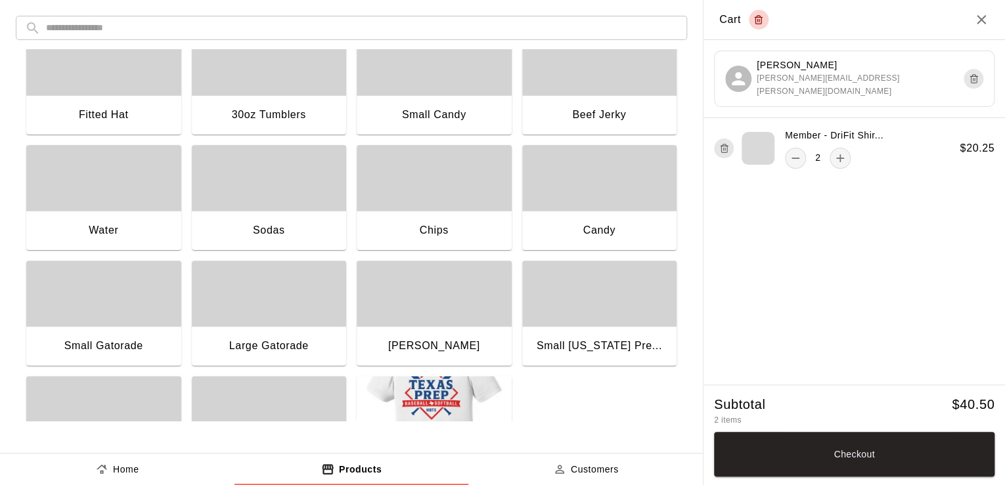
scroll to position [216, 0]
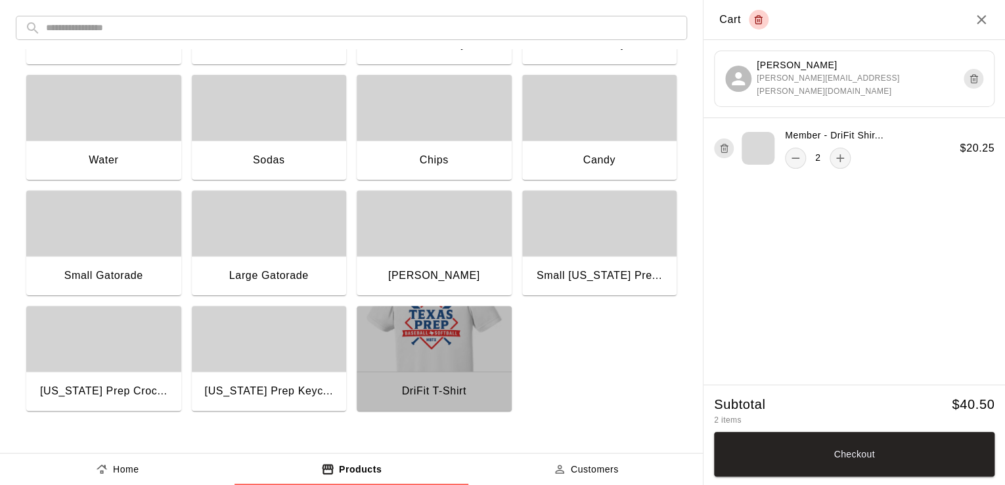
click at [357, 332] on img "button" at bounding box center [434, 339] width 155 height 66
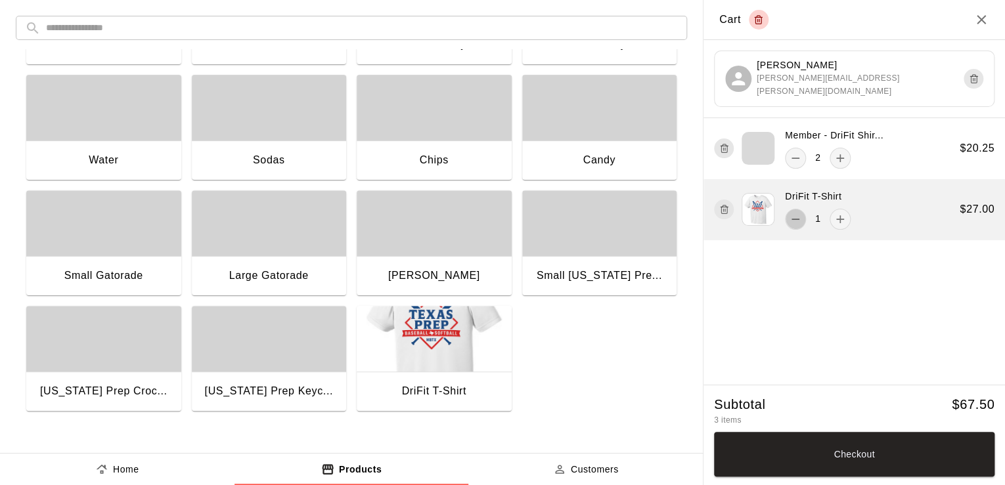
click at [789, 218] on icon "remove" at bounding box center [795, 219] width 13 height 13
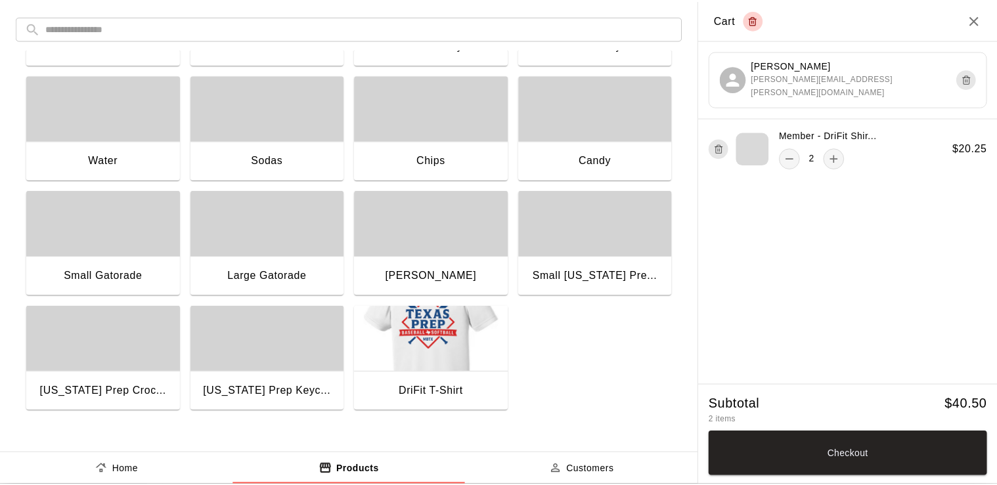
scroll to position [0, 0]
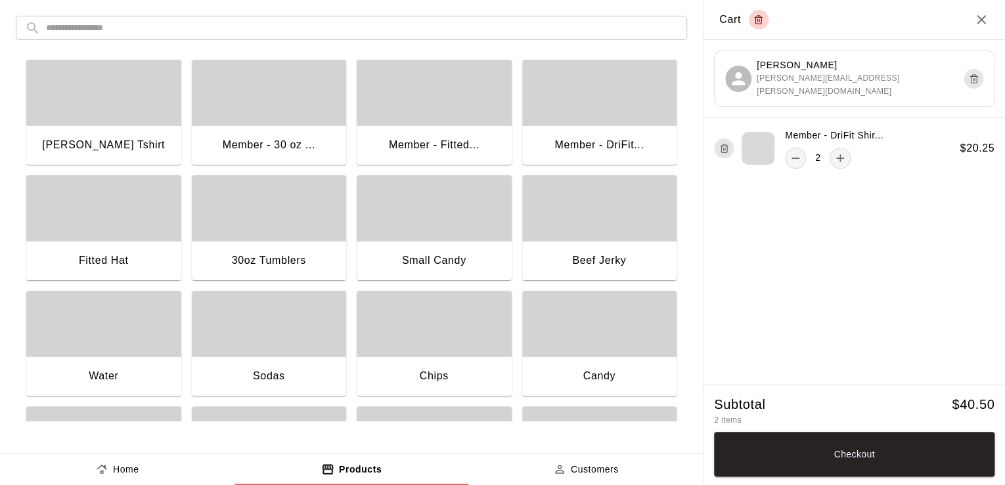
click at [397, 120] on div "button" at bounding box center [434, 93] width 155 height 66
click at [837, 458] on button "Checkout" at bounding box center [854, 454] width 280 height 45
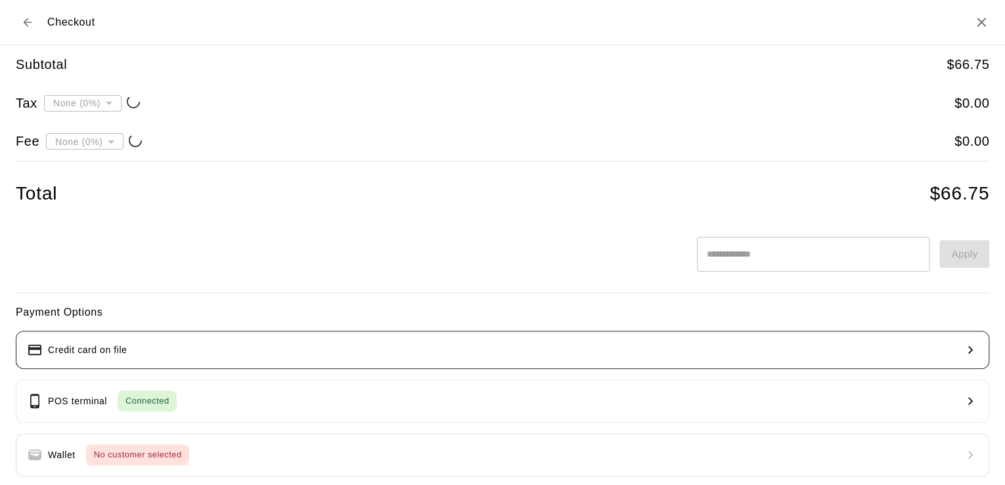
type input "**********"
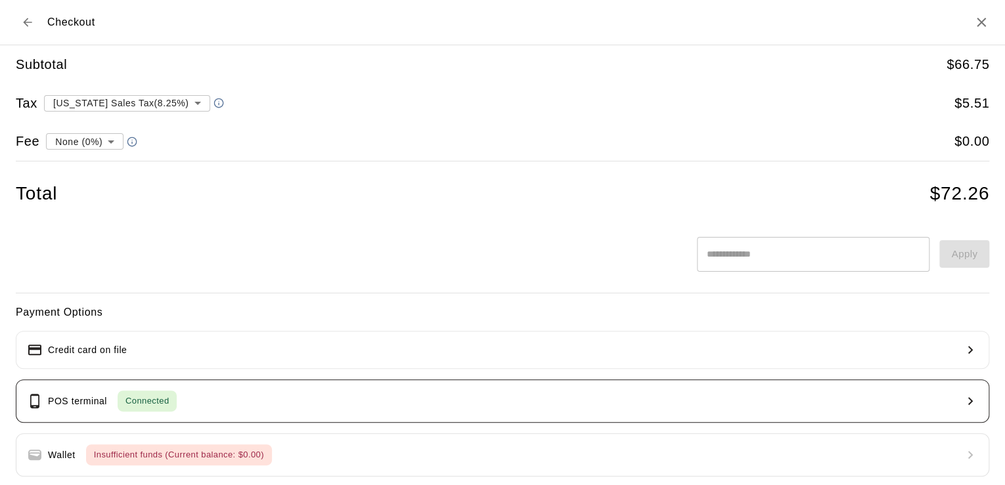
drag, startPoint x: 254, startPoint y: 378, endPoint x: 243, endPoint y: 395, distance: 21.0
click at [243, 395] on div "Payment Options Credit card on file POS terminal Connected Wallet Insufficient …" at bounding box center [502, 439] width 973 height 271
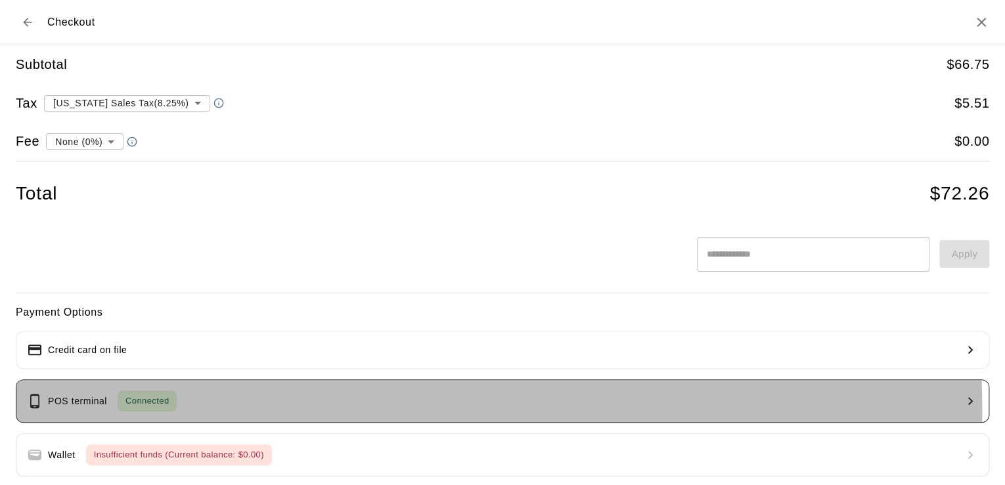
click at [200, 409] on button "POS terminal Connected" at bounding box center [502, 401] width 973 height 43
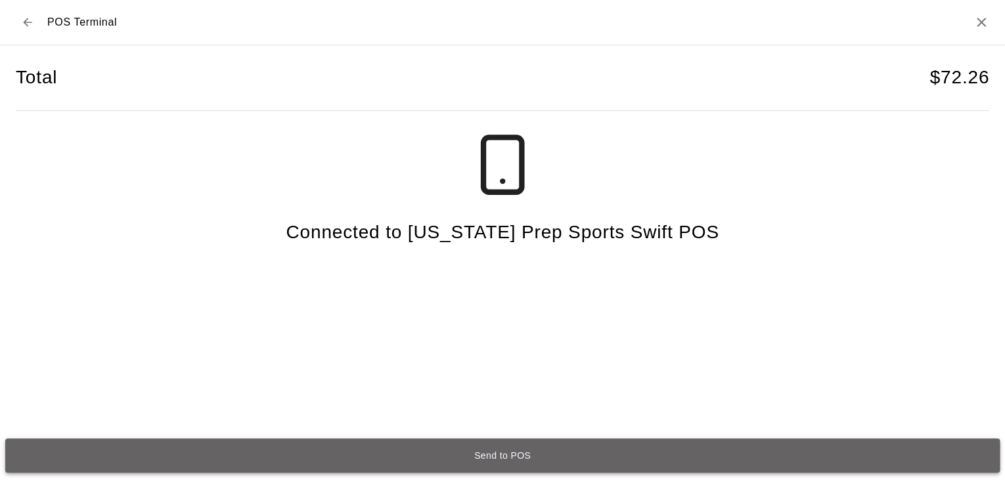
click at [424, 456] on button "Send to POS" at bounding box center [502, 456] width 994 height 34
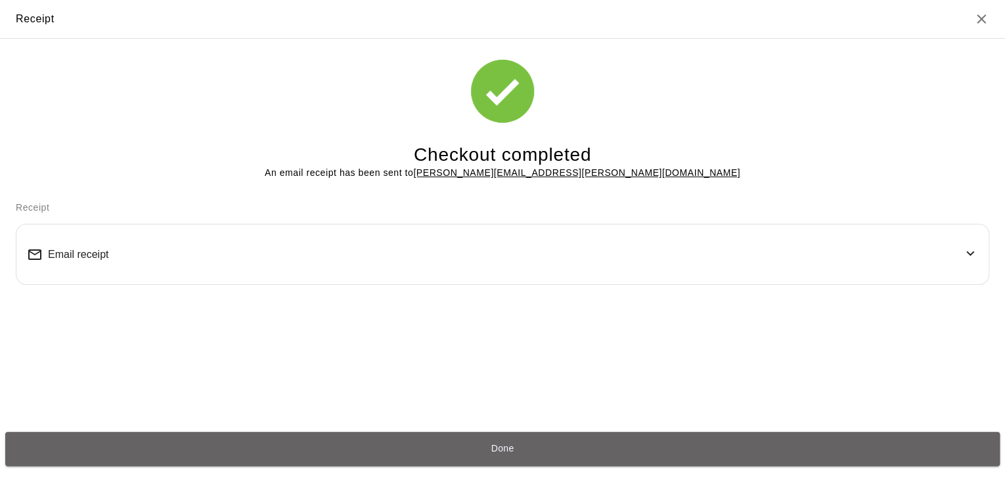
click at [486, 456] on button "Done" at bounding box center [502, 449] width 994 height 34
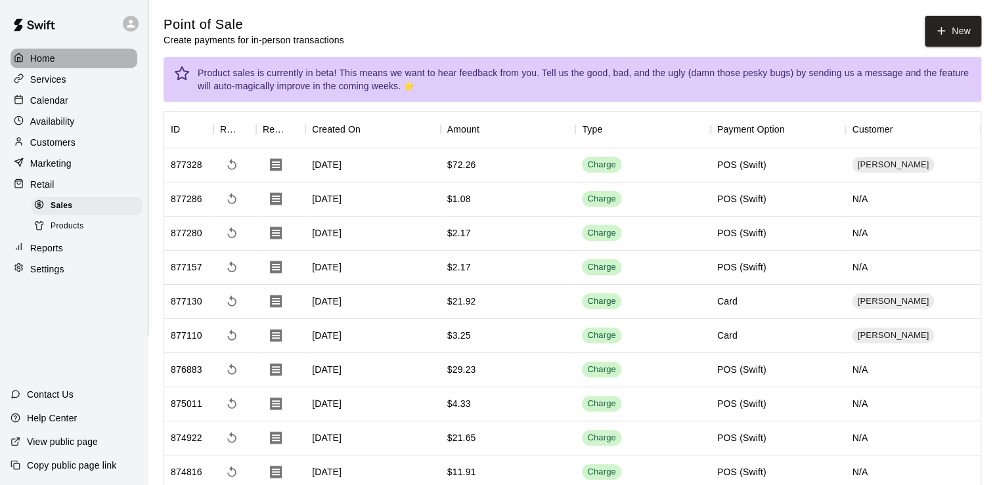
click at [37, 60] on p "Home" at bounding box center [42, 58] width 25 height 13
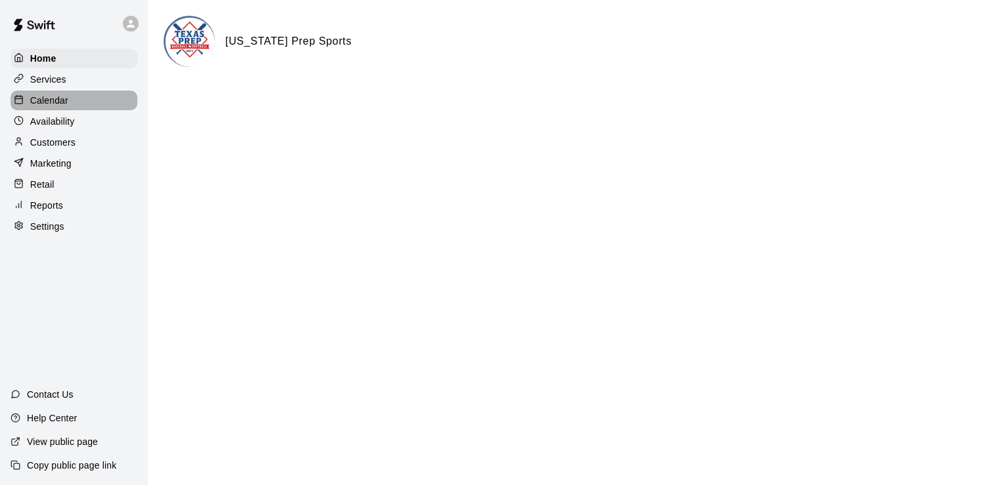
click at [50, 100] on p "Calendar" at bounding box center [49, 100] width 38 height 13
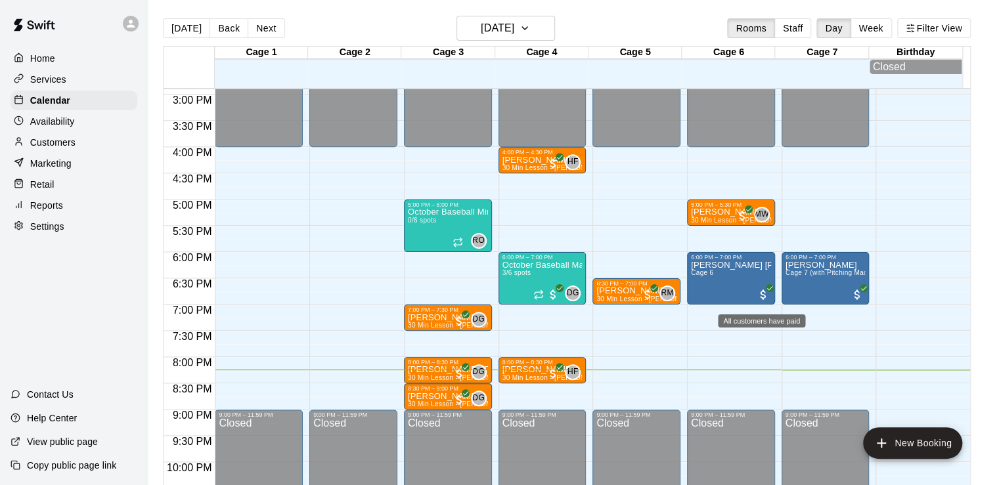
scroll to position [780, 0]
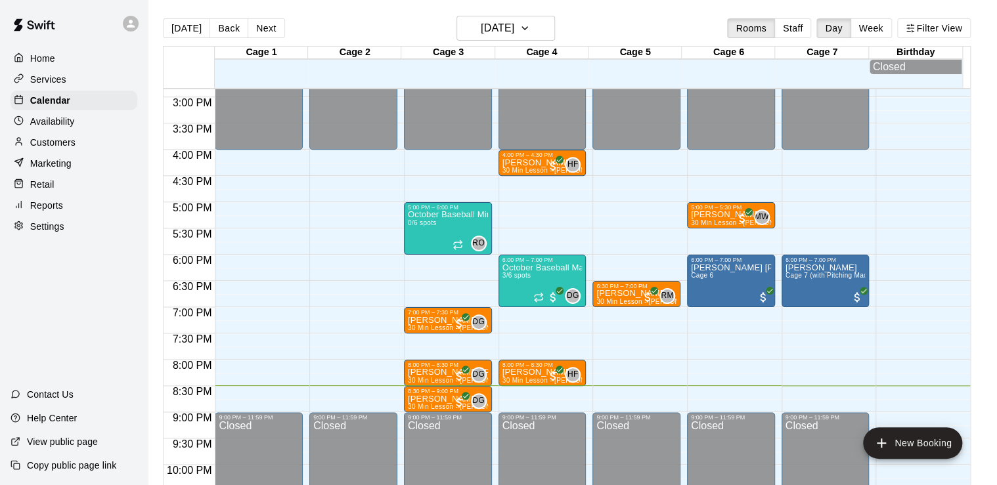
click at [47, 186] on p "Retail" at bounding box center [42, 184] width 24 height 13
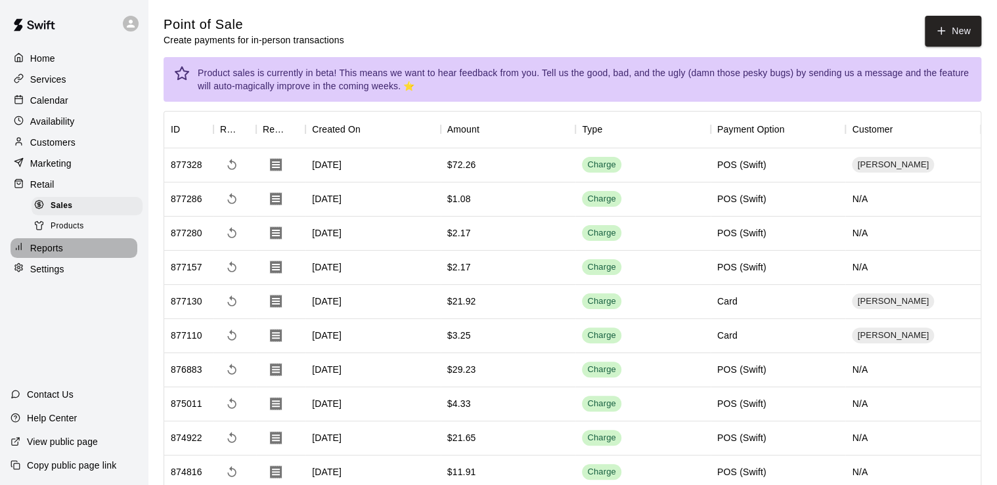
click at [72, 258] on div "Reports" at bounding box center [74, 248] width 127 height 20
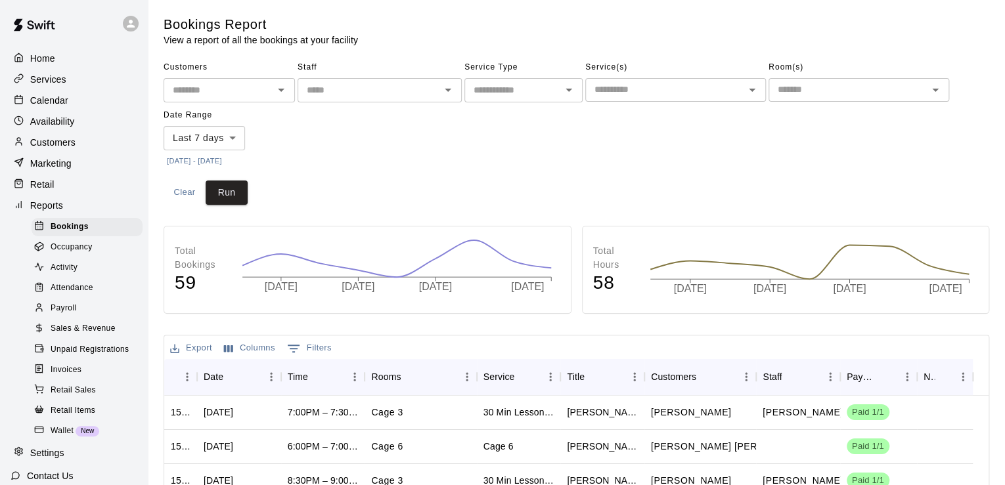
click at [236, 131] on body "Home Services Calendar Availability Customers Marketing Retail Reports Bookings…" at bounding box center [502, 400] width 1005 height 800
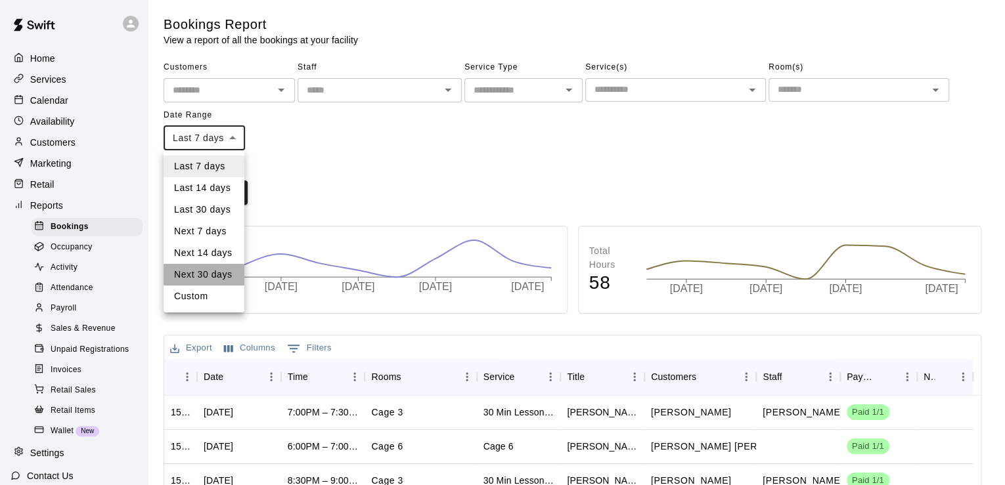
click at [196, 274] on li "Next 30 days" at bounding box center [204, 275] width 81 height 22
type input "*********"
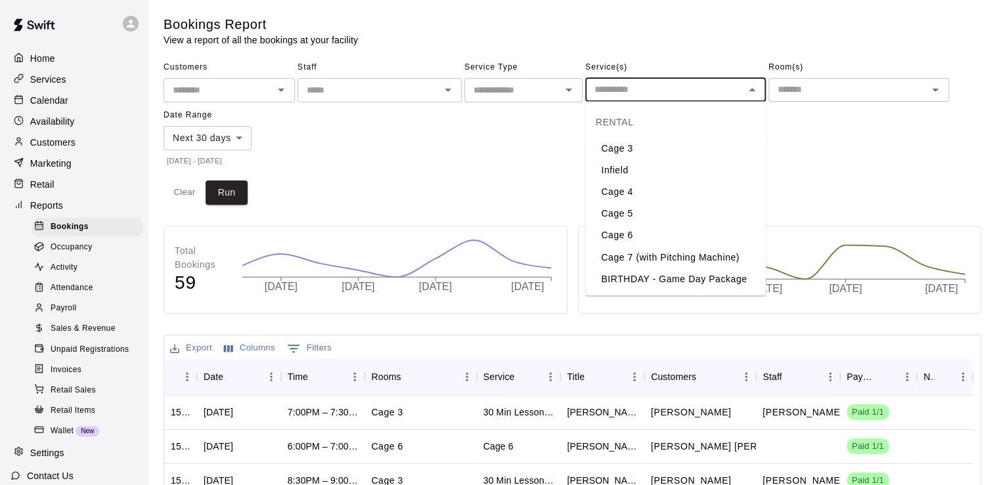
click at [619, 88] on input "text" at bounding box center [664, 89] width 151 height 16
click at [562, 93] on icon "Open" at bounding box center [569, 90] width 16 height 16
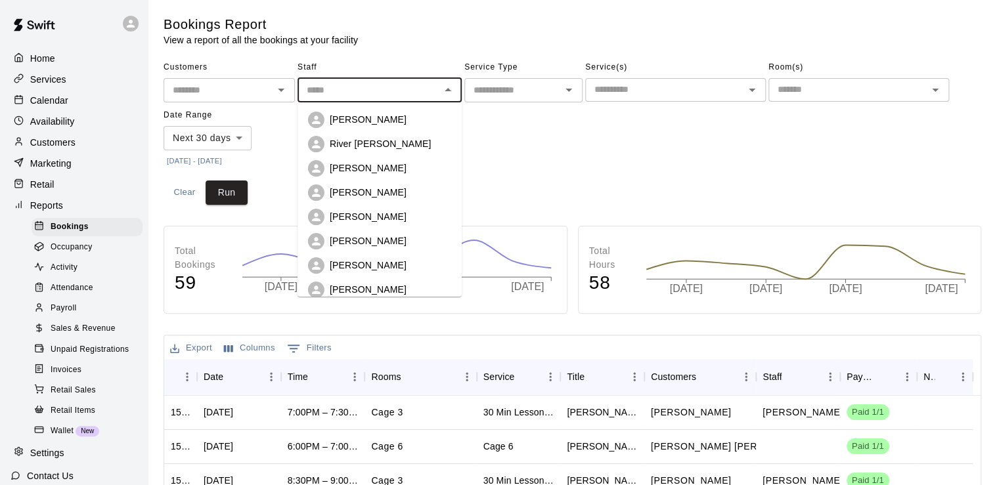
click at [393, 87] on input "text" at bounding box center [368, 90] width 135 height 16
click at [797, 141] on div "Customers ​ Staff ​ [PERSON_NAME] River [PERSON_NAME] [PERSON_NAME] [PERSON_NAM…" at bounding box center [573, 113] width 818 height 113
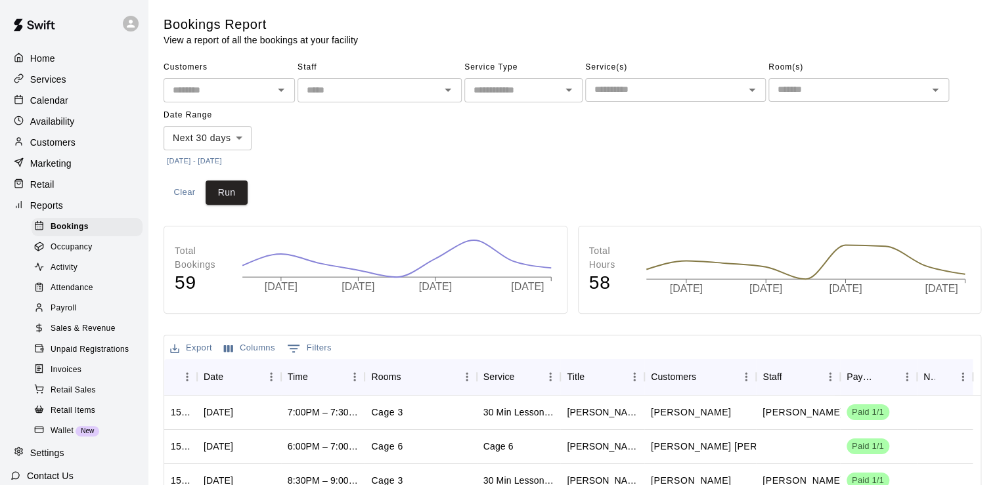
click at [829, 99] on div "​" at bounding box center [858, 90] width 181 height 24
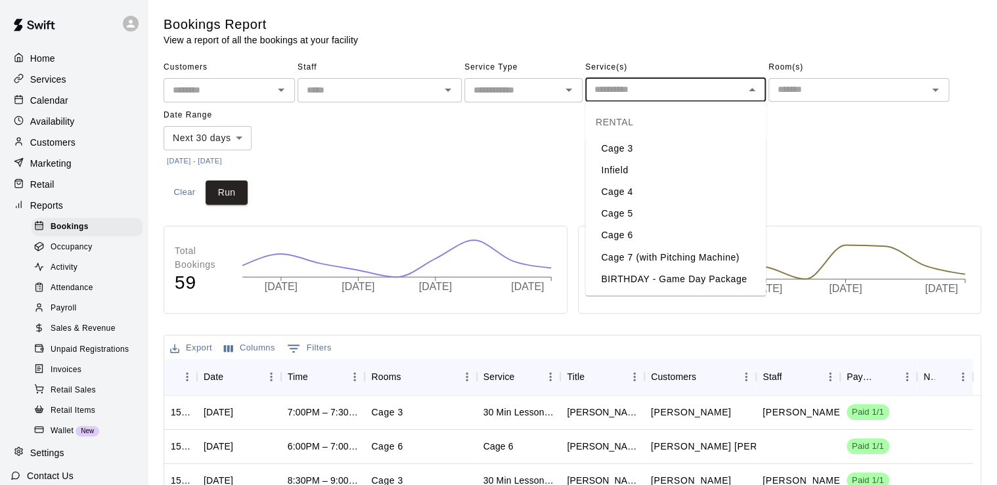
click at [642, 92] on input "text" at bounding box center [664, 89] width 151 height 16
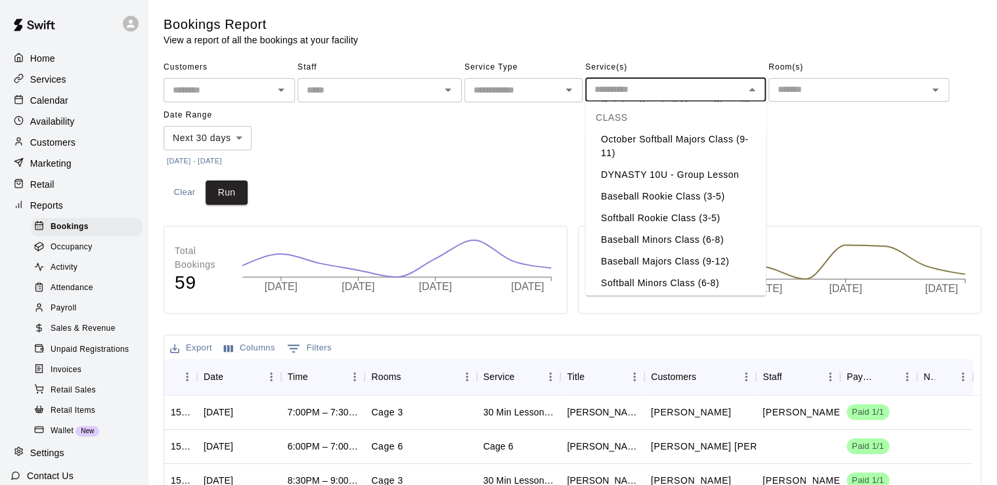
scroll to position [2086, 0]
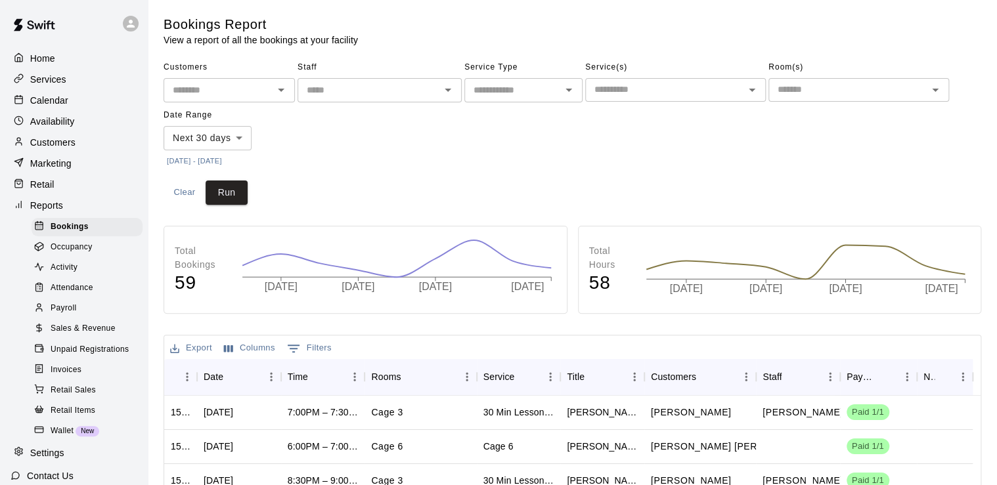
click at [891, 160] on div "Customers ​ Staff ​ Service Type ​ Service(s) ​ Room(s) ​ Date Range Next 30 da…" at bounding box center [573, 113] width 818 height 113
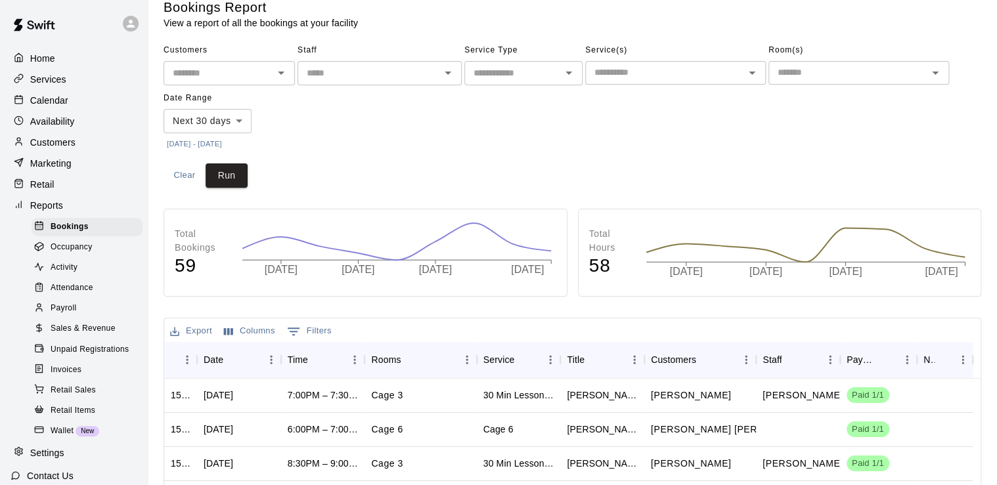
scroll to position [0, 0]
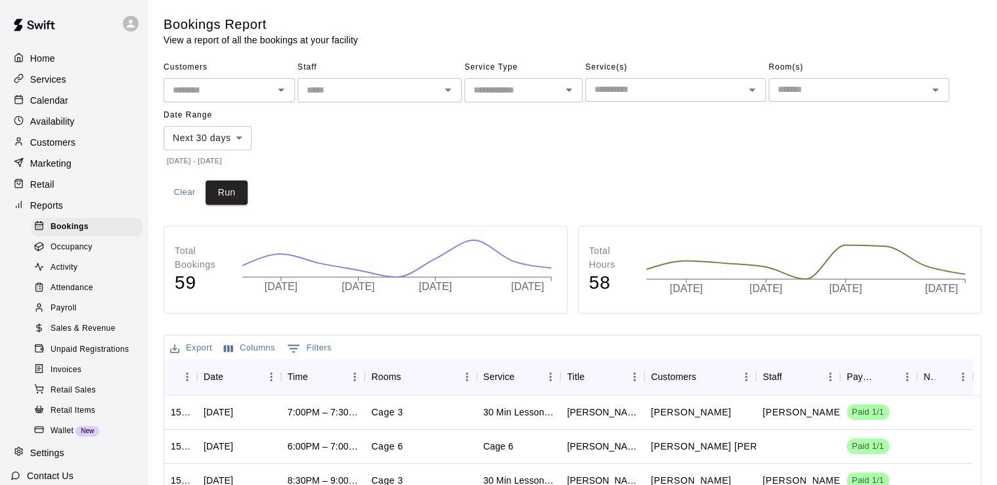
click at [74, 336] on span "Sales & Revenue" at bounding box center [83, 328] width 65 height 13
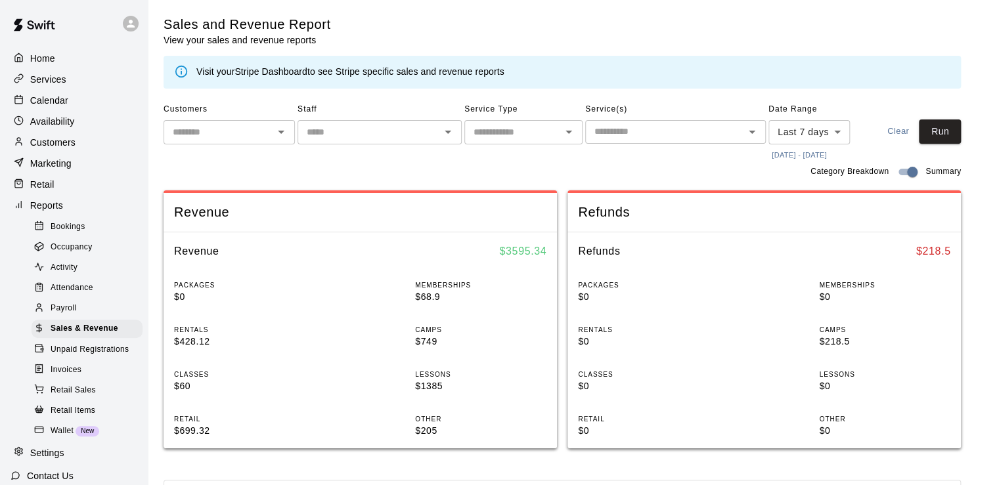
click at [87, 380] on div "Invoices" at bounding box center [87, 370] width 111 height 18
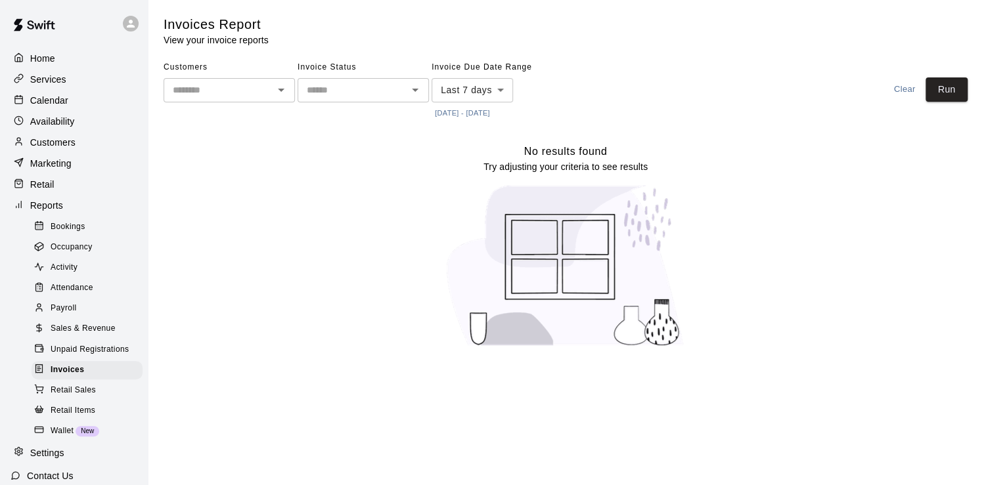
click at [66, 397] on span "Retail Sales" at bounding box center [73, 390] width 45 height 13
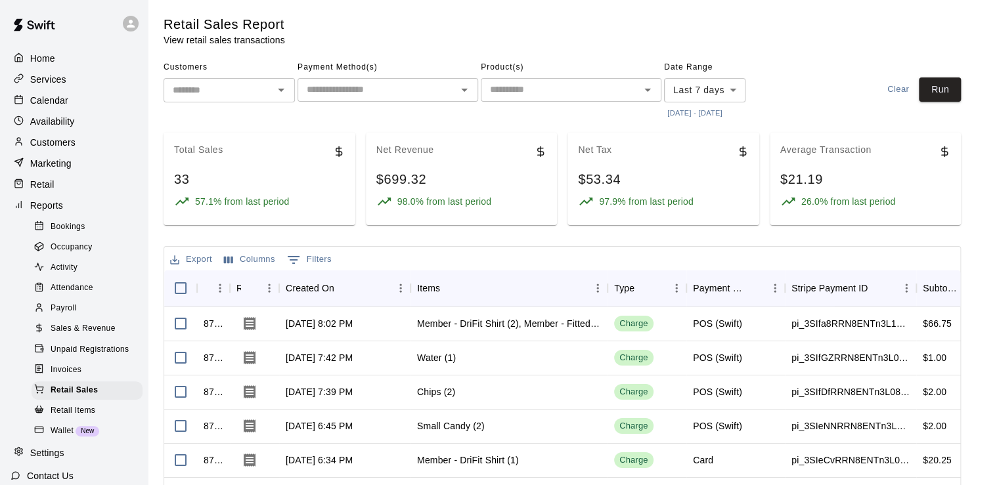
click at [64, 418] on span "Retail Items" at bounding box center [73, 411] width 45 height 13
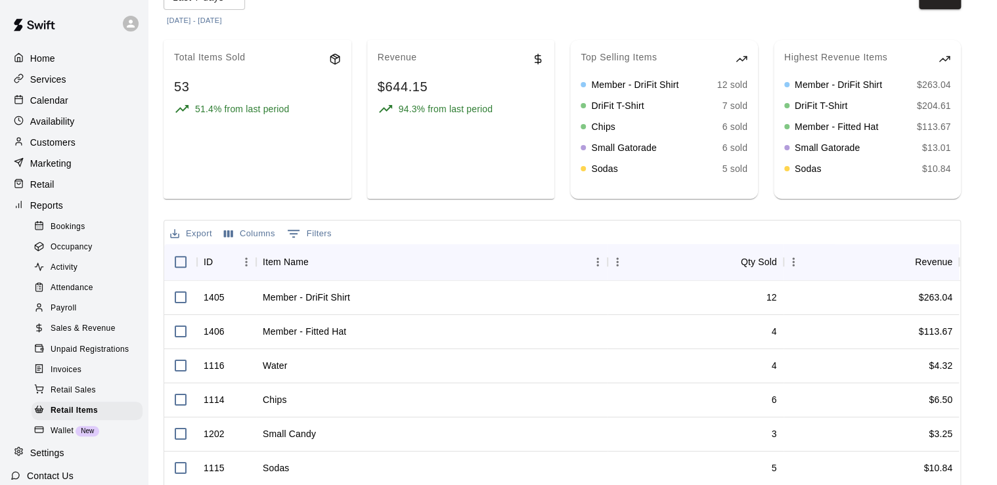
scroll to position [93, 0]
click at [66, 397] on span "Retail Sales" at bounding box center [73, 390] width 45 height 13
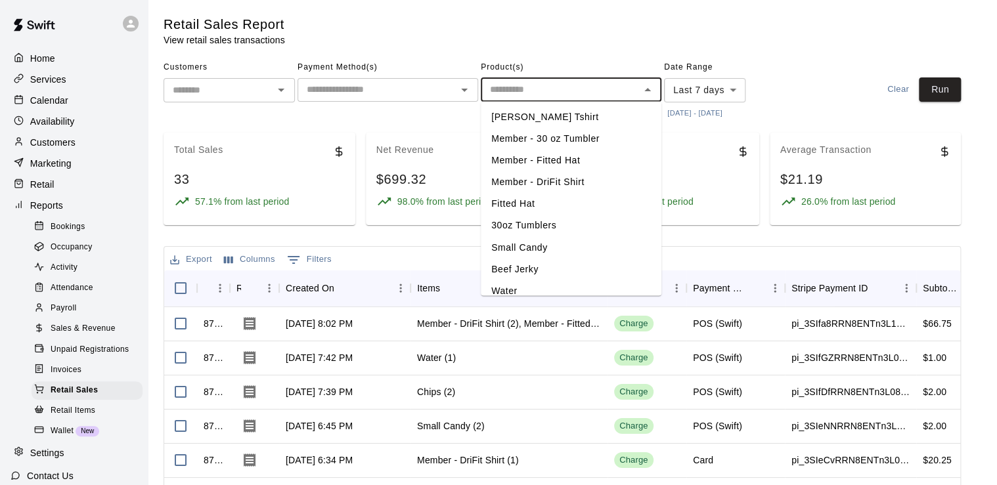
click at [558, 84] on input "text" at bounding box center [560, 89] width 151 height 16
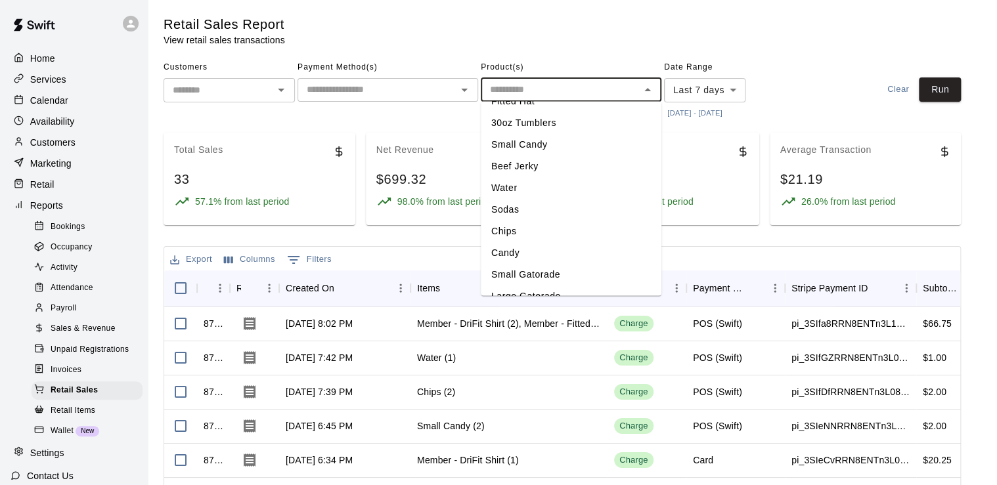
scroll to position [110, 0]
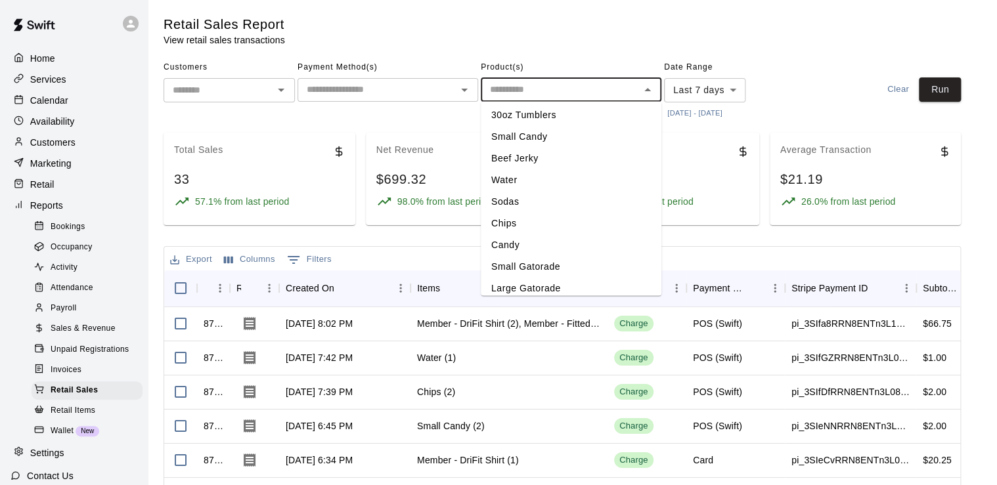
click at [505, 216] on li "Chips" at bounding box center [571, 224] width 181 height 22
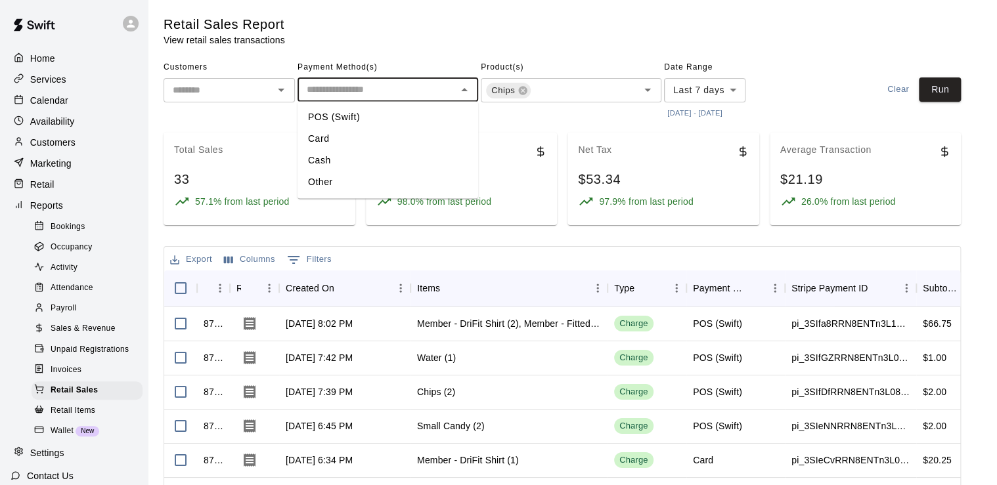
click at [401, 91] on input "text" at bounding box center [376, 89] width 151 height 16
click at [245, 85] on input "text" at bounding box center [218, 90] width 102 height 16
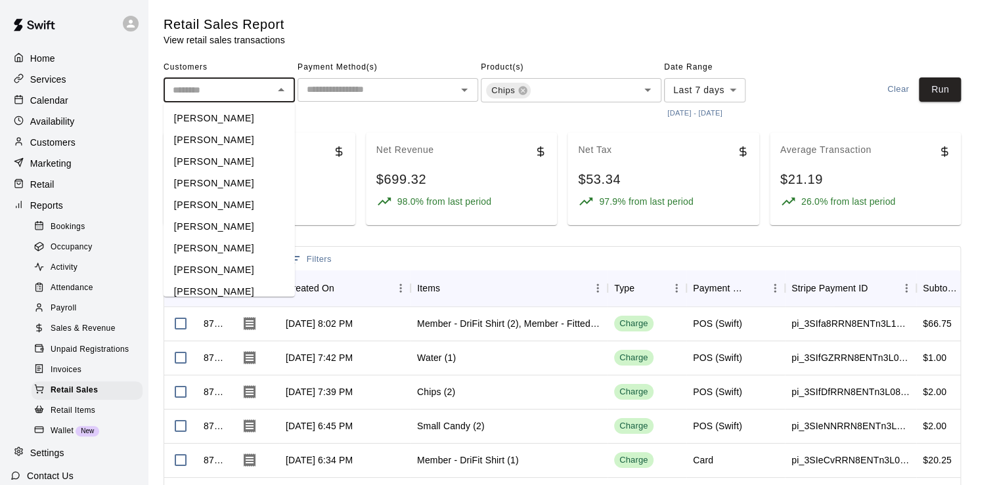
click at [321, 85] on input "text" at bounding box center [376, 89] width 151 height 16
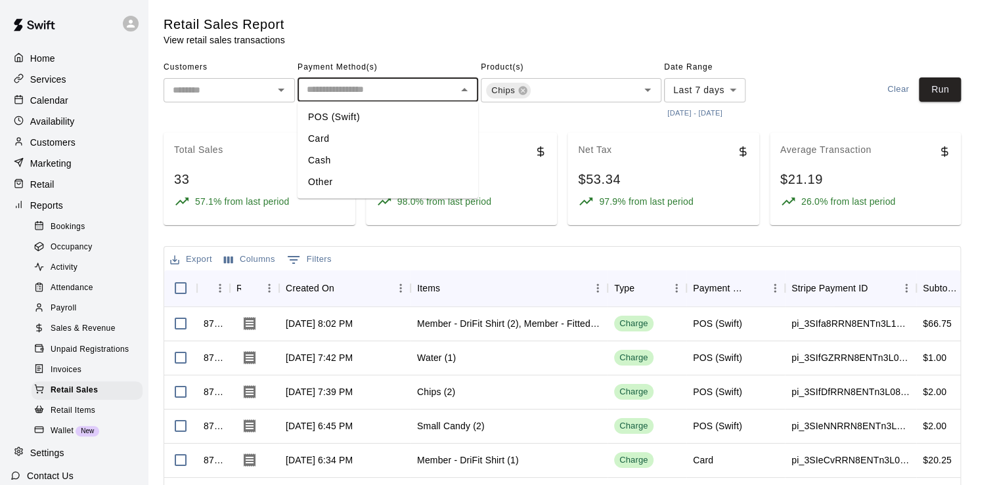
click at [321, 120] on li "POS (Swift)" at bounding box center [388, 117] width 181 height 22
click at [434, 87] on input "text" at bounding box center [405, 91] width 62 height 16
click at [442, 91] on icon "Clear" at bounding box center [447, 89] width 13 height 13
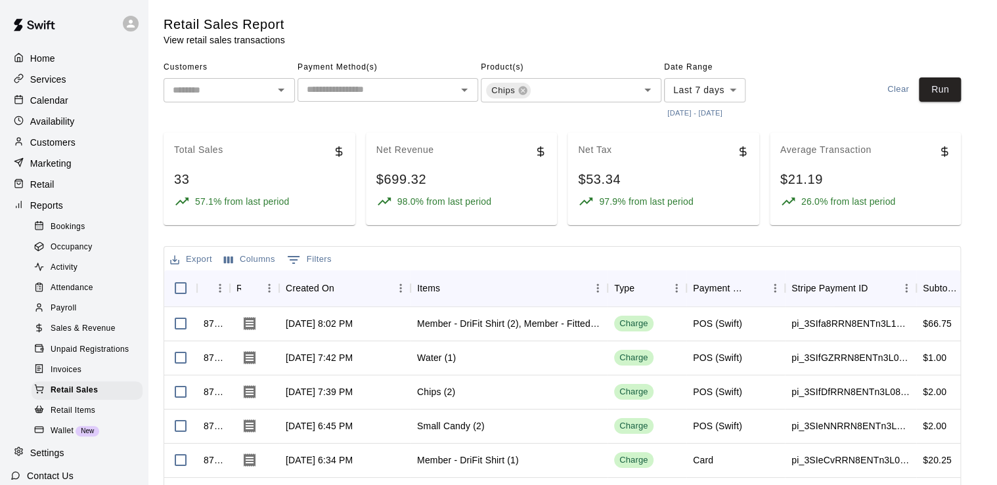
click at [861, 66] on div "Customers ​ Payment Method(s) ​ Product(s) Chips ​ Date Range Last 7 days **** …" at bounding box center [562, 89] width 797 height 65
click at [732, 86] on body "Home Services Calendar Availability Customers Marketing Retail Reports Bookings…" at bounding box center [498, 355] width 997 height 711
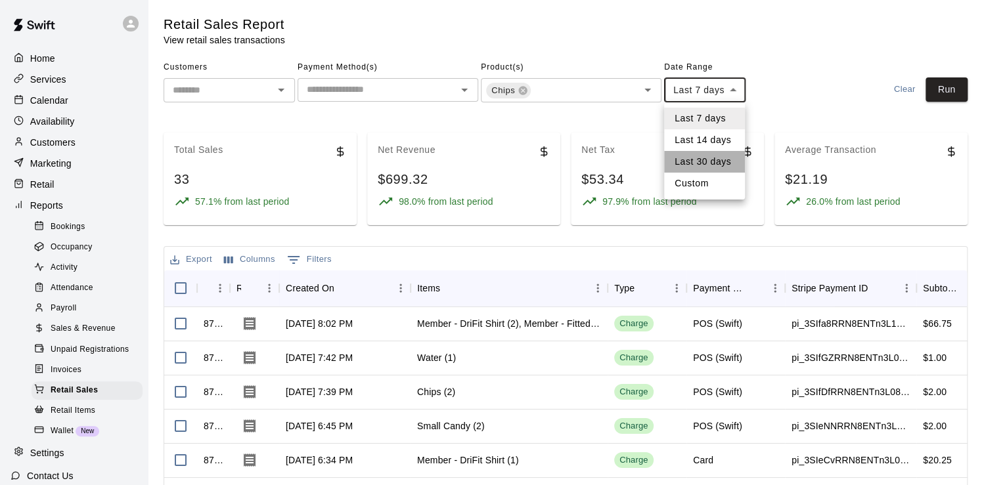
click at [692, 163] on li "Last 30 days" at bounding box center [704, 162] width 81 height 22
type input "*****"
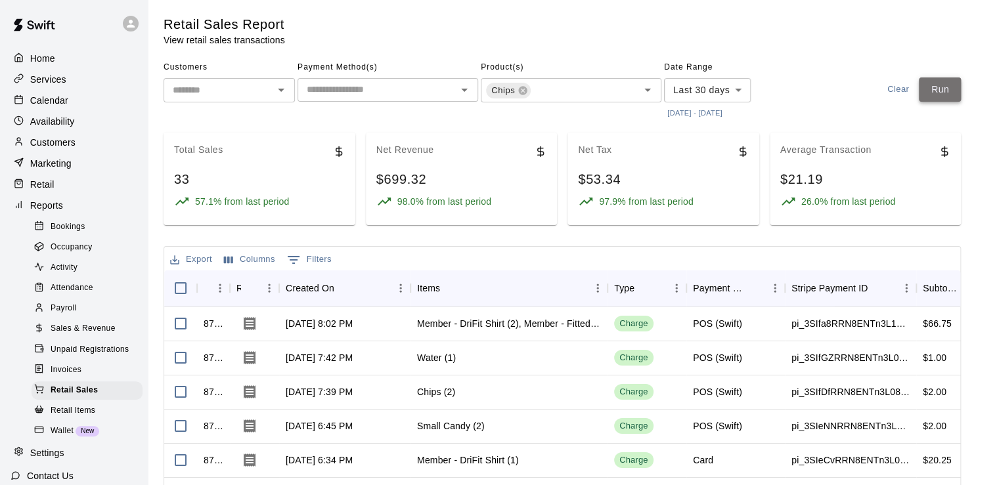
click at [944, 97] on button "Run" at bounding box center [940, 89] width 42 height 24
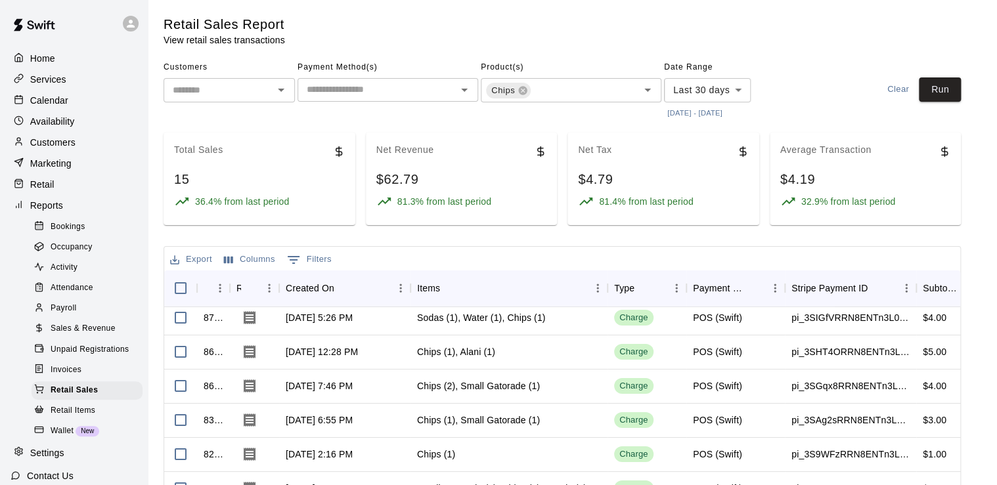
scroll to position [0, 0]
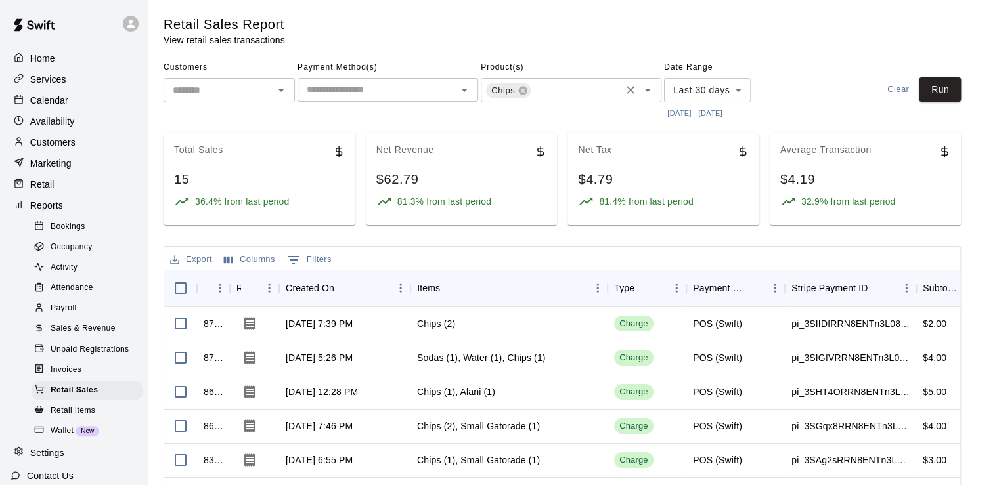
click at [633, 93] on icon "Clear" at bounding box center [631, 90] width 8 height 8
click at [365, 26] on div "Retail Sales Report View retail sales transactions" at bounding box center [525, 31] width 722 height 31
click at [58, 107] on p "Calendar" at bounding box center [49, 100] width 38 height 13
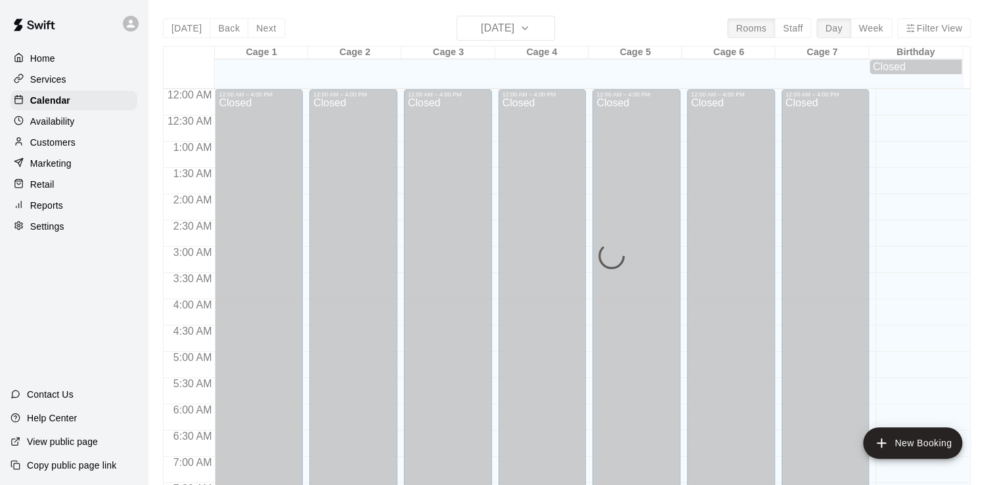
scroll to position [807, 0]
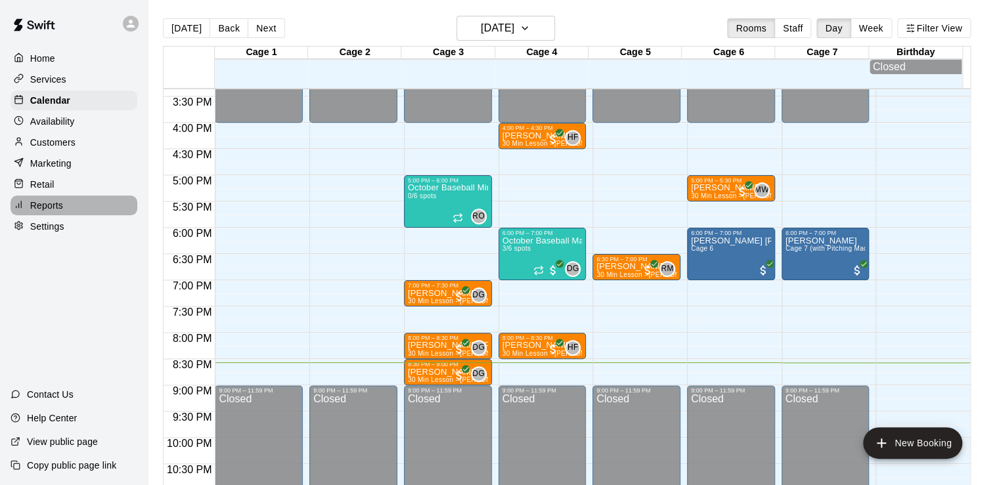
click at [51, 212] on p "Reports" at bounding box center [46, 205] width 33 height 13
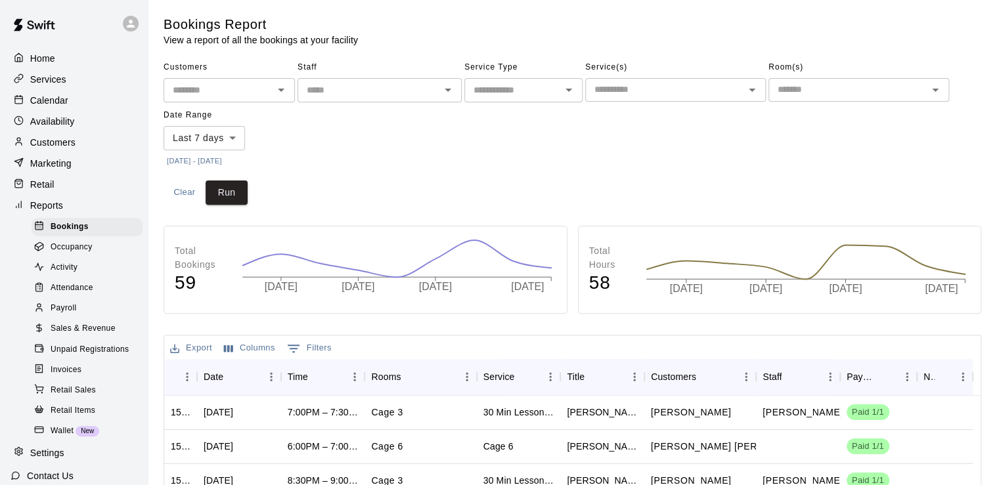
click at [84, 397] on span "Retail Sales" at bounding box center [73, 390] width 45 height 13
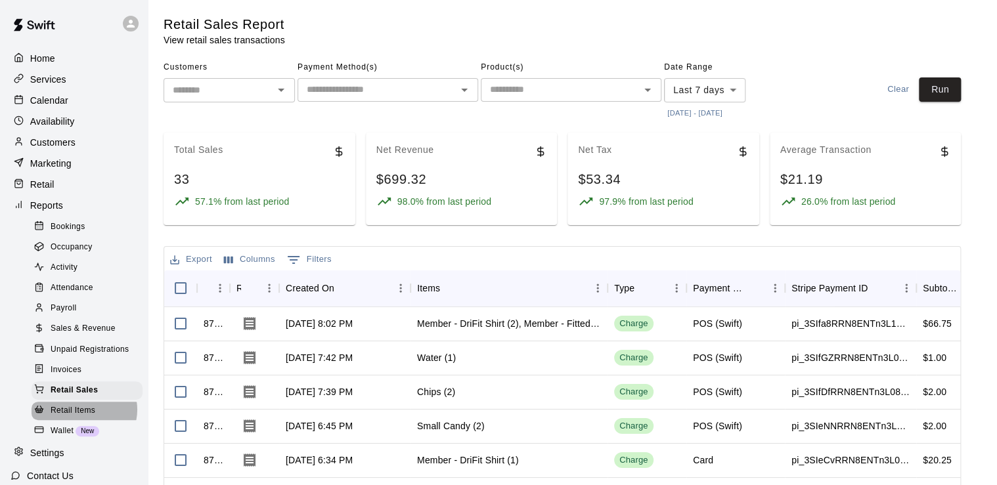
click at [83, 418] on span "Retail Items" at bounding box center [73, 411] width 45 height 13
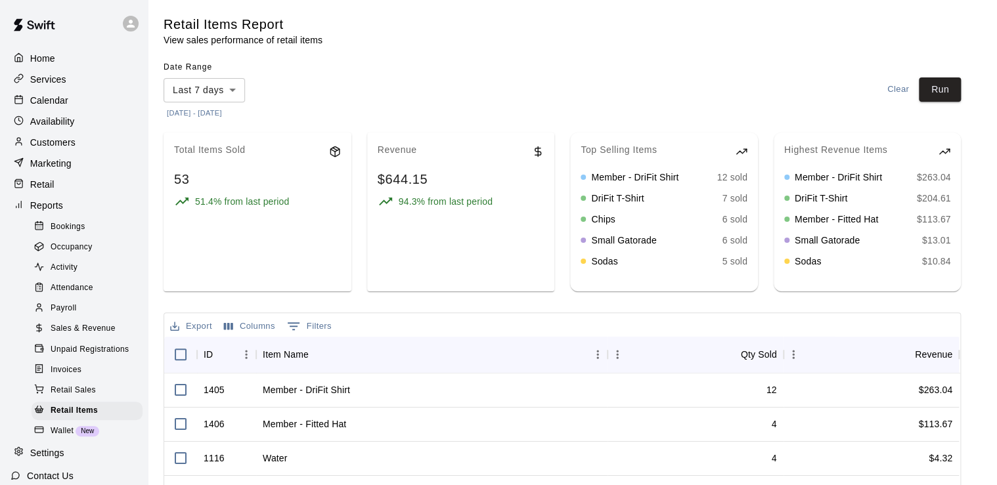
click at [231, 88] on body "Home Services Calendar Availability Customers Marketing Retail Reports Bookings…" at bounding box center [498, 389] width 997 height 778
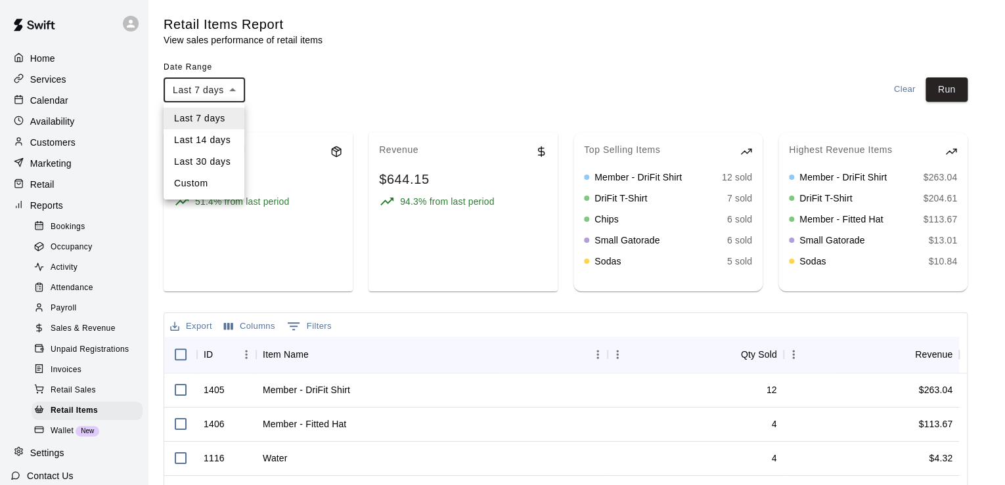
click at [207, 167] on li "Last 30 days" at bounding box center [204, 162] width 81 height 22
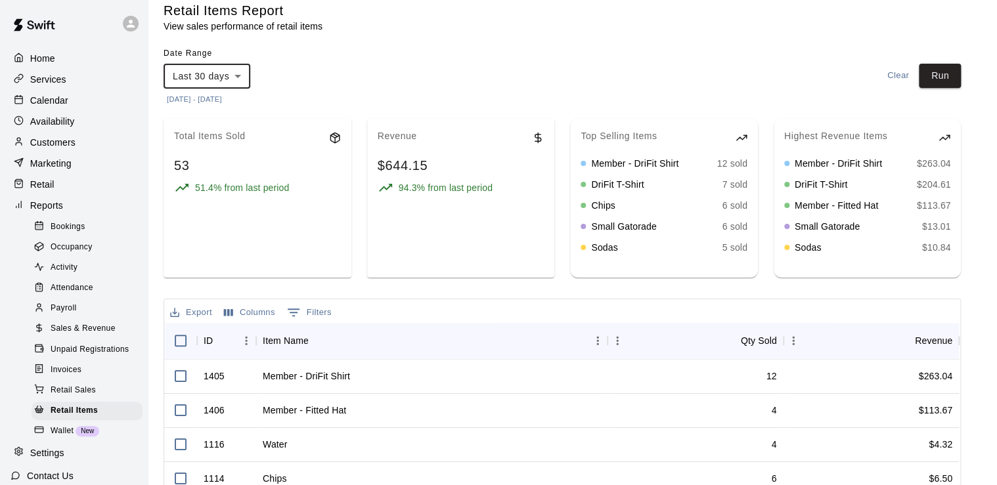
scroll to position [16, 0]
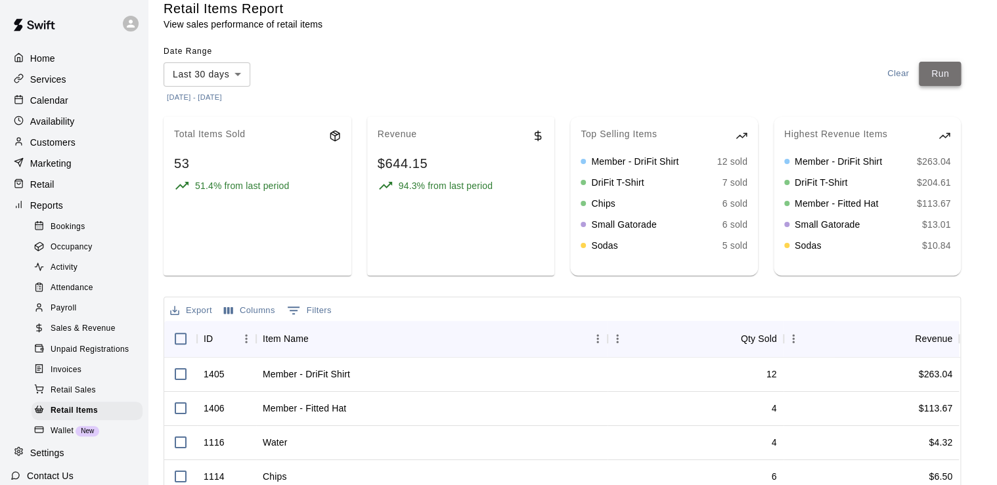
click at [953, 65] on button "Run" at bounding box center [940, 74] width 42 height 24
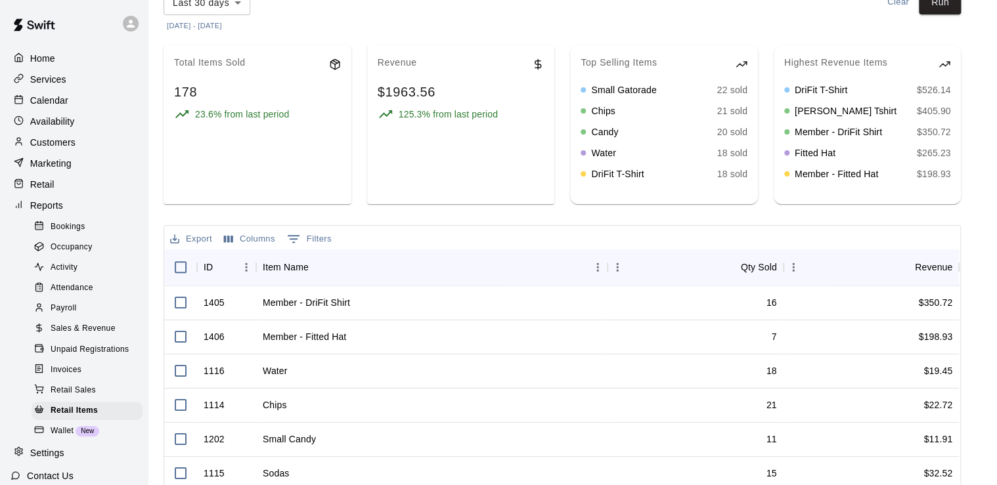
scroll to position [0, 0]
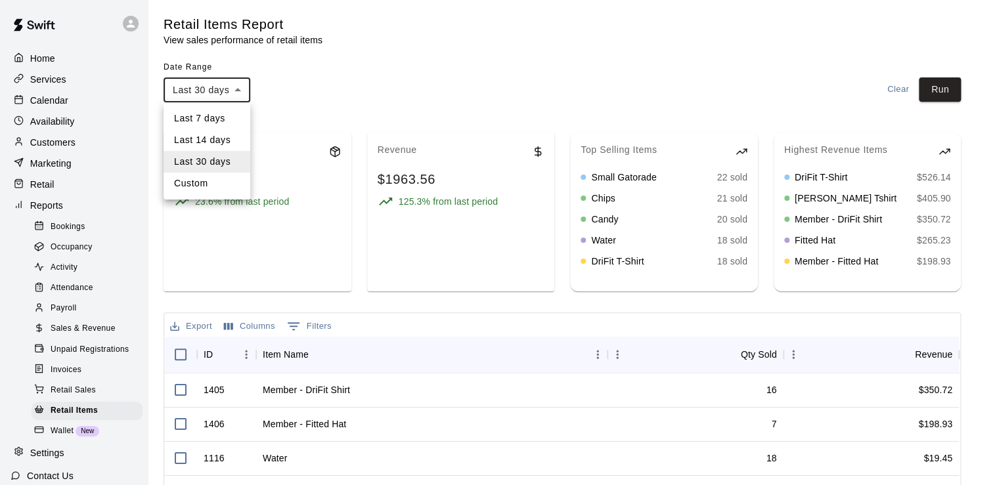
click at [239, 84] on body "Home Services Calendar Availability Customers Marketing Retail Reports Bookings…" at bounding box center [498, 389] width 997 height 778
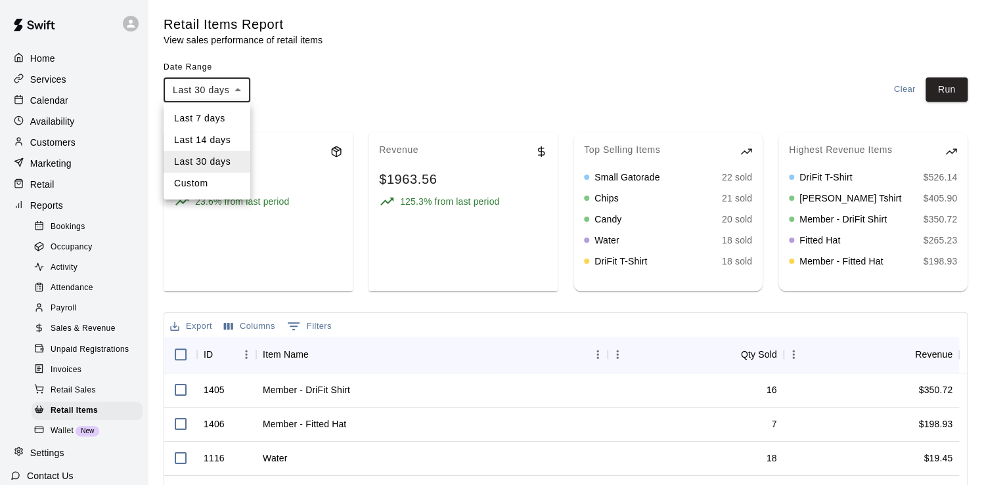
click at [211, 140] on li "Last 14 days" at bounding box center [207, 140] width 87 height 22
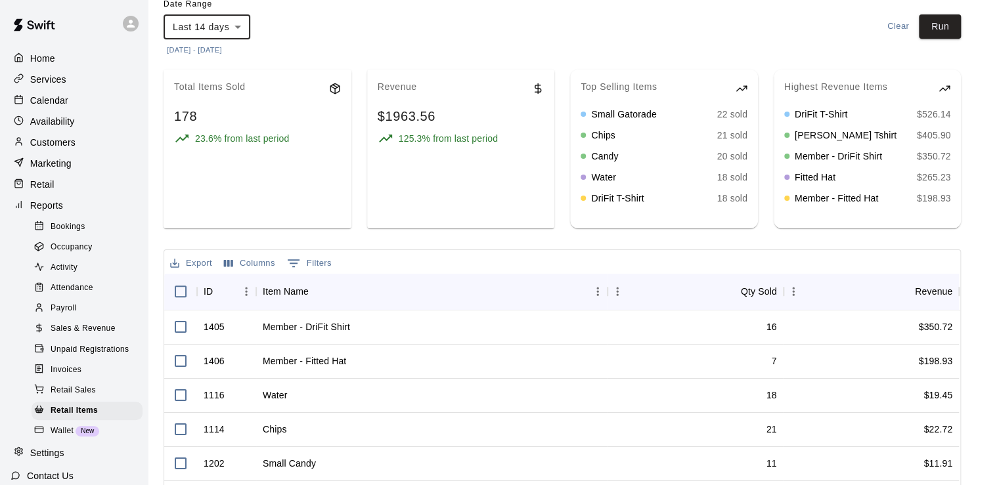
scroll to position [43, 0]
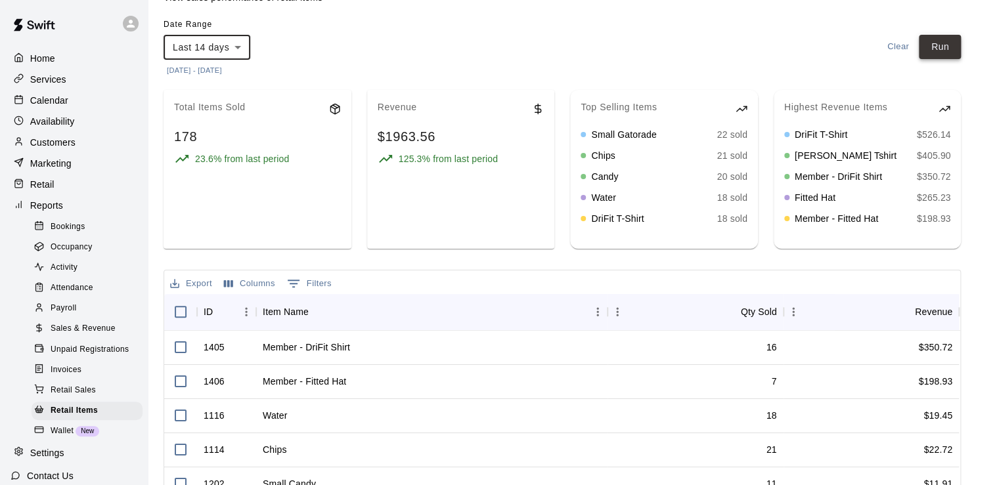
click at [946, 38] on button "Run" at bounding box center [940, 47] width 42 height 24
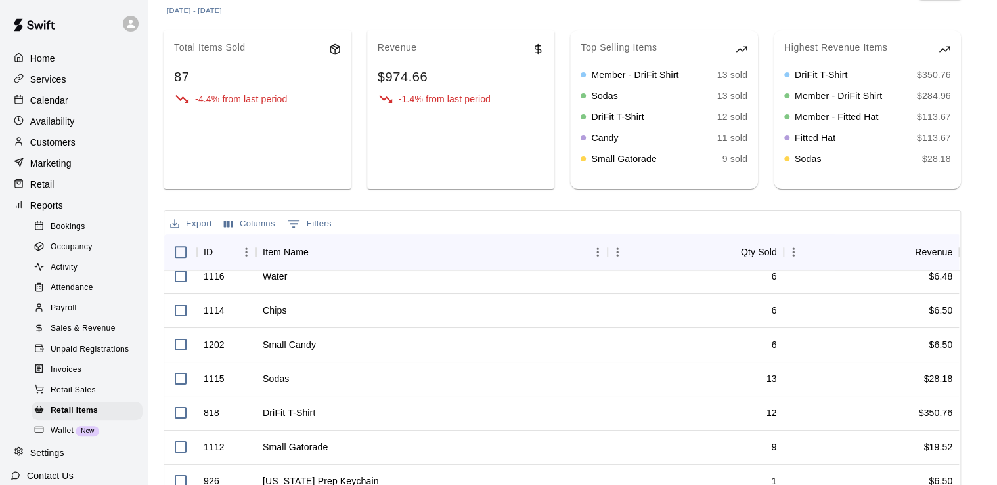
scroll to position [0, 0]
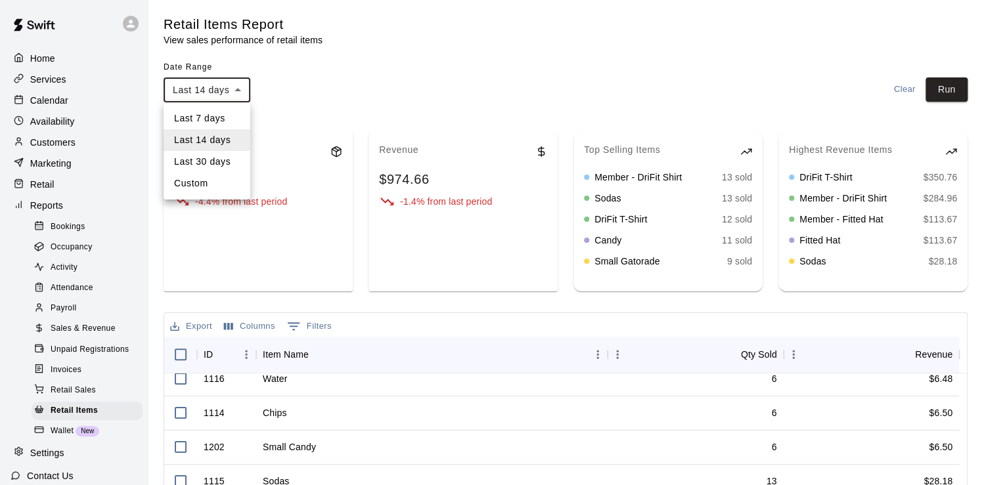
click at [234, 89] on body "Home Services Calendar Availability Customers Marketing Retail Reports Bookings…" at bounding box center [502, 389] width 1005 height 778
click at [224, 122] on li "Last 7 days" at bounding box center [207, 119] width 87 height 22
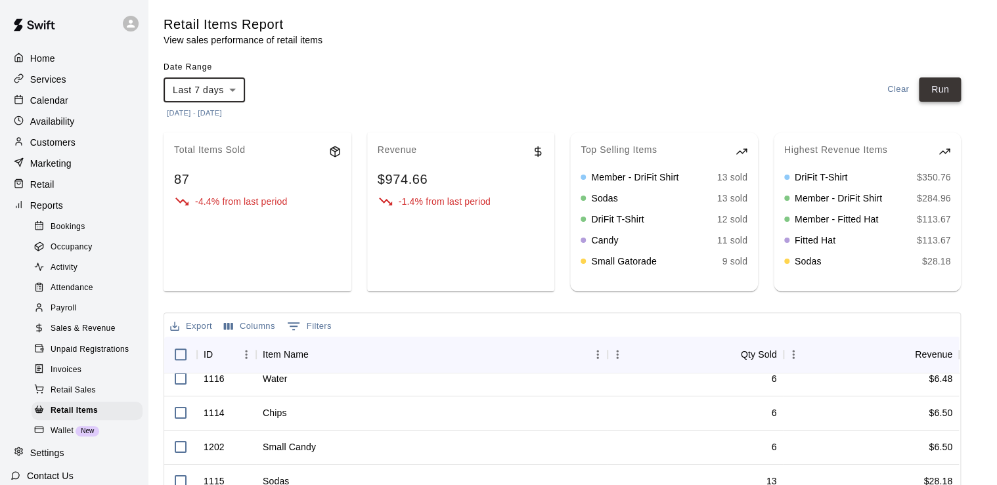
click at [956, 82] on button "Run" at bounding box center [940, 89] width 42 height 24
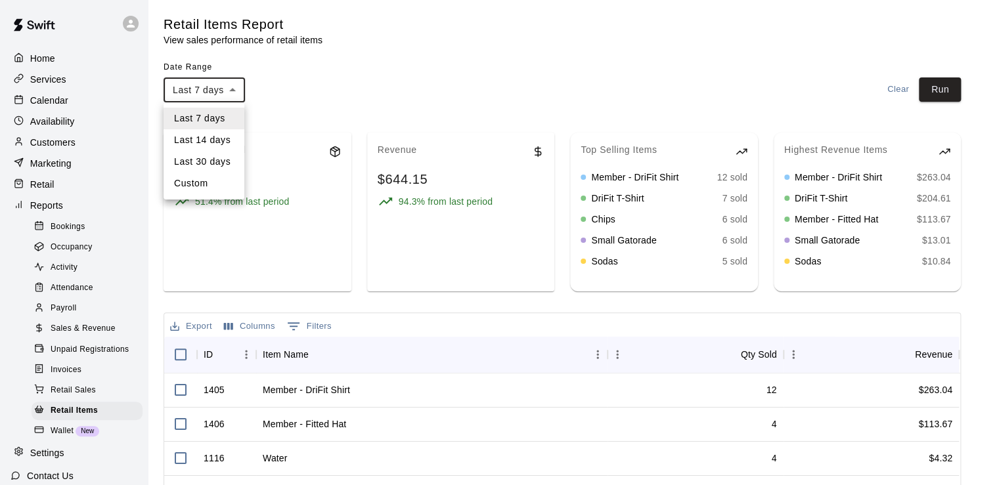
click at [233, 89] on body "Home Services Calendar Availability Customers Marketing Retail Reports Bookings…" at bounding box center [498, 389] width 997 height 778
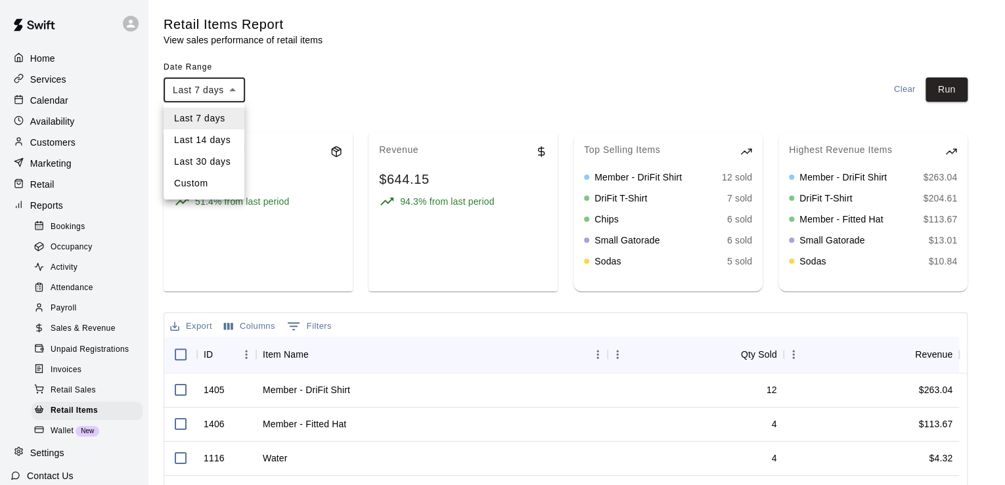
click at [208, 161] on li "Last 30 days" at bounding box center [204, 162] width 81 height 22
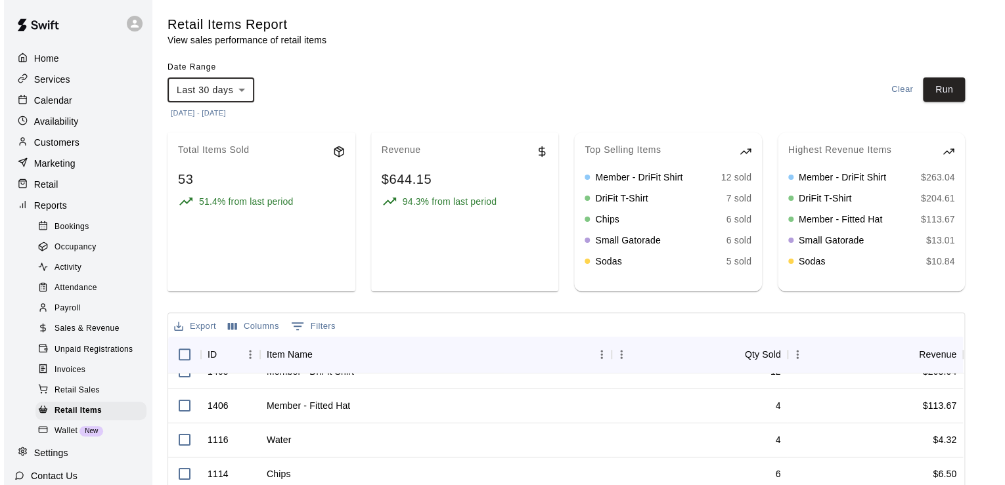
scroll to position [21, 0]
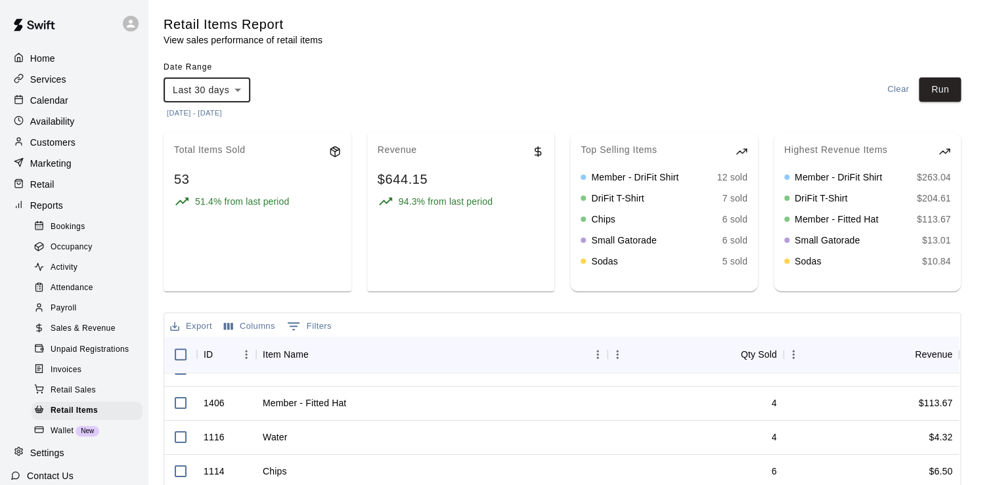
click at [243, 83] on body "Home Services Calendar Availability Customers Marketing Retail Reports Bookings…" at bounding box center [498, 389] width 997 height 778
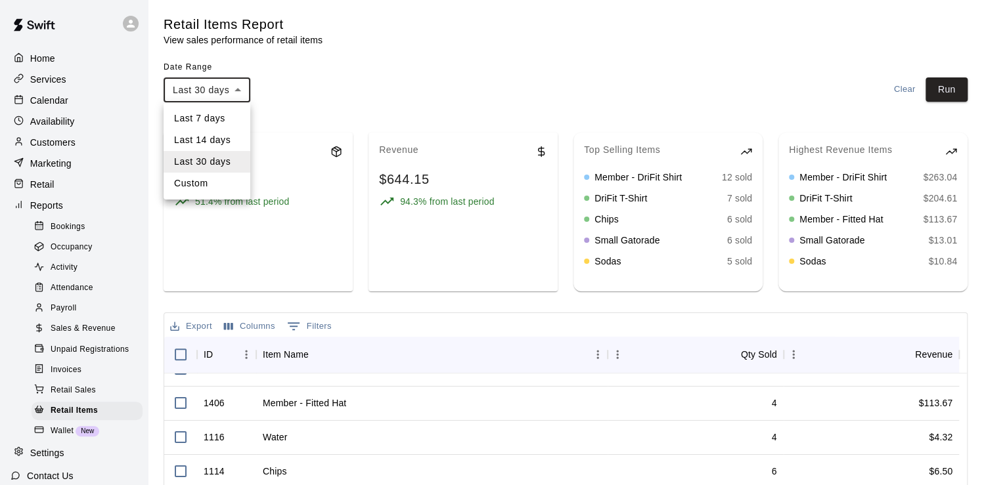
click at [215, 137] on li "Last 14 days" at bounding box center [207, 140] width 87 height 22
type input "******"
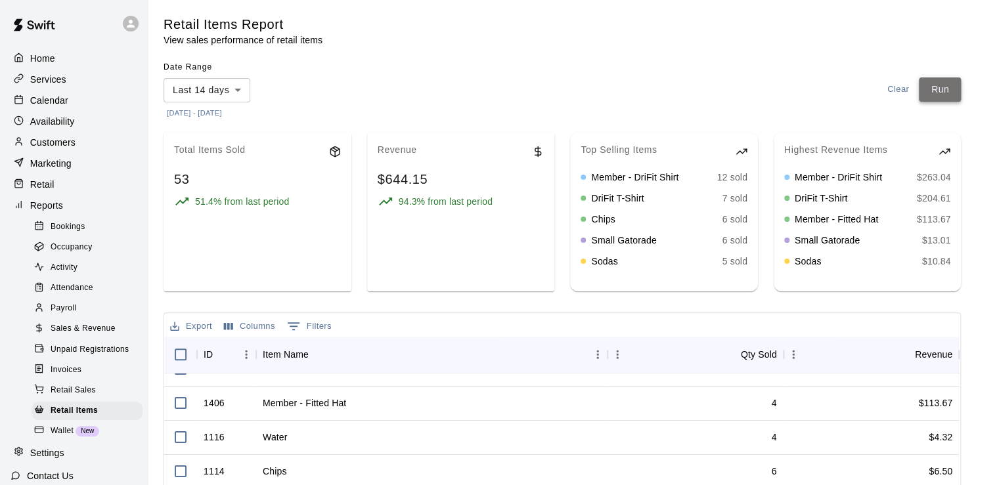
click at [952, 80] on button "Run" at bounding box center [940, 89] width 42 height 24
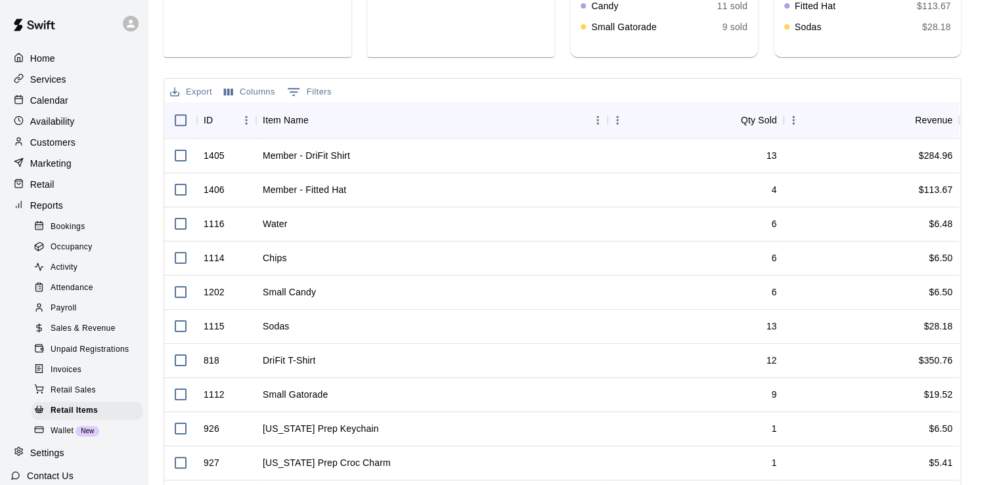
scroll to position [0, 0]
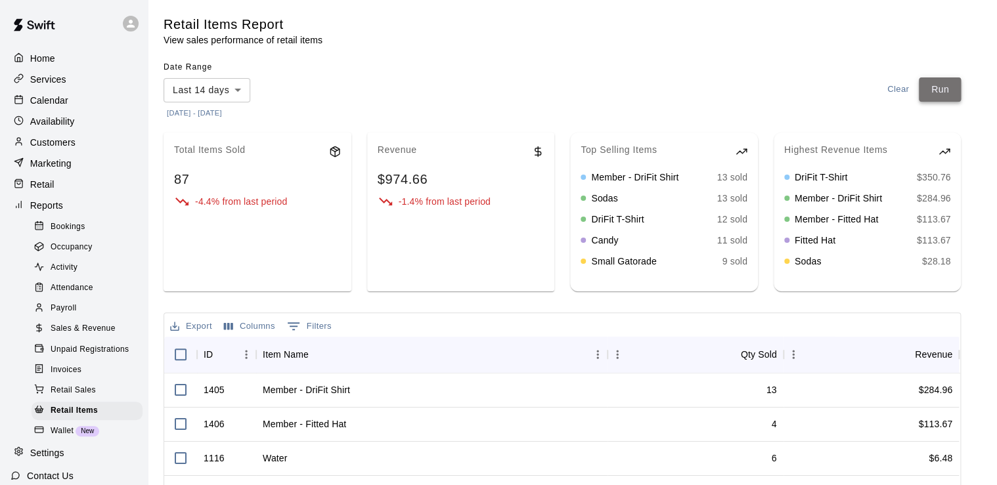
click at [941, 85] on button "Run" at bounding box center [940, 89] width 42 height 24
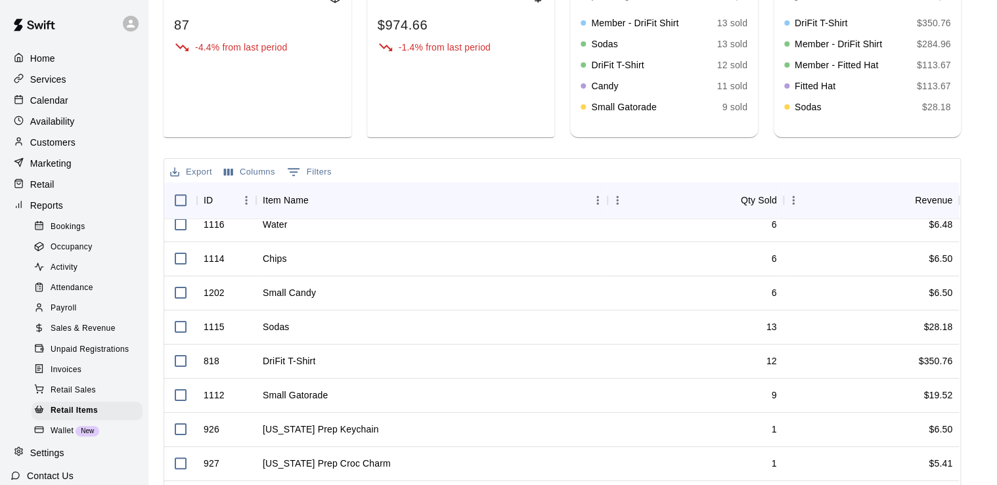
scroll to position [292, 0]
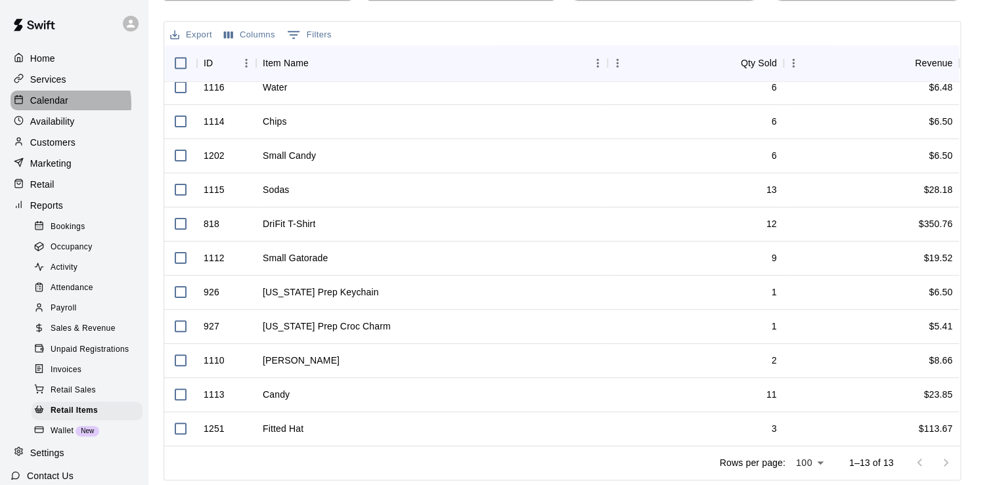
click at [55, 106] on p "Calendar" at bounding box center [49, 100] width 38 height 13
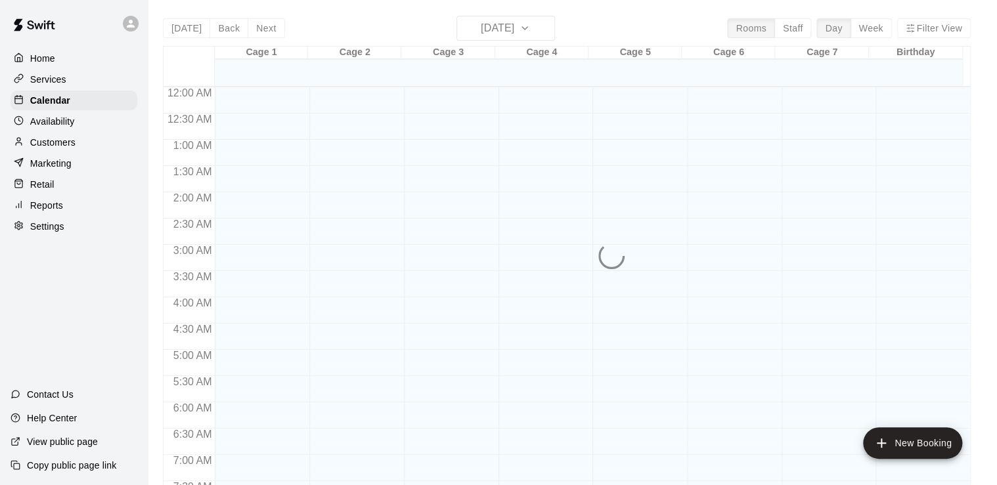
scroll to position [807, 0]
